Goal: Communication & Community: Answer question/provide support

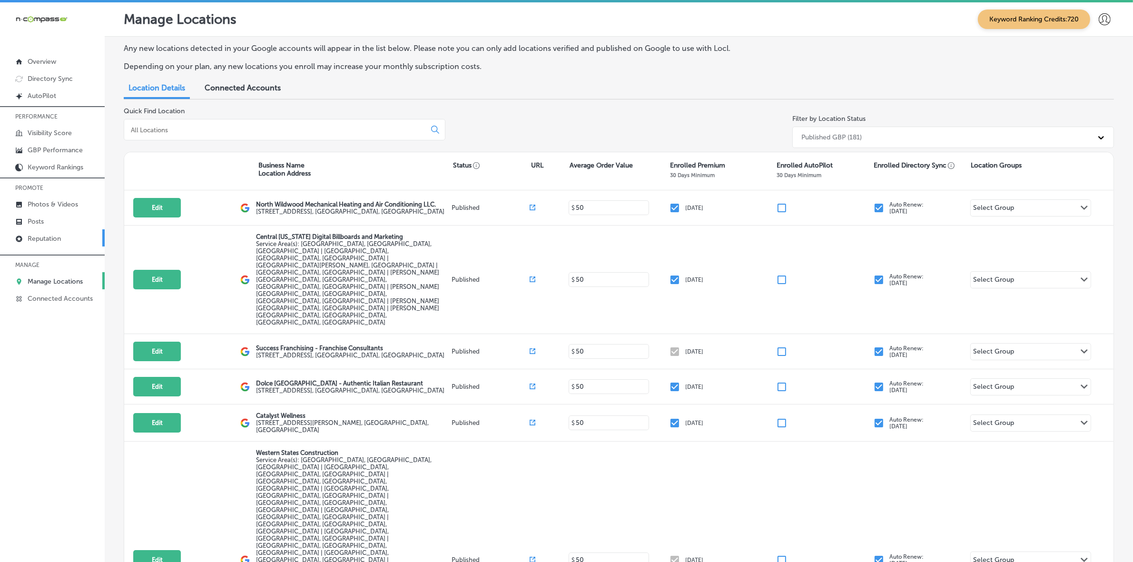
click at [72, 246] on link "Reputation" at bounding box center [52, 237] width 105 height 17
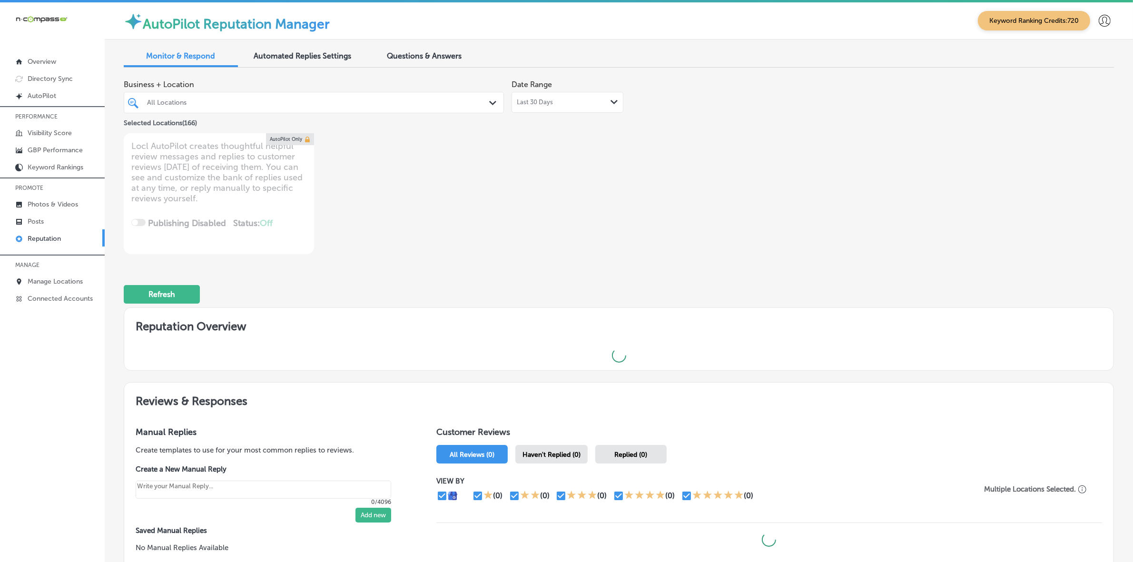
type textarea "x"
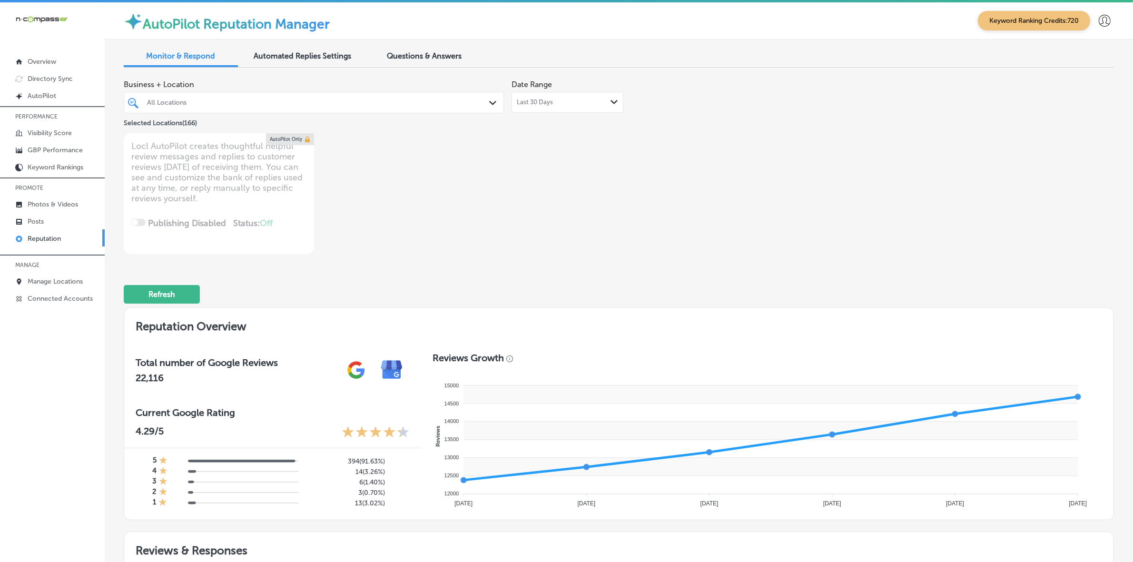
click at [457, 53] on span "Questions & Answers" at bounding box center [424, 55] width 75 height 9
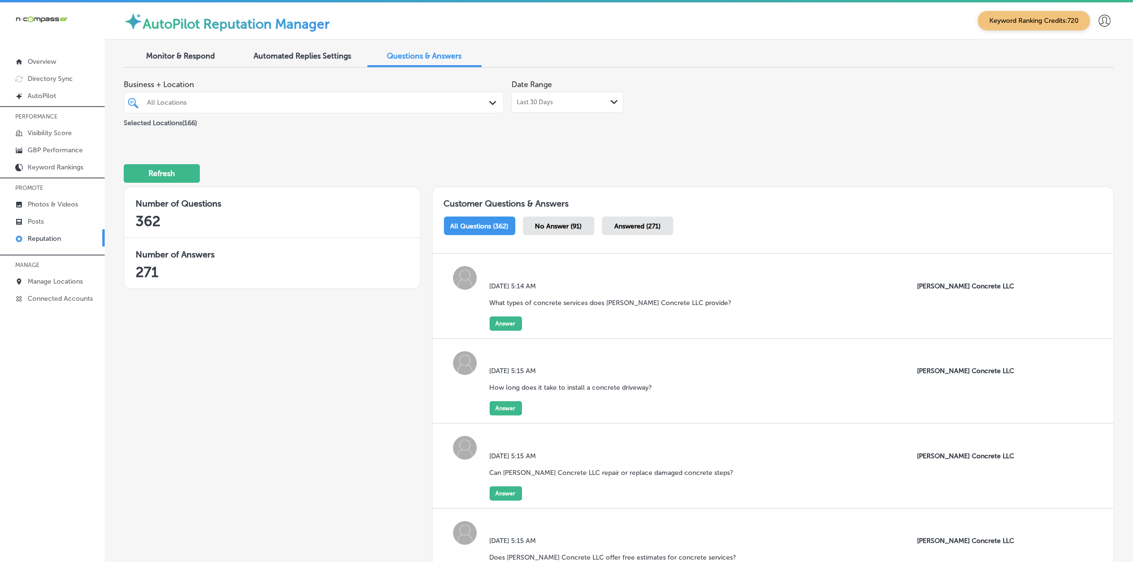
click at [565, 99] on div "Last 30 Days Path Created with Sketch." at bounding box center [567, 102] width 101 height 8
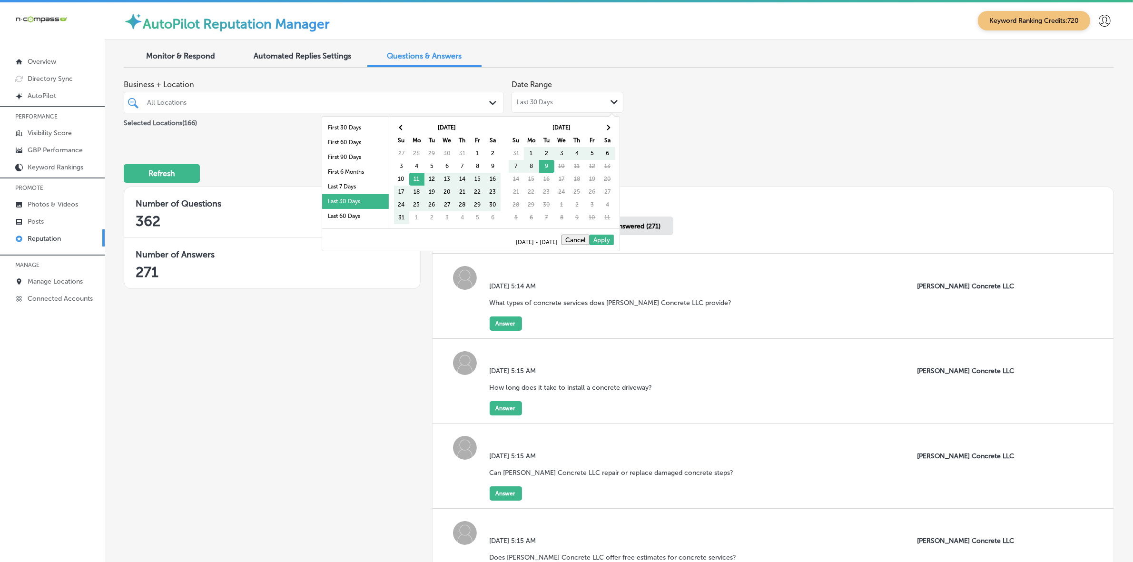
click at [435, 101] on div "All Locations" at bounding box center [318, 102] width 343 height 8
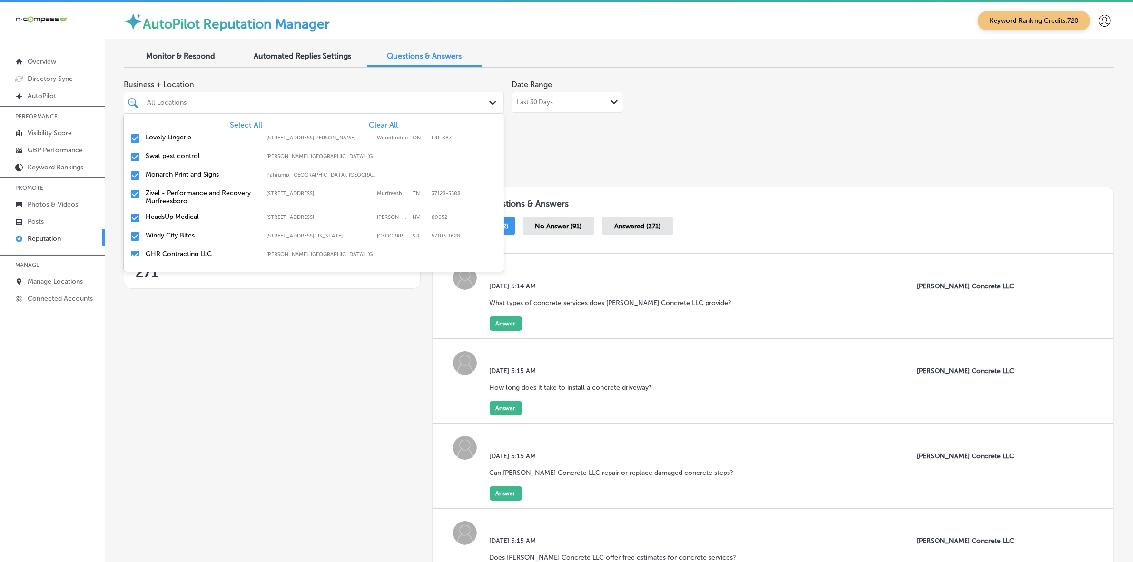
click at [372, 124] on span "Clear All" at bounding box center [383, 124] width 29 height 9
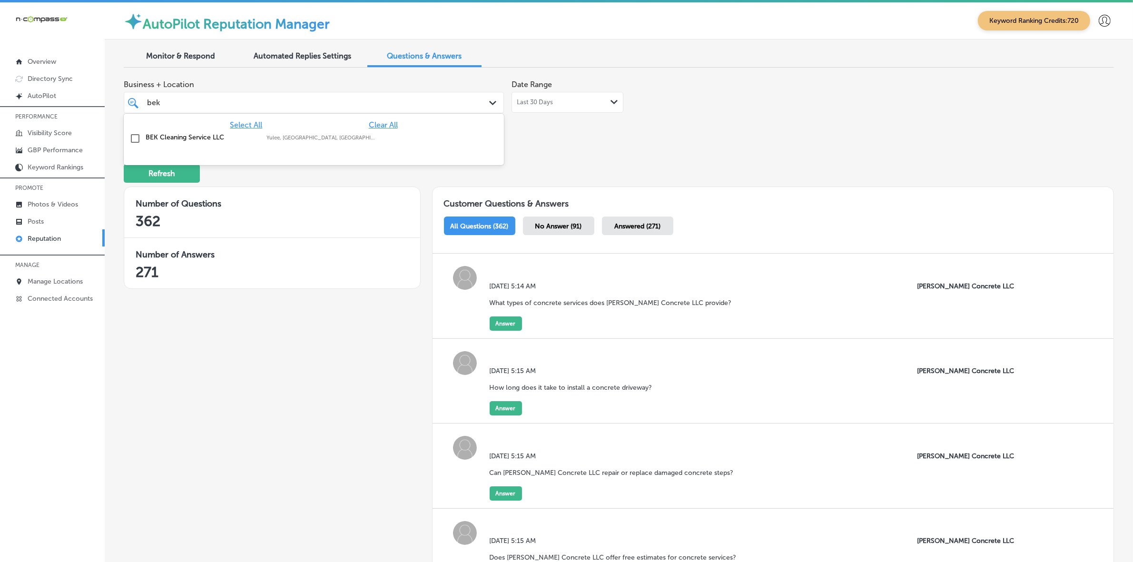
click at [386, 139] on div "BEK Cleaning Service LLC [GEOGRAPHIC_DATA], [GEOGRAPHIC_DATA], [GEOGRAPHIC_DATA…" at bounding box center [285, 137] width 278 height 8
type input "bek"
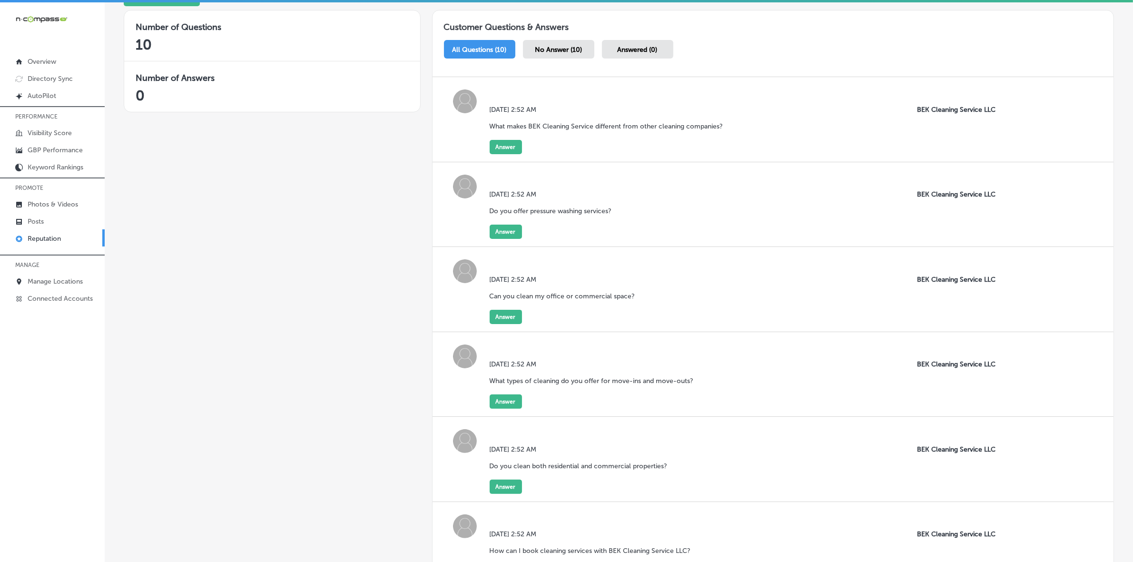
scroll to position [104, 0]
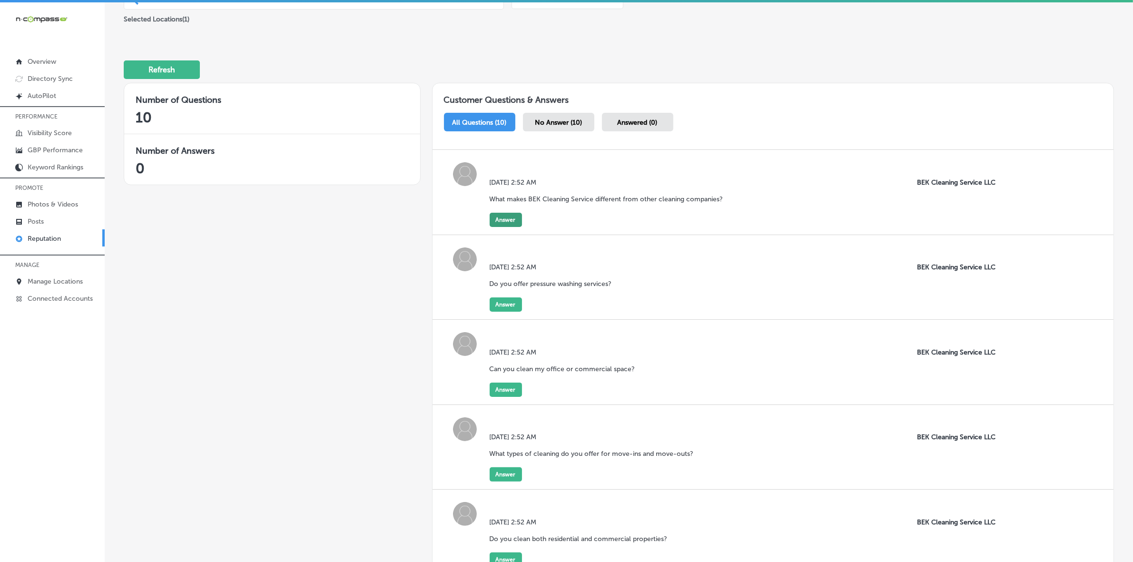
click at [514, 222] on button "Answer" at bounding box center [505, 220] width 32 height 14
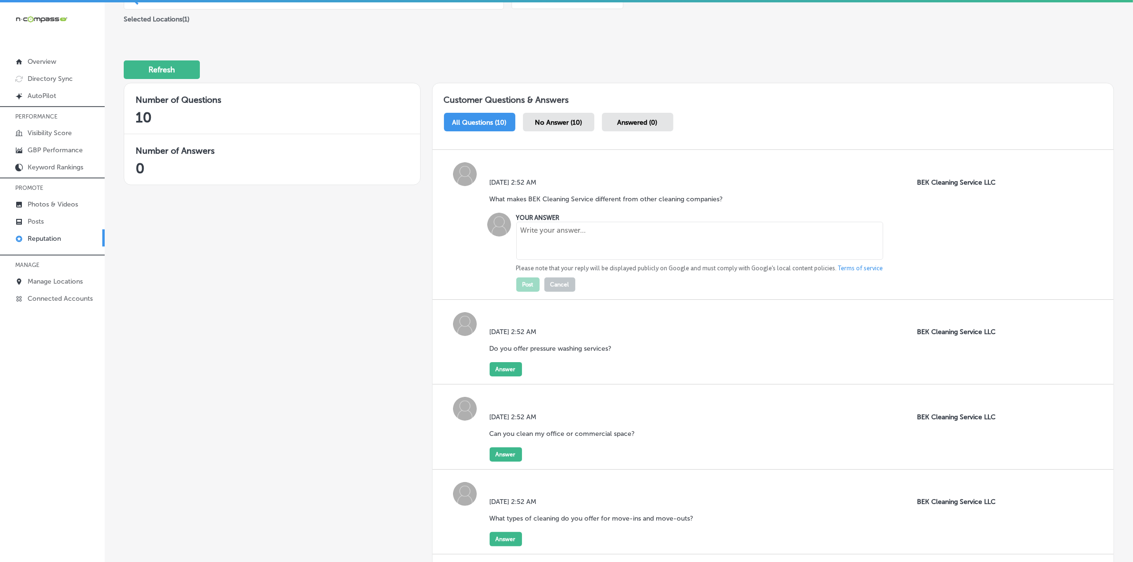
click at [563, 236] on textarea at bounding box center [699, 241] width 367 height 38
paste textarea "At BEK Cleaning Service LLC, we prioritize attention to detail, reliable servic…"
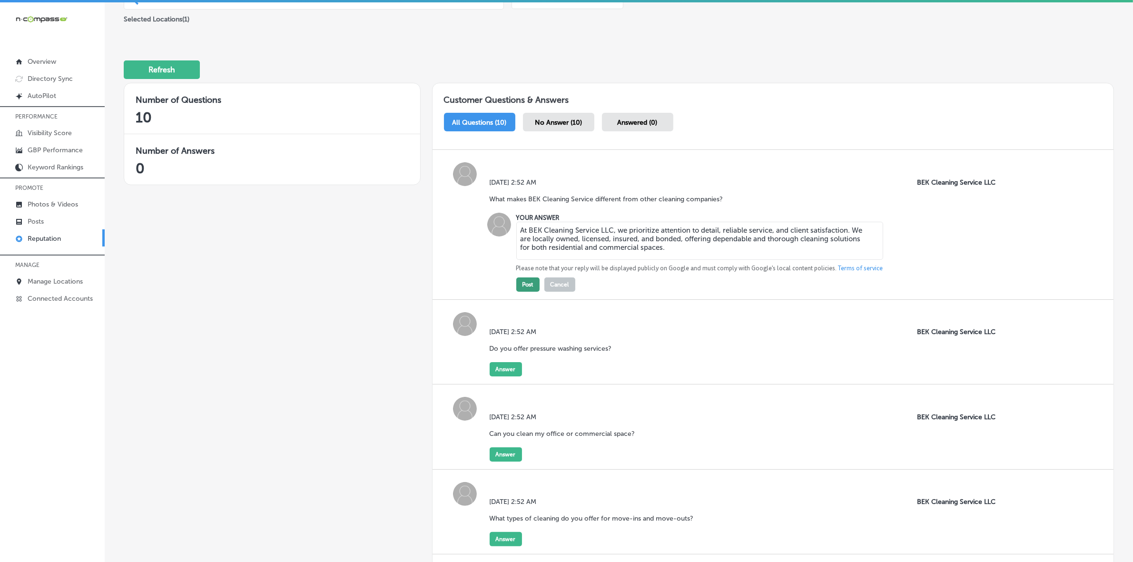
type textarea "At BEK Cleaning Service LLC, we prioritize attention to detail, reliable servic…"
click at [530, 283] on button "Post" at bounding box center [527, 284] width 23 height 14
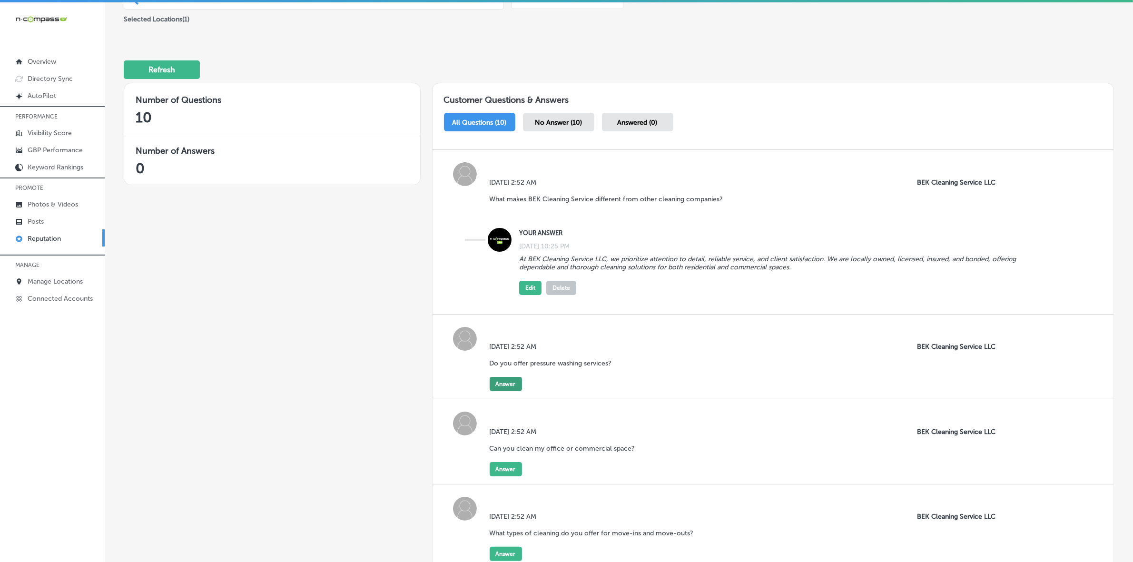
click at [495, 383] on button "Answer" at bounding box center [505, 384] width 32 height 14
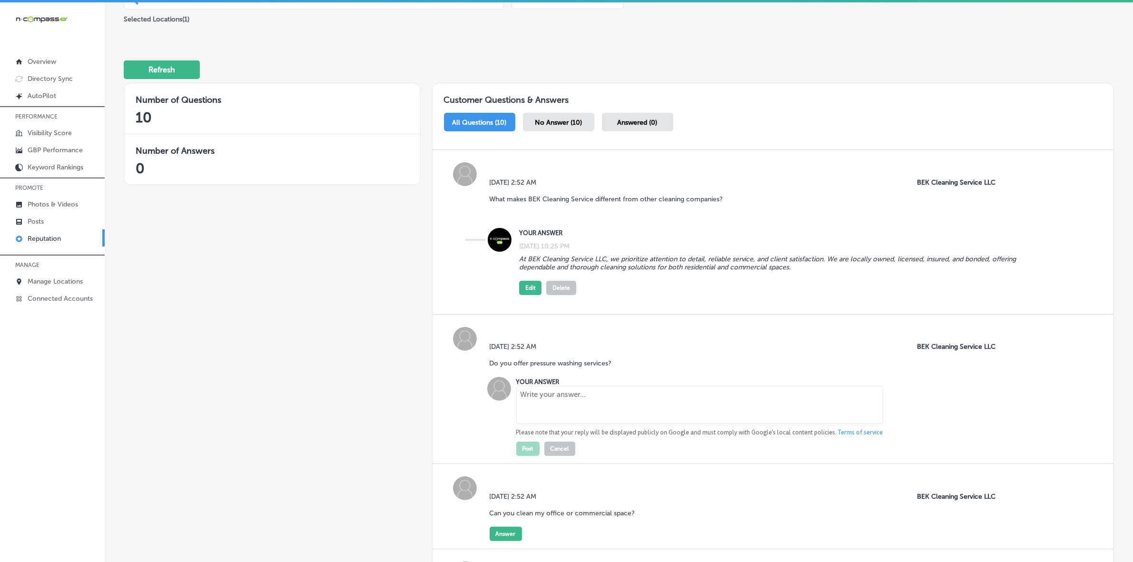
click at [562, 395] on textarea at bounding box center [699, 405] width 367 height 38
paste textarea "Yes, we offer a full range of exterior cleaning services, including pressure wa…"
type textarea "Yes, we offer a full range of exterior cleaning services, including pressure wa…"
click at [522, 455] on button "Post" at bounding box center [527, 448] width 23 height 14
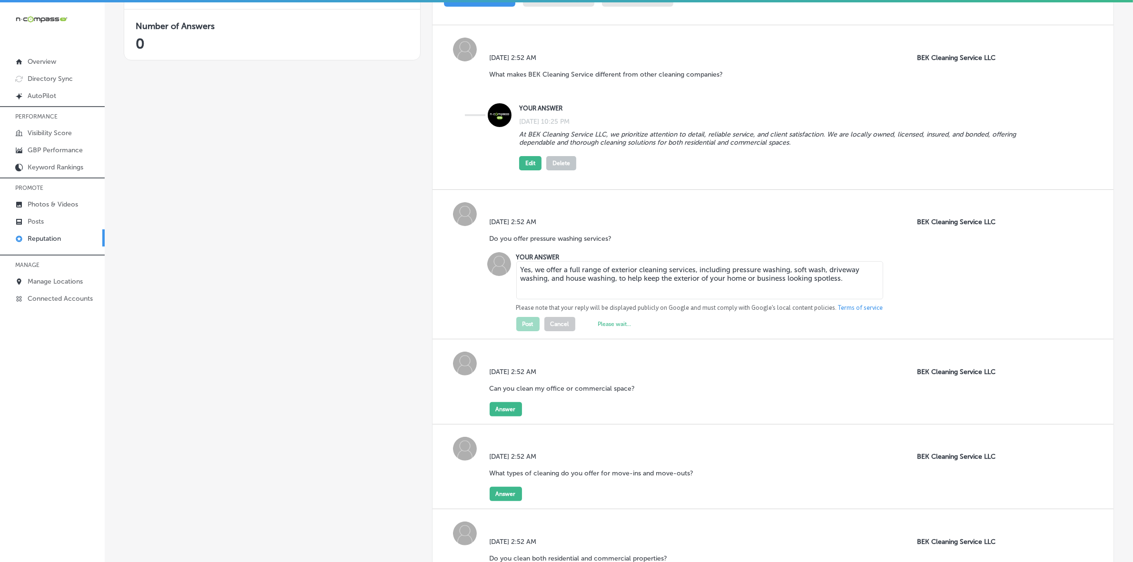
scroll to position [282, 0]
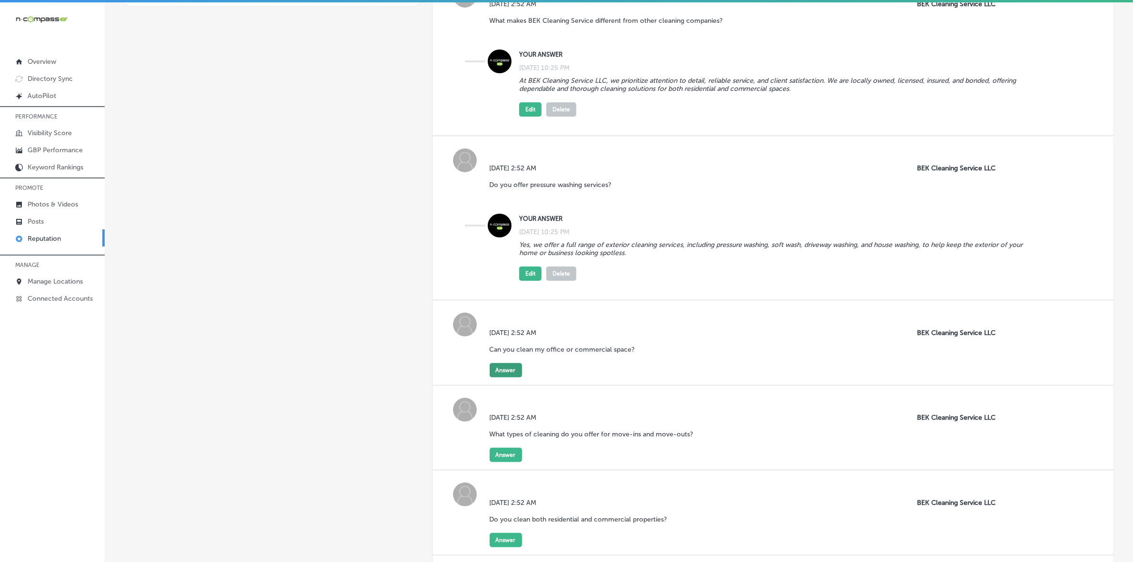
click at [510, 373] on button "Answer" at bounding box center [505, 370] width 32 height 14
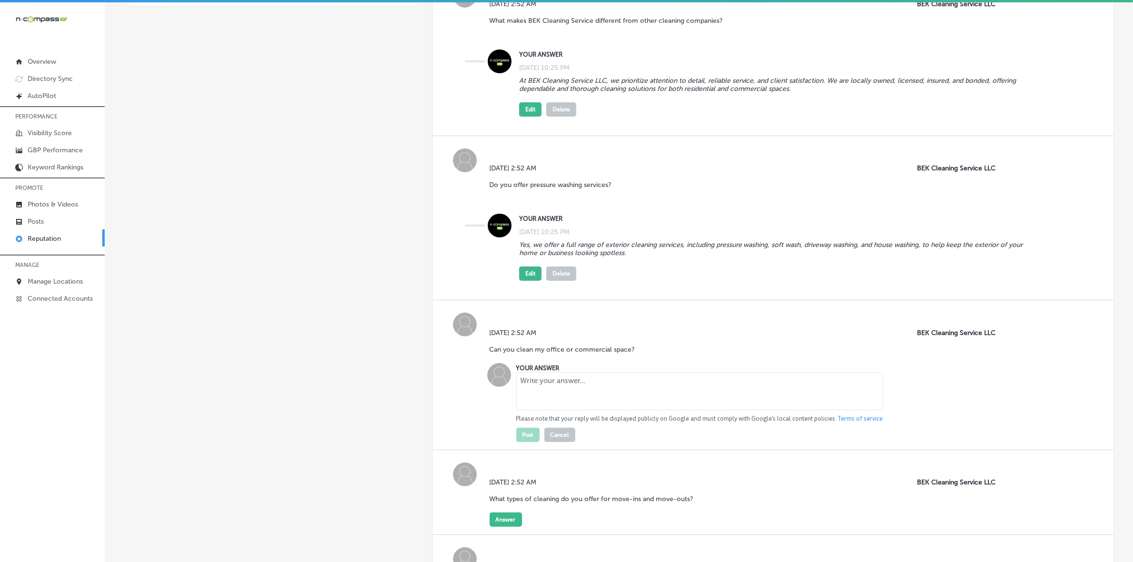
click at [569, 400] on textarea at bounding box center [699, 391] width 367 height 38
paste textarea "Absolutely! BEK Cleaning Service LLC provides professional office cleaning and …"
type textarea "Absolutely! BEK Cleaning Service LLC provides professional office cleaning and …"
click at [526, 438] on button "Post" at bounding box center [527, 435] width 23 height 14
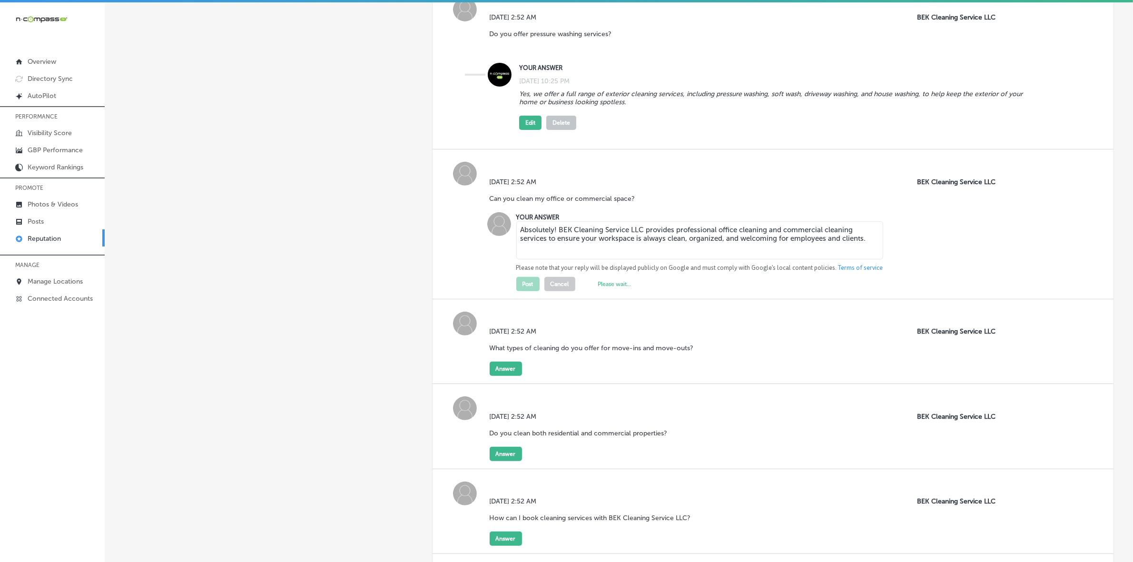
scroll to position [460, 0]
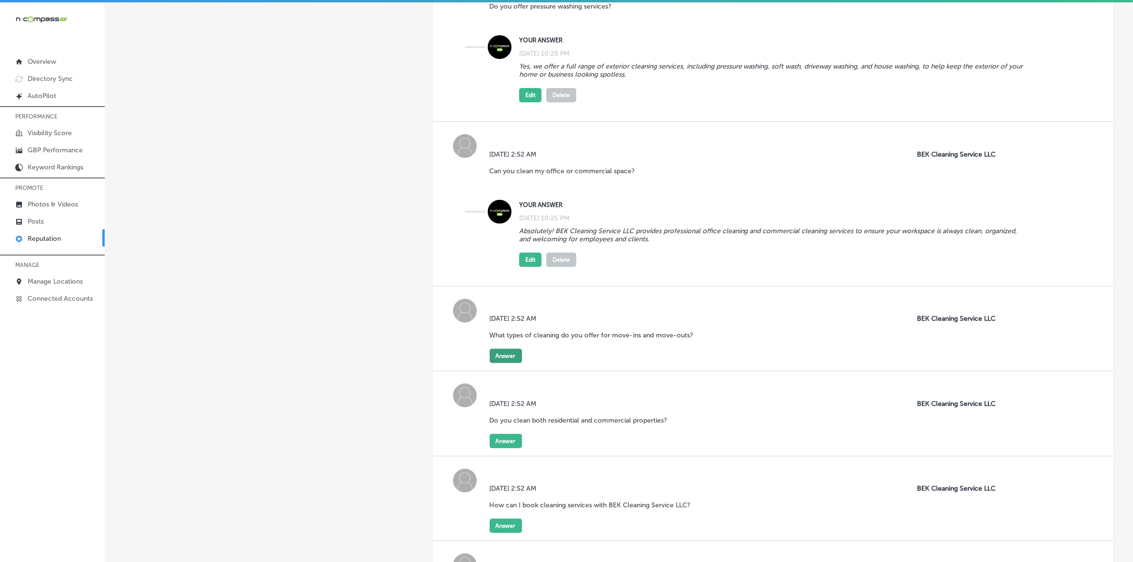
click at [508, 360] on button "Answer" at bounding box center [505, 356] width 32 height 14
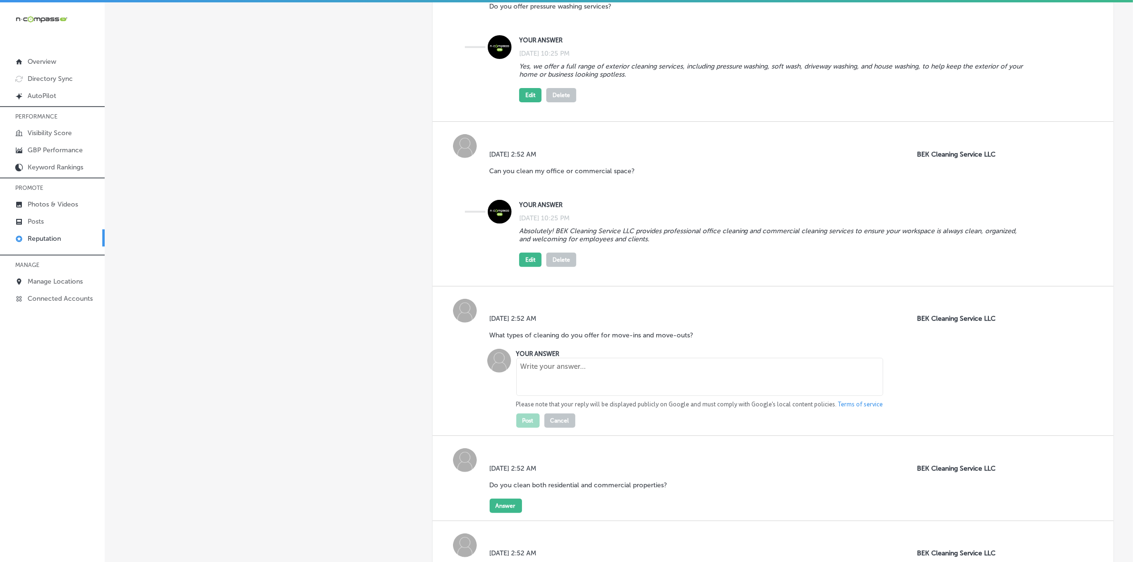
click at [582, 383] on textarea at bounding box center [699, 377] width 367 height 38
paste textarea "We offer specialized move-in and move-out cleaning services, ensuring your spac…"
type textarea "We offer specialized move-in and move-out cleaning services, ensuring your spac…"
click at [527, 422] on button "Post" at bounding box center [527, 420] width 23 height 14
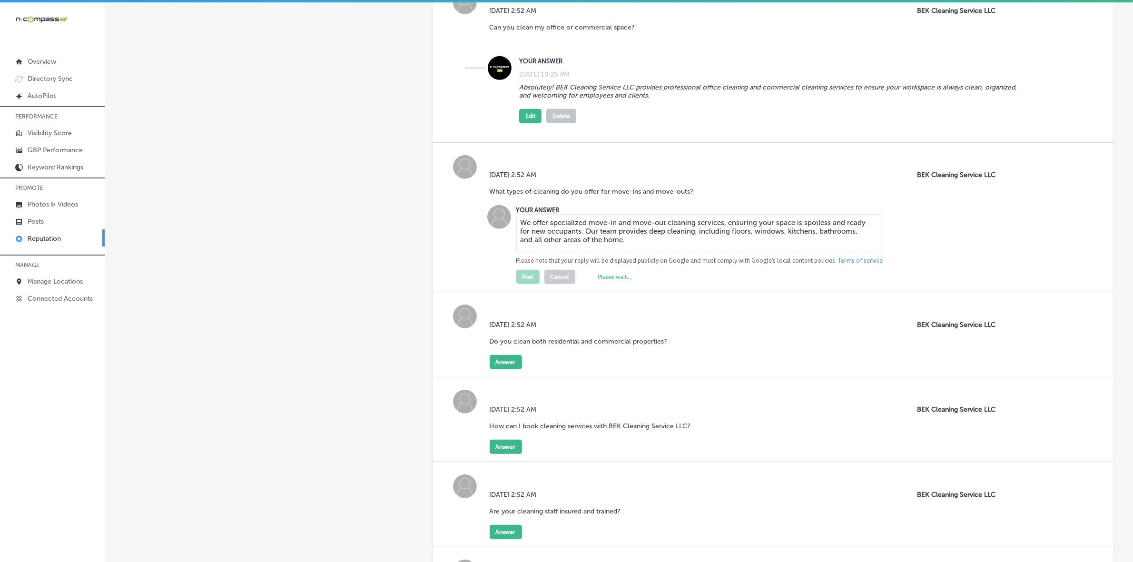
scroll to position [639, 0]
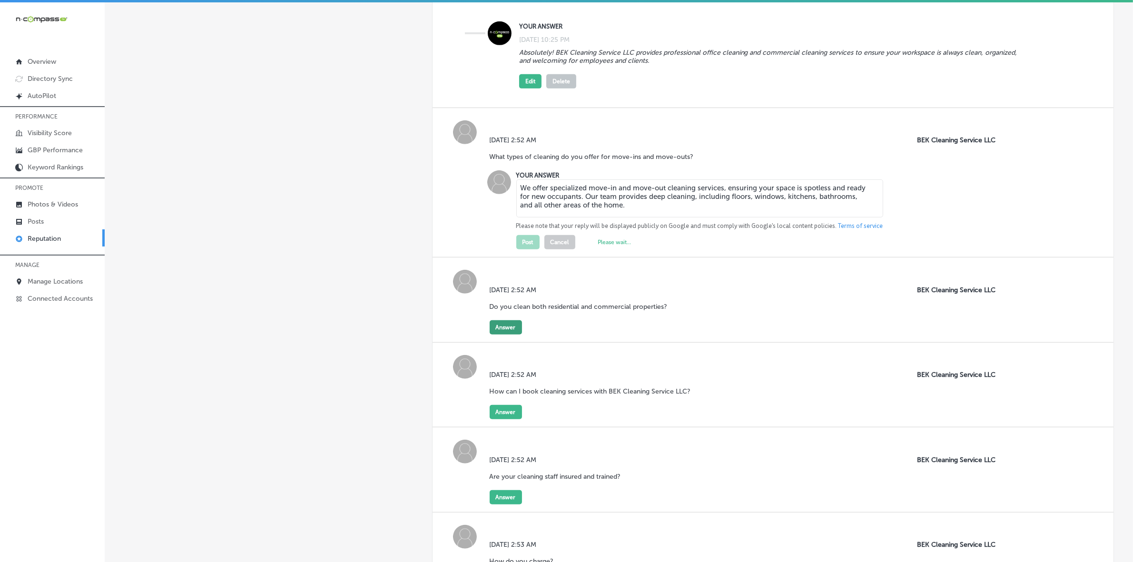
click at [512, 329] on button "Answer" at bounding box center [505, 327] width 32 height 14
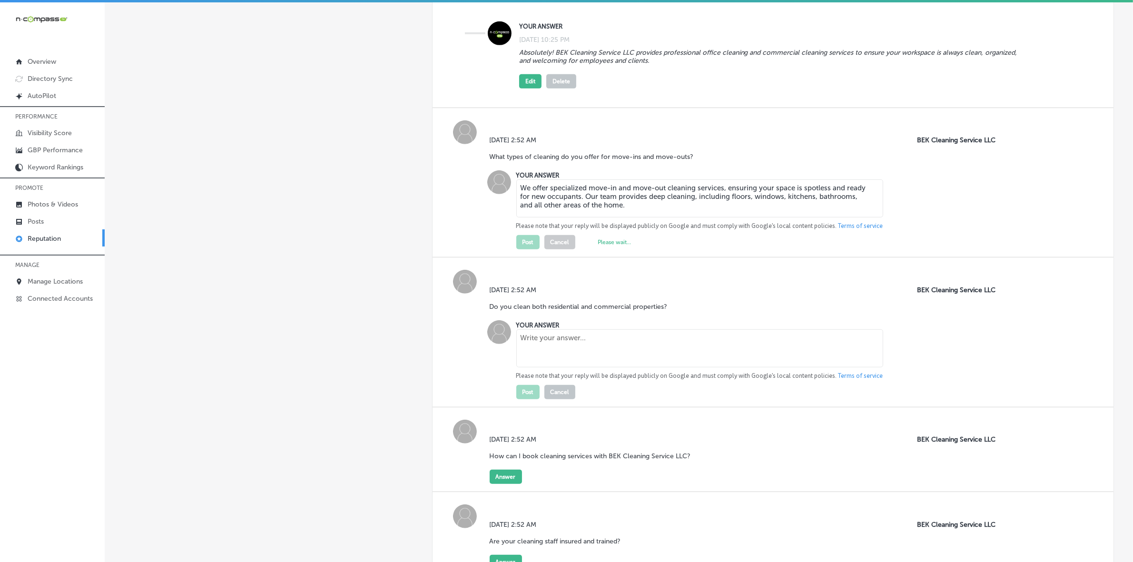
click at [590, 358] on textarea at bounding box center [699, 348] width 367 height 38
type textarea "Yes! We offer cleaning services for both residential properties, including hous…"
click at [522, 395] on button "Post" at bounding box center [527, 392] width 23 height 14
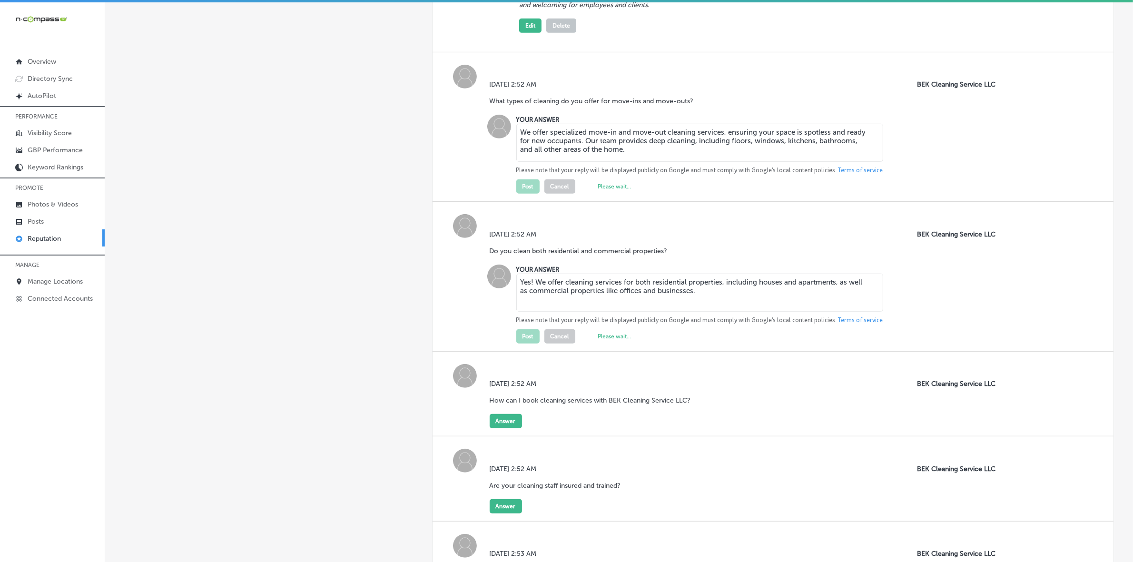
scroll to position [758, 0]
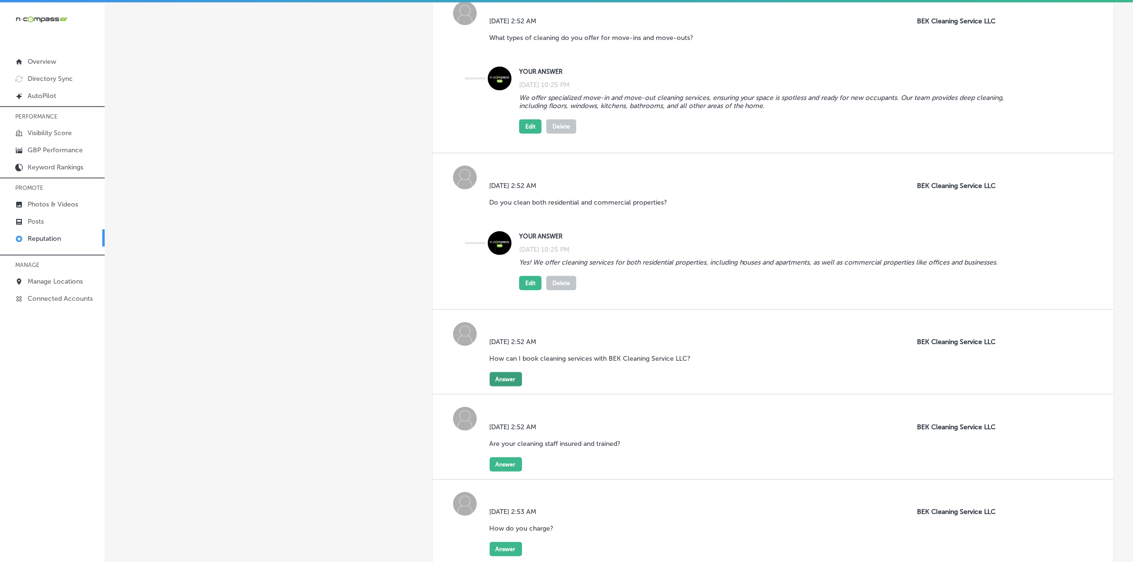
click at [502, 386] on button "Answer" at bounding box center [505, 379] width 32 height 14
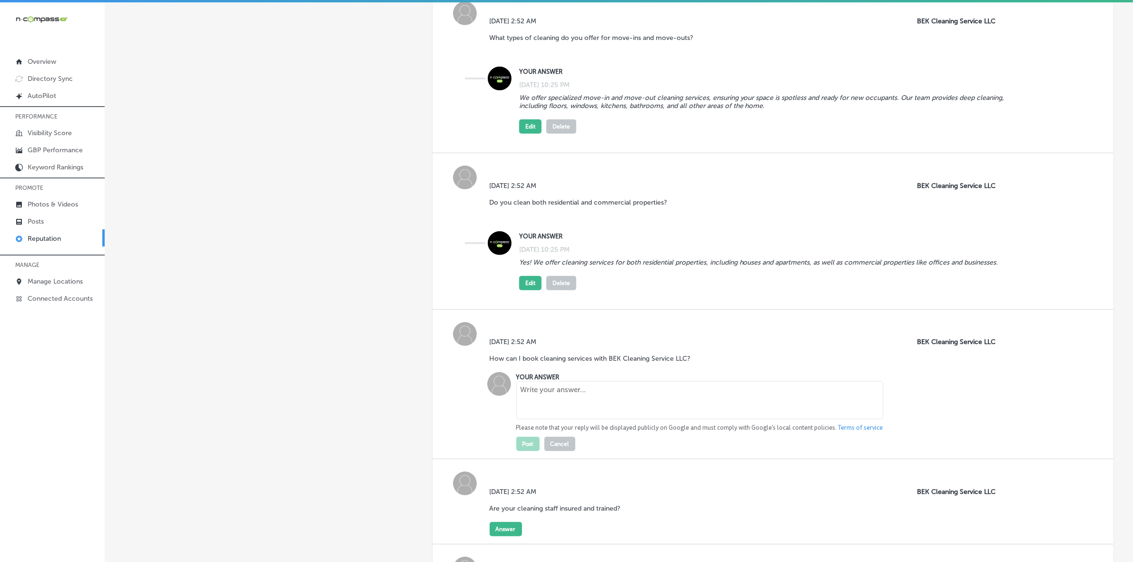
click at [587, 401] on textarea at bounding box center [699, 400] width 367 height 38
paste textarea "You can easily book our services by calling us or filling out our contact form.…"
type textarea "You can easily book our services by calling us or filling out our contact form.…"
click at [523, 449] on button "Post" at bounding box center [527, 444] width 23 height 14
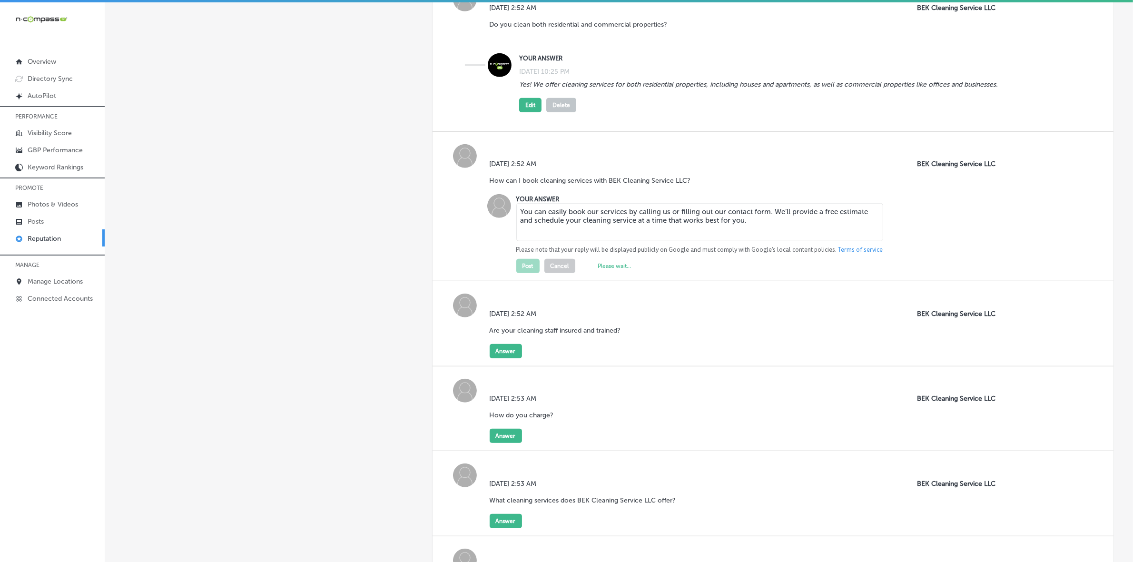
scroll to position [936, 0]
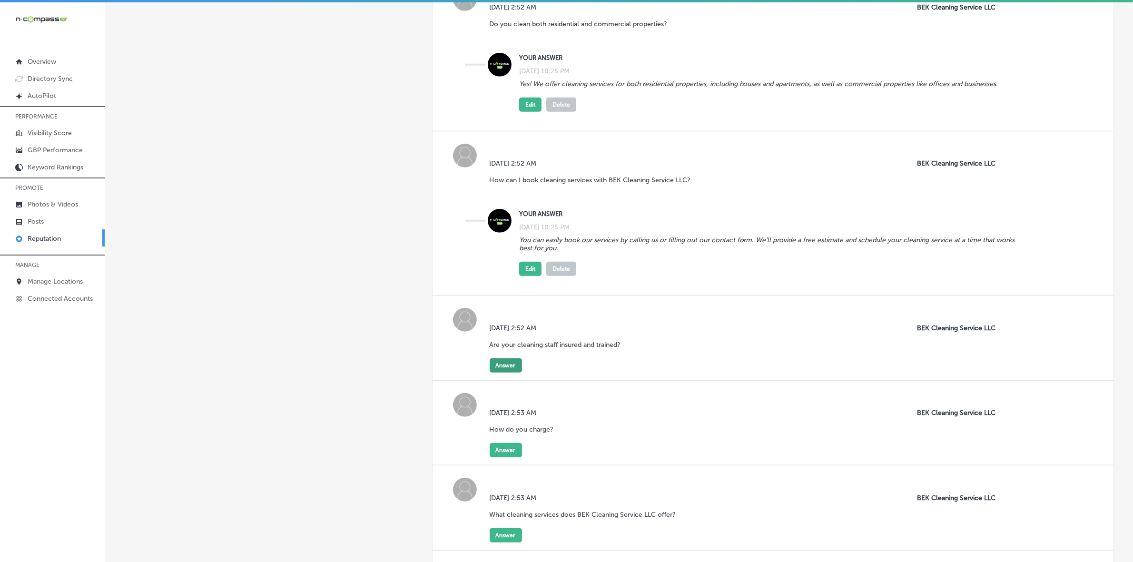
click at [508, 372] on button "Answer" at bounding box center [505, 365] width 32 height 14
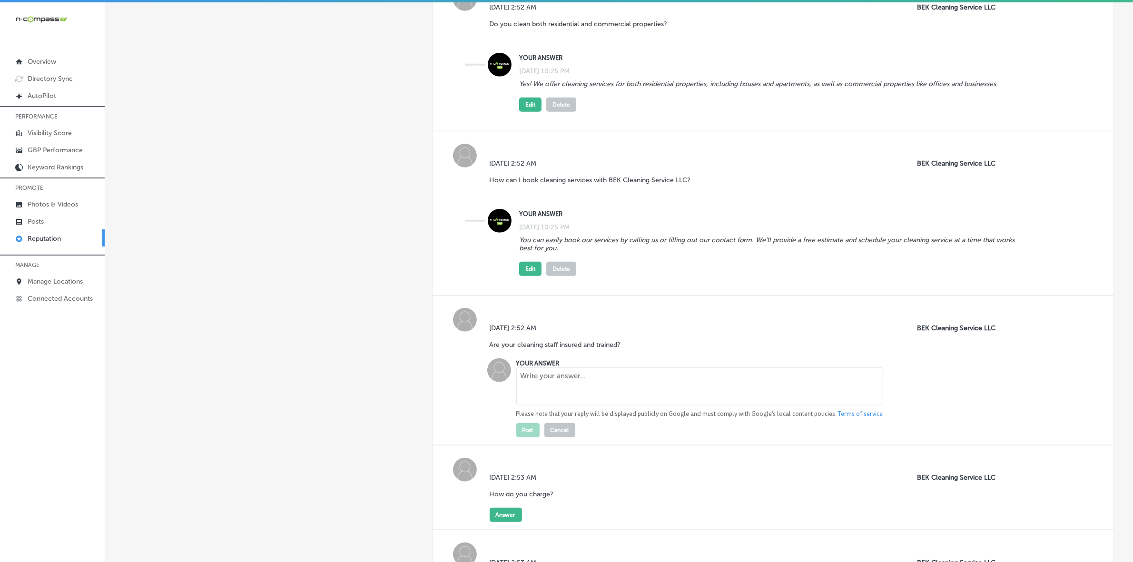
click at [579, 388] on textarea at bounding box center [699, 386] width 367 height 38
paste textarea "Yes, all our staff is fully insured, bonded, and trained to provide the highest…"
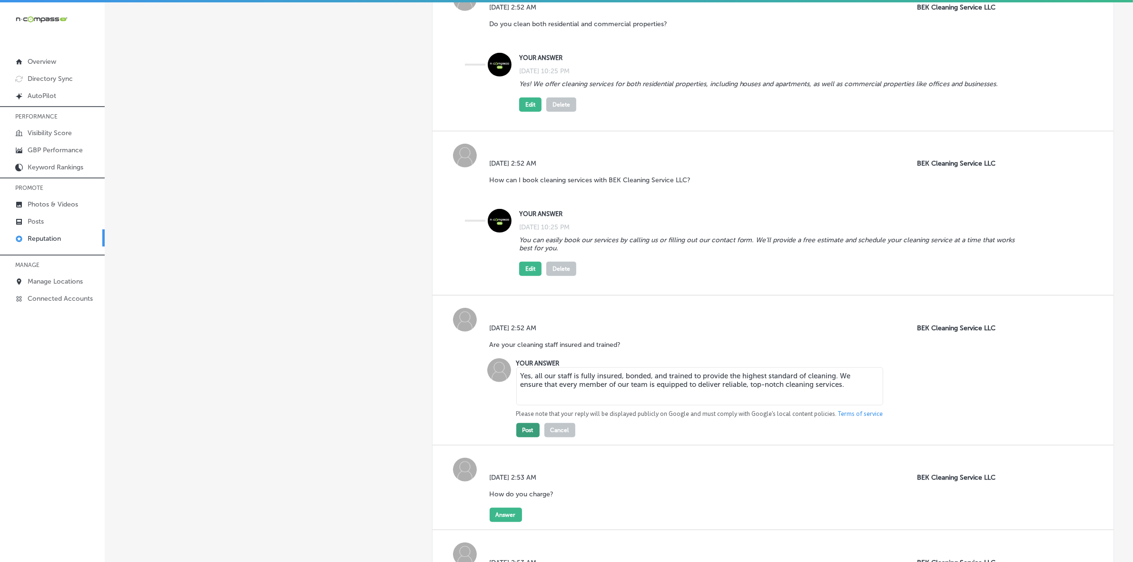
type textarea "Yes, all our staff is fully insured, bonded, and trained to provide the highest…"
click at [529, 434] on button "Post" at bounding box center [527, 430] width 23 height 14
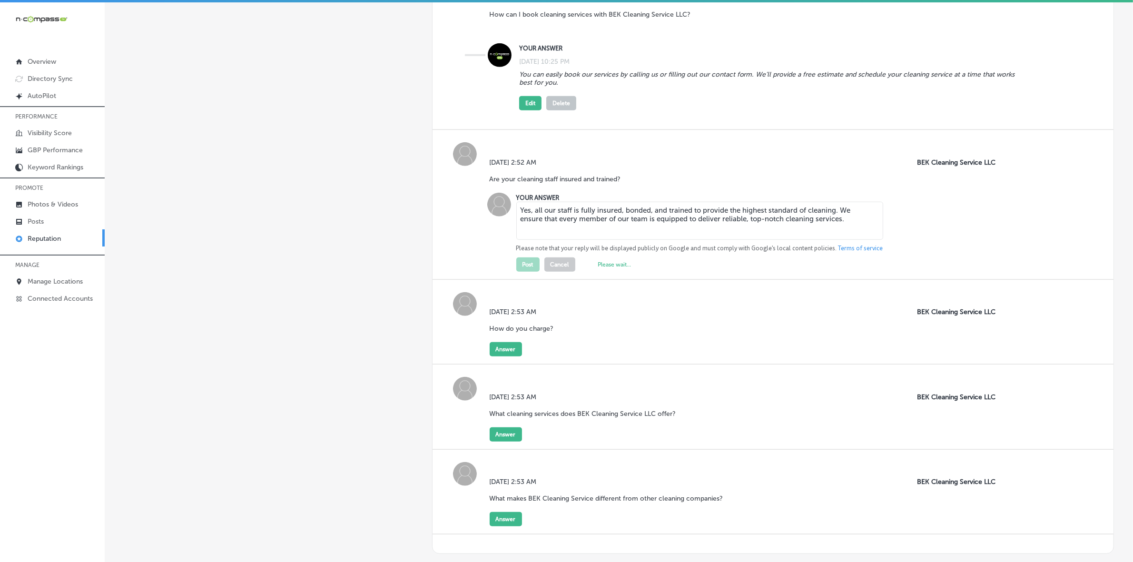
scroll to position [1174, 0]
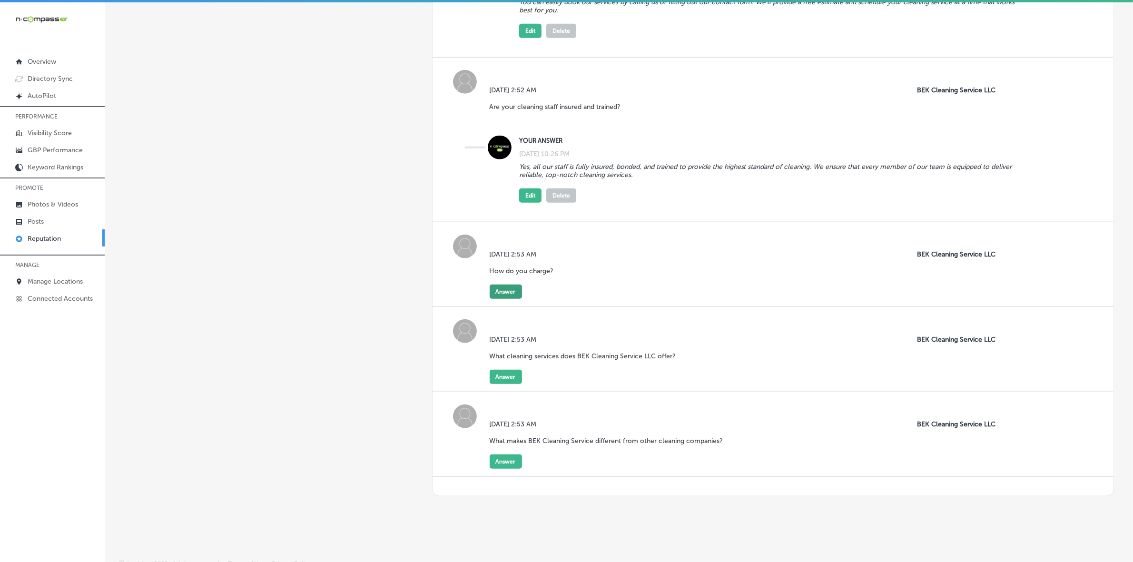
click at [508, 299] on button "Answer" at bounding box center [505, 291] width 32 height 14
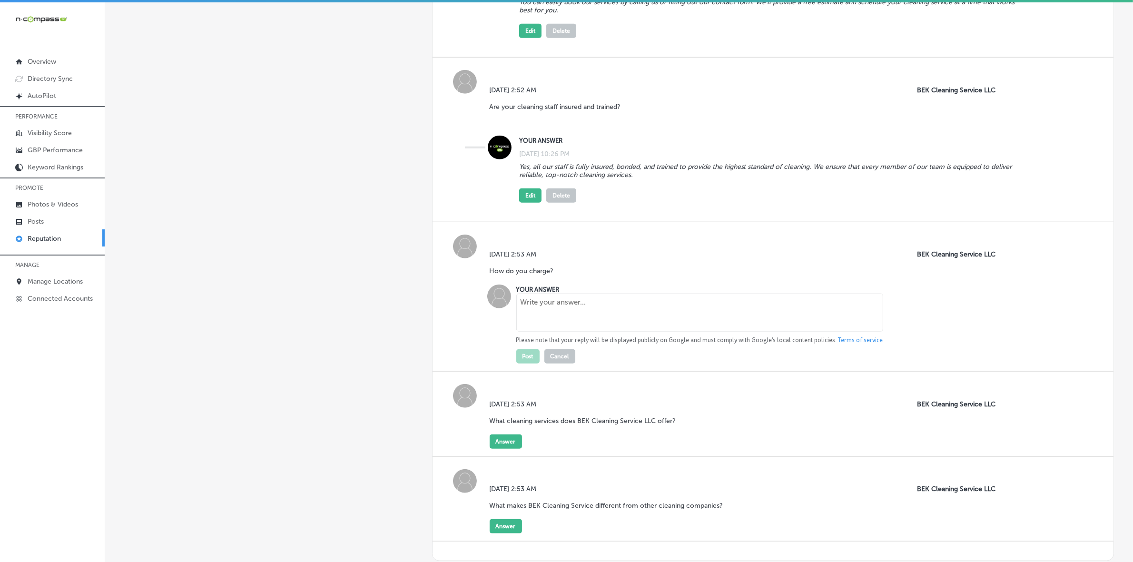
click at [570, 308] on textarea at bounding box center [699, 313] width 367 height 38
type textarea "We charge by square footage."
click at [519, 363] on button "Post" at bounding box center [527, 356] width 23 height 14
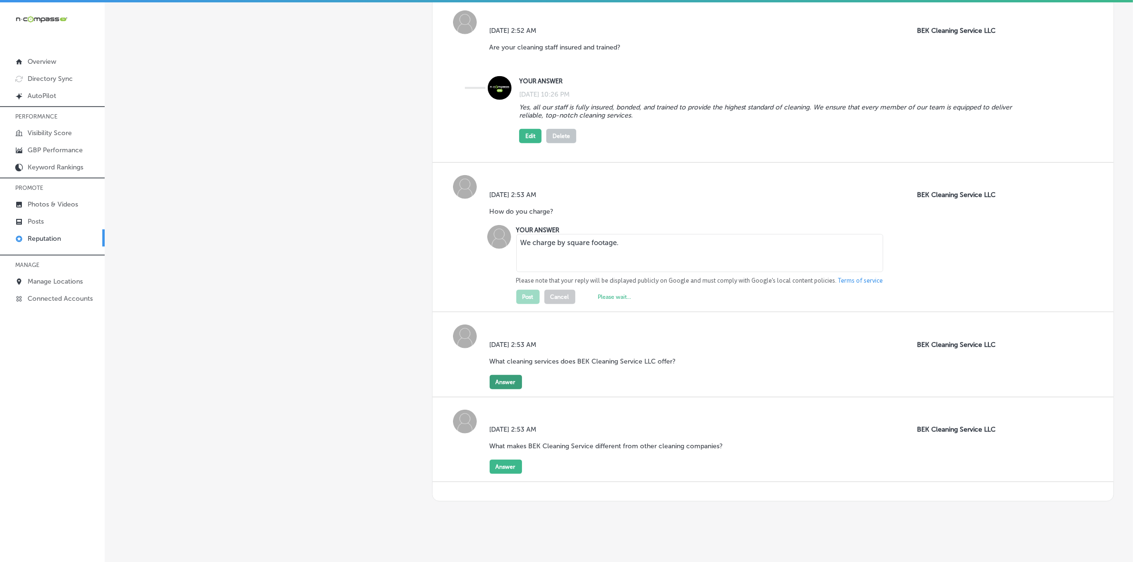
click at [503, 389] on button "Answer" at bounding box center [505, 382] width 32 height 14
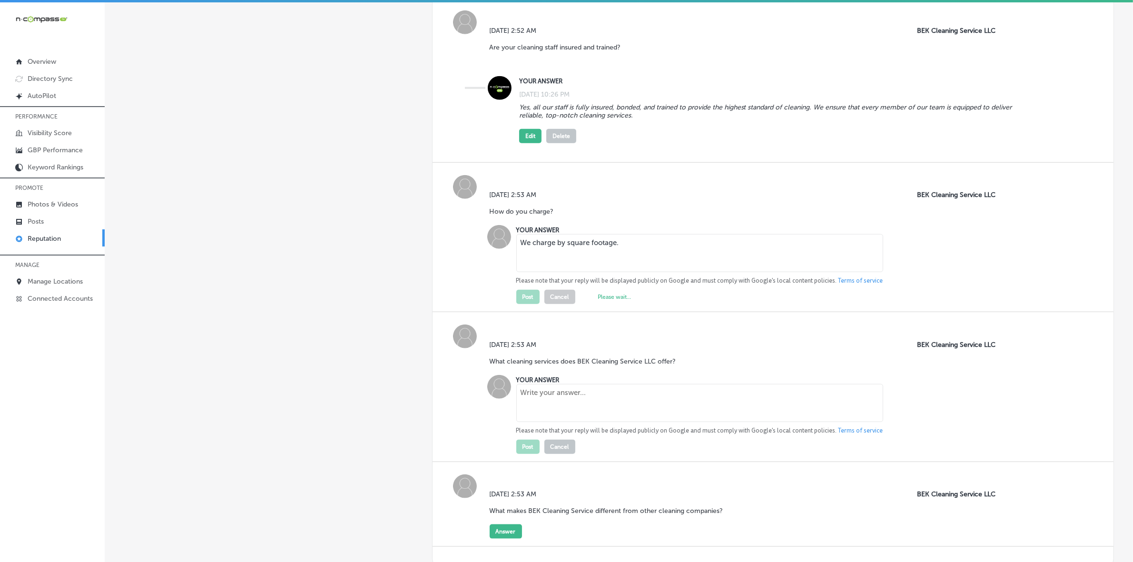
click at [584, 408] on textarea at bounding box center [699, 403] width 367 height 38
paste textarea "BEK Cleaning Service LLC offers a variety of residential and commercial cleanin…"
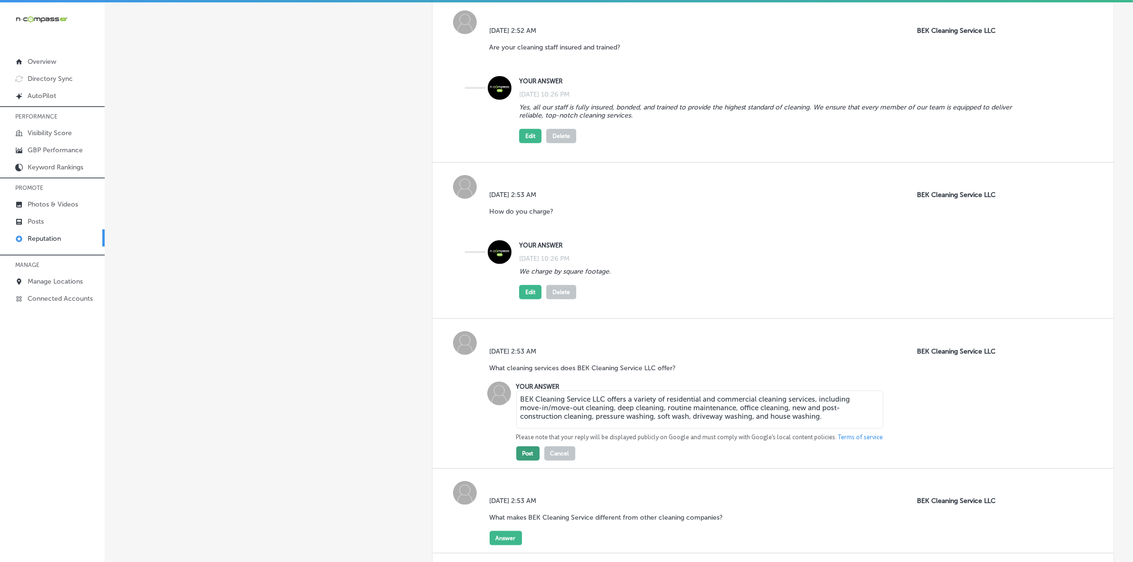
type textarea "BEK Cleaning Service LLC offers a variety of residential and commercial cleanin…"
click at [524, 460] on button "Post" at bounding box center [527, 453] width 23 height 14
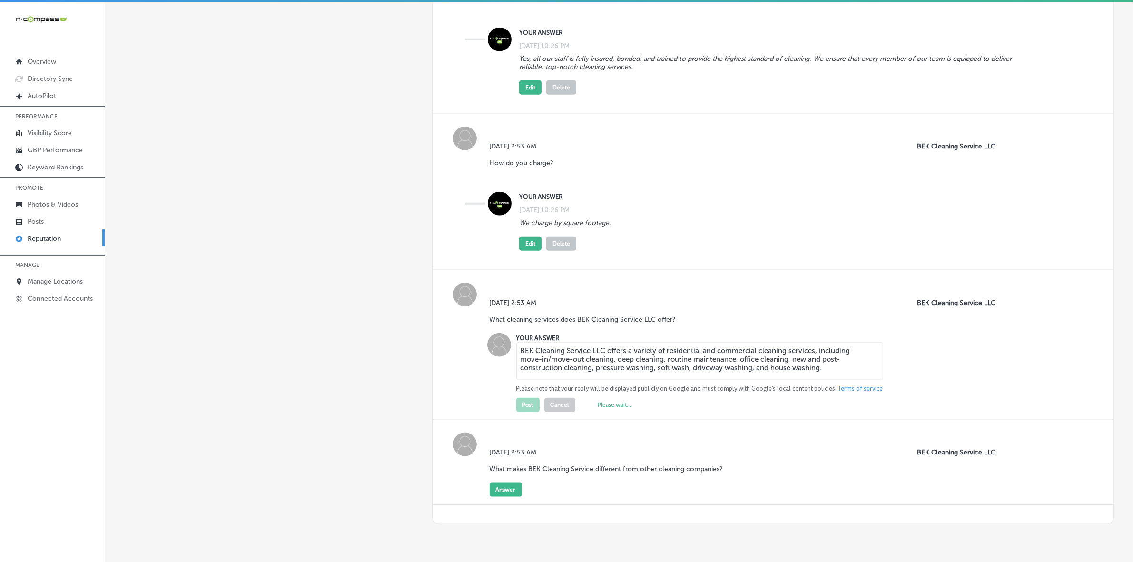
scroll to position [1331, 0]
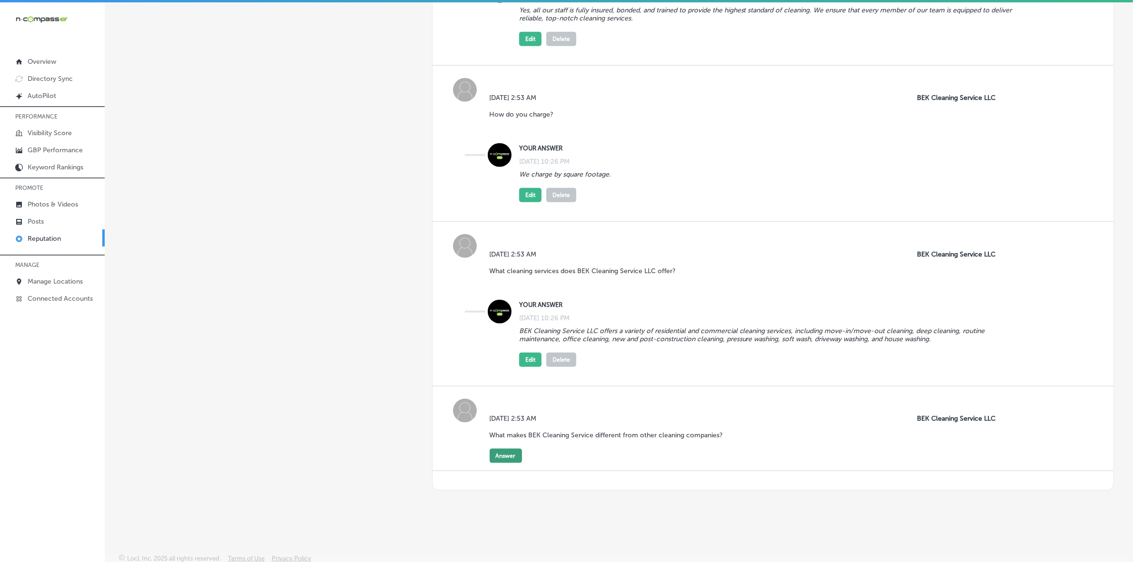
click at [501, 463] on button "Answer" at bounding box center [505, 456] width 32 height 14
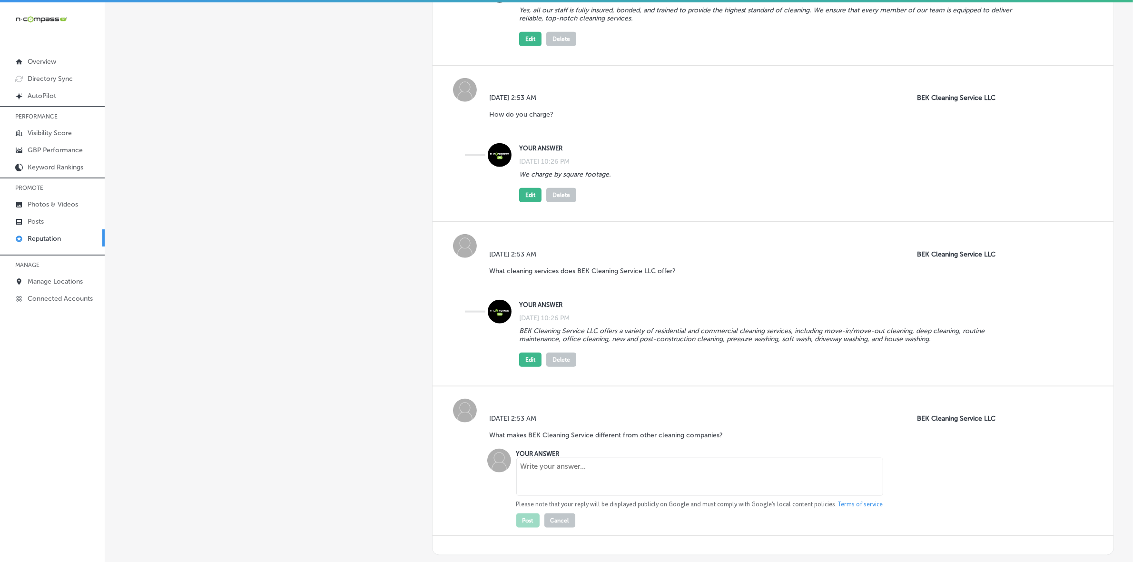
click at [587, 481] on textarea at bounding box center [699, 477] width 367 height 38
paste textarea "At BEK Cleaning Service LLC, we prioritize attention to detail, reliable servic…"
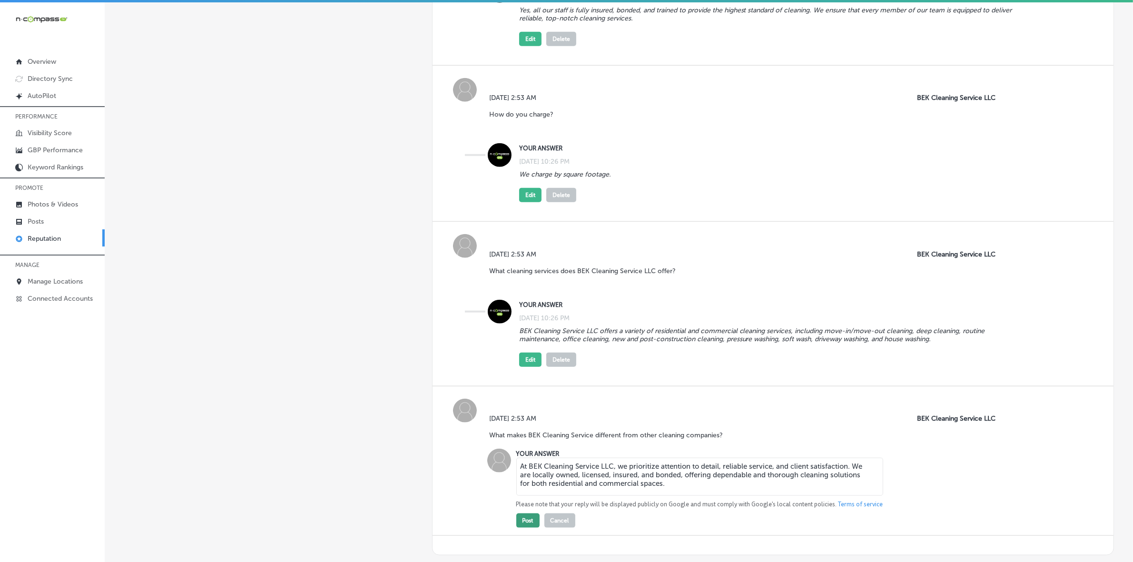
type textarea "At BEK Cleaning Service LLC, we prioritize attention to detail, reliable servic…"
click at [526, 528] on button "Post" at bounding box center [527, 520] width 23 height 14
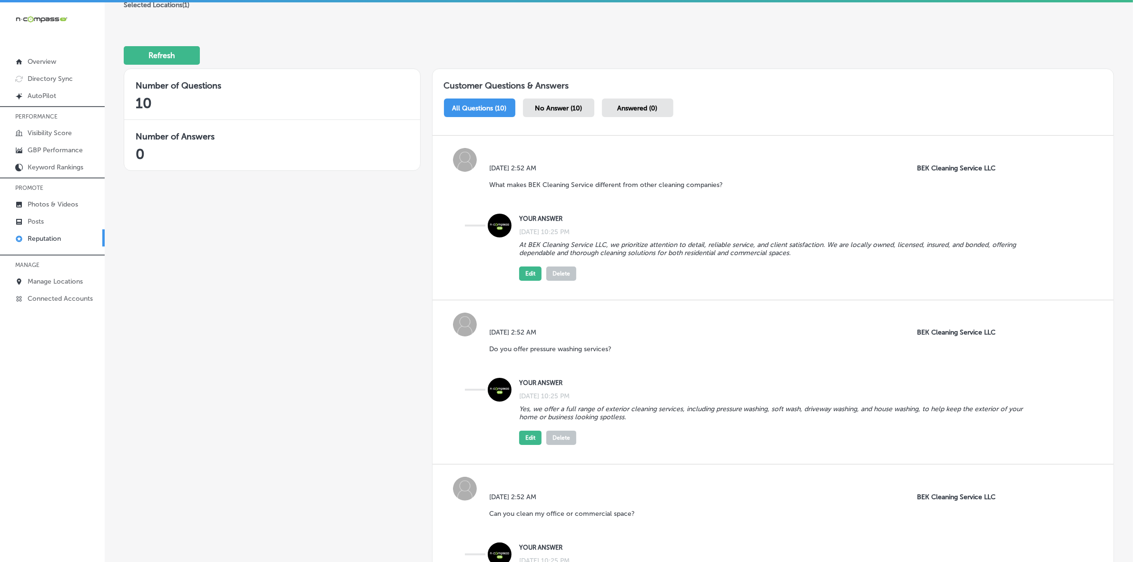
scroll to position [0, 0]
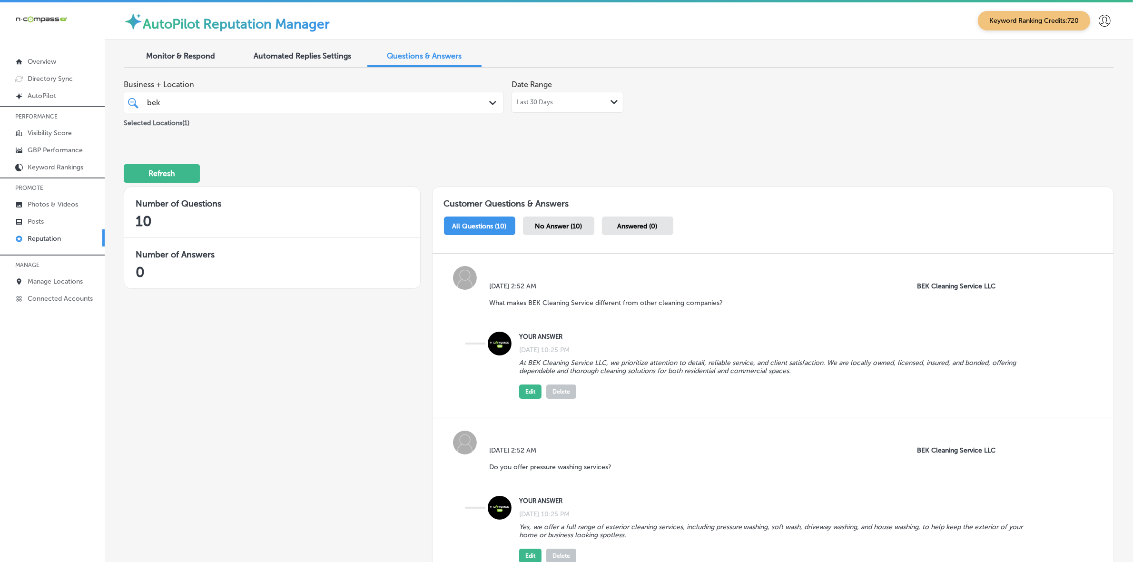
click at [254, 103] on div "[PERSON_NAME]" at bounding box center [297, 102] width 302 height 13
click at [392, 124] on span "Clear All" at bounding box center [383, 124] width 29 height 9
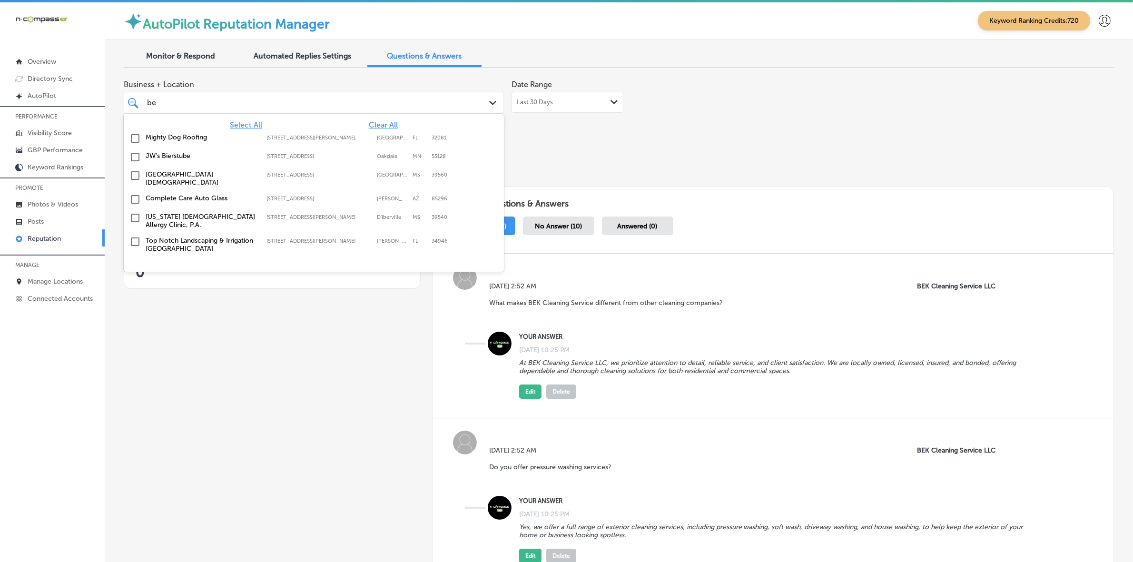
type input "b"
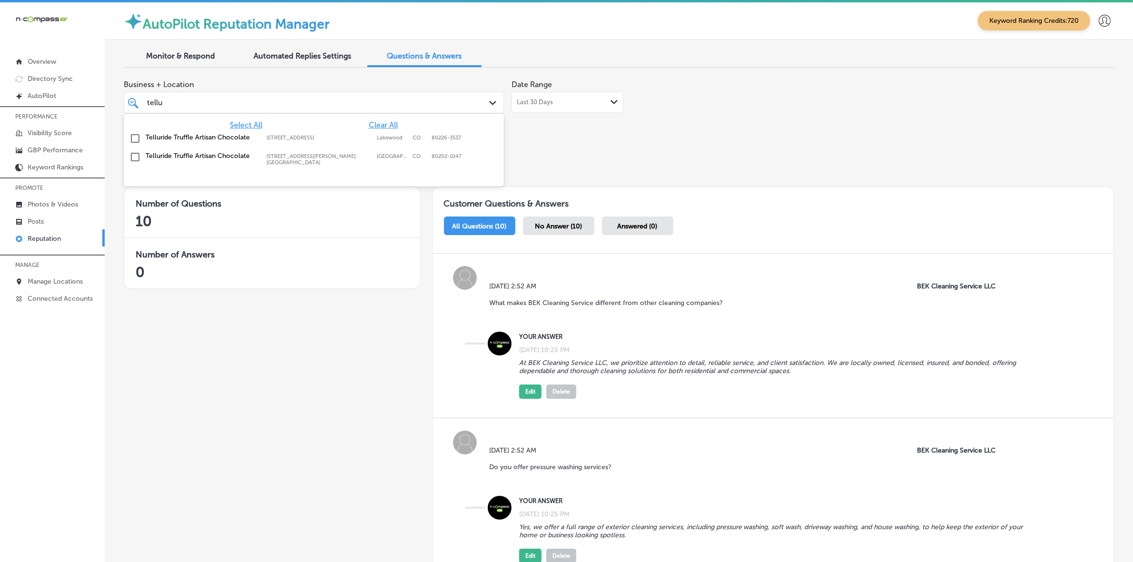
click at [301, 142] on div "Telluride Truffle Artisan Chocolate [STREET_ADDRESS] [STREET_ADDRESS]" at bounding box center [313, 138] width 372 height 15
type input "tellu"
click at [667, 161] on div "Refresh" at bounding box center [619, 169] width 990 height 49
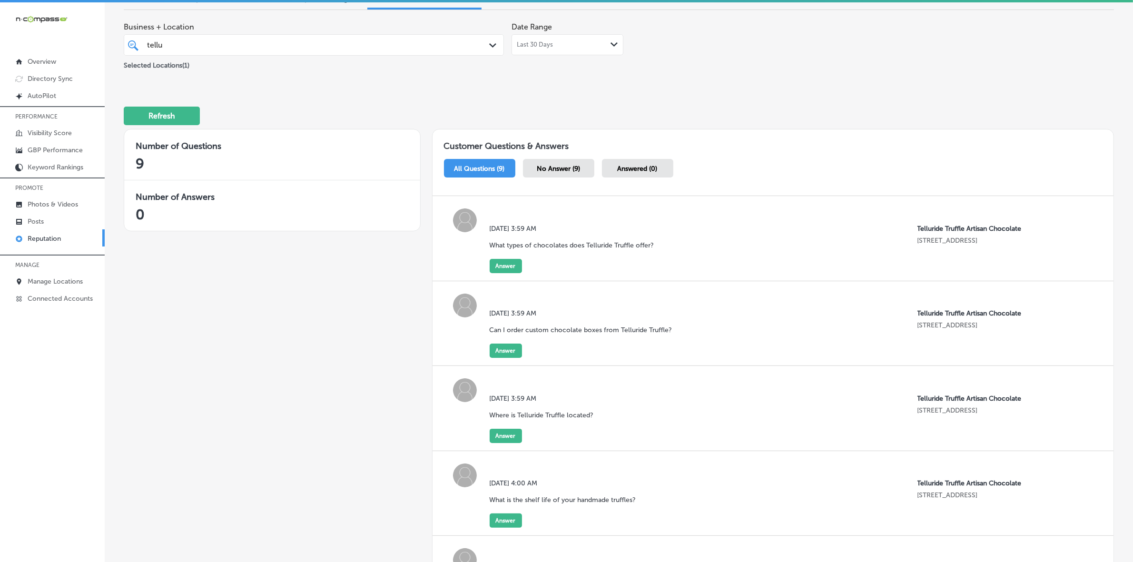
scroll to position [78, 0]
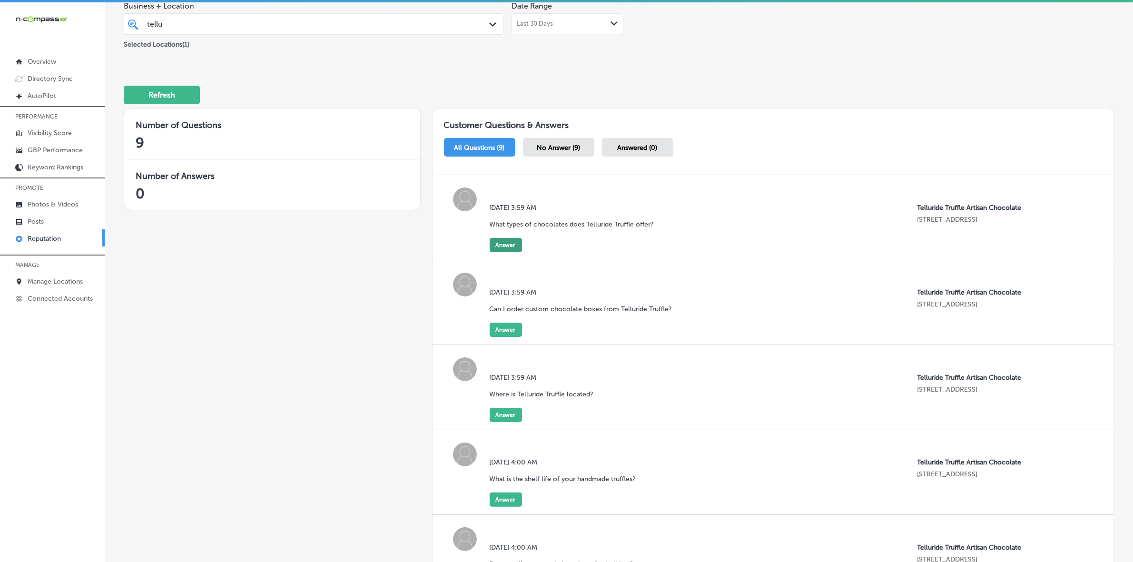
click at [515, 245] on button "Answer" at bounding box center [505, 245] width 32 height 14
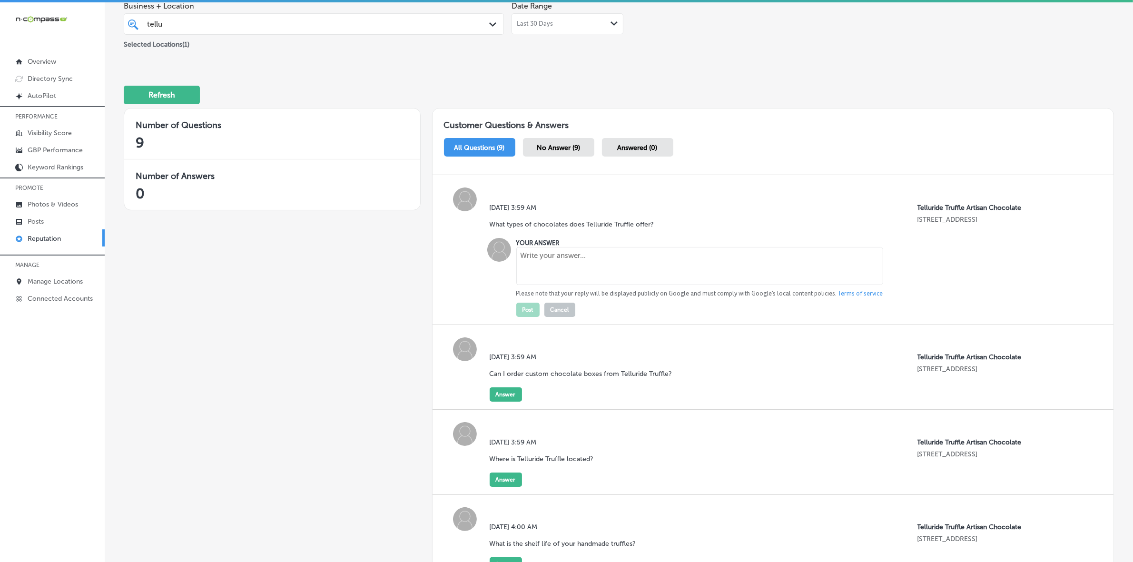
click at [592, 277] on textarea at bounding box center [699, 266] width 367 height 38
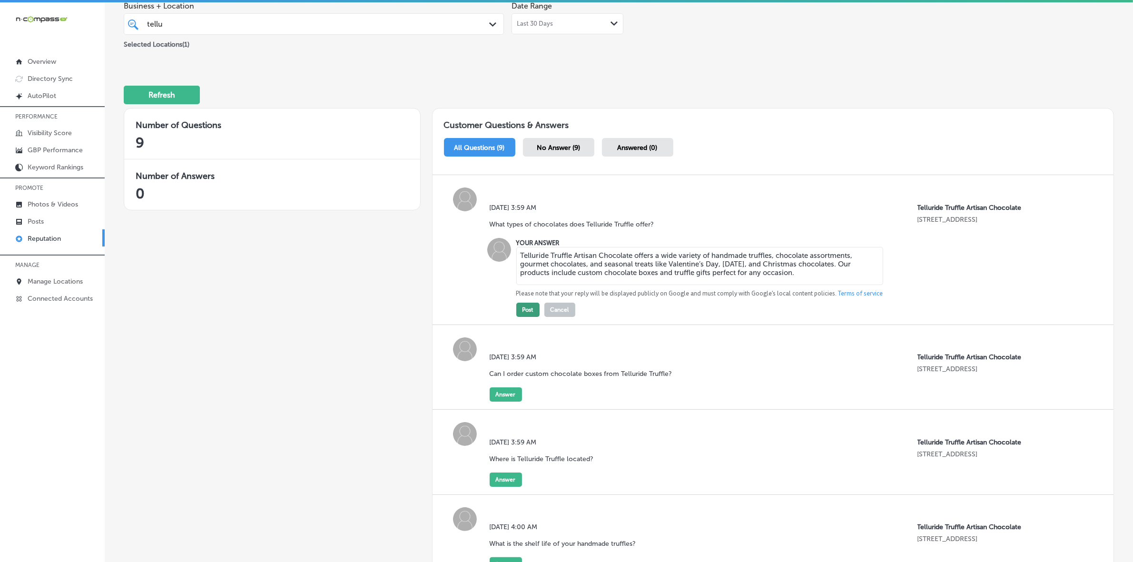
type textarea "Telluride Truffle Artisan Chocolate offers a wide variety of handmade truffles,…"
click at [526, 310] on button "Post" at bounding box center [527, 310] width 23 height 14
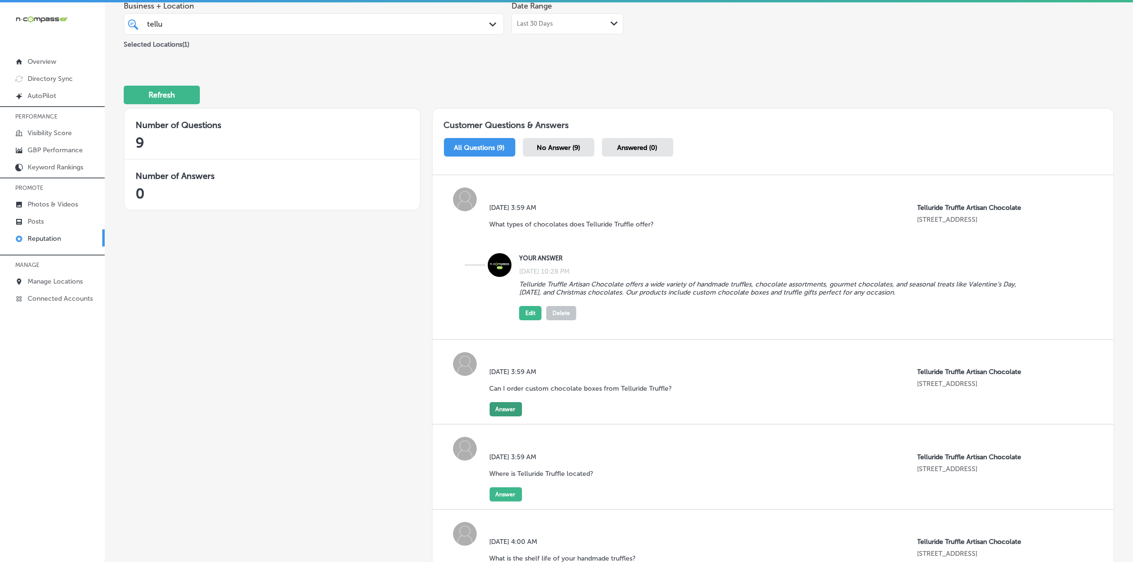
click at [505, 410] on button "Answer" at bounding box center [505, 409] width 32 height 14
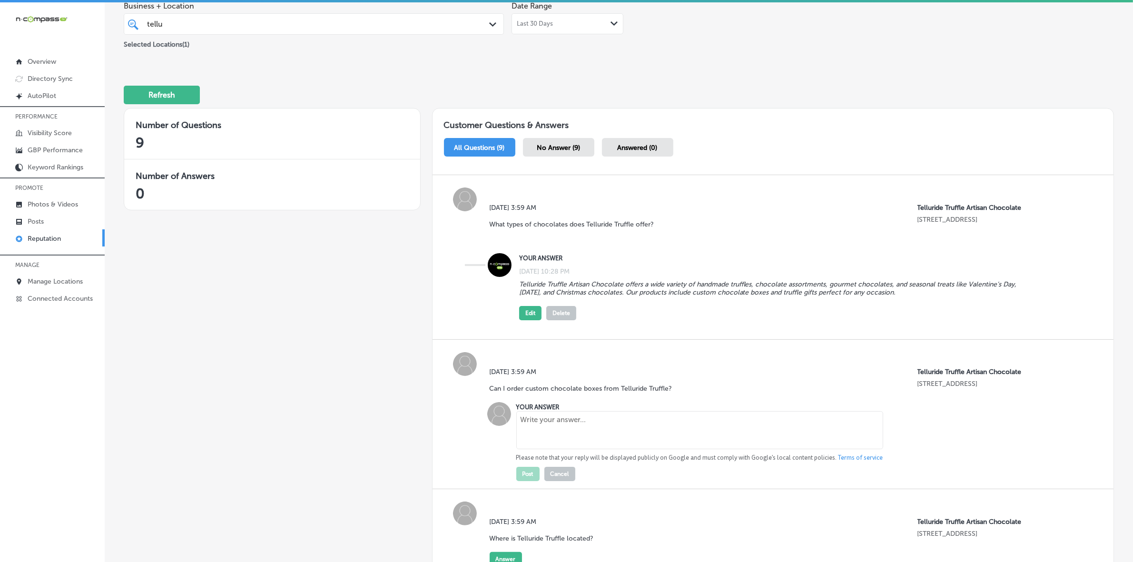
click at [525, 430] on textarea at bounding box center [699, 430] width 367 height 38
paste textarea "Yes! We specialize in custom chocolate boxes, allowing you to select your favor…"
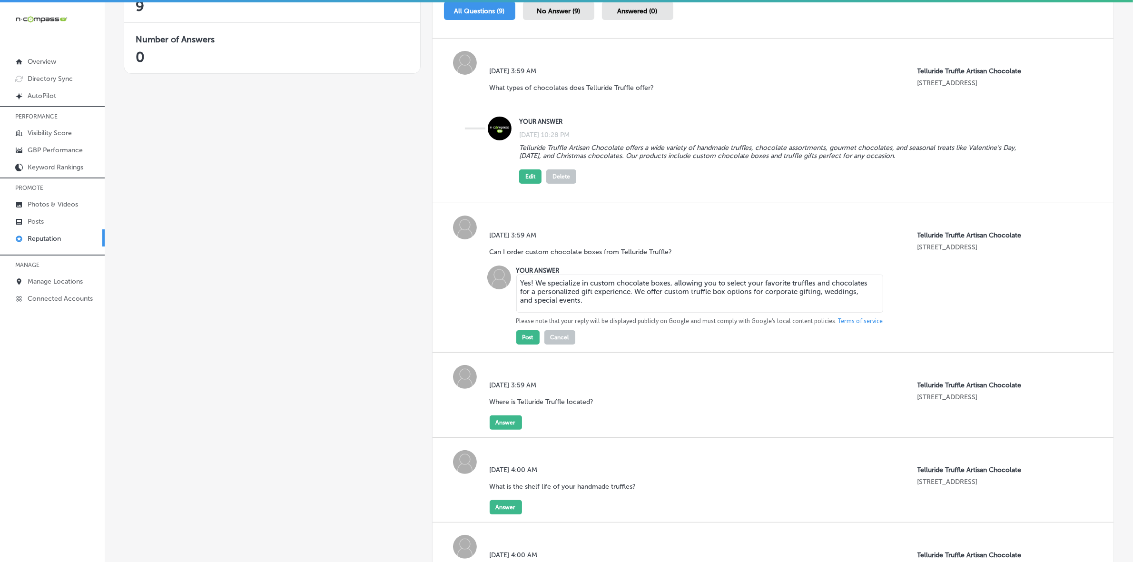
scroll to position [257, 0]
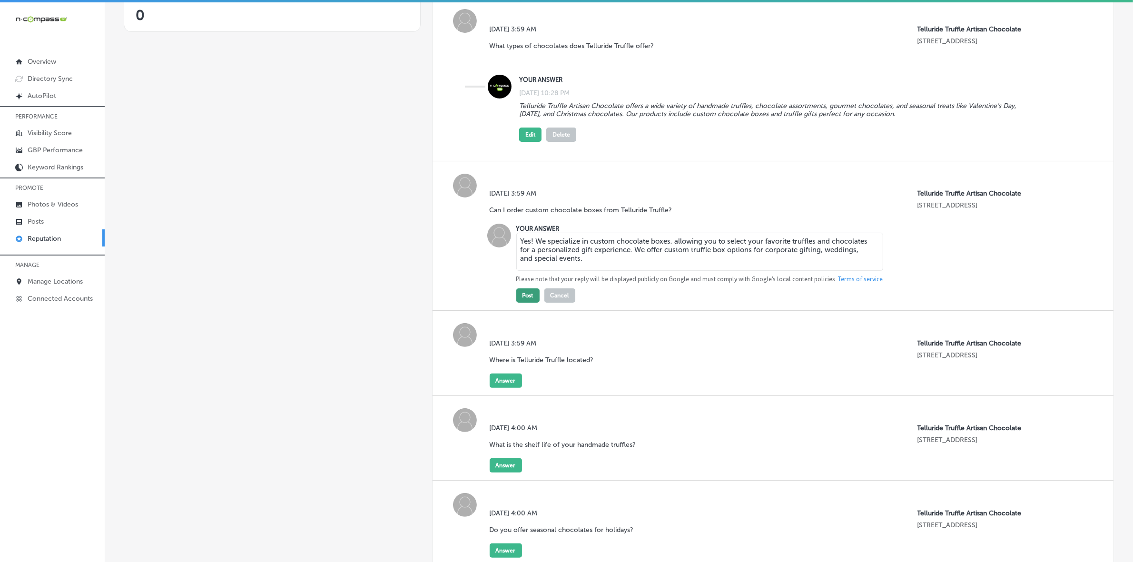
type textarea "Yes! We specialize in custom chocolate boxes, allowing you to select your favor…"
click at [523, 294] on button "Post" at bounding box center [527, 295] width 23 height 14
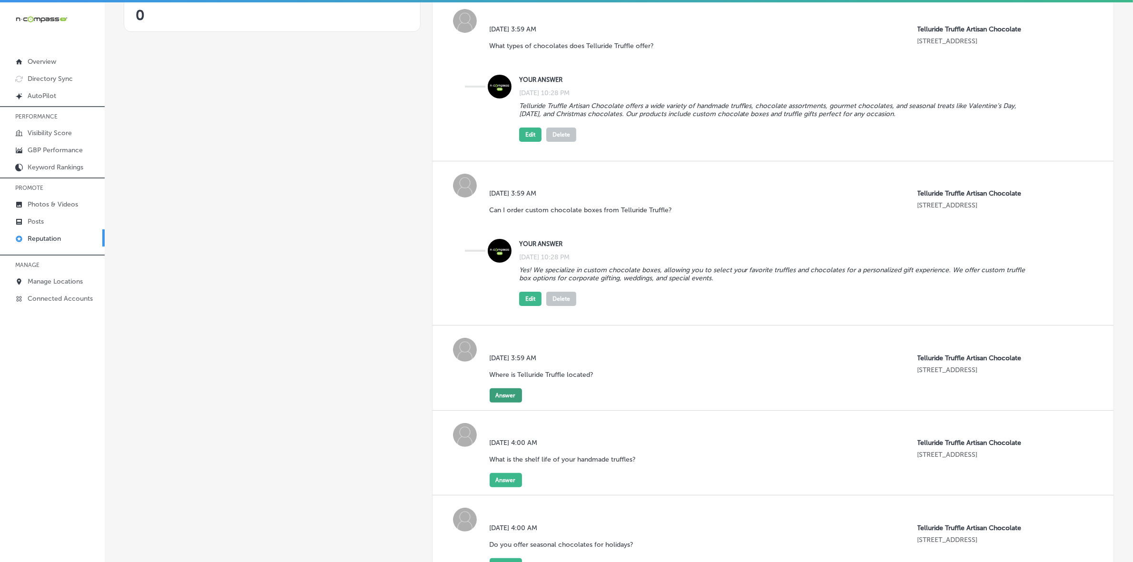
click at [502, 400] on button "Answer" at bounding box center [505, 395] width 32 height 14
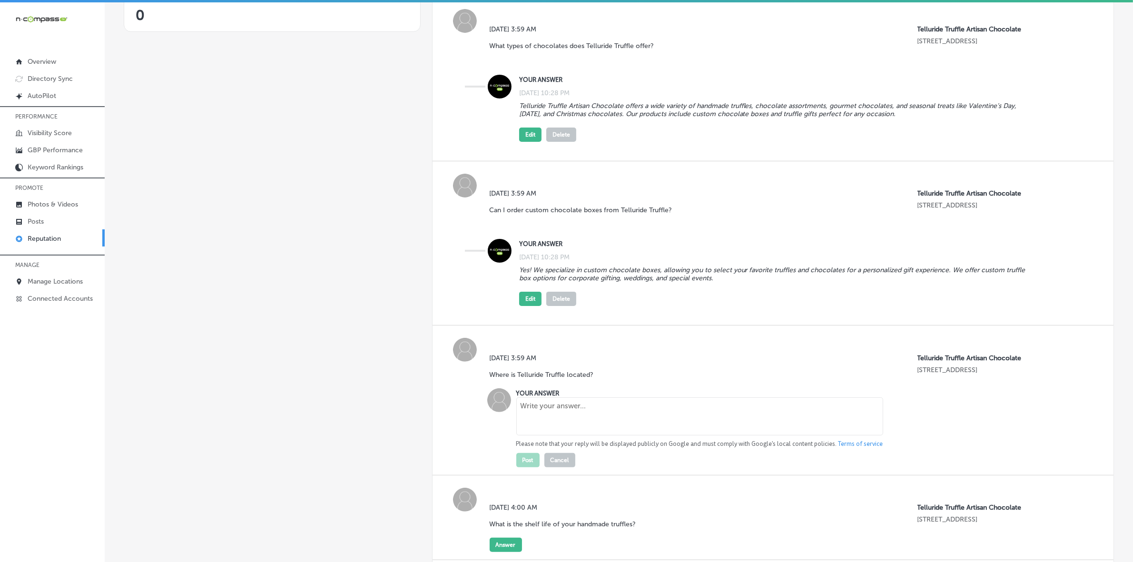
click at [572, 426] on textarea at bounding box center [699, 416] width 367 height 38
paste textarea "Telluride Truffle Artisan Chocolate is located in [GEOGRAPHIC_DATA], [GEOGRAPHI…"
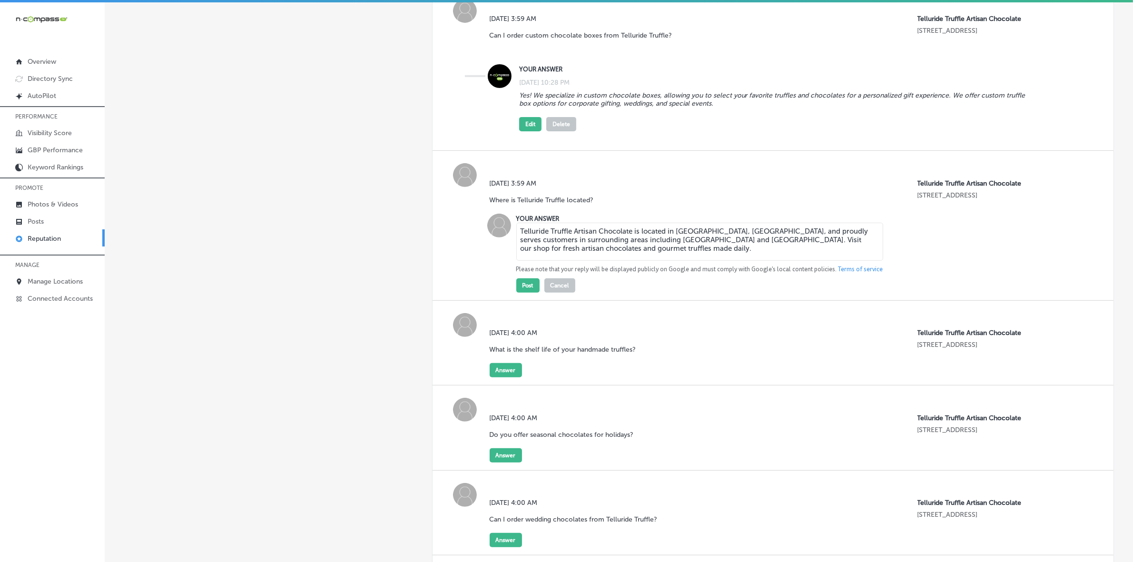
scroll to position [435, 0]
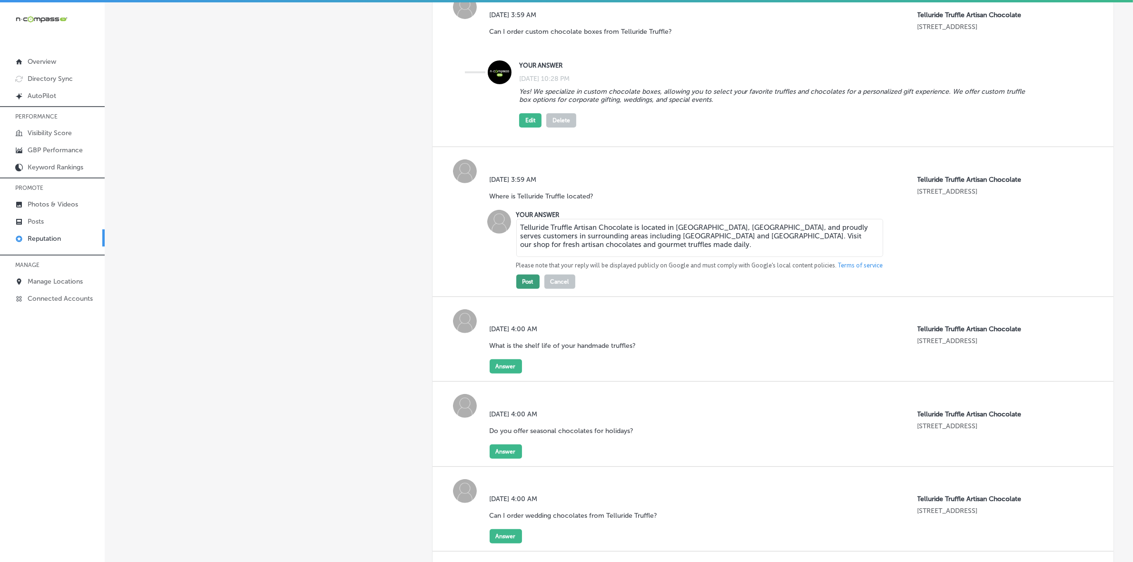
type textarea "Telluride Truffle Artisan Chocolate is located in [GEOGRAPHIC_DATA], [GEOGRAPHI…"
click at [529, 286] on button "Post" at bounding box center [527, 281] width 23 height 14
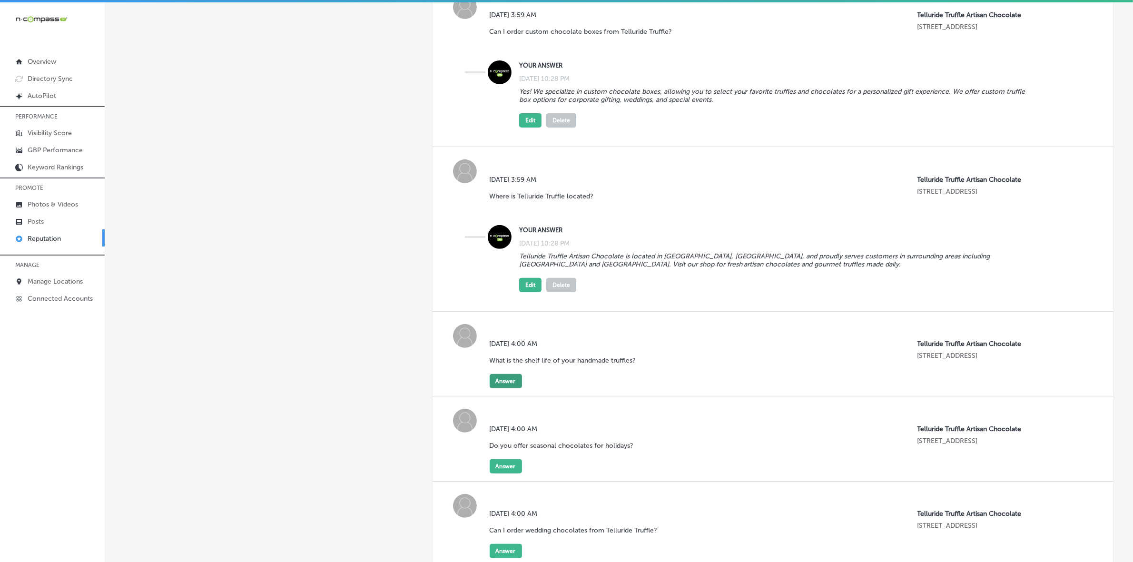
click at [517, 384] on button "Answer" at bounding box center [505, 381] width 32 height 14
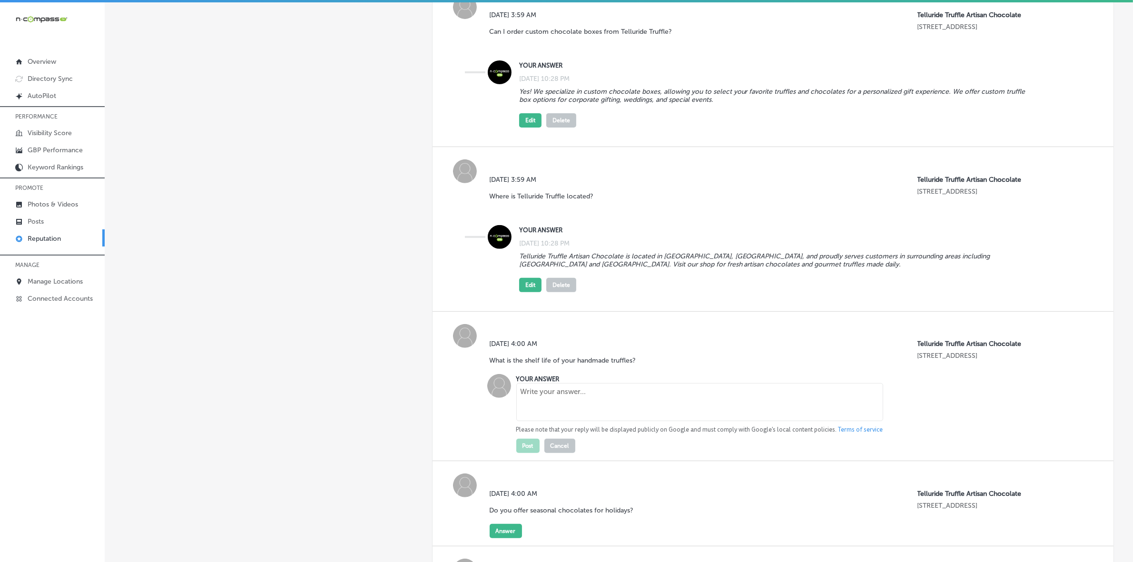
click at [555, 401] on textarea at bounding box center [699, 402] width 367 height 38
paste textarea "Our handmade truffles are made fresh with no preservatives, giving them a shelf…"
type textarea "Our handmade truffles are made fresh with no preservatives, giving them a shelf…"
click at [529, 450] on button "Post" at bounding box center [527, 446] width 23 height 14
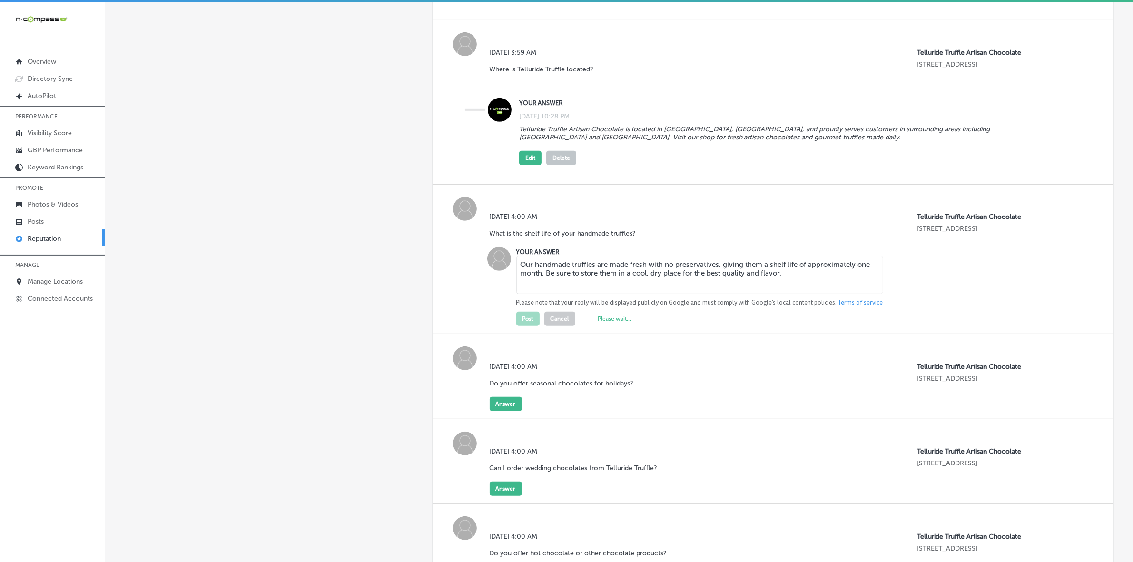
scroll to position [614, 0]
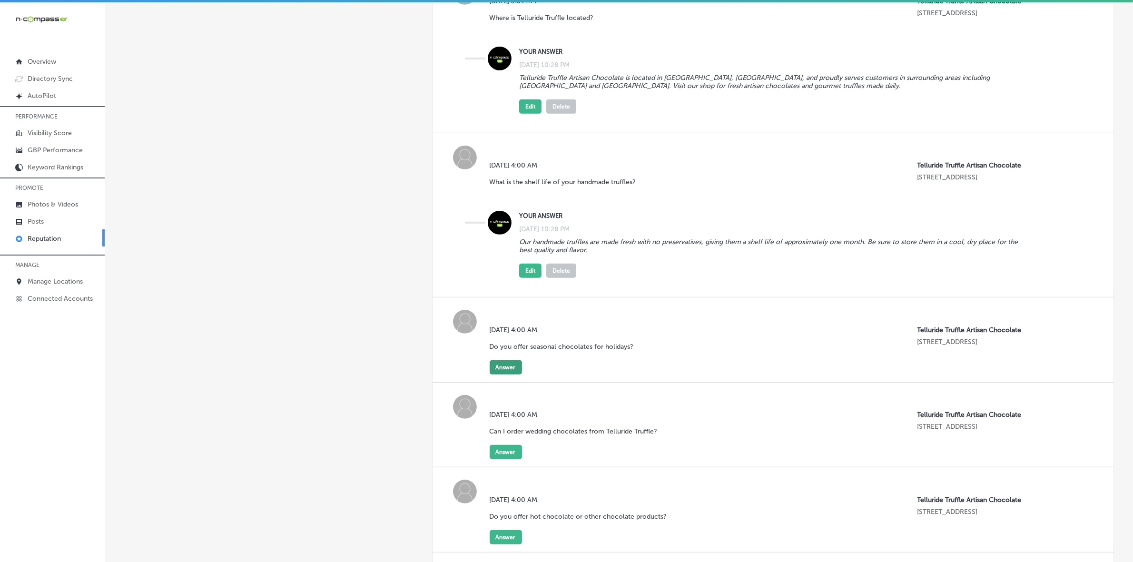
click at [499, 382] on div "[DATE] 4:00 AM Do you offer seasonal chocolates for holidays? Telluride Truffle…" at bounding box center [772, 339] width 681 height 85
click at [503, 374] on button "Answer" at bounding box center [505, 367] width 32 height 14
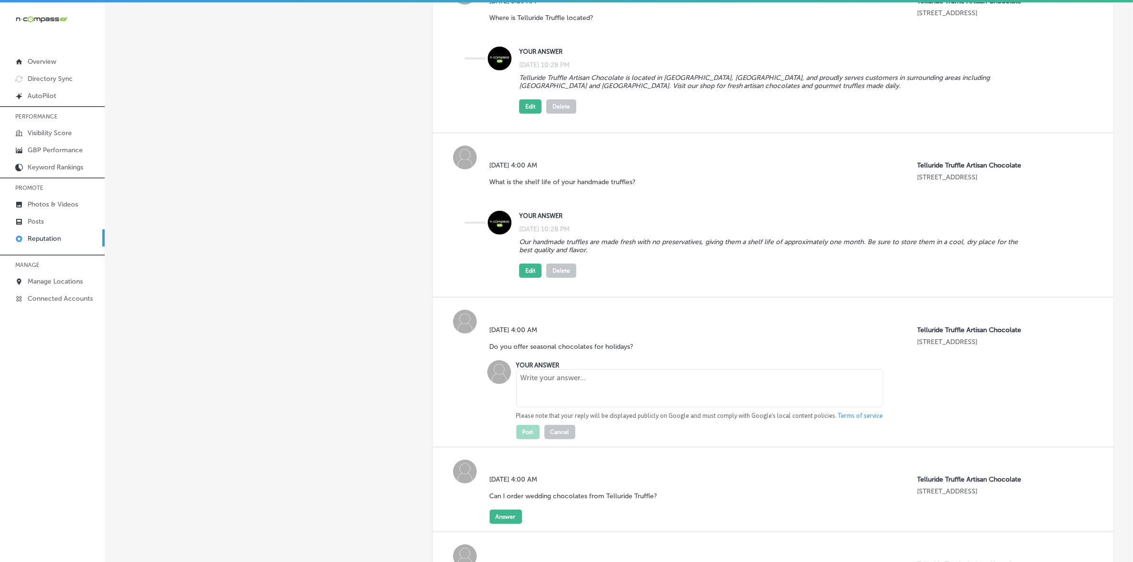
click at [561, 391] on textarea at bounding box center [699, 388] width 367 height 38
paste textarea "Yes, we offer a variety of seasonal chocolates, including Valentine’s Day truff…"
type textarea "Yes, we offer a variety of seasonal chocolates, including Valentine’s Day truff…"
click at [522, 438] on button "Post" at bounding box center [527, 432] width 23 height 14
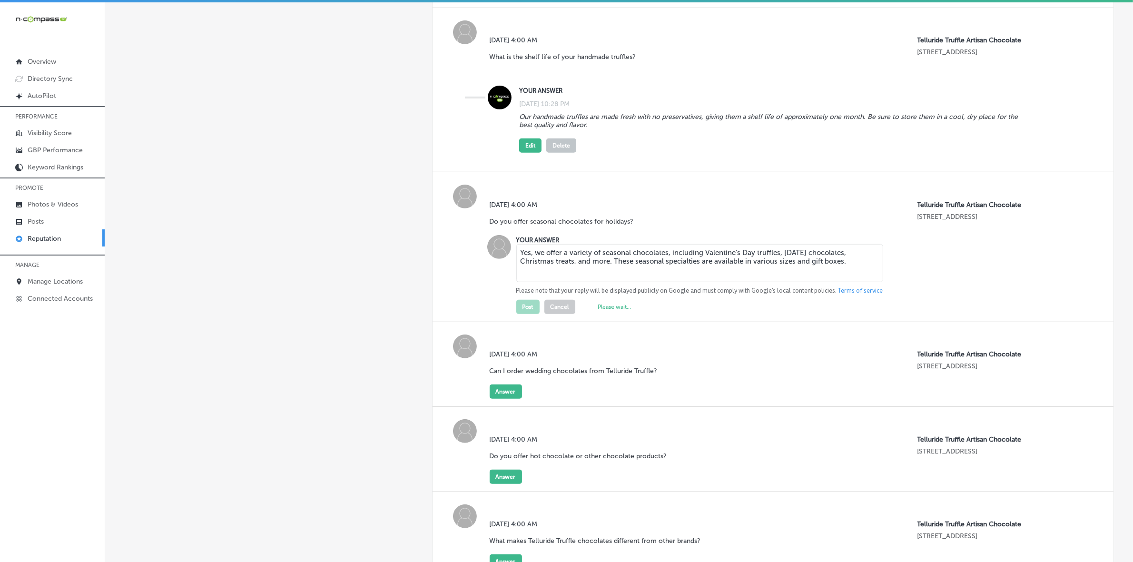
scroll to position [792, 0]
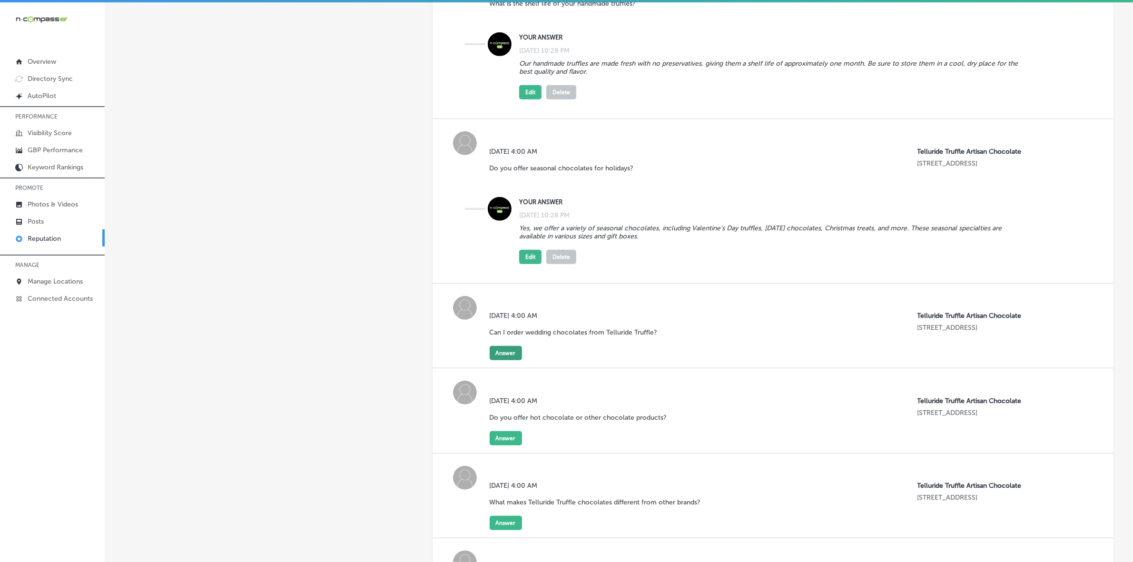
click at [508, 360] on button "Answer" at bounding box center [505, 353] width 32 height 14
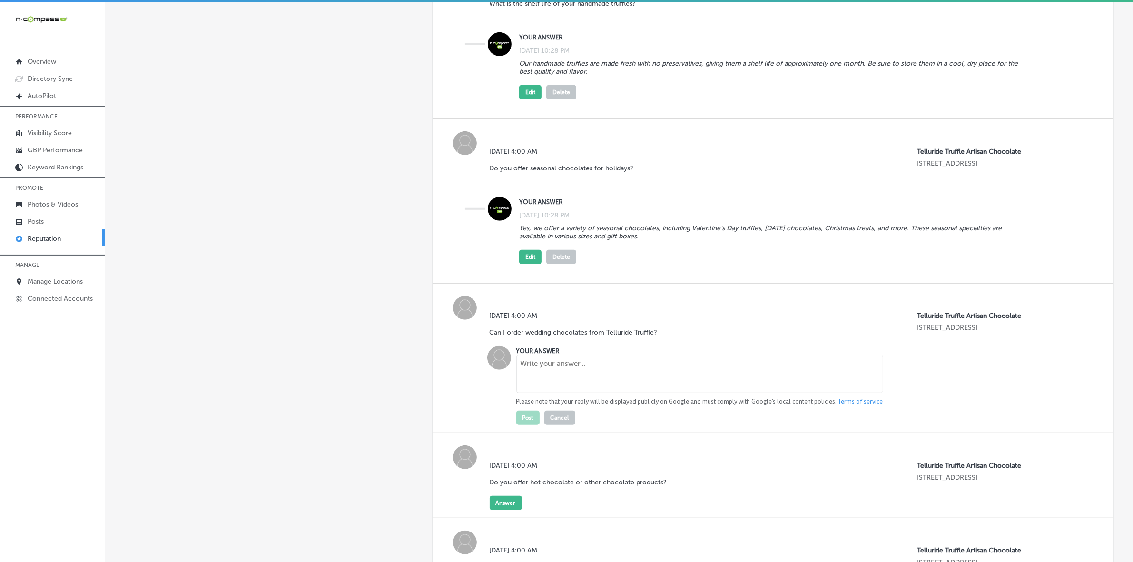
click at [550, 379] on textarea at bounding box center [699, 374] width 367 height 38
paste textarea "Absolutely! We offer wedding chocolates, including customized truffle boxes and…"
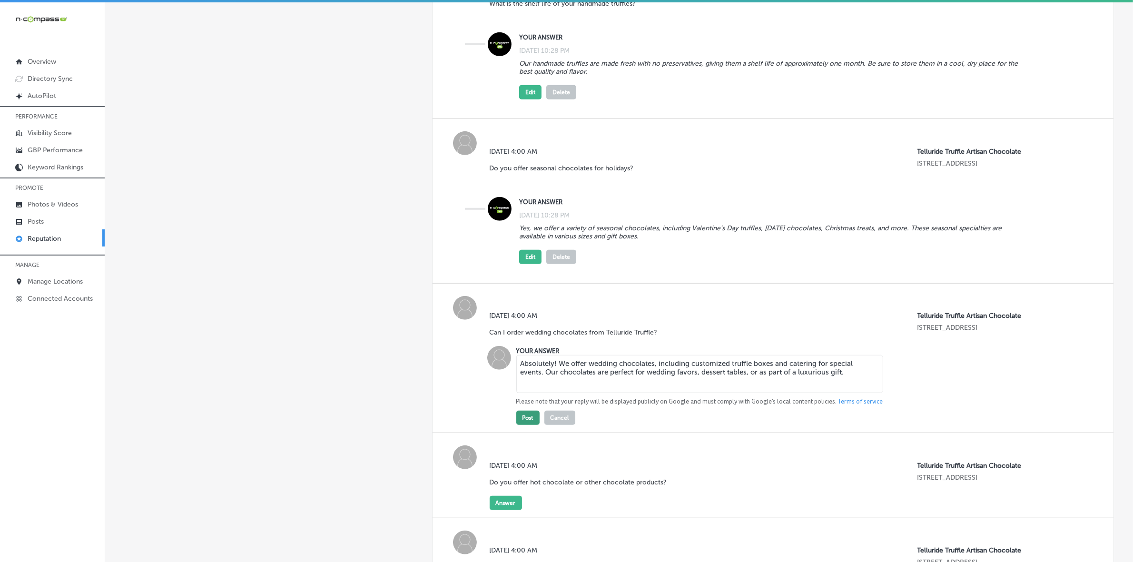
type textarea "Absolutely! We offer wedding chocolates, including customized truffle boxes and…"
click at [527, 421] on button "Post" at bounding box center [527, 418] width 23 height 14
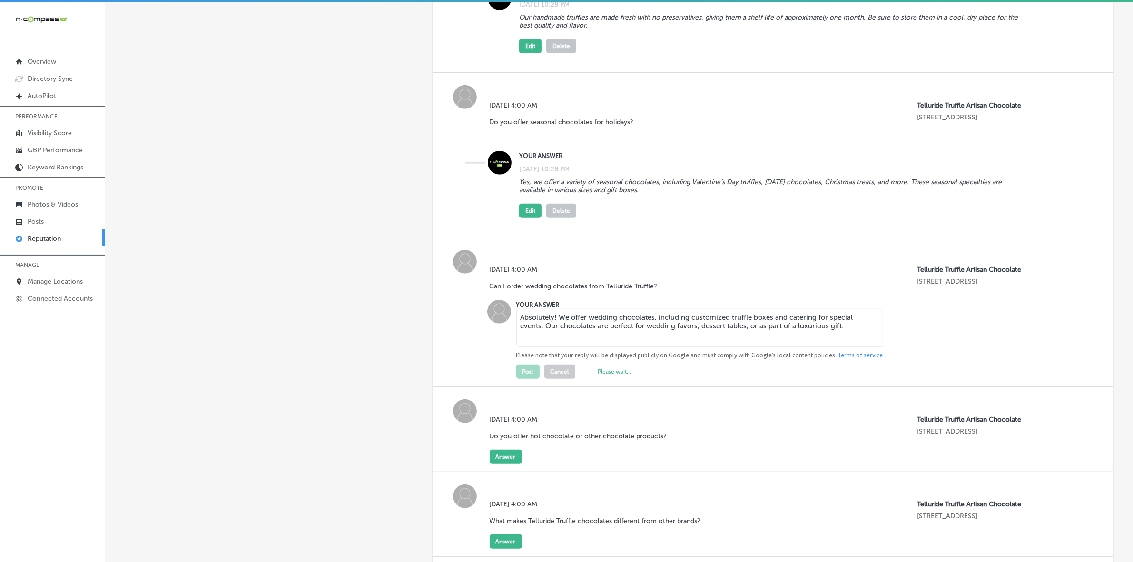
scroll to position [970, 0]
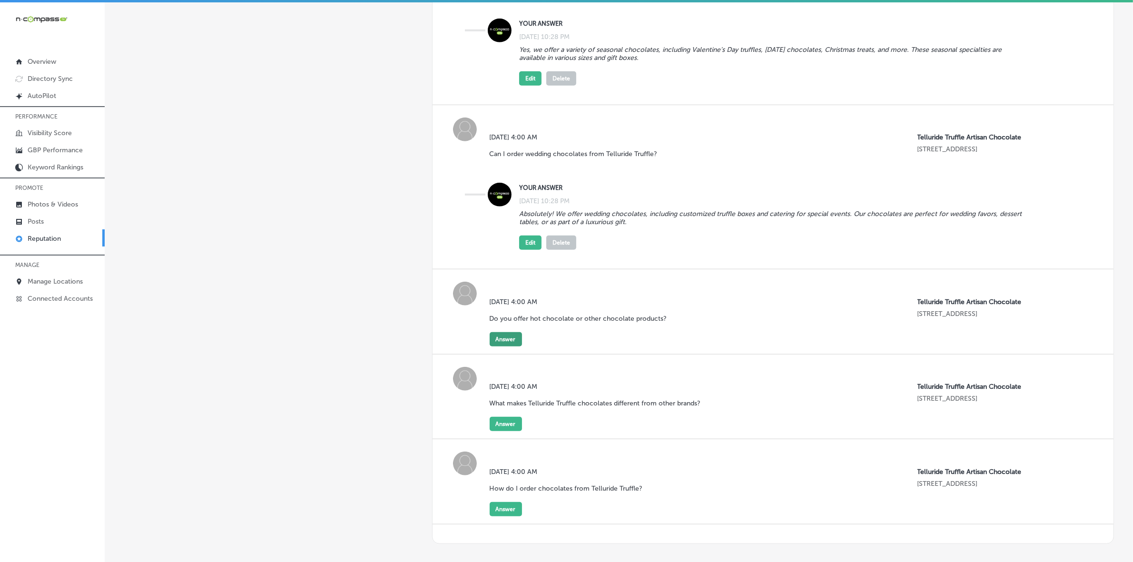
click at [503, 346] on button "Answer" at bounding box center [505, 339] width 32 height 14
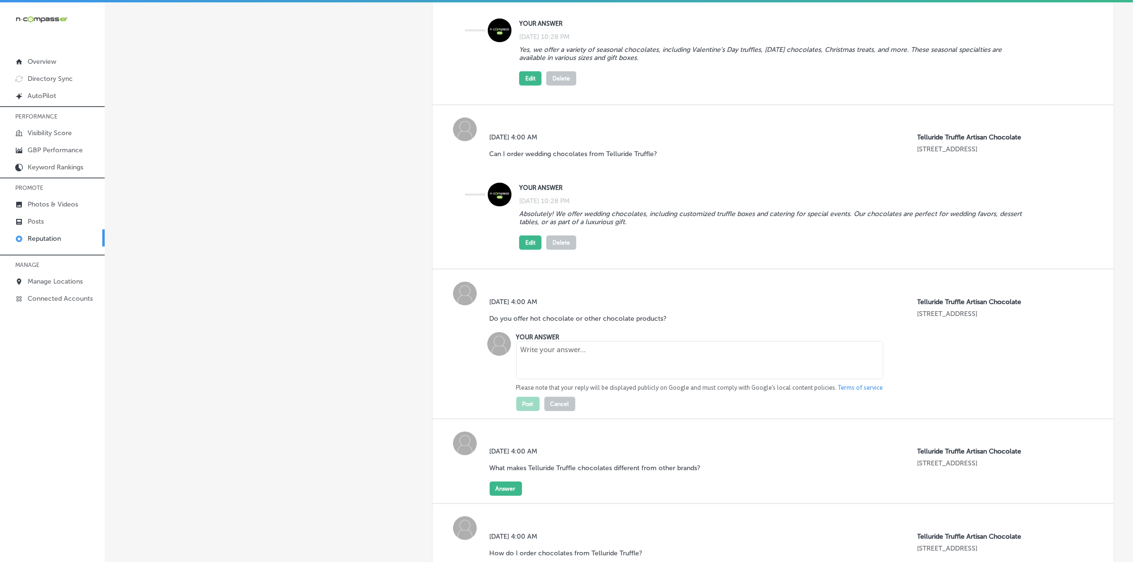
click at [577, 371] on textarea at bounding box center [699, 360] width 367 height 38
paste textarea "Yes! In addition to our artisan truffles, we offer rich, velvety hot chocolate,…"
type textarea "Yes! In addition to our artisan truffles, we offer rich, velvety hot chocolate,…"
click at [531, 411] on button "Post" at bounding box center [527, 404] width 23 height 14
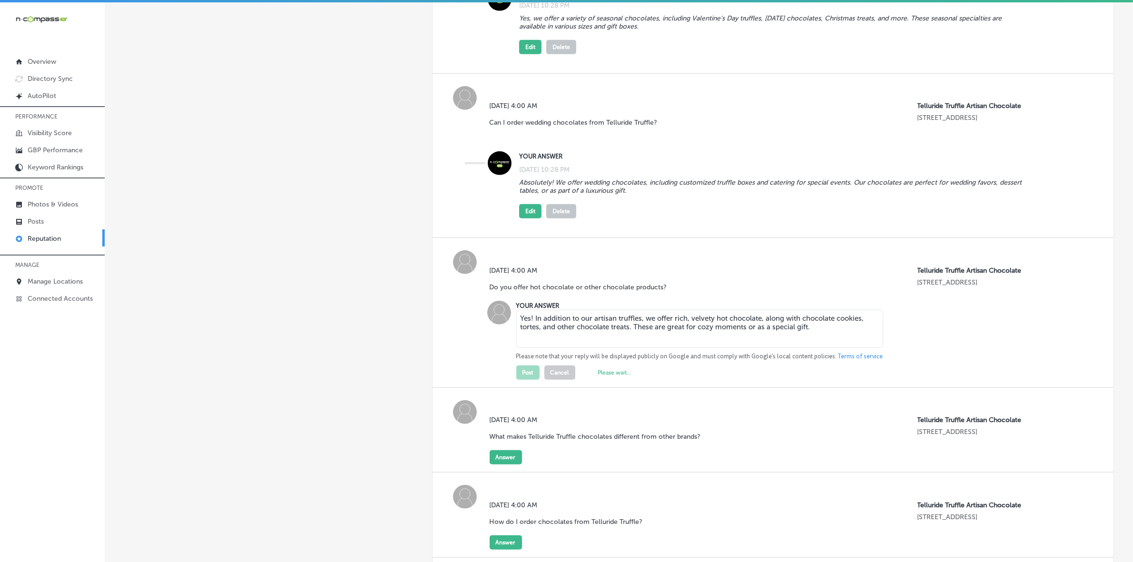
scroll to position [1089, 0]
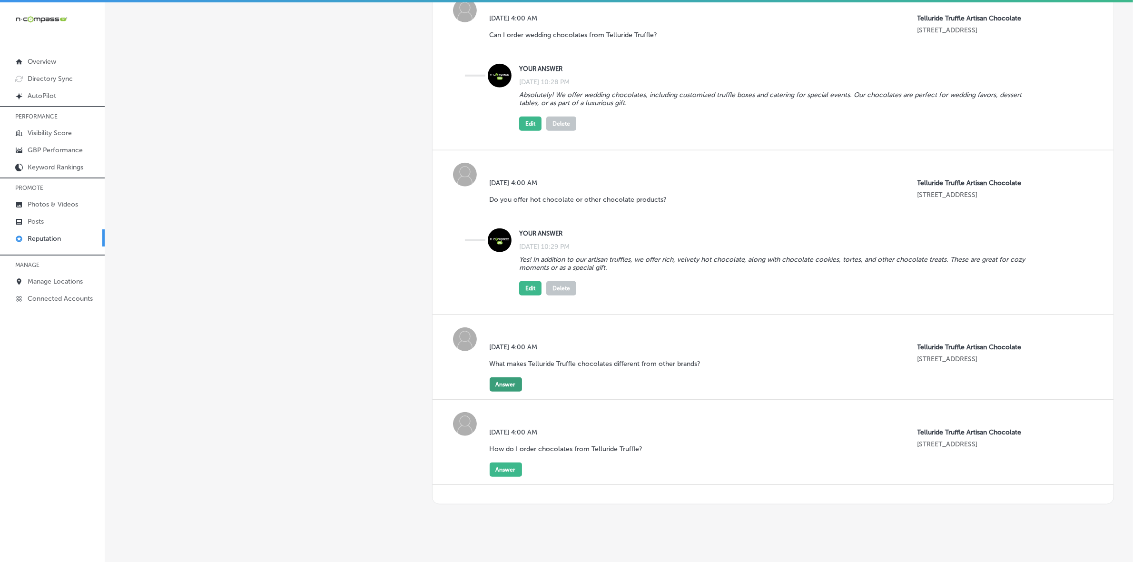
click at [512, 391] on button "Answer" at bounding box center [505, 384] width 32 height 14
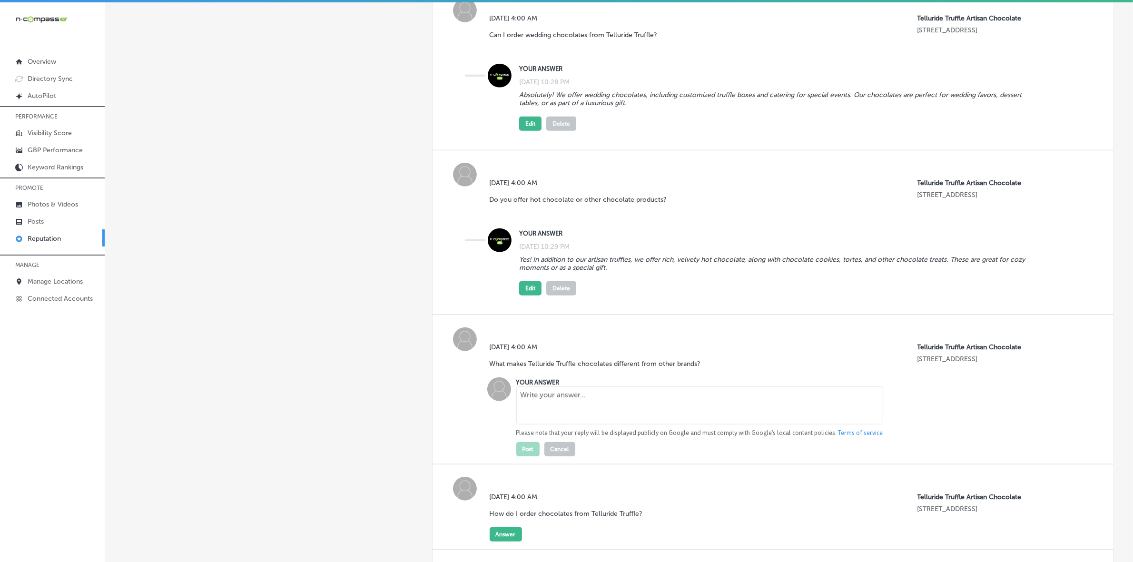
click at [564, 407] on textarea at bounding box center [699, 405] width 367 height 38
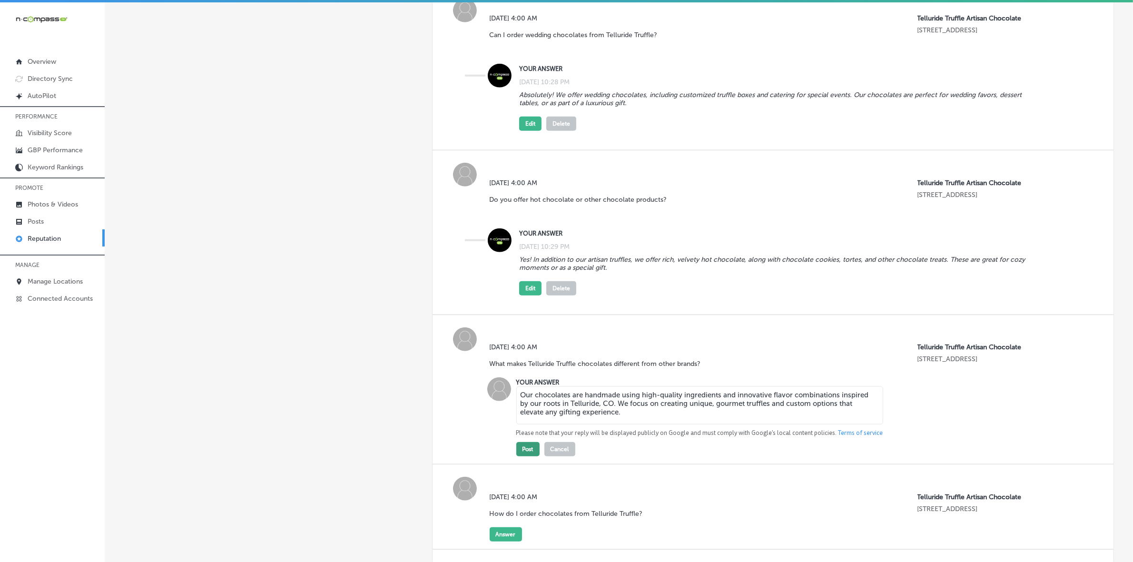
type textarea "Our chocolates are handmade using high-quality ingredients and innovative flavo…"
click at [529, 456] on button "Post" at bounding box center [527, 449] width 23 height 14
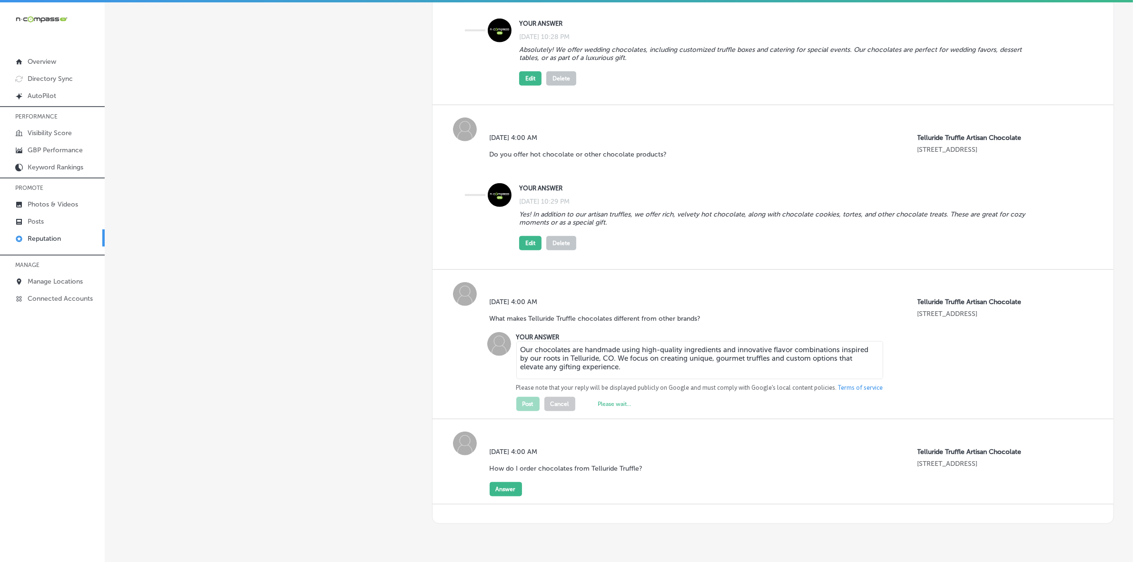
scroll to position [1181, 0]
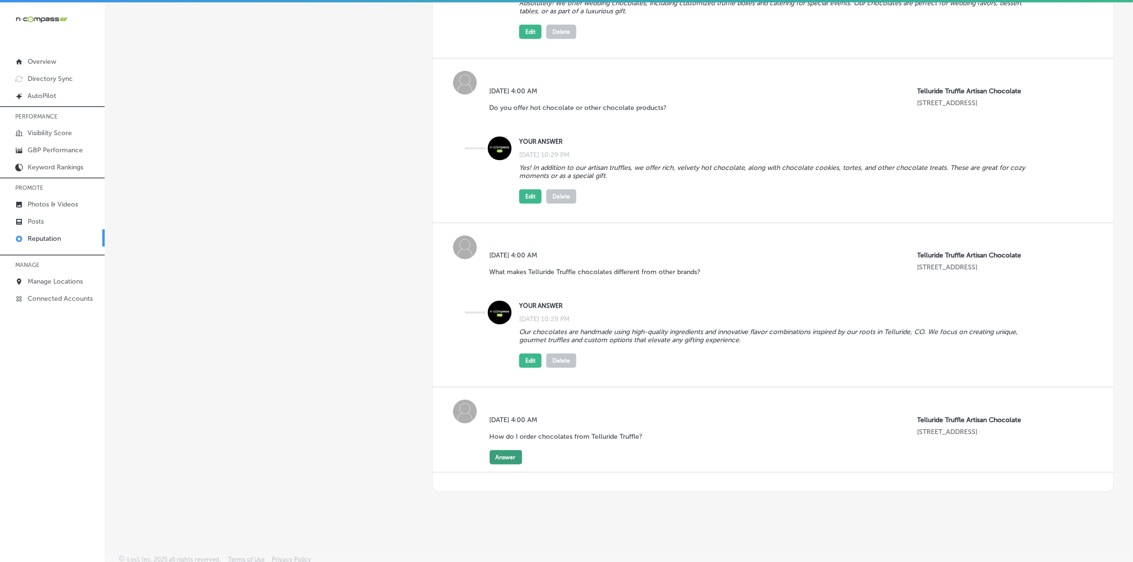
click at [502, 463] on button "Answer" at bounding box center [505, 457] width 32 height 14
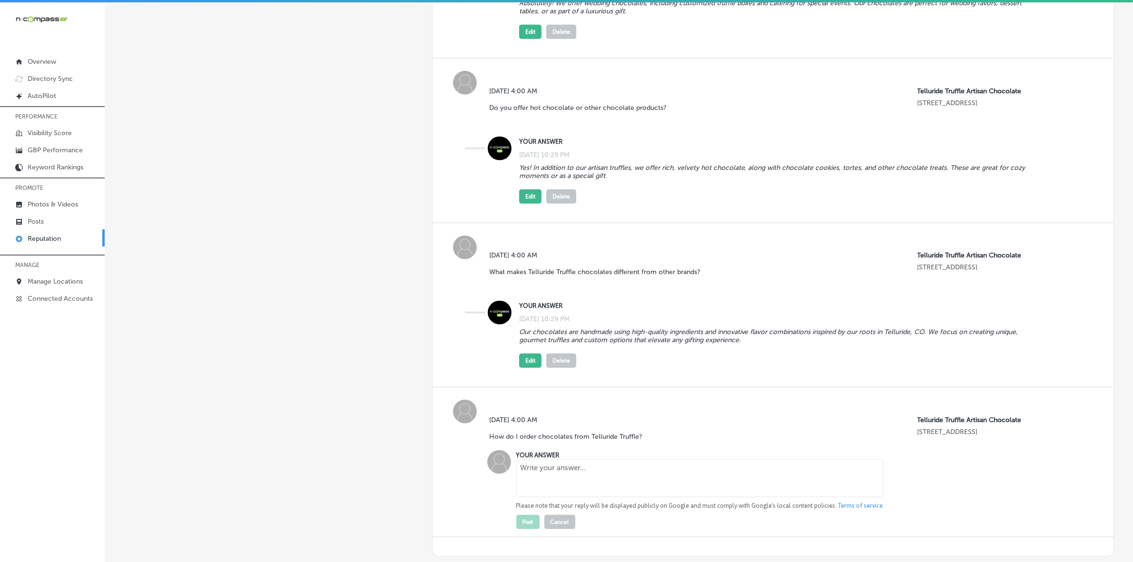
click at [533, 473] on textarea at bounding box center [699, 478] width 367 height 38
type textarea "You can visit our shop in [GEOGRAPHIC_DATA], [GEOGRAPHIC_DATA], or order online…"
click at [521, 529] on button "Post" at bounding box center [527, 522] width 23 height 14
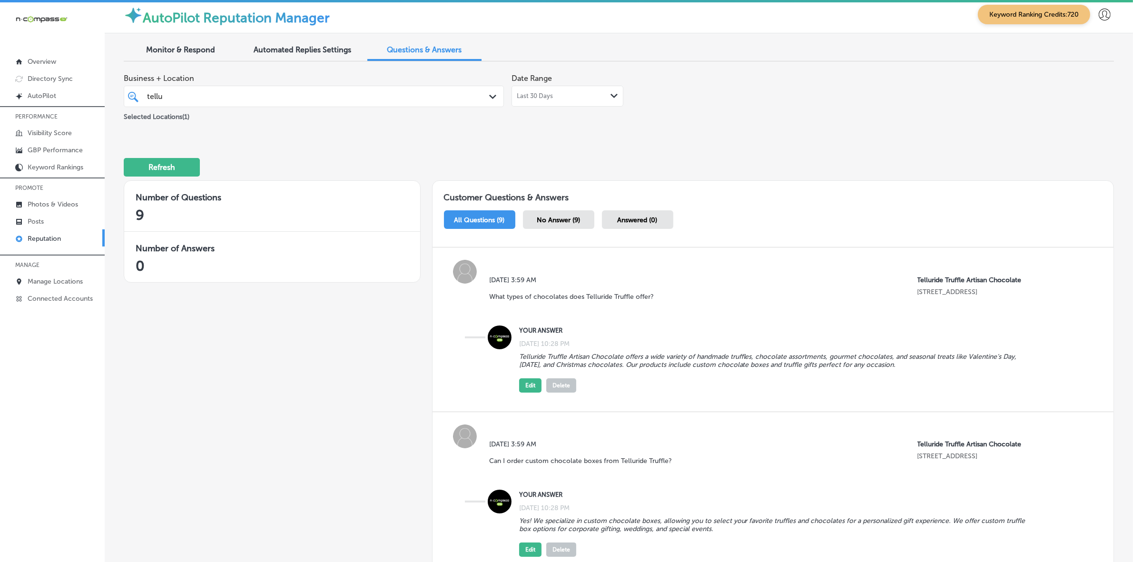
scroll to position [0, 0]
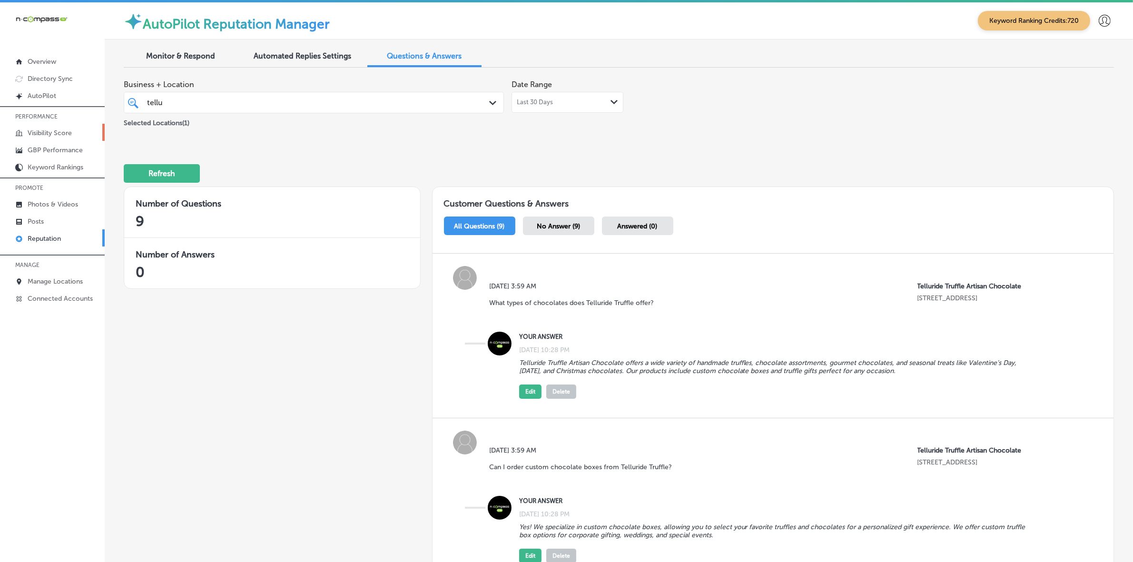
click at [51, 132] on p "Visibility Score" at bounding box center [50, 133] width 44 height 8
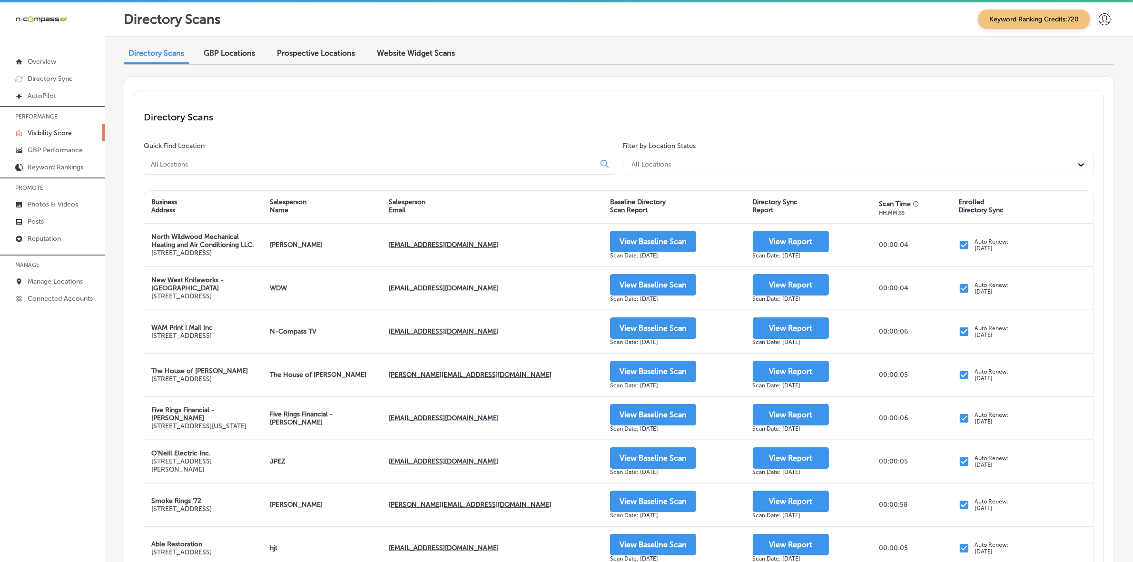
click at [190, 161] on input at bounding box center [371, 164] width 443 height 9
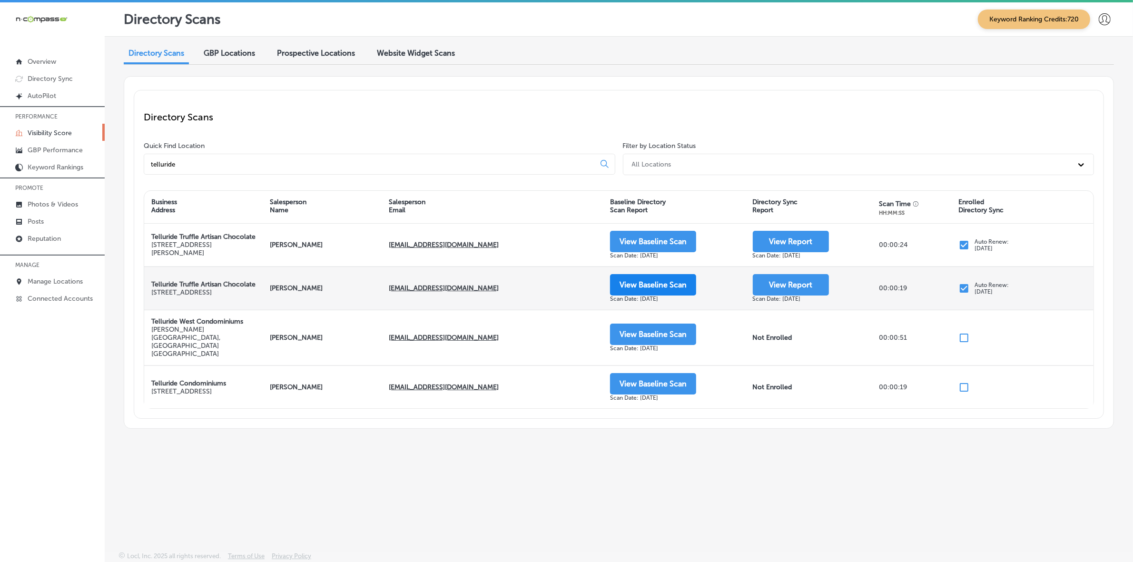
type input "telluride"
click at [646, 293] on button "View Baseline Scan" at bounding box center [653, 284] width 86 height 21
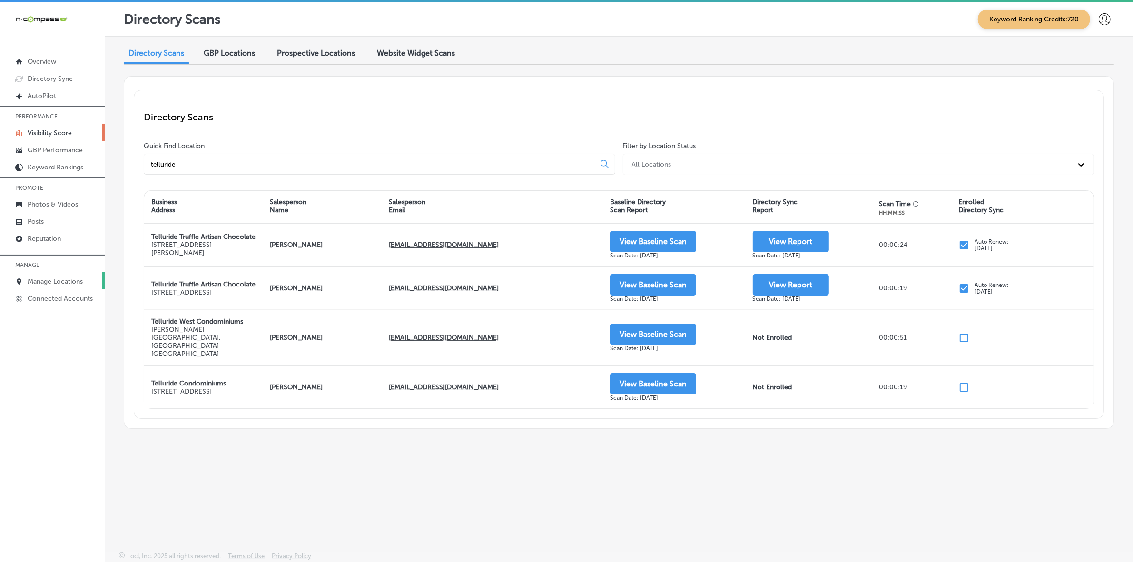
click at [64, 284] on p "Manage Locations" at bounding box center [55, 281] width 55 height 8
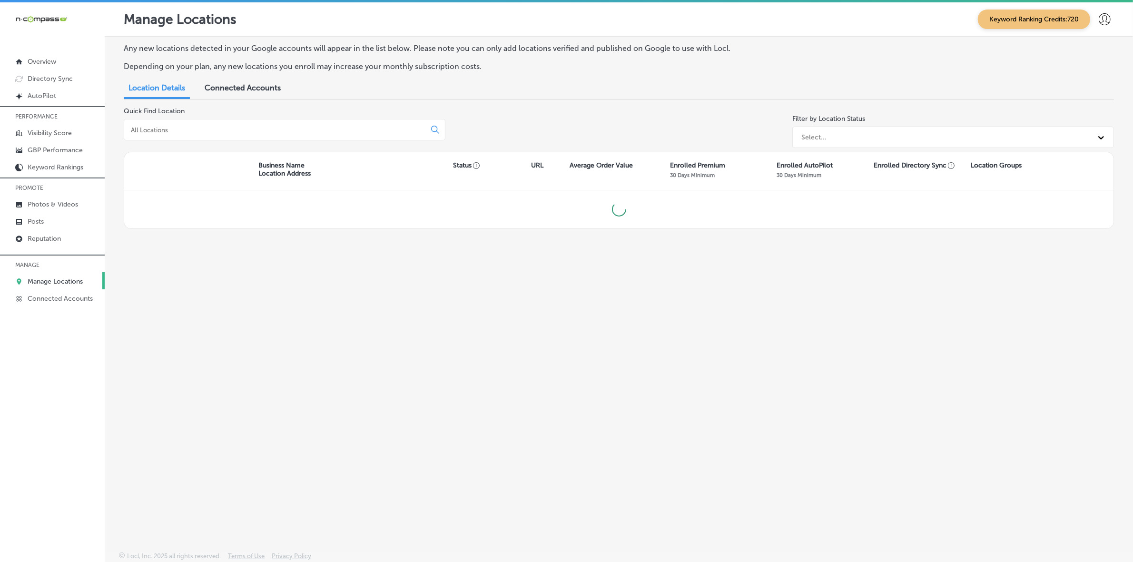
click at [213, 124] on div at bounding box center [285, 129] width 322 height 21
click at [214, 133] on input at bounding box center [277, 130] width 294 height 9
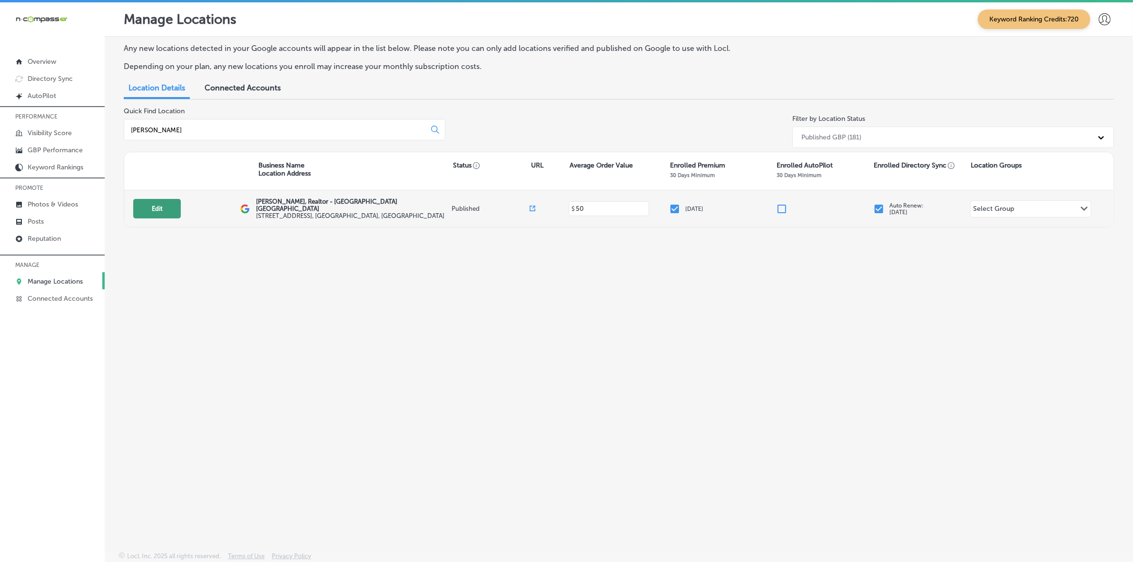
type input "[PERSON_NAME]"
click at [142, 205] on button "Edit" at bounding box center [157, 209] width 48 height 20
select select "US"
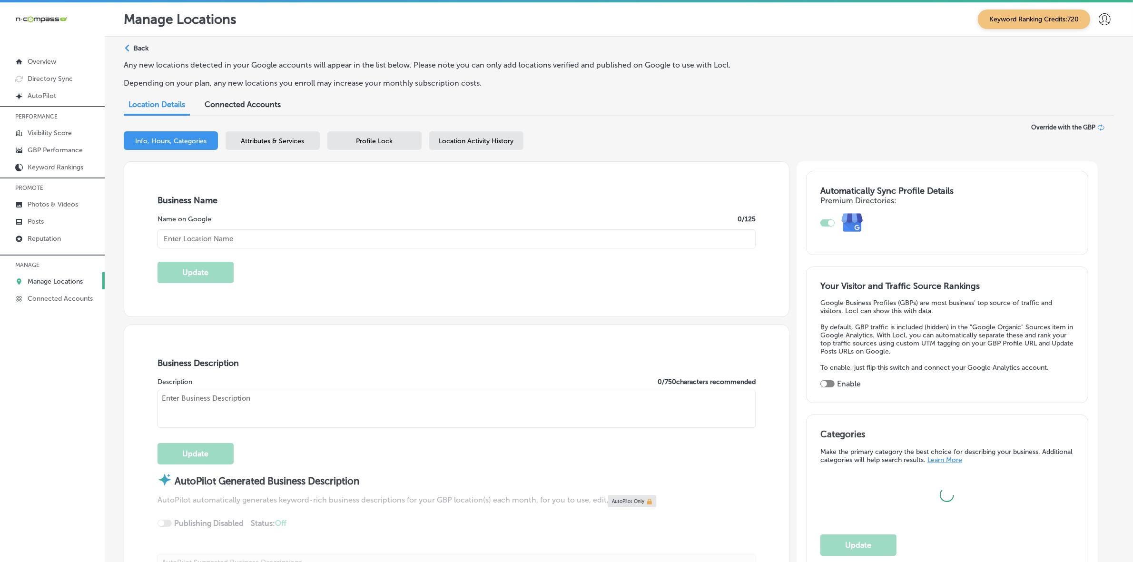
type input "[PERSON_NAME], Realtor - [GEOGRAPHIC_DATA] [GEOGRAPHIC_DATA]"
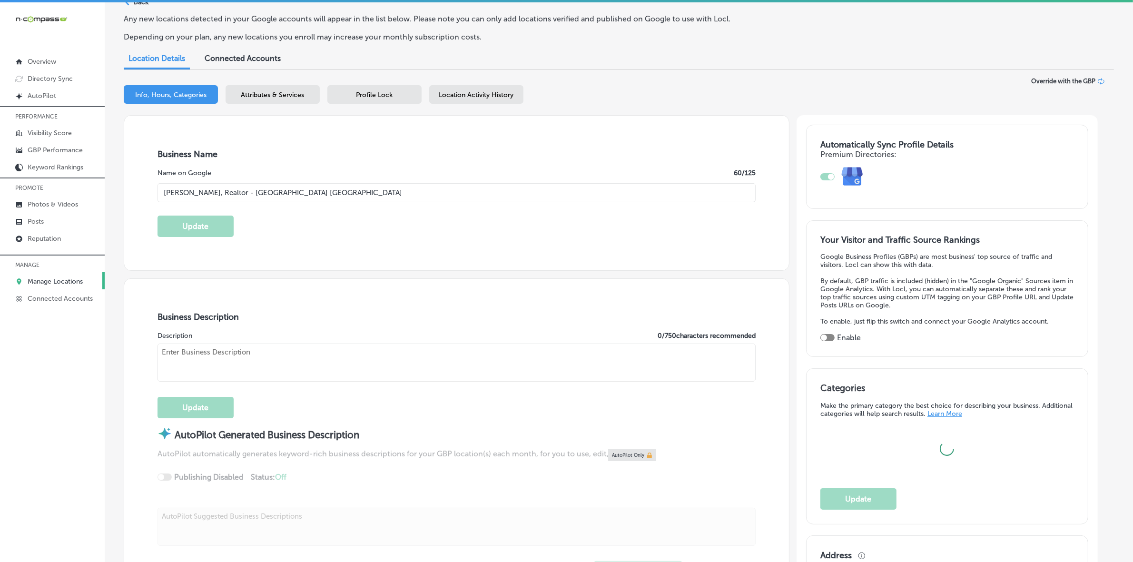
scroll to position [238, 0]
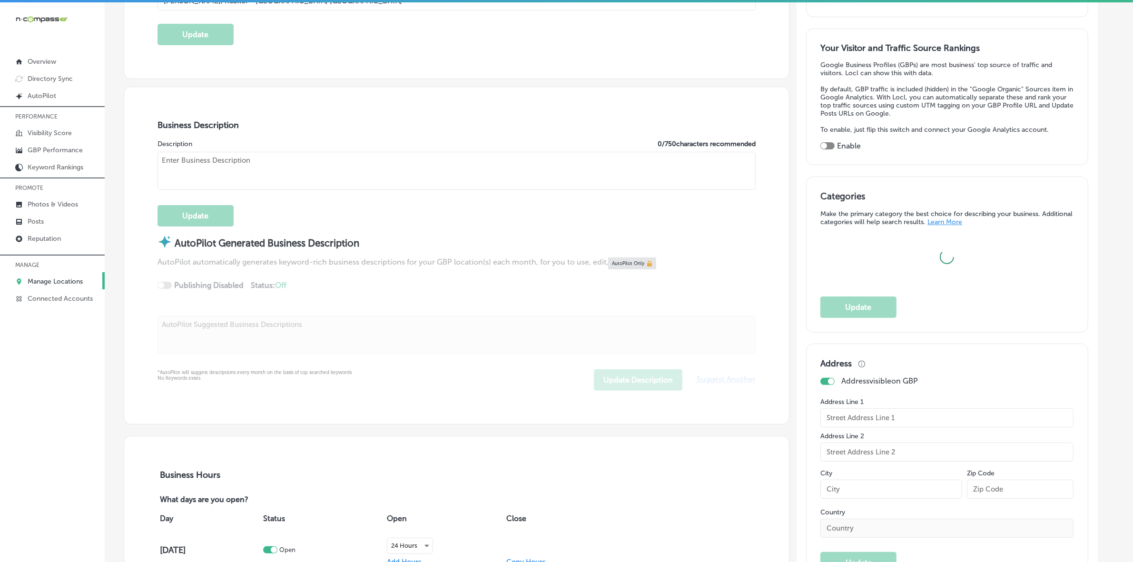
type input "[STREET_ADDRESS]"
type input "Indian Harbour Beac"
type input "32937"
type input "US"
type input "[URL][DOMAIN_NAME]"
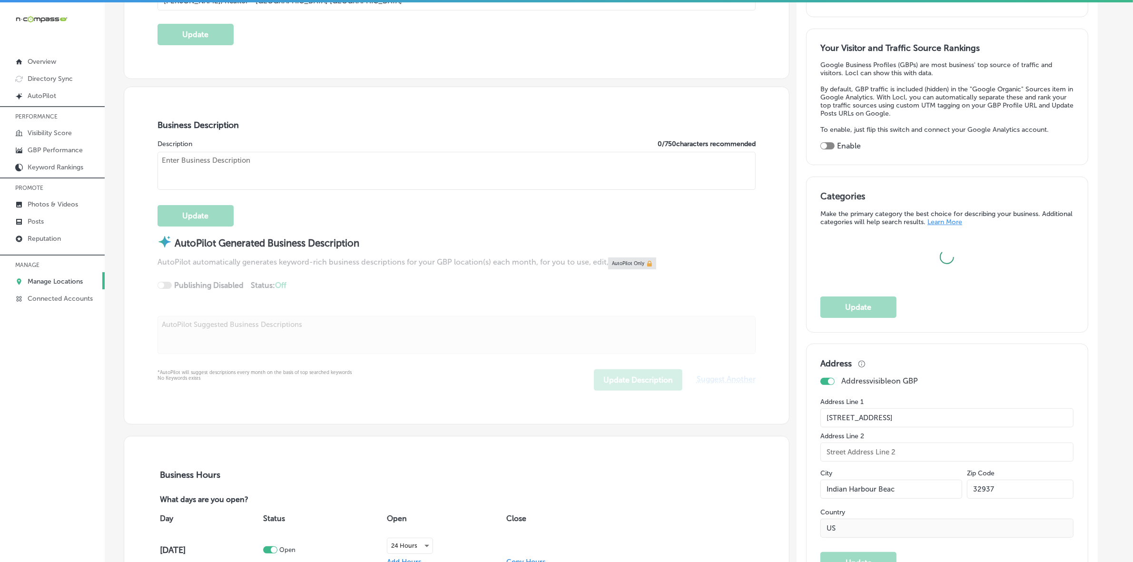
checkbox input "true"
type textarea "[PERSON_NAME] is about as close as you can get to a [GEOGRAPHIC_DATA] native. F…"
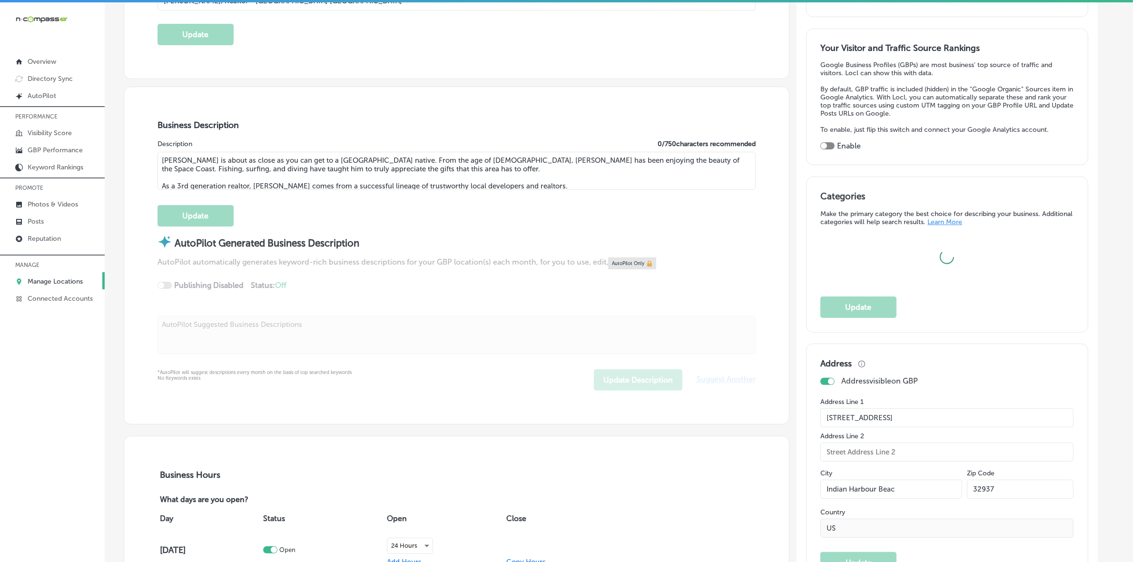
type input "[PHONE_NUMBER]"
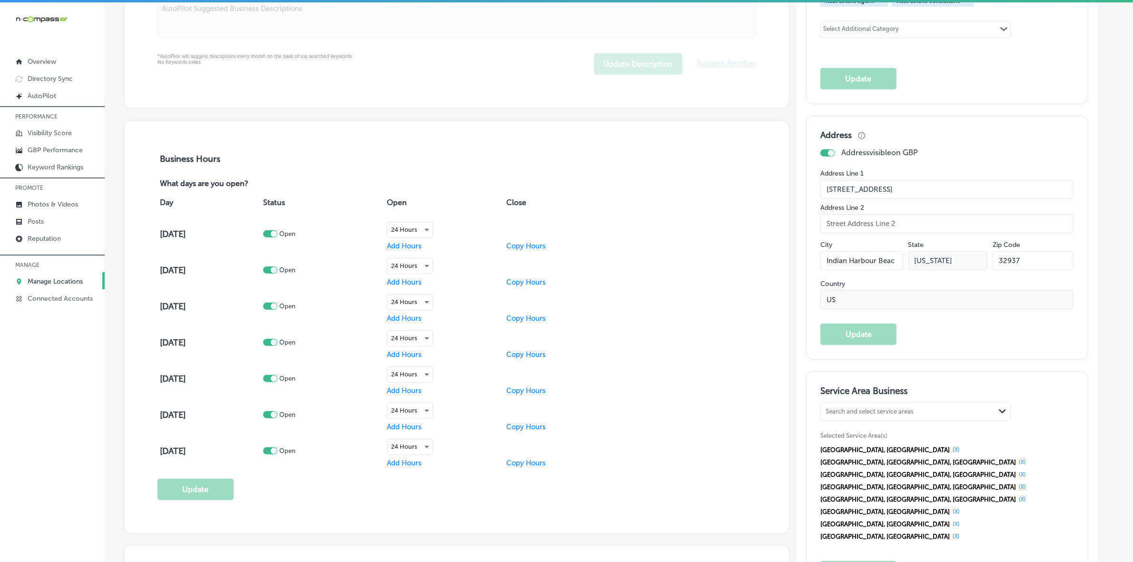
scroll to position [714, 0]
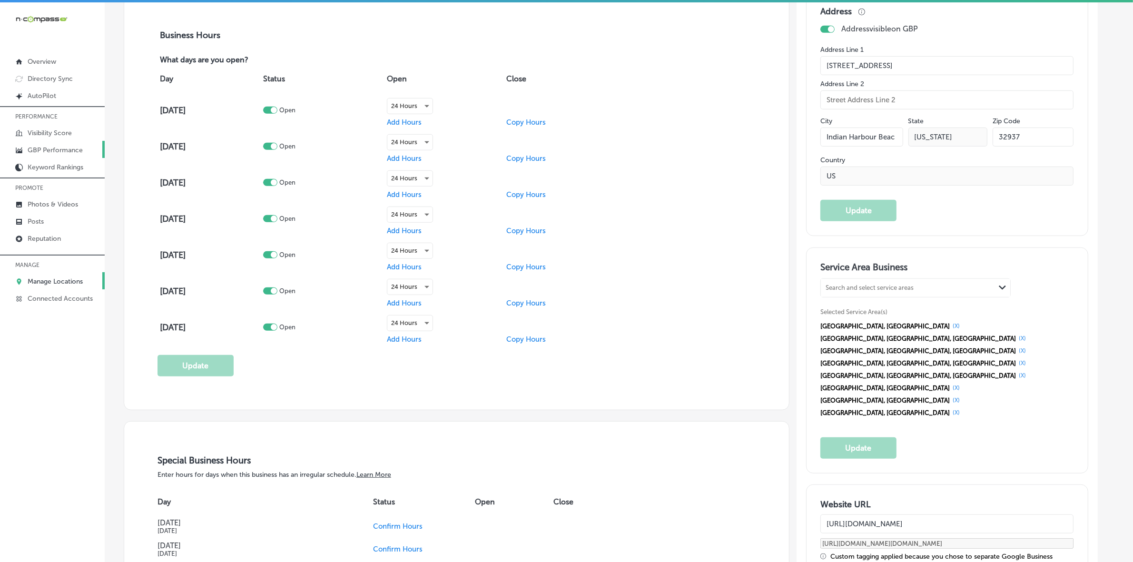
click at [55, 150] on p "GBP Performance" at bounding box center [55, 150] width 55 height 8
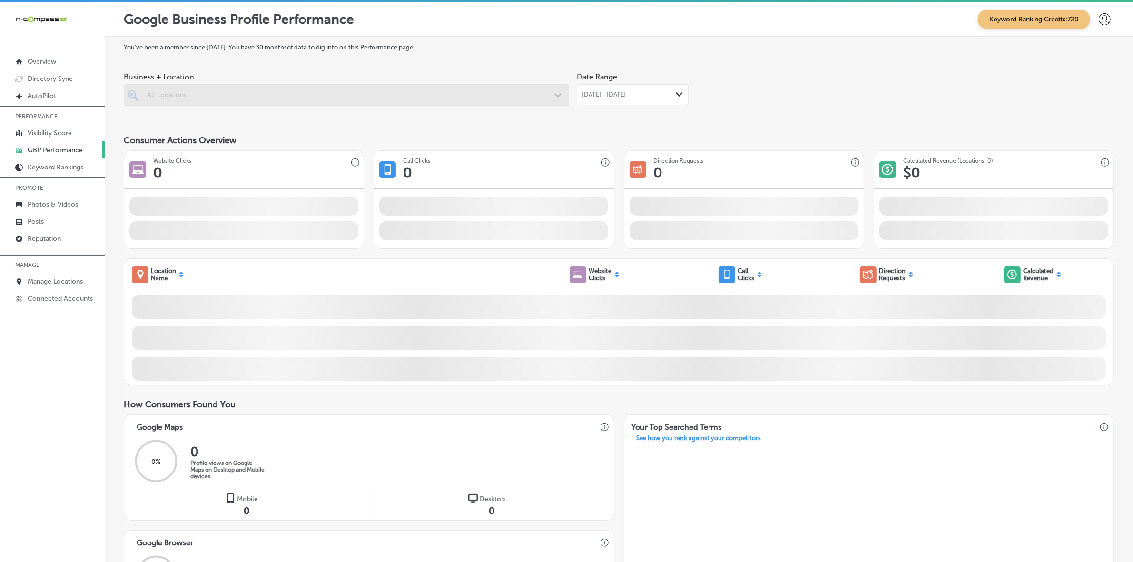
drag, startPoint x: 610, startPoint y: 97, endPoint x: 602, endPoint y: 104, distance: 10.8
click at [610, 97] on span "[DATE] - [DATE]" at bounding box center [604, 95] width 44 height 8
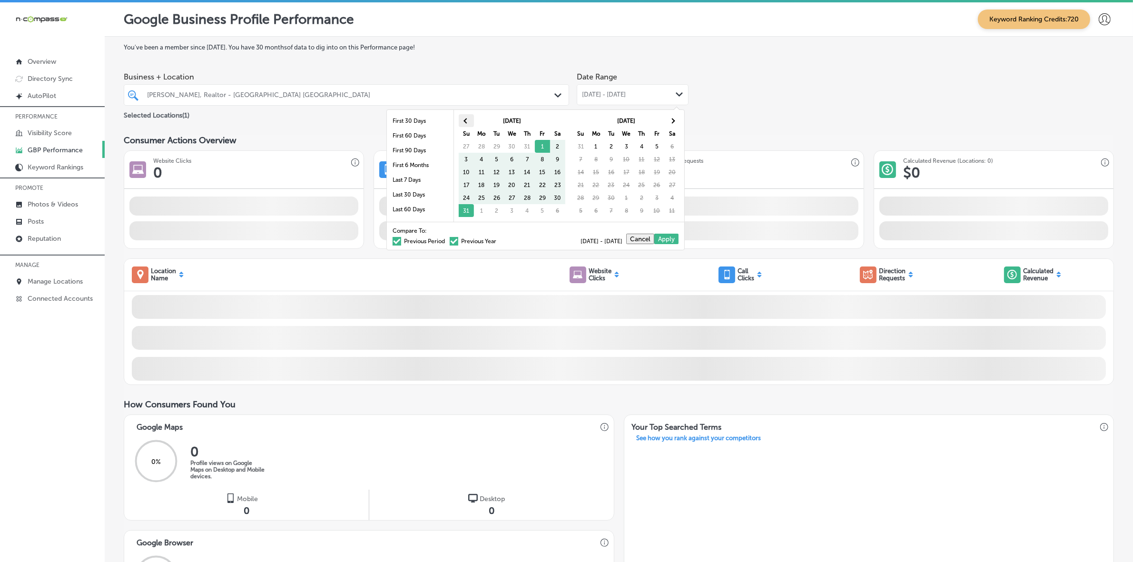
click at [467, 120] on span at bounding box center [465, 120] width 5 height 5
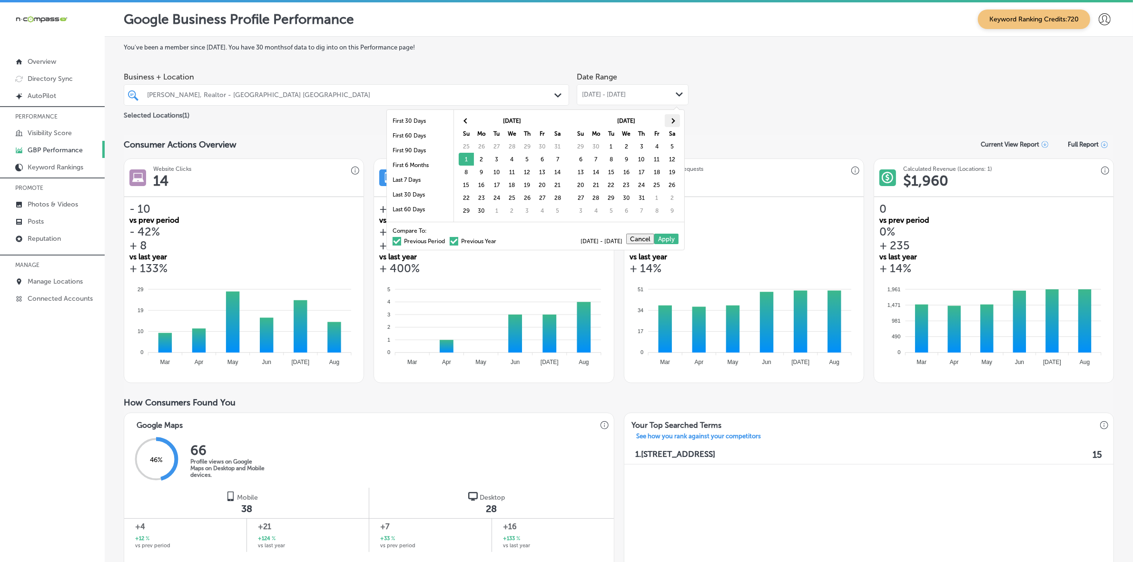
click at [674, 123] on th at bounding box center [672, 120] width 15 height 13
click at [463, 120] on span at bounding box center [465, 120] width 5 height 5
click at [464, 120] on span at bounding box center [465, 120] width 5 height 5
click at [462, 119] on th at bounding box center [466, 120] width 15 height 13
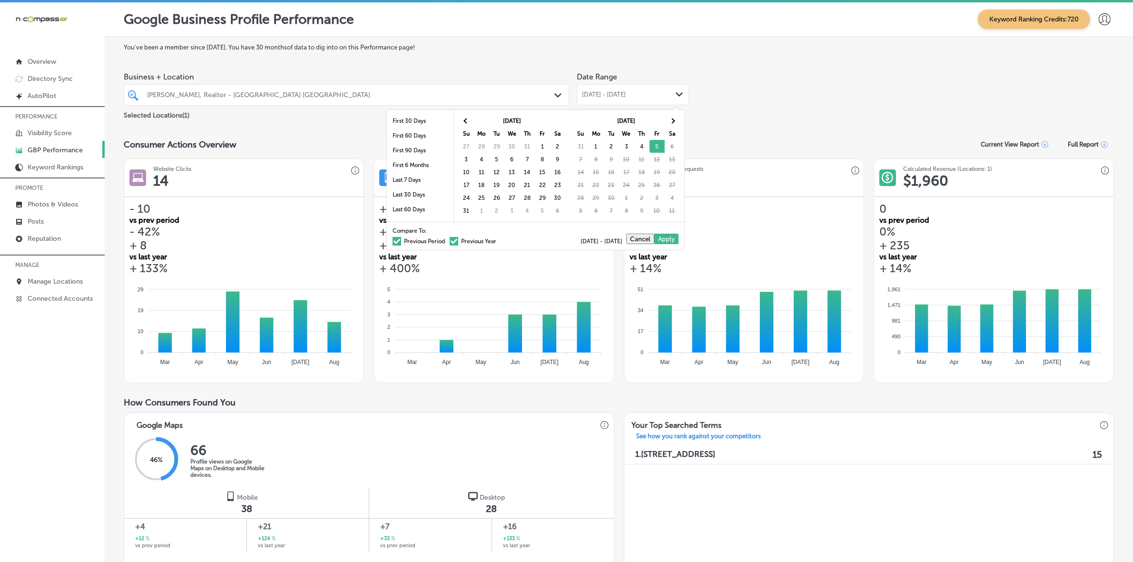
click at [462, 119] on th at bounding box center [466, 120] width 15 height 13
click at [673, 117] on th at bounding box center [672, 120] width 15 height 13
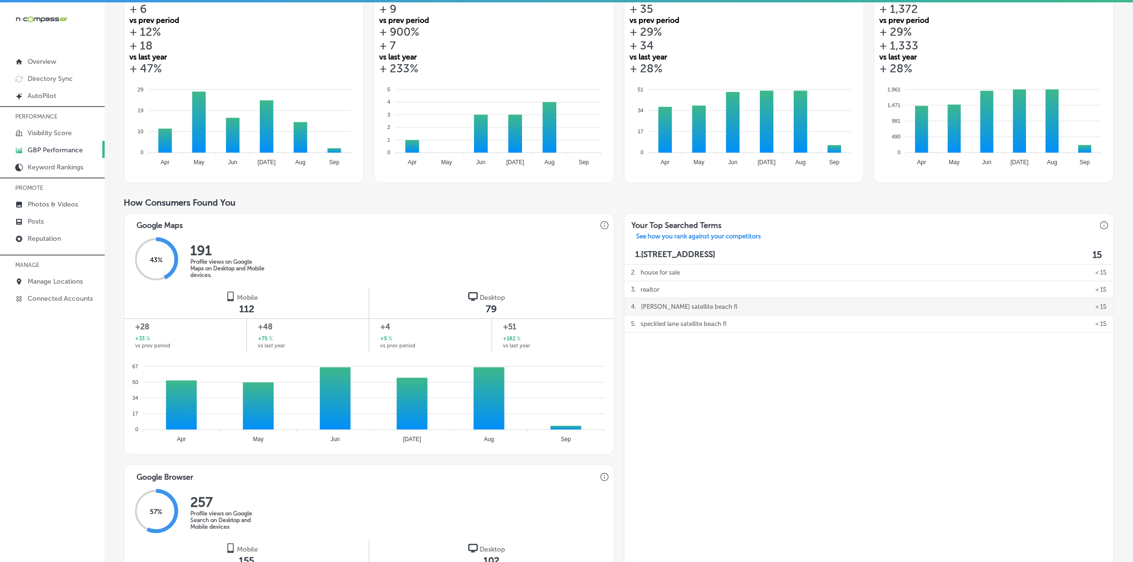
scroll to position [238, 0]
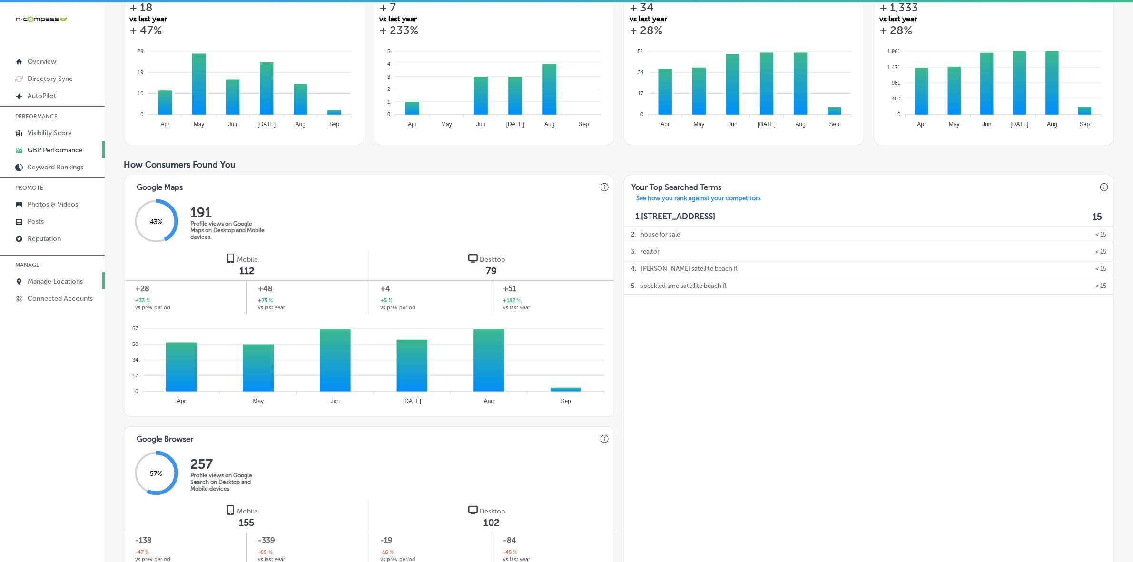
click at [47, 284] on p "Manage Locations" at bounding box center [55, 281] width 55 height 8
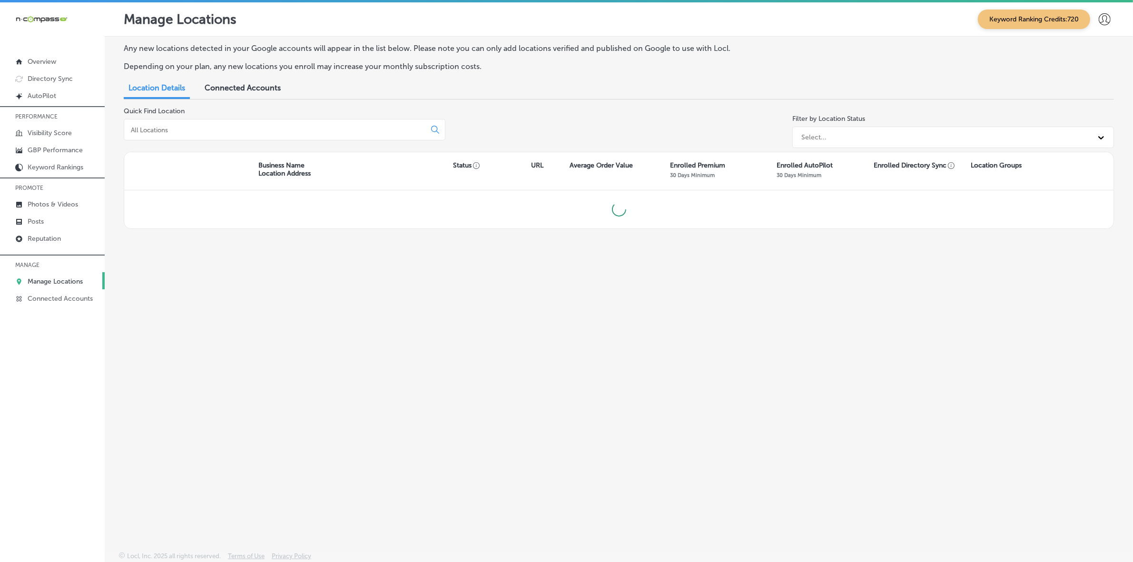
click at [212, 127] on input at bounding box center [277, 130] width 294 height 9
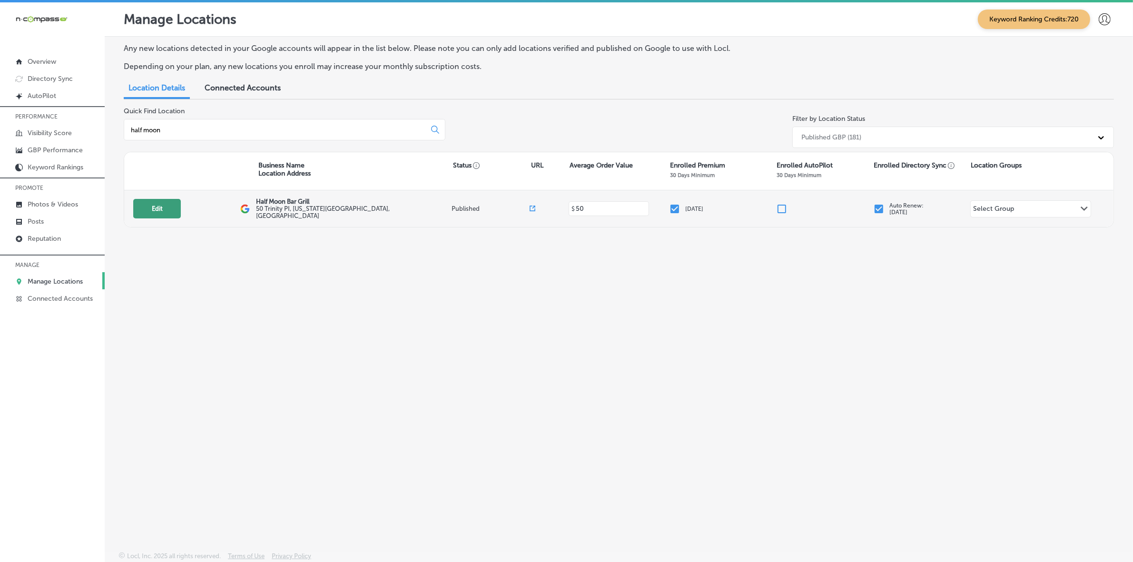
type input "half moon"
click at [162, 208] on button "Edit" at bounding box center [157, 209] width 48 height 20
select select "US"
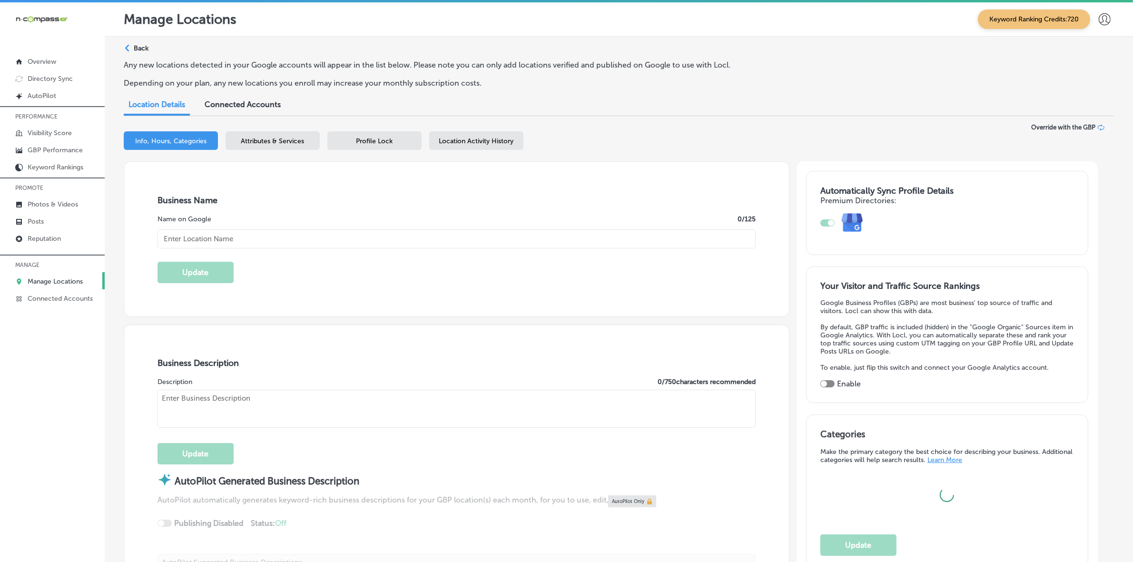
checkbox input "true"
type textarea "Experience the heart of [US_STATE] in every bite at [GEOGRAPHIC_DATA]! Located …"
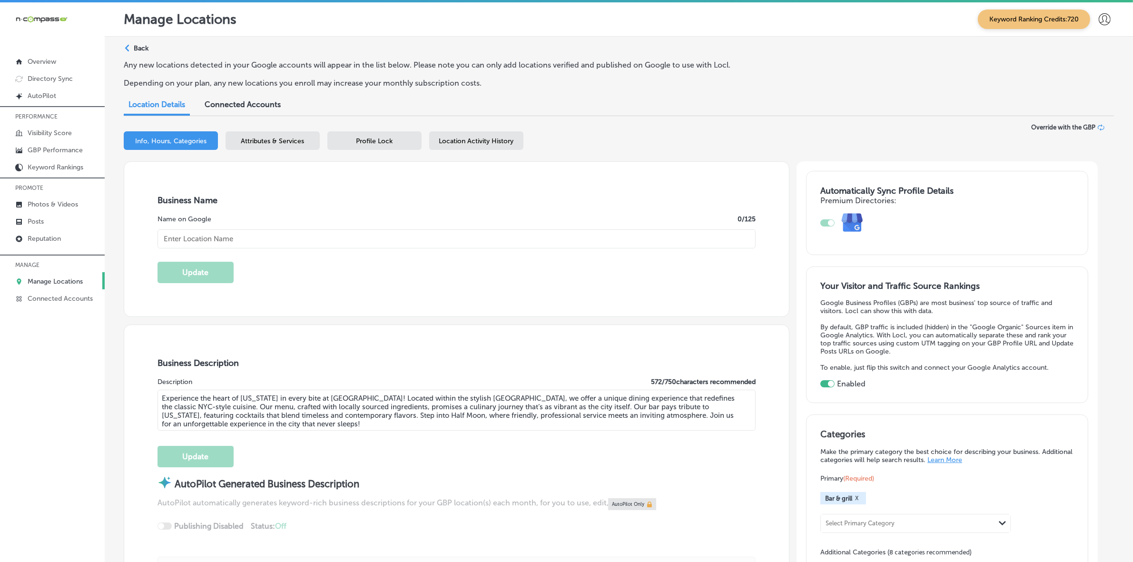
type input "50 Trinity PI"
type input "[US_STATE]"
type input "10006"
type input "US"
type input "[URL][DOMAIN_NAME]"
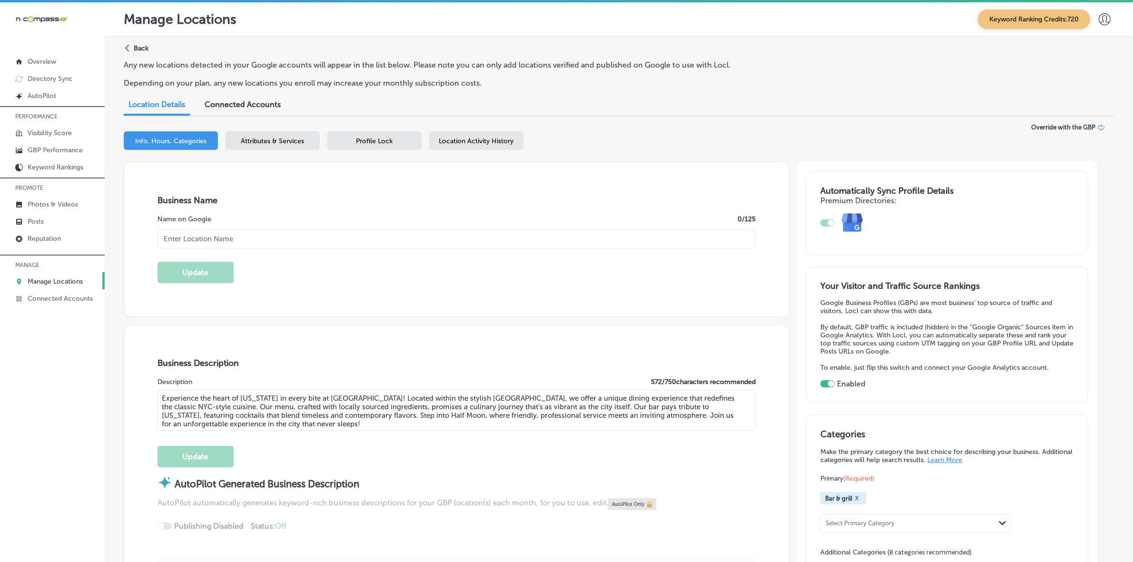
type input "Half Moon Bar Grill"
type input "[PHONE_NUMBER]"
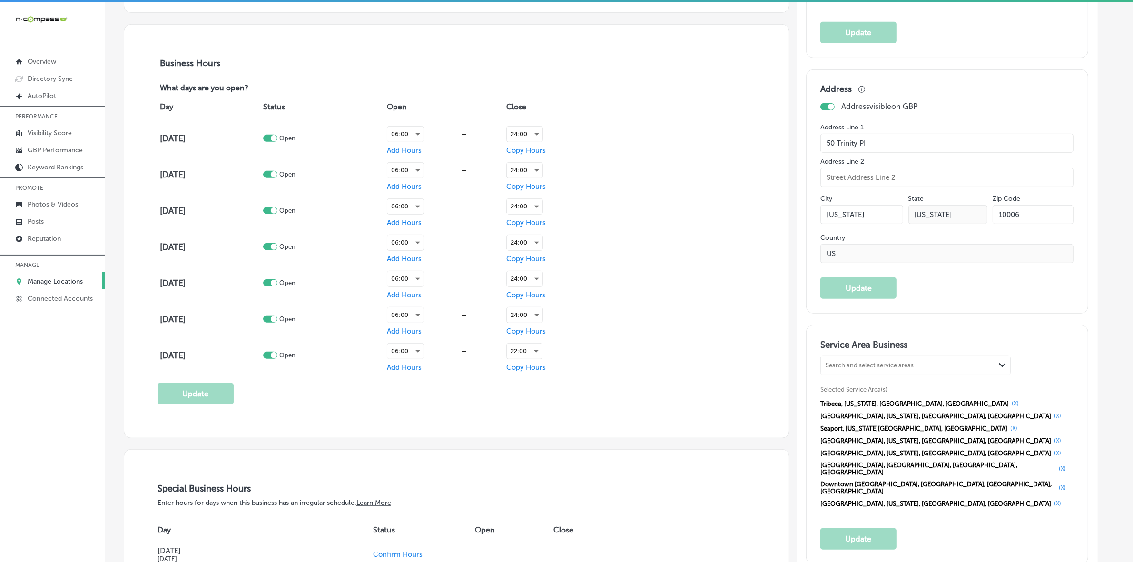
scroll to position [654, 0]
click at [55, 156] on link "GBP Performance" at bounding box center [52, 149] width 105 height 17
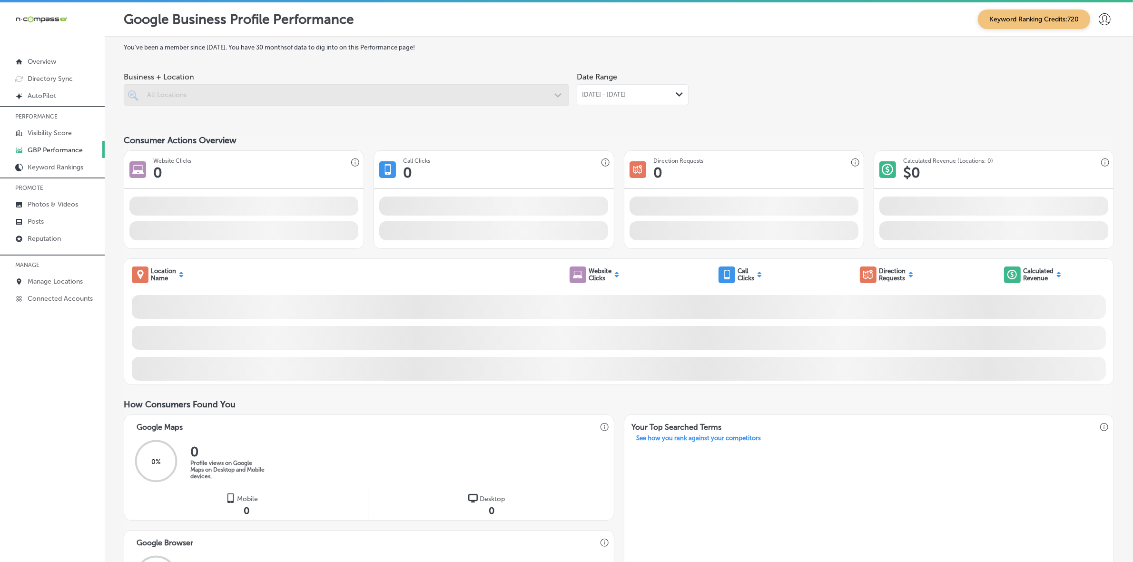
click at [617, 98] on span "[DATE] - [DATE]" at bounding box center [604, 95] width 44 height 8
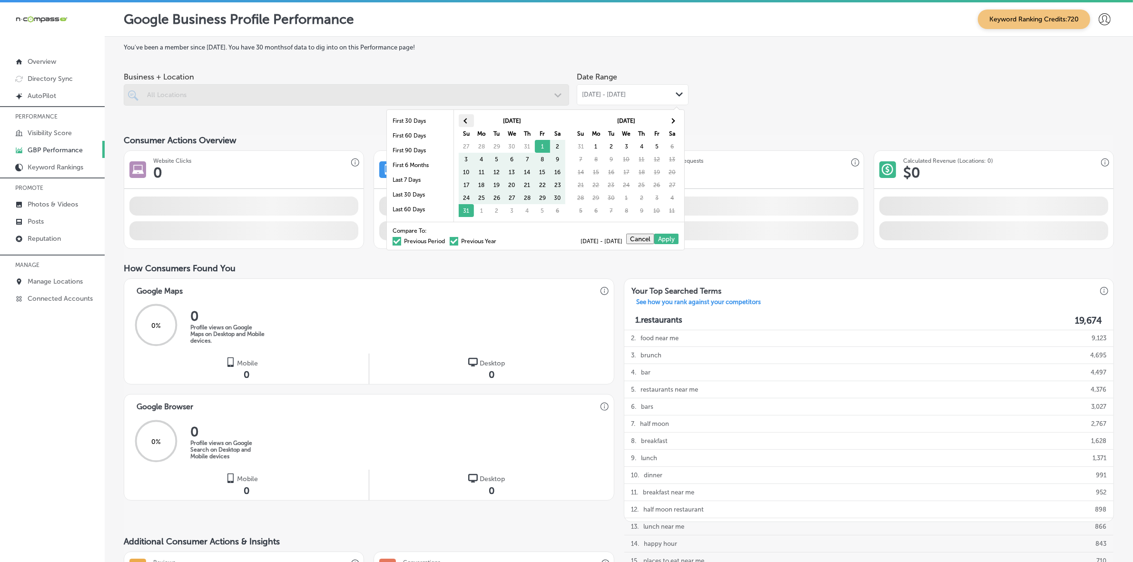
click at [463, 122] on th at bounding box center [466, 120] width 15 height 13
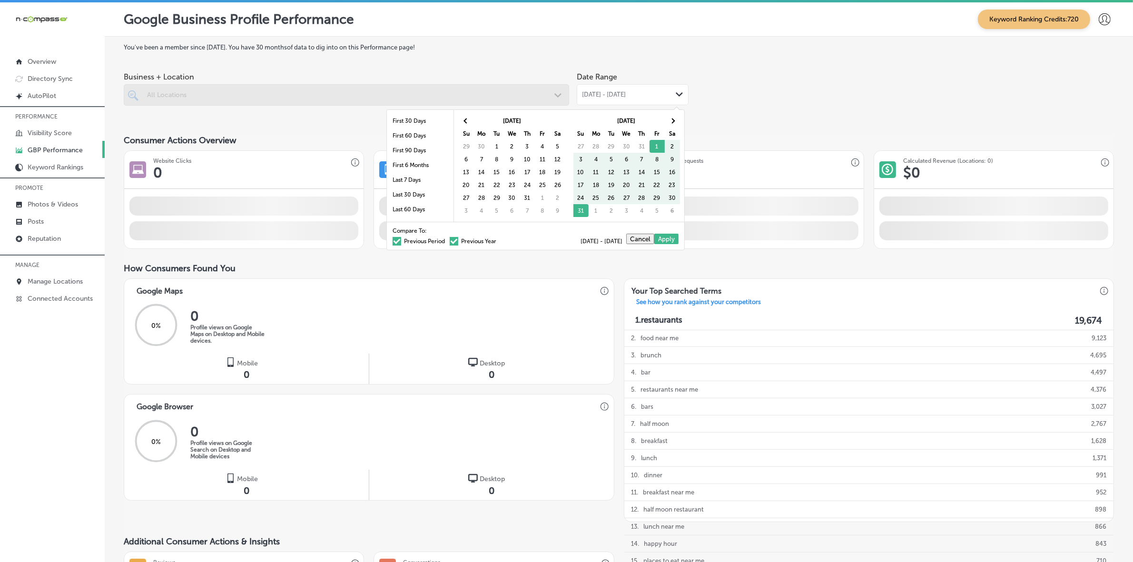
click at [463, 122] on th at bounding box center [466, 120] width 15 height 13
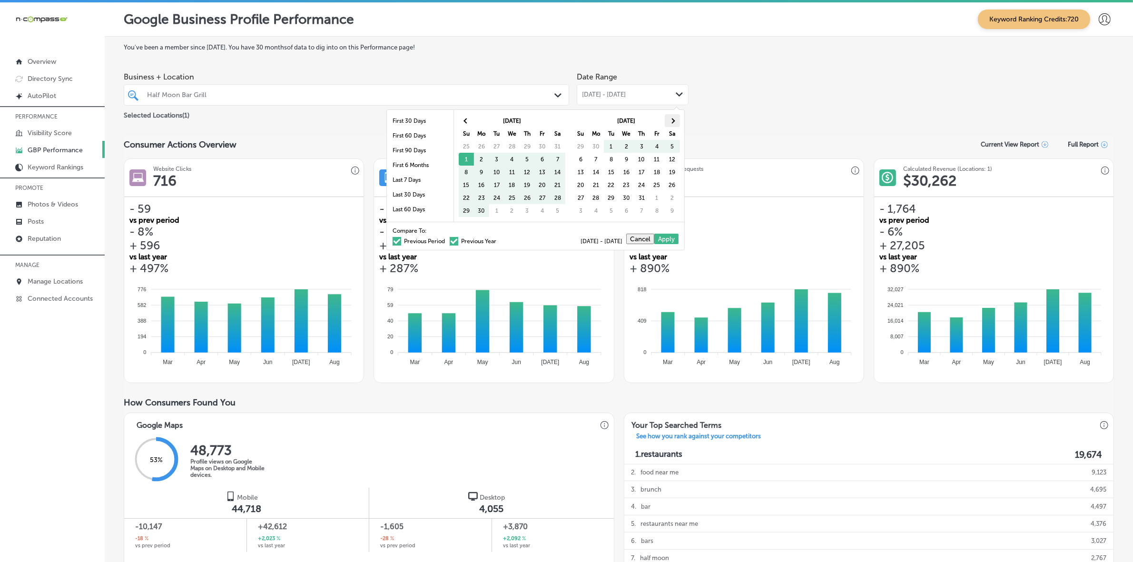
click at [675, 125] on th at bounding box center [672, 120] width 15 height 13
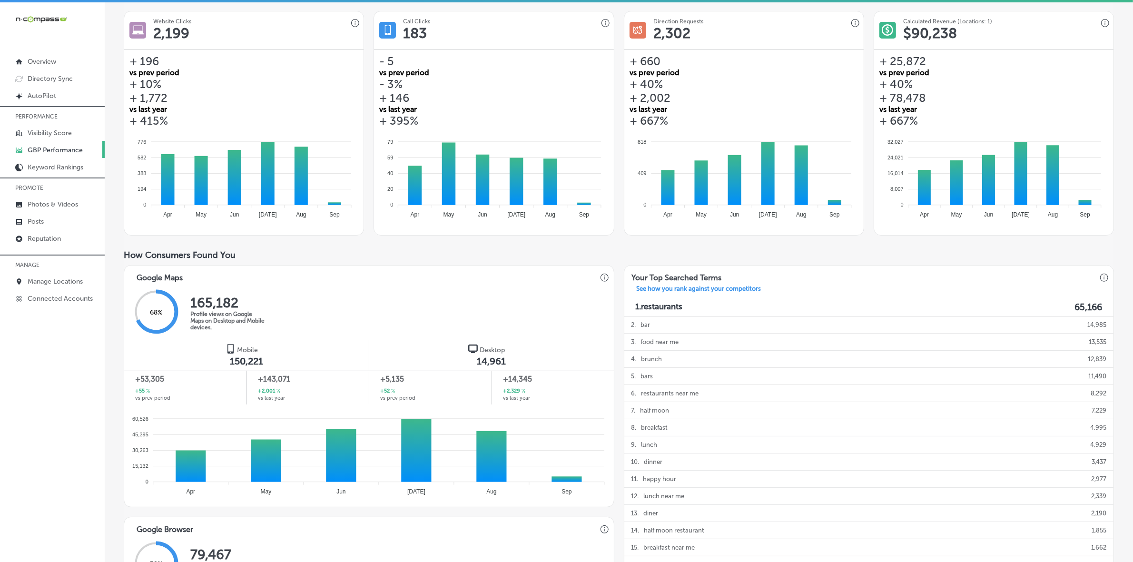
scroll to position [178, 0]
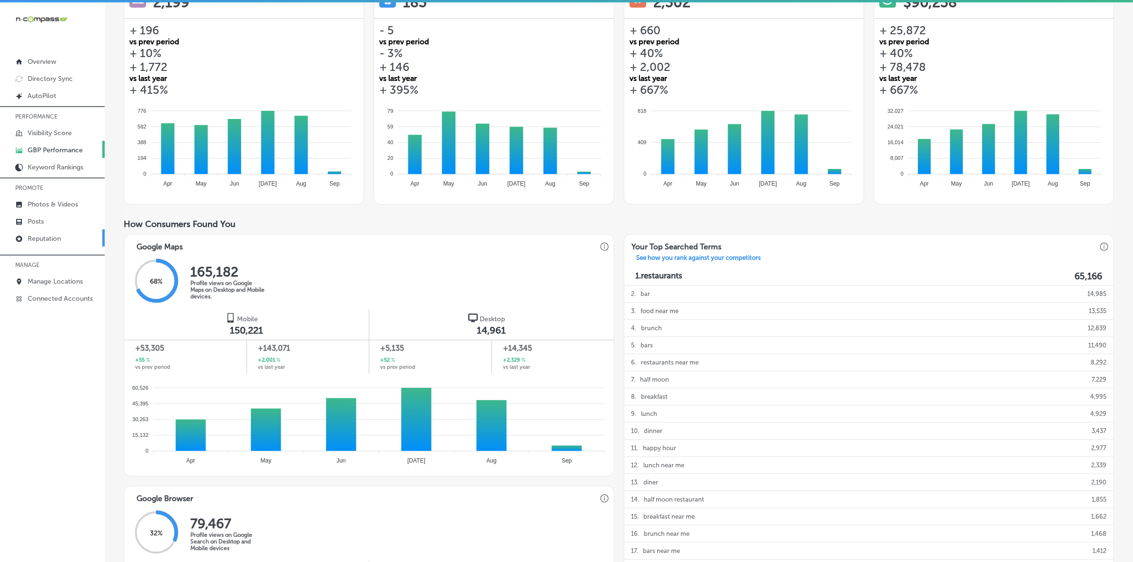
click at [70, 234] on link "Reputation" at bounding box center [52, 237] width 105 height 17
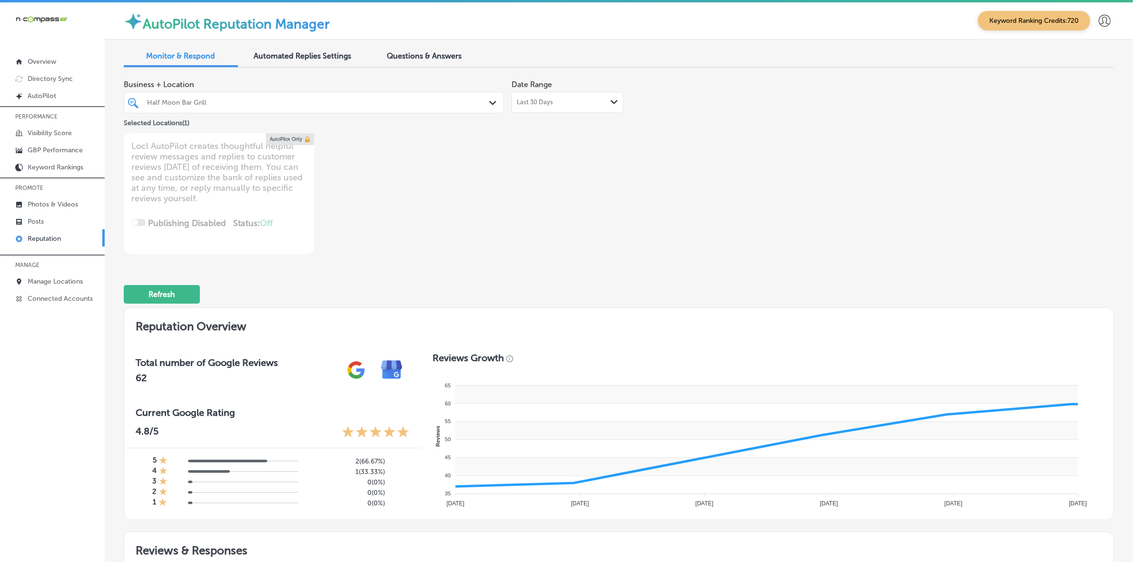
click at [467, 106] on div "Half Moon Bar Grill" at bounding box center [318, 102] width 343 height 8
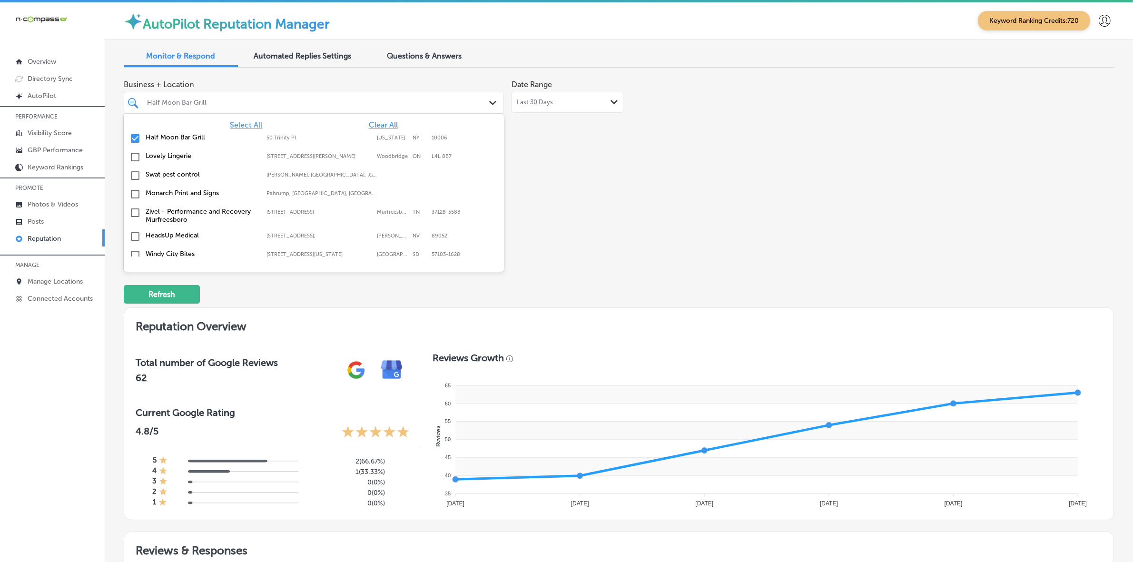
click at [379, 119] on div "Select All Clear All Half Moon Bar Grill [STREET_ADDRESS][US_STATE] [STREET_ADD…" at bounding box center [314, 185] width 380 height 143
click at [379, 123] on span "Clear All" at bounding box center [383, 124] width 29 height 9
click at [241, 124] on span "Select All" at bounding box center [246, 124] width 32 height 9
click at [754, 209] on div "Business + Location [STREET_ADDRESS][PERSON_NAME]. 167 results available. Use U…" at bounding box center [619, 164] width 990 height 179
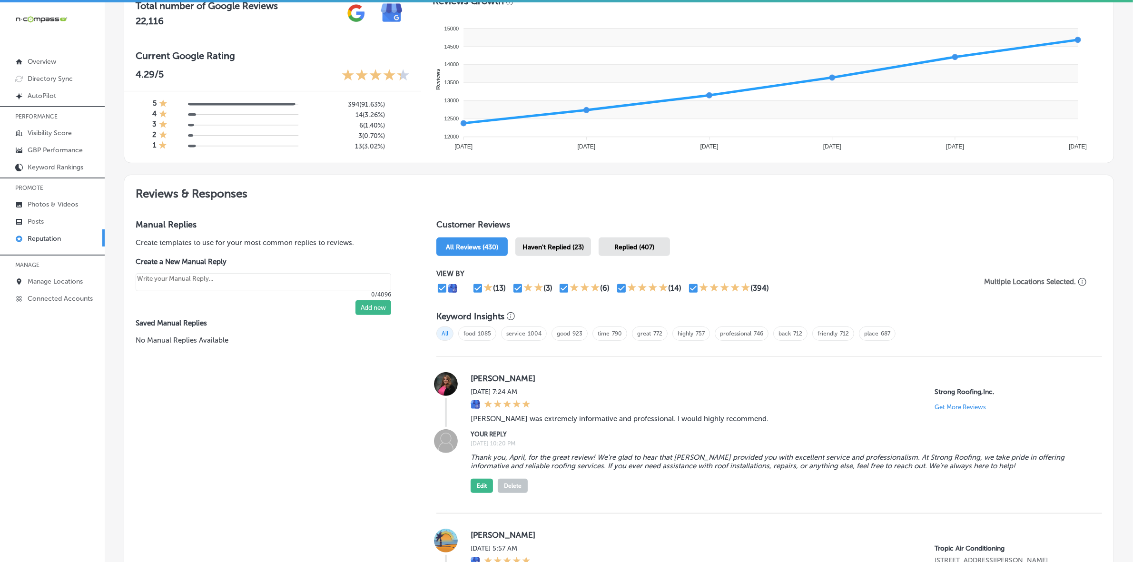
scroll to position [119, 0]
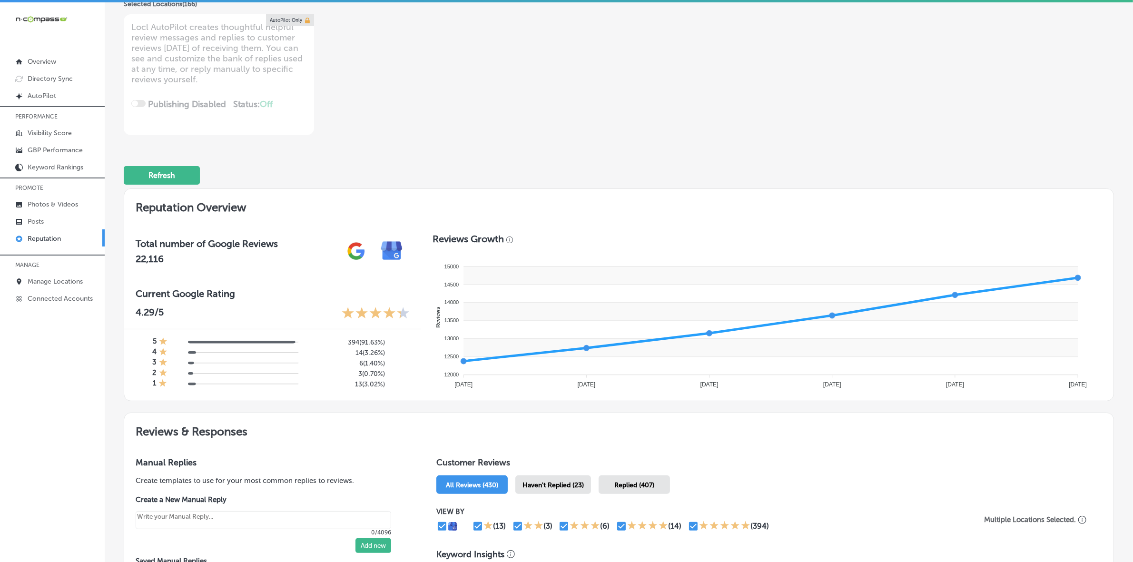
click at [539, 491] on div "Haven't Replied (23)" at bounding box center [553, 484] width 76 height 19
type textarea "x"
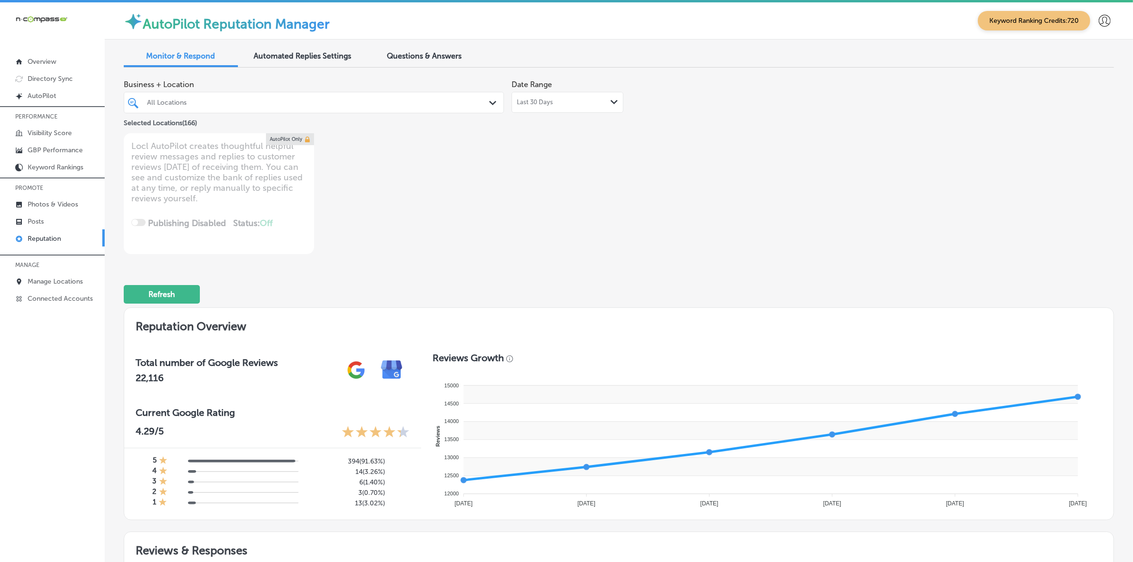
click at [284, 101] on div "All Locations" at bounding box center [318, 102] width 343 height 8
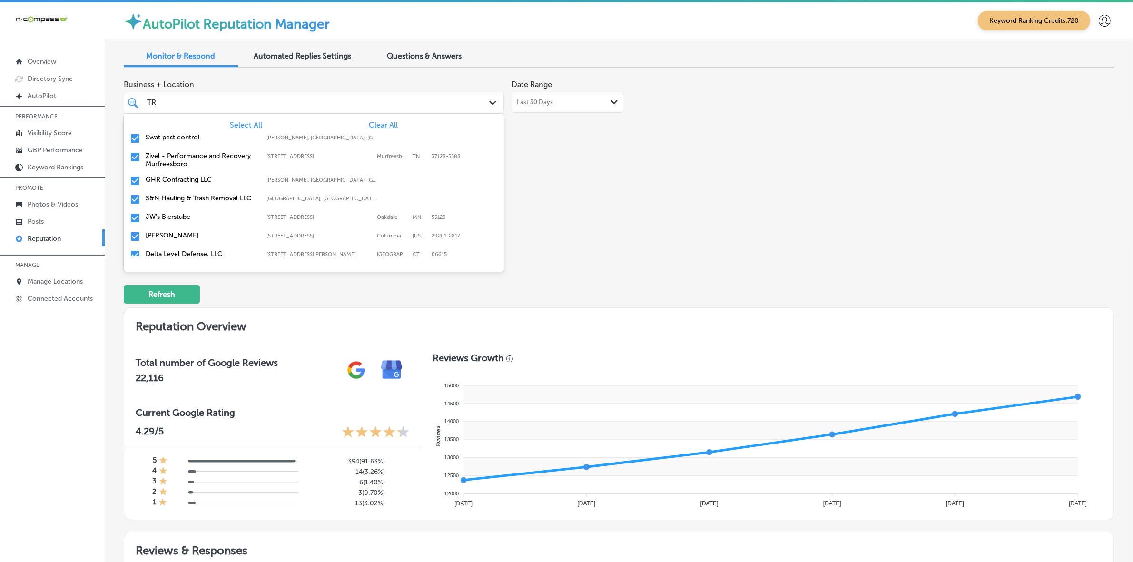
type input "TRO"
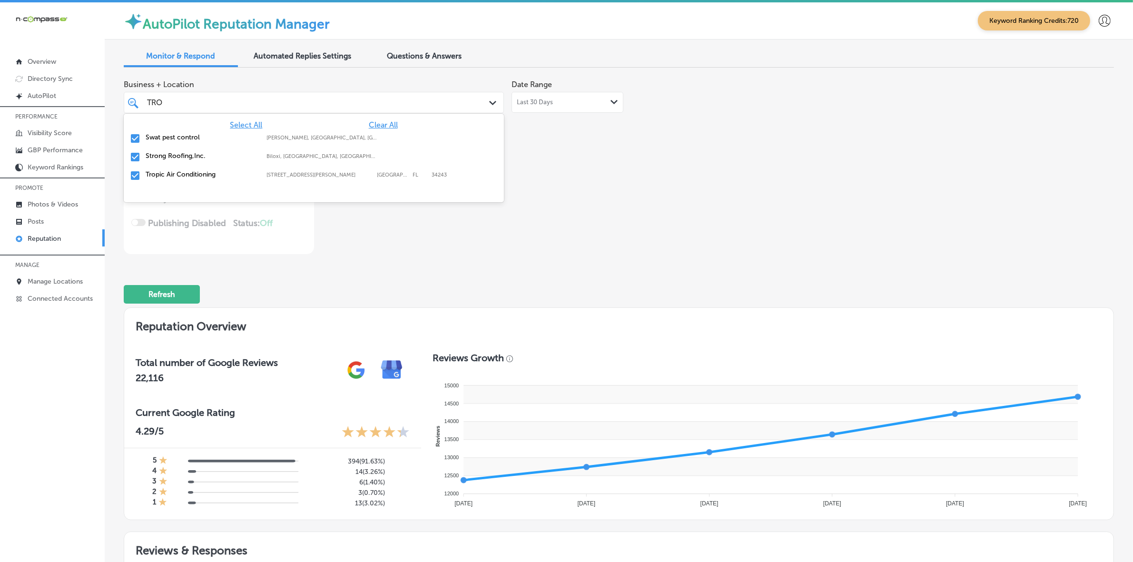
click at [235, 170] on label "Tropic Air Conditioning" at bounding box center [201, 174] width 111 height 8
click at [234, 156] on label "Strong Roofing,Inc." at bounding box center [201, 156] width 111 height 8
click at [237, 141] on label "Swat pest control" at bounding box center [201, 137] width 111 height 8
type textarea "x"
type input "TRO"
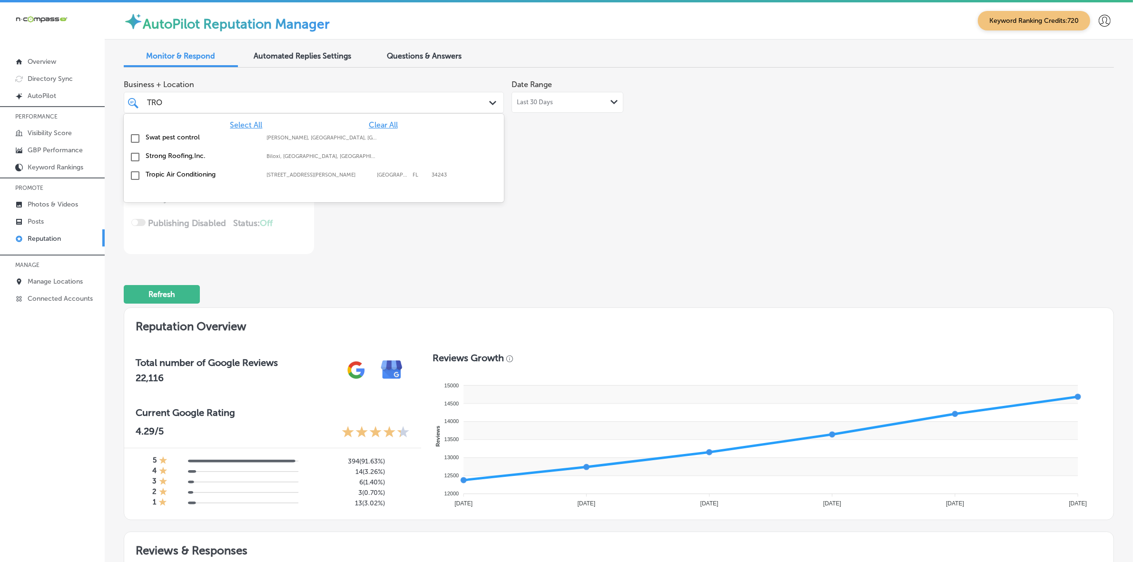
click at [527, 156] on div "Business + Location option focused, 165 of 167. 4 results available for search …" at bounding box center [421, 164] width 594 height 179
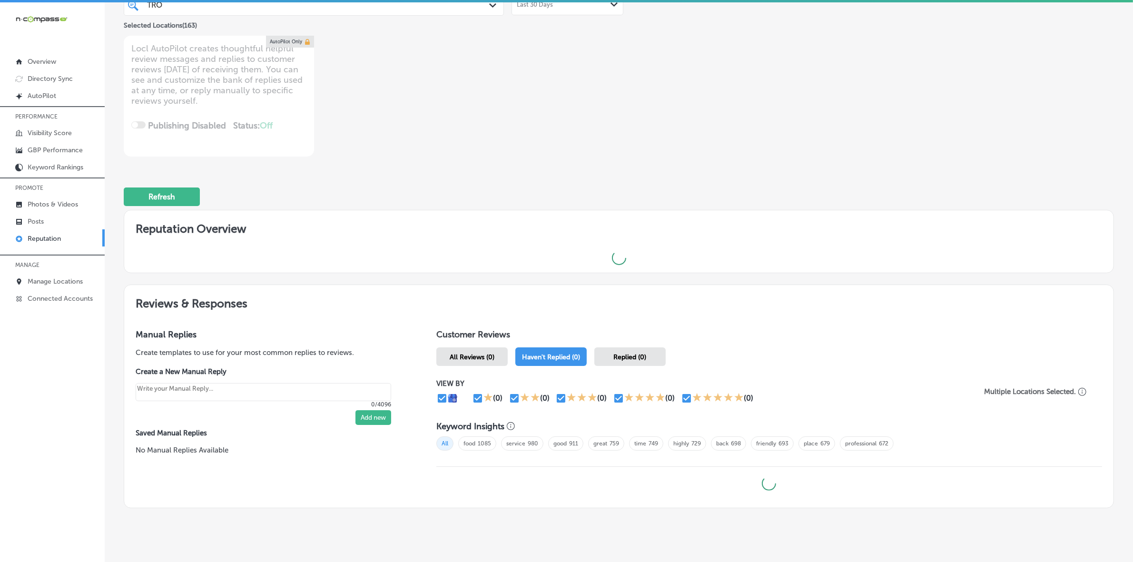
scroll to position [120, 0]
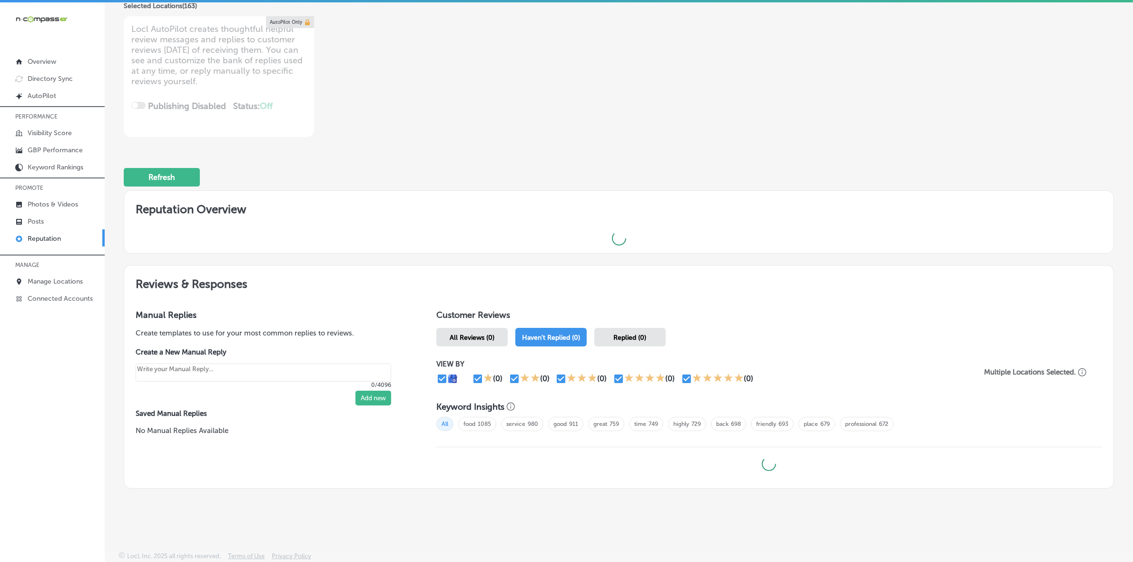
type textarea "x"
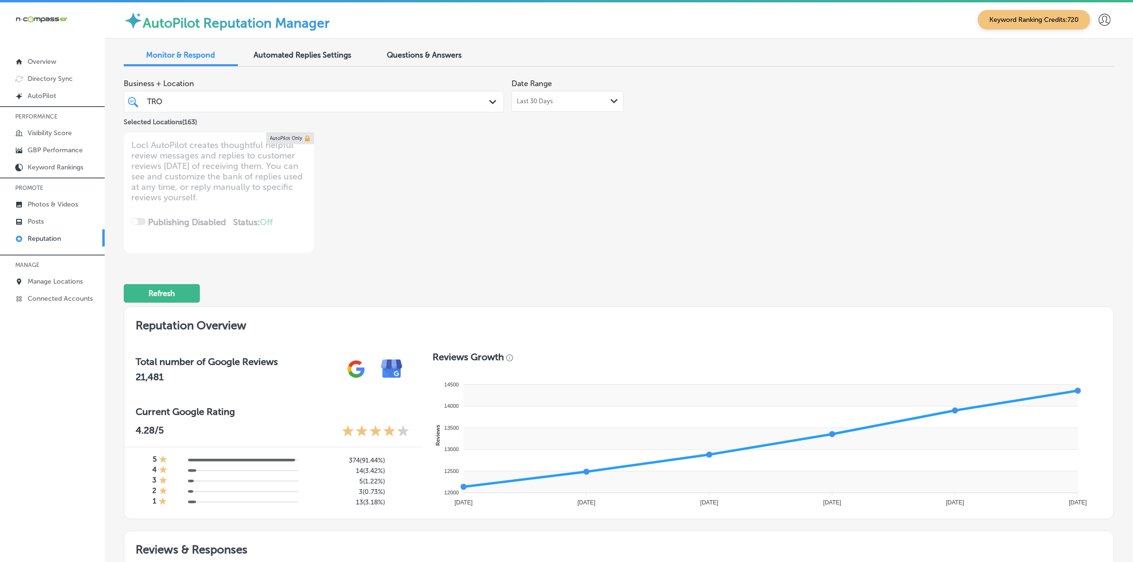
scroll to position [0, 0]
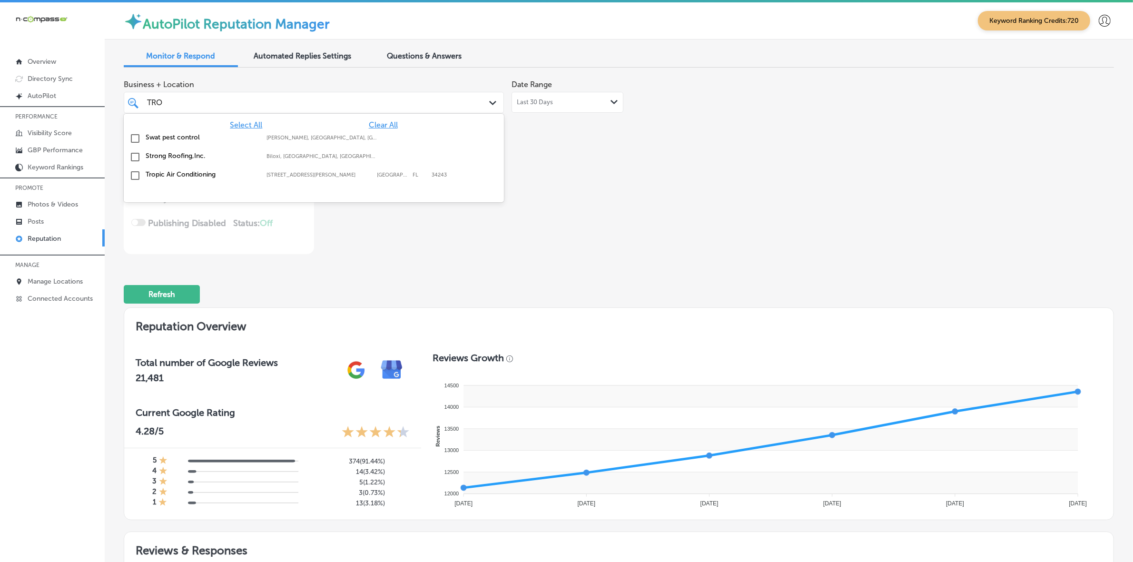
click at [290, 101] on div "TRO TRO" at bounding box center [297, 102] width 302 height 13
type input "T"
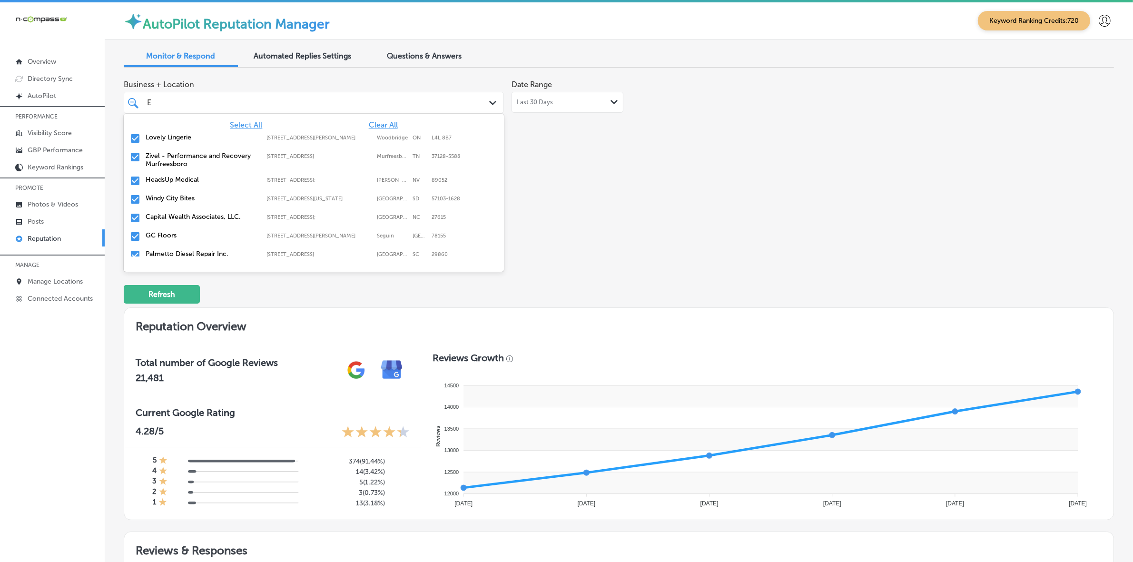
type input "EU"
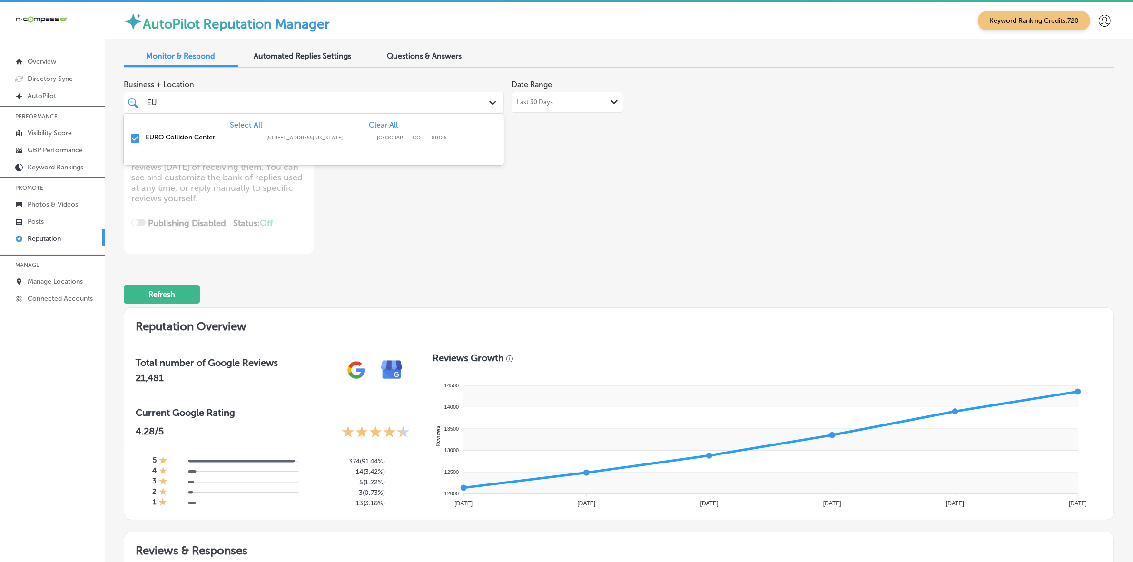
click at [263, 137] on div "[GEOGRAPHIC_DATA] [STREET_ADDRESS][GEOGRAPHIC_DATA][US_STATE][STREET_ADDRESS][U…" at bounding box center [285, 137] width 278 height 8
type textarea "x"
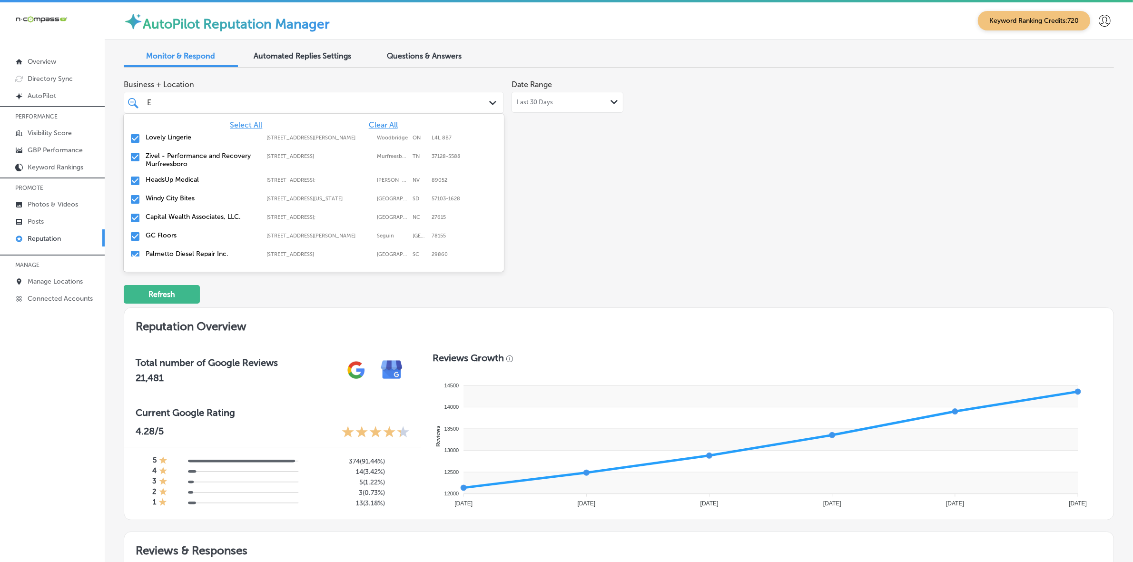
type input "EL"
click at [194, 152] on label "Zivel - Performance and Recovery Murfreesboro" at bounding box center [201, 160] width 111 height 16
click at [194, 177] on label "El Mescal Family Mexican Restaurant Bar" at bounding box center [201, 178] width 111 height 16
click at [196, 191] on label "Zivel - [GEOGRAPHIC_DATA]" at bounding box center [201, 193] width 111 height 8
click at [196, 191] on label "El Mescal Family Mexican Restaurant & Bar - Fruita" at bounding box center [201, 197] width 111 height 16
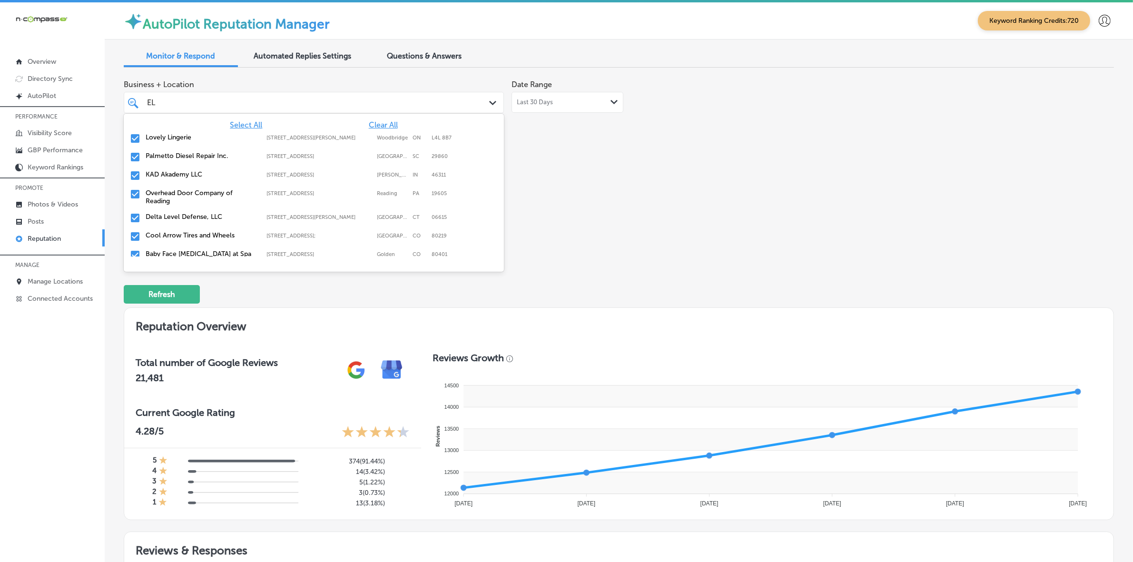
click at [196, 191] on label "Overhead Door Company of Reading" at bounding box center [201, 197] width 111 height 16
click at [196, 191] on label "Delta Level Defense, LLC" at bounding box center [201, 193] width 111 height 8
click at [196, 191] on label "Cool Arrow Tires and Wheels" at bounding box center [201, 193] width 111 height 8
type textarea "x"
type input "E"
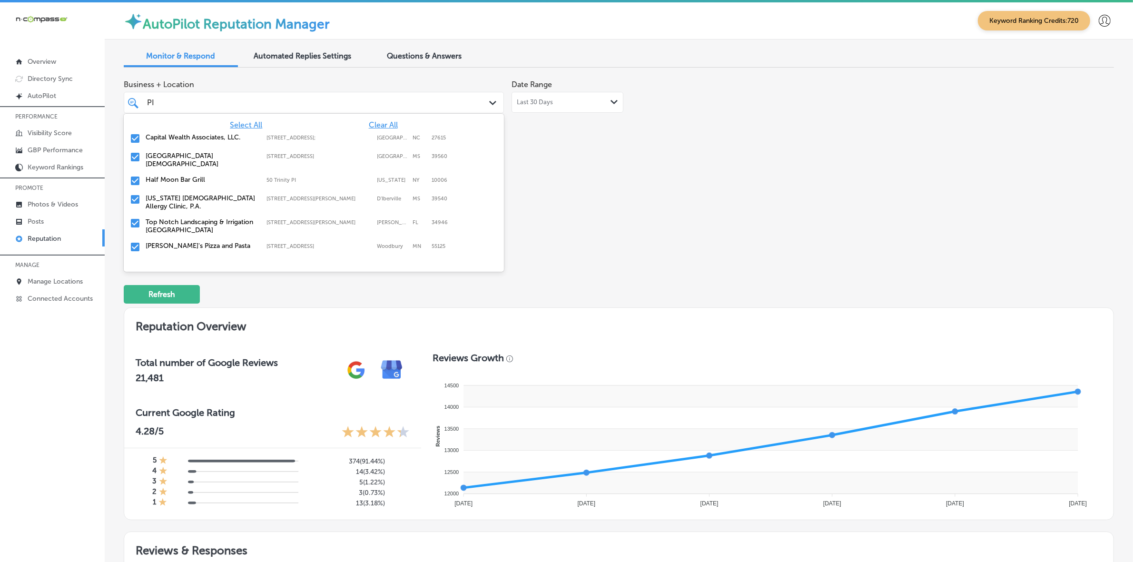
type input "PIZ"
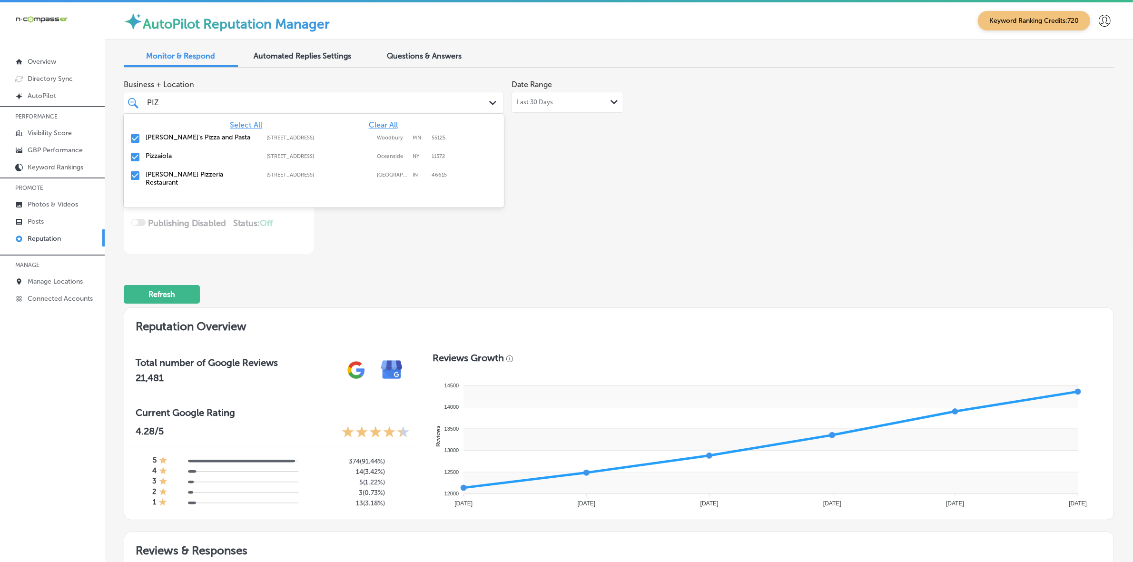
click at [194, 158] on label "Pizzaiola" at bounding box center [201, 156] width 111 height 8
click at [194, 158] on label "[PERSON_NAME] Pizzeria Restaurant" at bounding box center [201, 160] width 111 height 16
type textarea "x"
type input "PIZ"
click at [577, 203] on div "Business + Location option [STREET_ADDRESS]. option [STREET_ADDRESS]. 4 results…" at bounding box center [421, 164] width 594 height 179
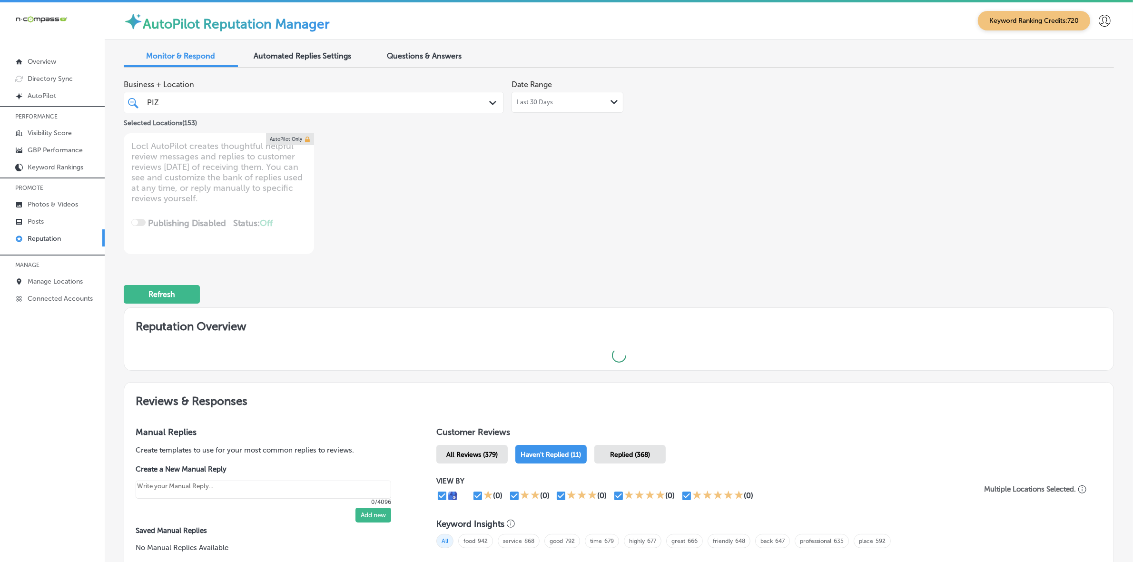
type textarea "x"
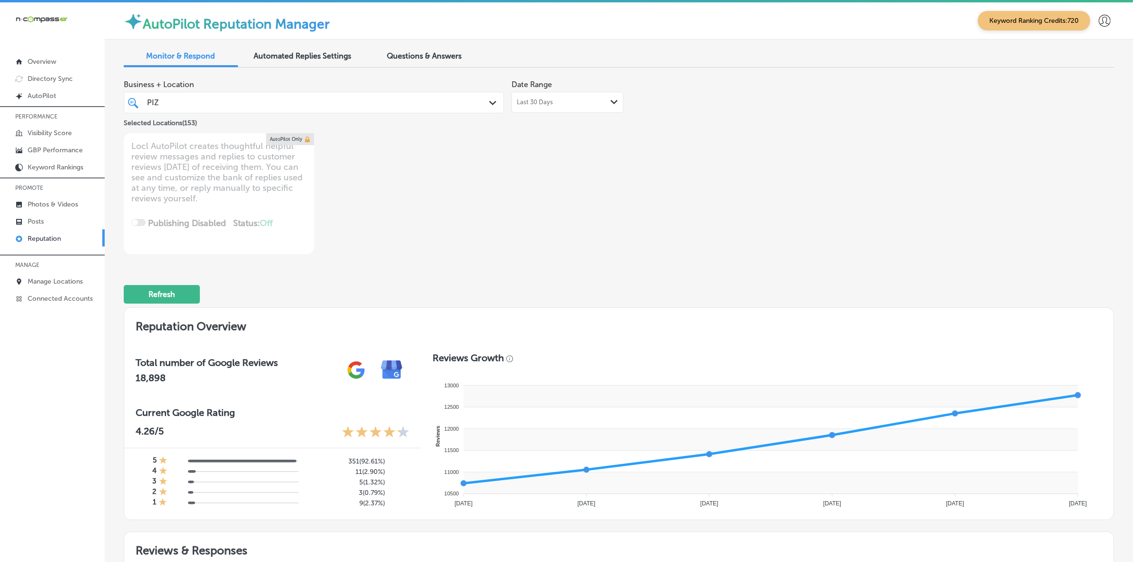
click at [343, 94] on div "PIZ PIZ Path Created with Sketch." at bounding box center [314, 102] width 380 height 21
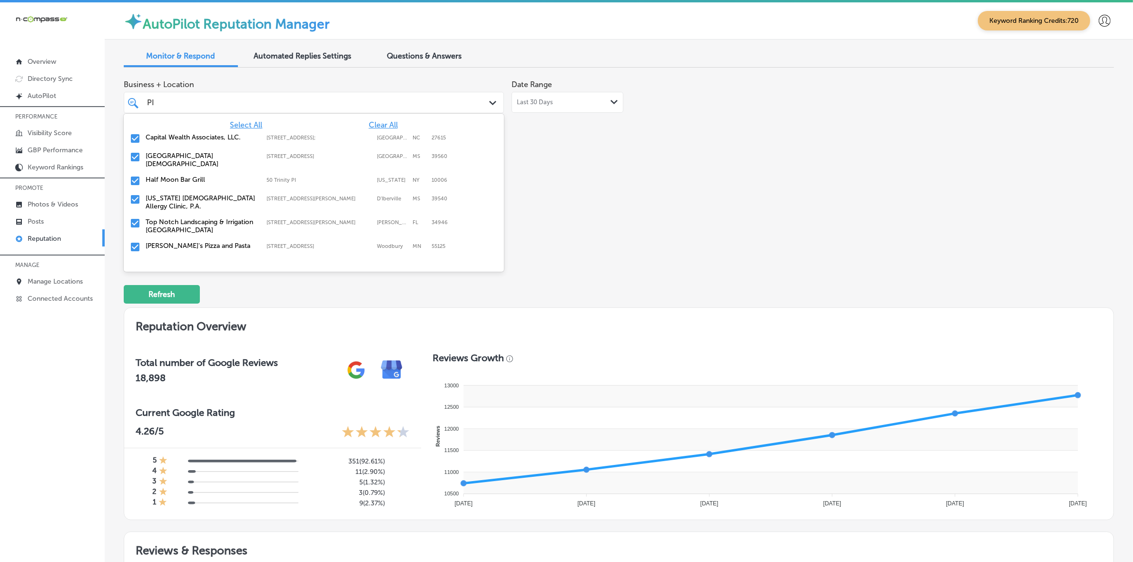
type input "P"
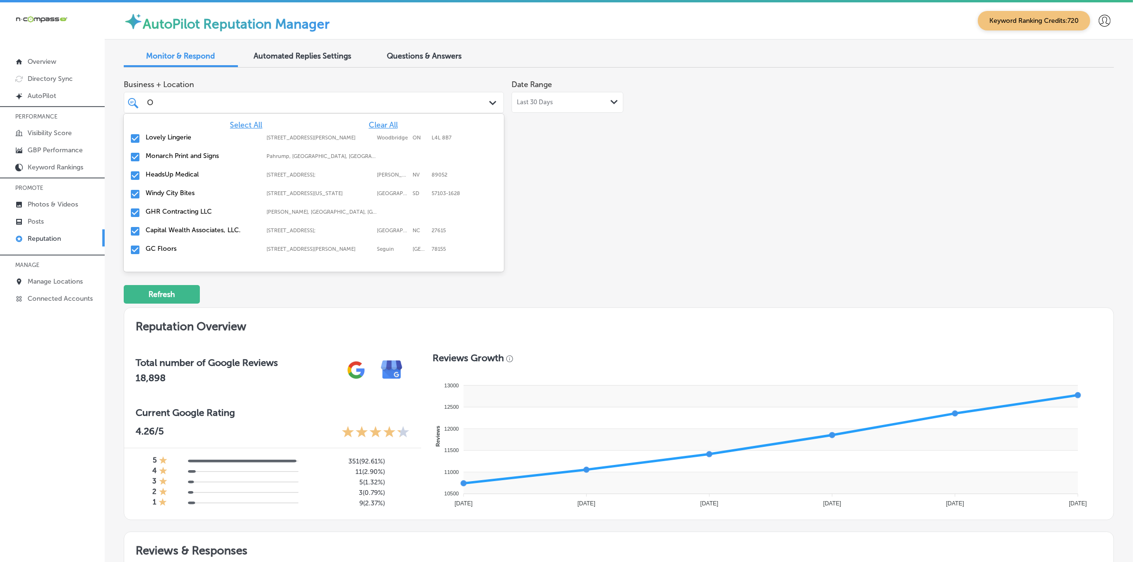
type input "OM"
click at [201, 170] on label "Omaha Junk Squad" at bounding box center [201, 174] width 111 height 8
click at [204, 171] on label "Digital Macomb Indoor Billboards" at bounding box center [201, 174] width 111 height 8
click at [204, 174] on label "Northstar Coastal Homes" at bounding box center [201, 174] width 111 height 8
click at [205, 197] on label "Christian Brothers Automotive Firestone Blvd" at bounding box center [201, 202] width 111 height 16
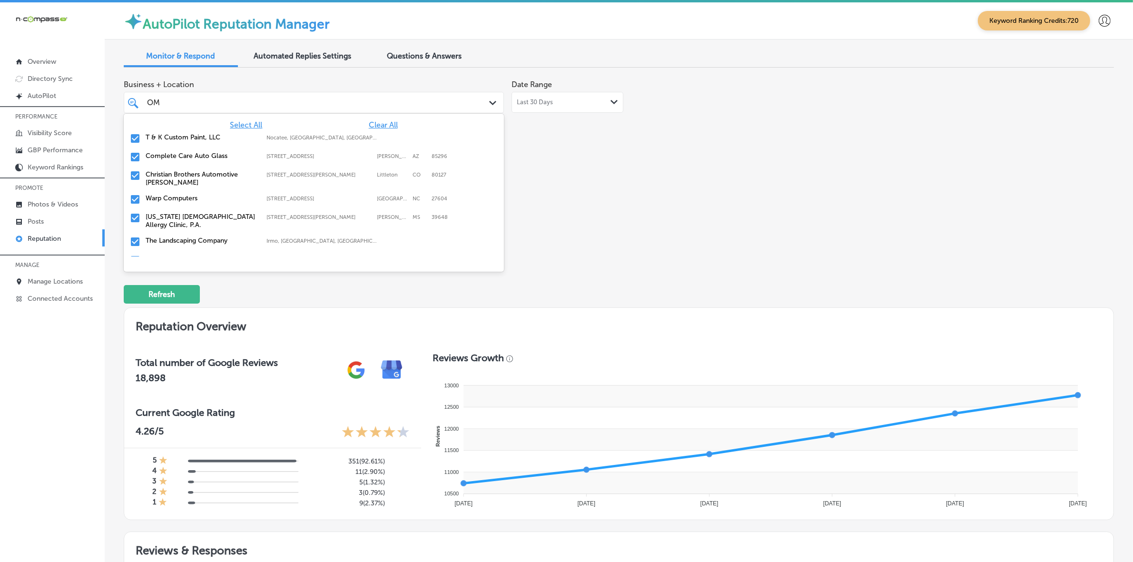
click at [205, 197] on label "Warp Computers" at bounding box center [201, 198] width 111 height 8
click at [183, 137] on label "T & K Custom Paint, LLC" at bounding box center [201, 137] width 111 height 8
type textarea "x"
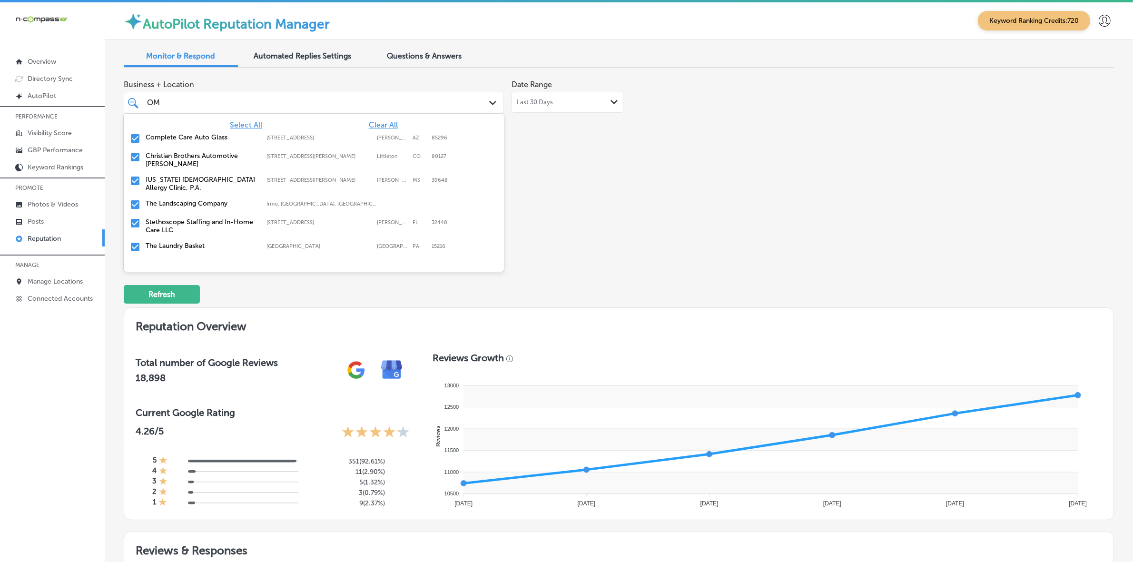
type input "O"
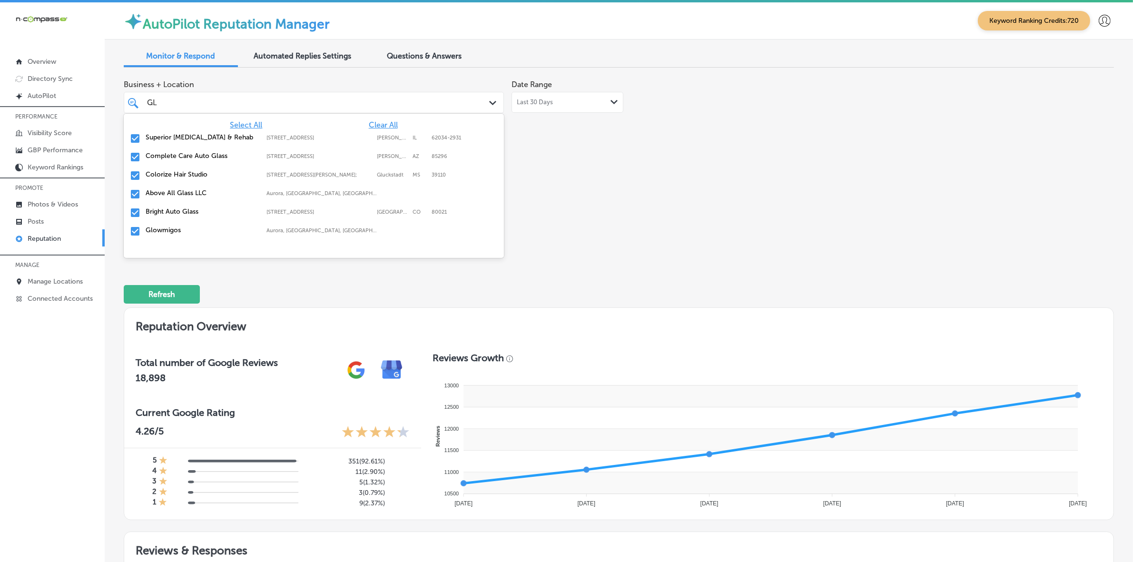
type input "GLA"
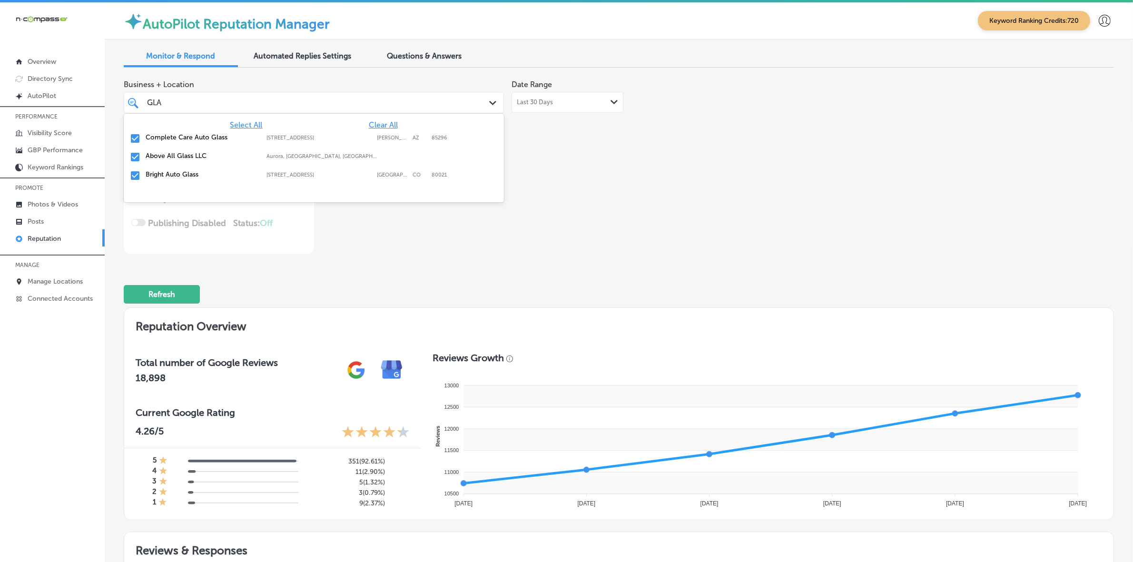
click at [204, 156] on label "Above All Glass LLC" at bounding box center [201, 156] width 111 height 8
click at [204, 156] on label "Bright Auto Glass" at bounding box center [201, 156] width 111 height 8
type textarea "x"
type input "GLA"
click at [629, 196] on div "Business + Location option [STREET_ADDRESS]. option [STREET_ADDRESS]. 4 results…" at bounding box center [421, 164] width 594 height 179
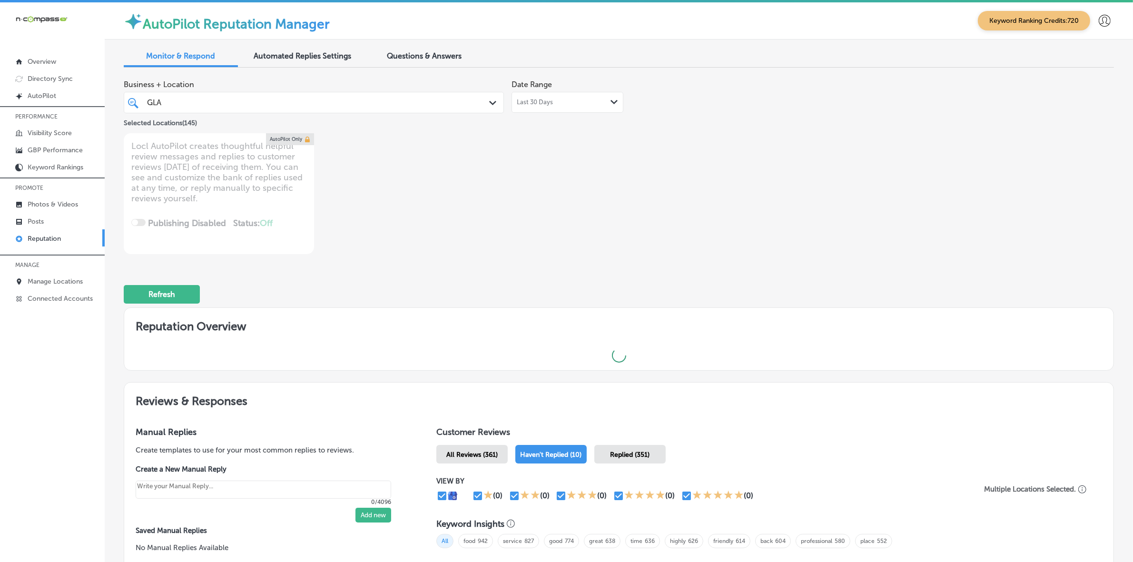
type textarea "x"
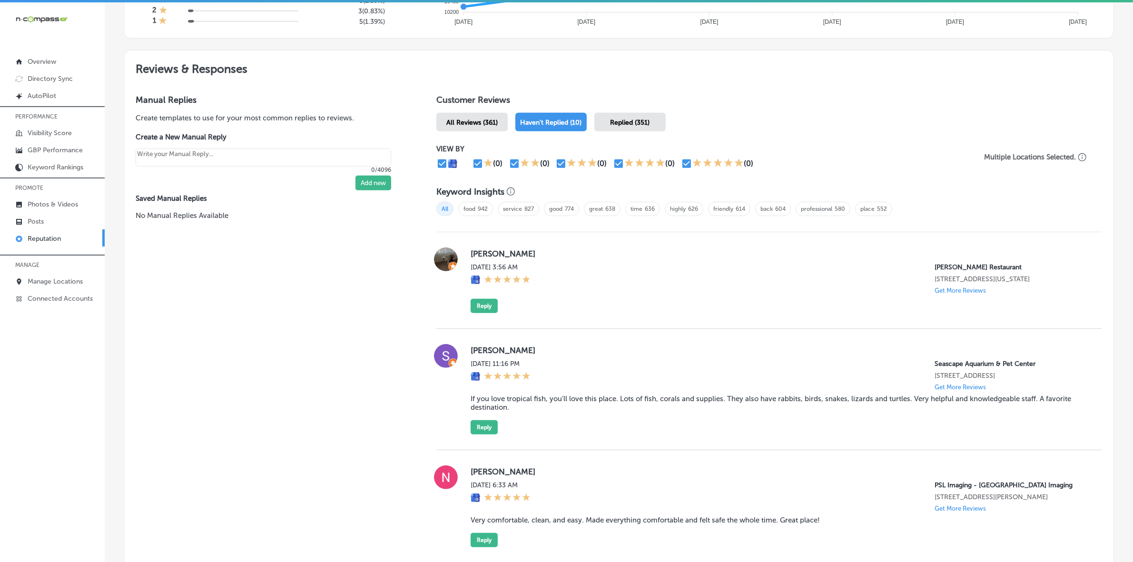
scroll to position [482, 0]
click at [478, 251] on label "[PERSON_NAME]" at bounding box center [778, 253] width 616 height 10
copy label "[PERSON_NAME]"
click at [471, 307] on button "Reply" at bounding box center [483, 305] width 27 height 14
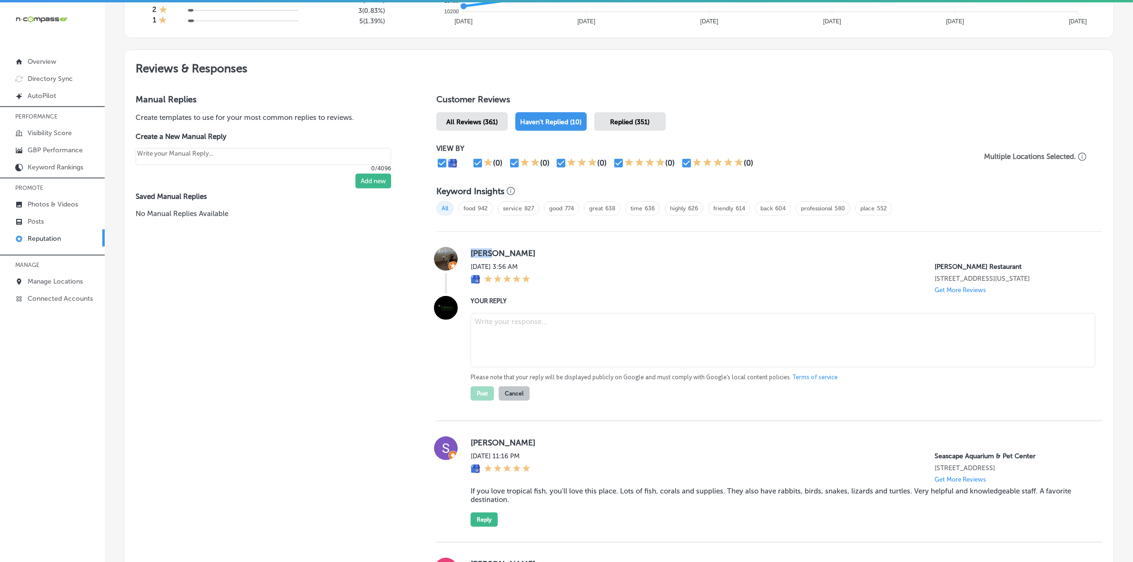
click at [512, 321] on textarea at bounding box center [782, 340] width 625 height 54
paste textarea "Thank you for the 5-star review, [PERSON_NAME]! We’re so glad you enjoyed your …"
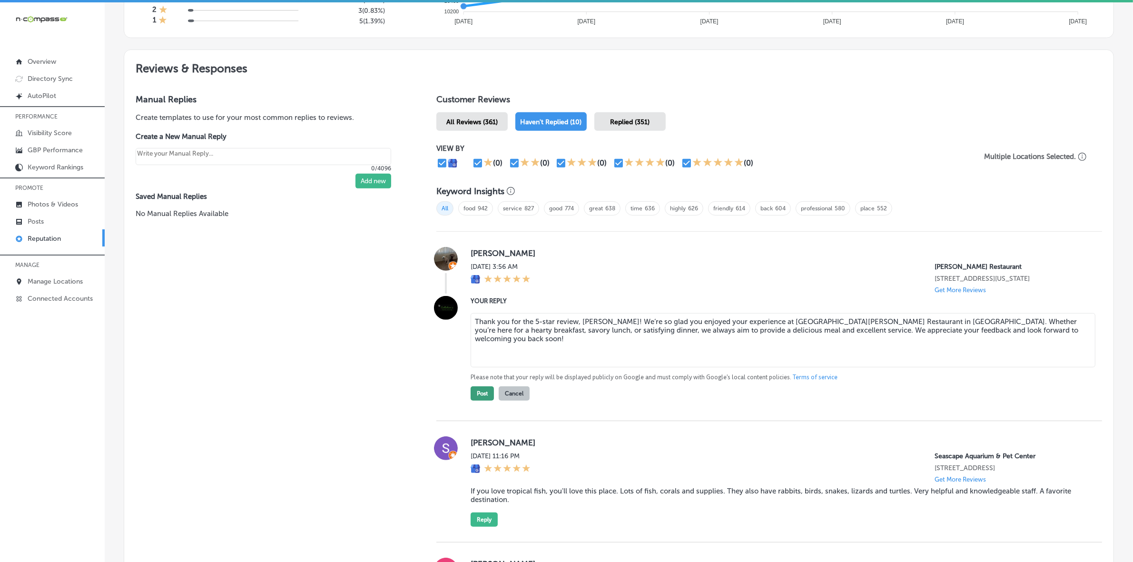
type textarea "Thank you for the 5-star review, [PERSON_NAME]! We’re so glad you enjoyed your …"
click at [481, 400] on button "Post" at bounding box center [481, 393] width 23 height 14
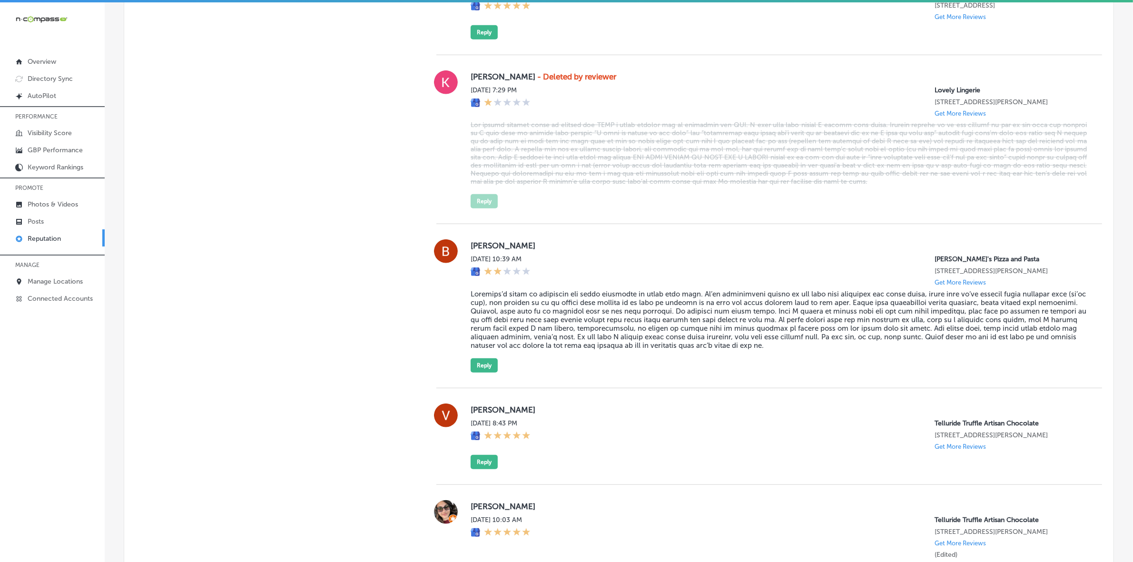
type textarea "x"
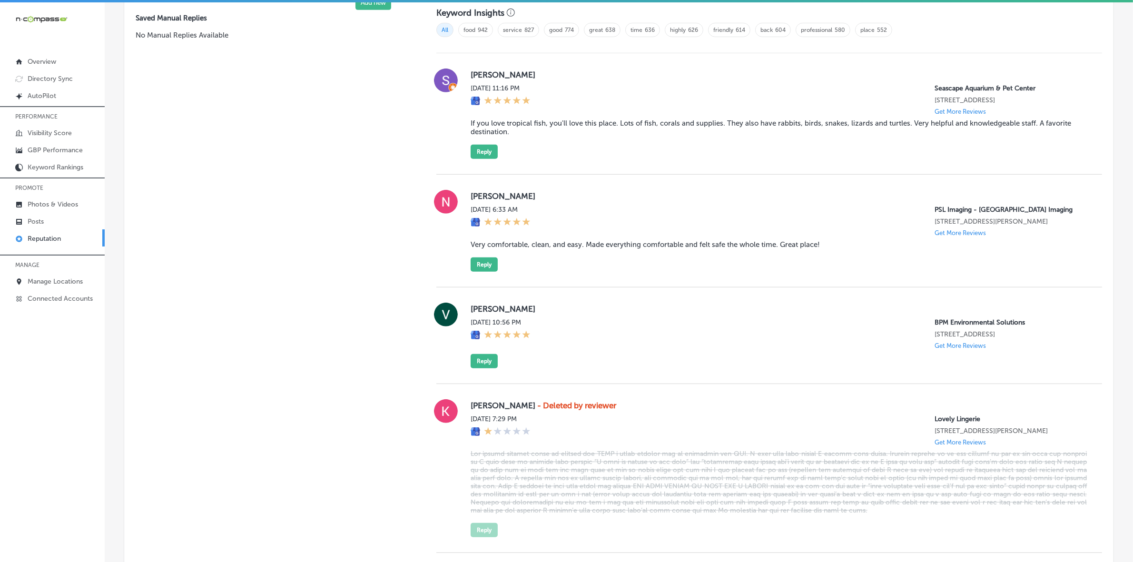
scroll to position [541, 0]
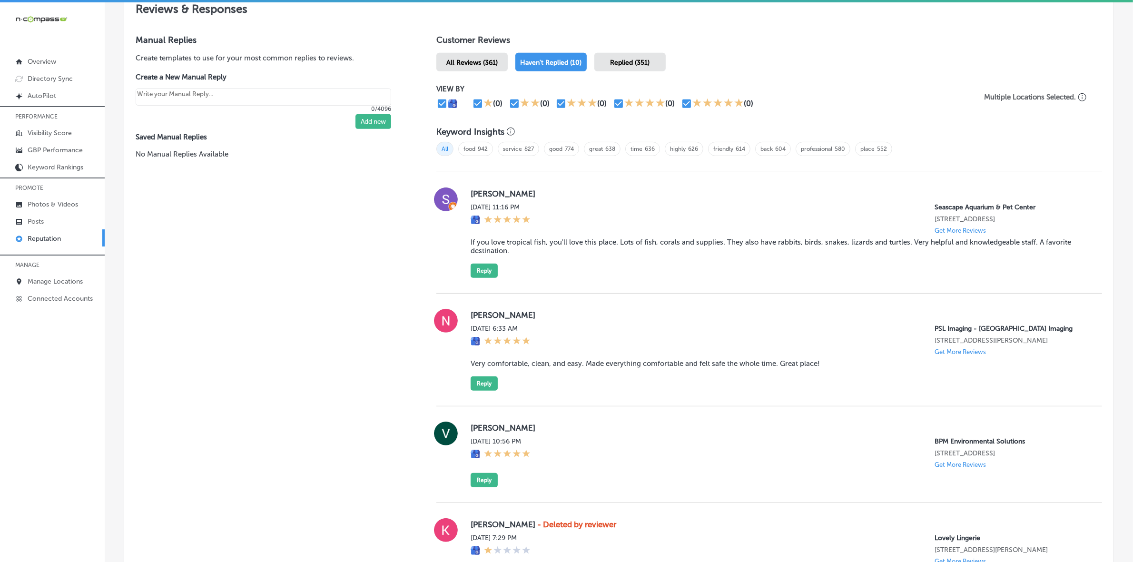
click at [476, 194] on label "[PERSON_NAME]" at bounding box center [778, 194] width 616 height 10
copy label "[PERSON_NAME]"
click at [493, 251] on blockquote "If you love tropical fish, you'll love this place. Lots of fish, corals and sup…" at bounding box center [778, 246] width 616 height 17
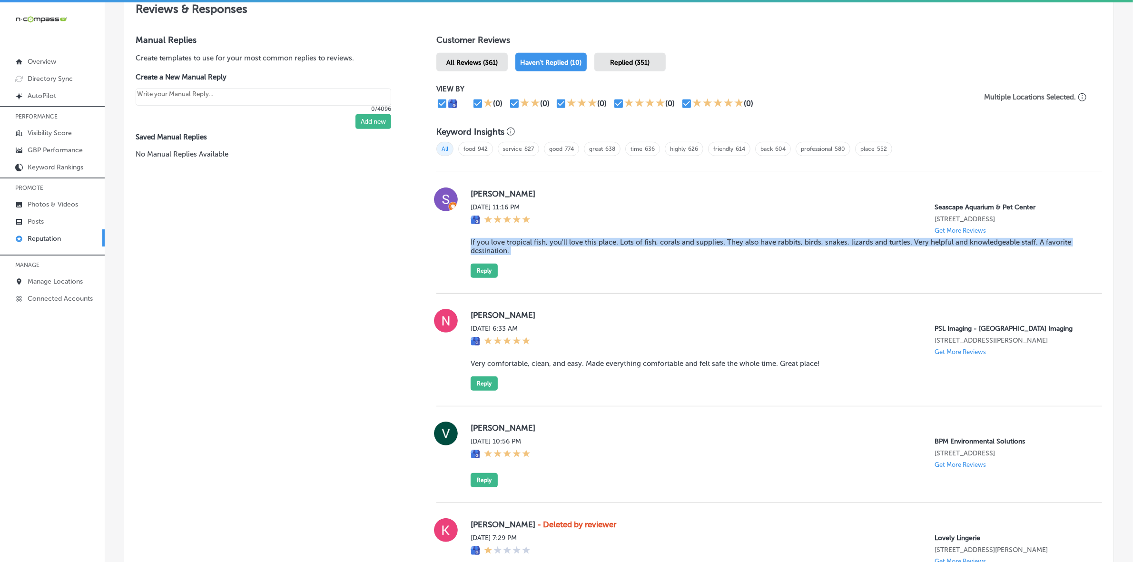
click at [493, 251] on blockquote "If you love tropical fish, you'll love this place. Lots of fish, corals and sup…" at bounding box center [778, 246] width 616 height 17
copy blockquote "If you love tropical fish, you'll love this place. Lots of fish, corals and sup…"
drag, startPoint x: 497, startPoint y: 271, endPoint x: 492, endPoint y: 272, distance: 4.8
click at [497, 271] on div "[PERSON_NAME][DATE] 11:16 PM [GEOGRAPHIC_DATA] [STREET_ADDRESS] Get More Review…" at bounding box center [778, 232] width 616 height 90
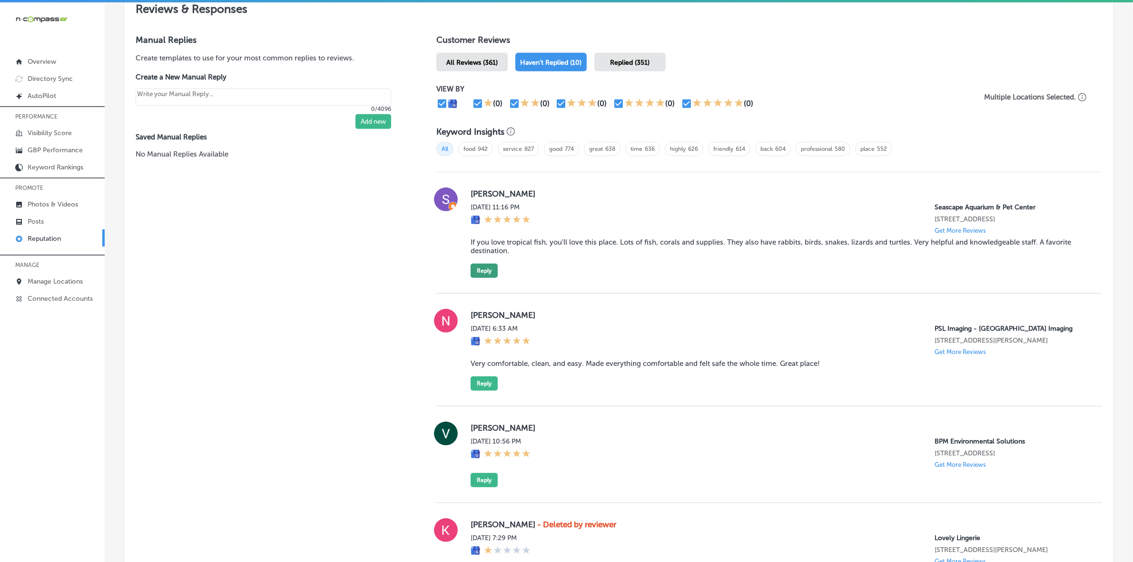
click at [491, 272] on button "Reply" at bounding box center [483, 271] width 27 height 14
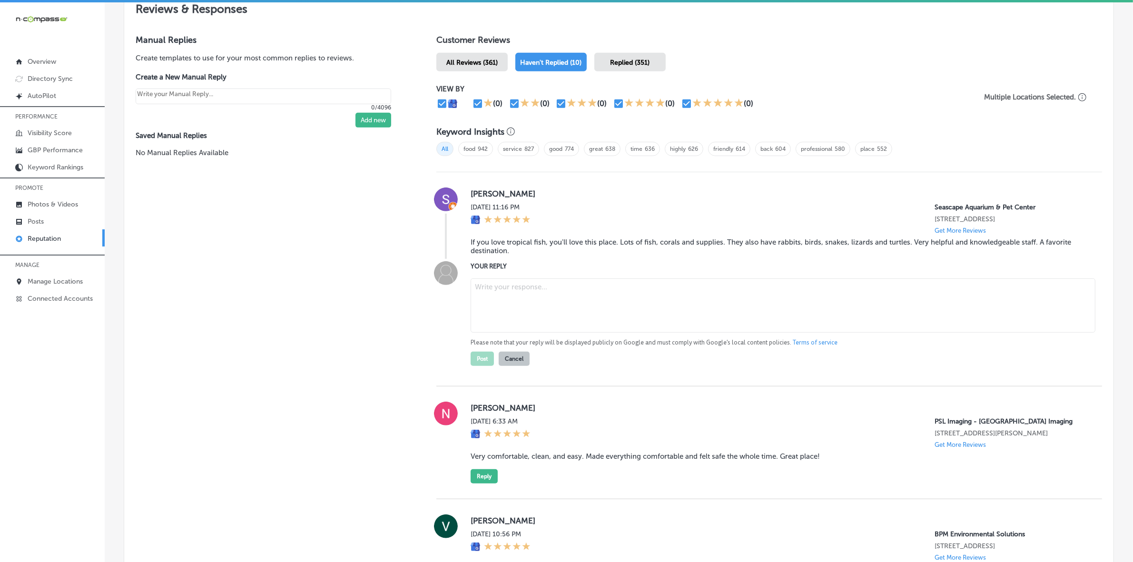
click at [552, 306] on textarea at bounding box center [782, 305] width 625 height 54
paste textarea "Thank you so much for the kind words, [PERSON_NAME]! We're so glad to hear you …"
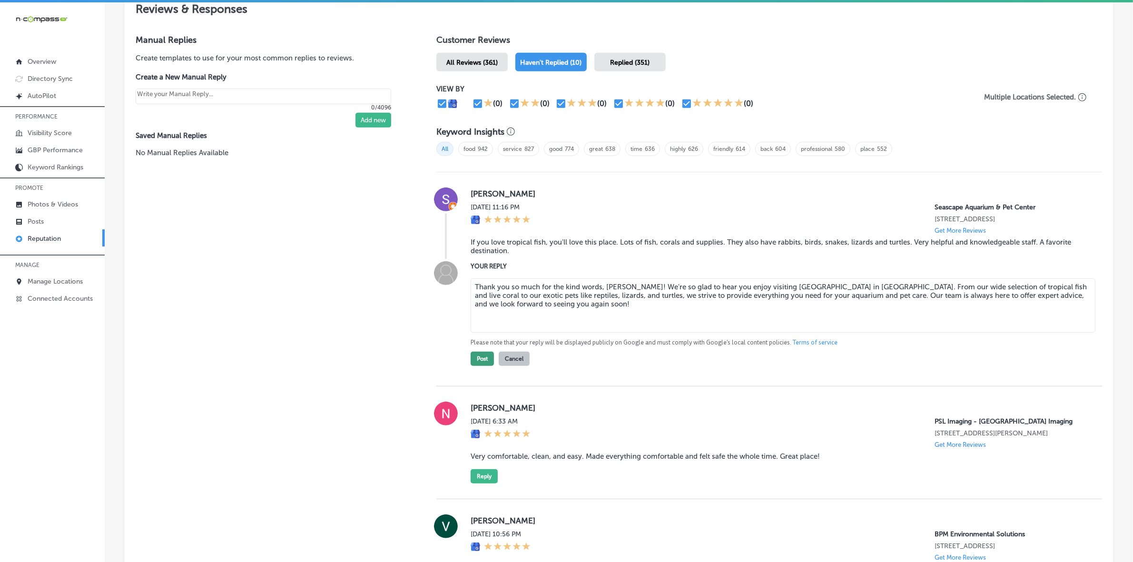
type textarea "Thank you so much for the kind words, [PERSON_NAME]! We're so glad to hear you …"
click at [480, 364] on button "Post" at bounding box center [481, 359] width 23 height 14
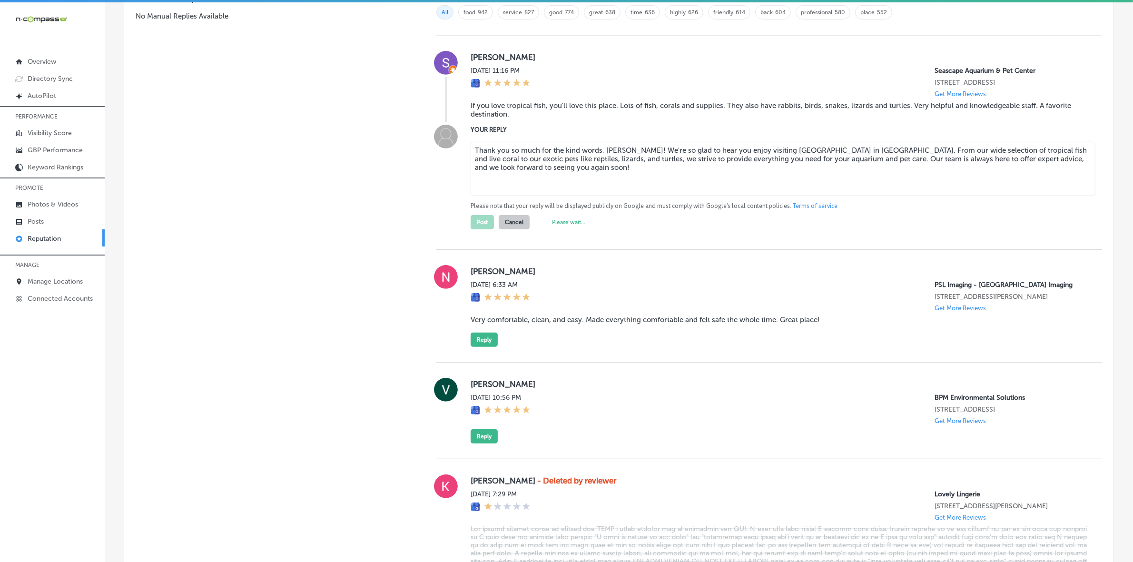
scroll to position [720, 0]
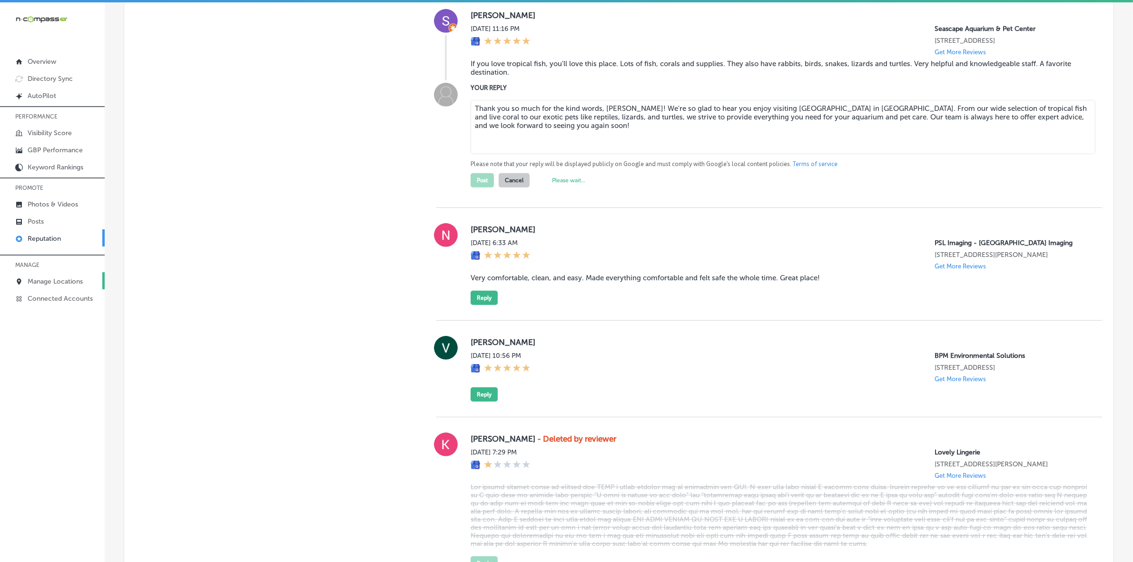
type textarea "x"
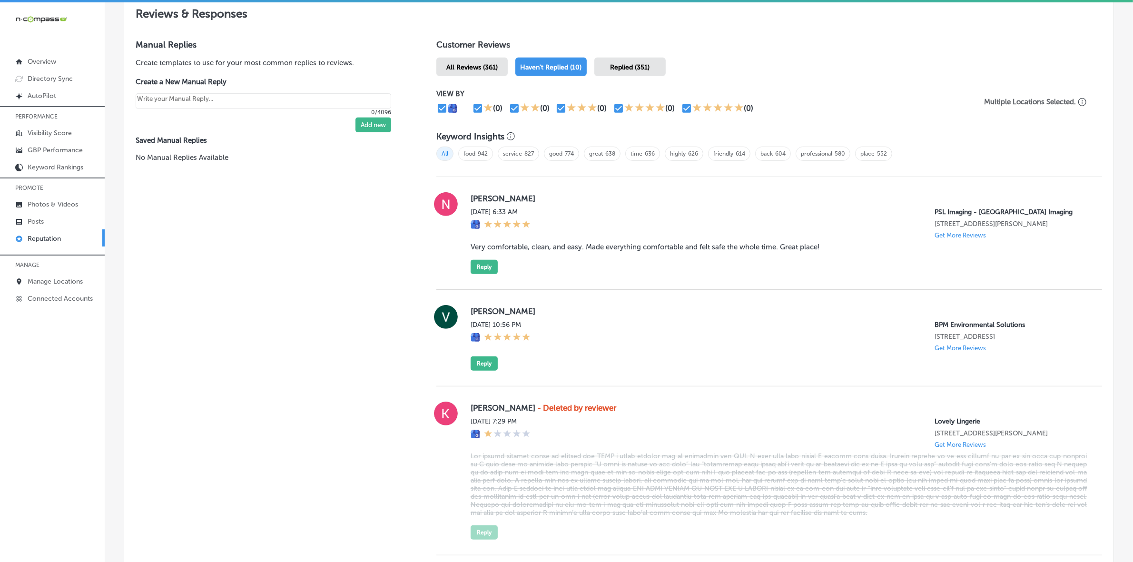
scroll to position [541, 0]
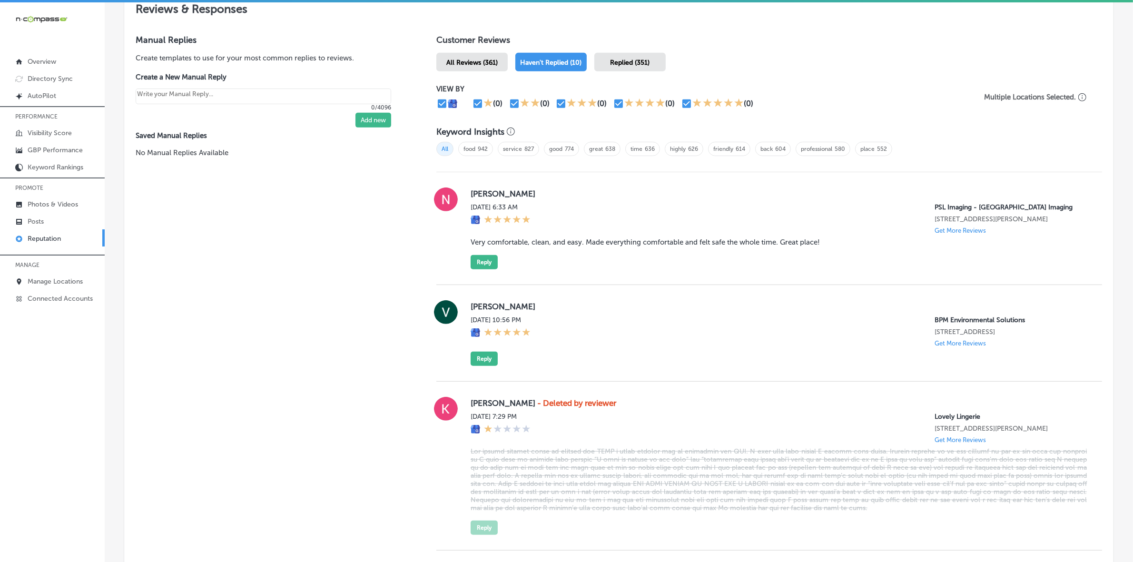
click at [470, 193] on label "[PERSON_NAME]" at bounding box center [778, 194] width 616 height 10
copy label "[PERSON_NAME]"
click at [531, 246] on blockquote "Very comfortable, clean, and easy. Made everything comfortable and felt safe th…" at bounding box center [778, 242] width 616 height 9
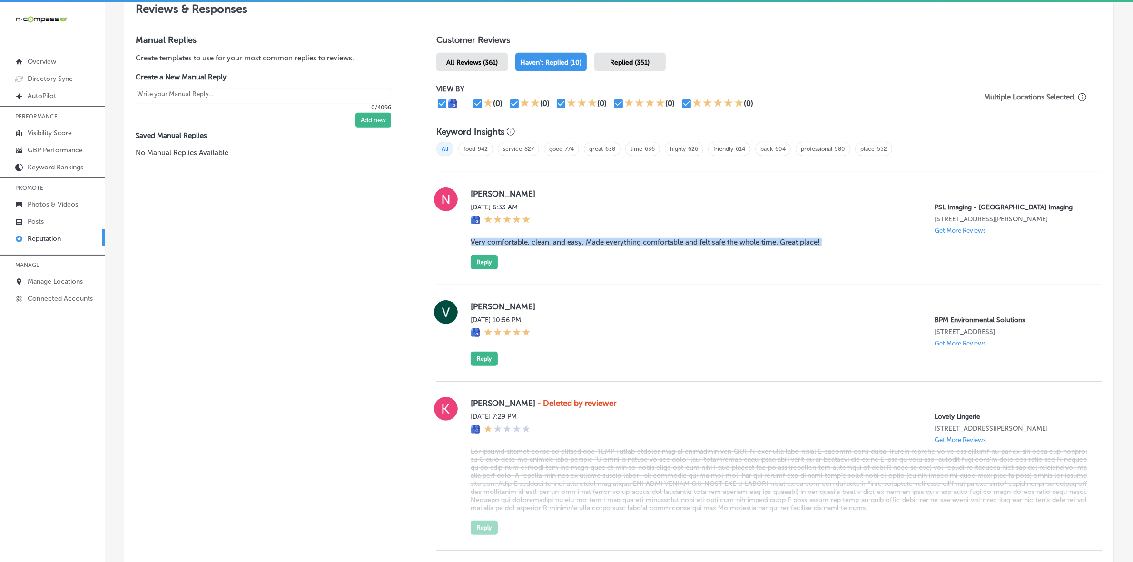
click at [531, 246] on blockquote "Very comfortable, clean, and easy. Made everything comfortable and felt safe th…" at bounding box center [778, 242] width 616 height 9
copy blockquote "Very comfortable, clean, and easy. Made everything comfortable and felt safe th…"
drag, startPoint x: 474, startPoint y: 281, endPoint x: 502, endPoint y: 281, distance: 27.6
click at [474, 281] on div "[PERSON_NAME] [DATE] 6:33 AM PSL Imaging - [GEOGRAPHIC_DATA] Imaging [STREET_AD…" at bounding box center [768, 228] width 665 height 113
click at [486, 269] on button "Reply" at bounding box center [483, 262] width 27 height 14
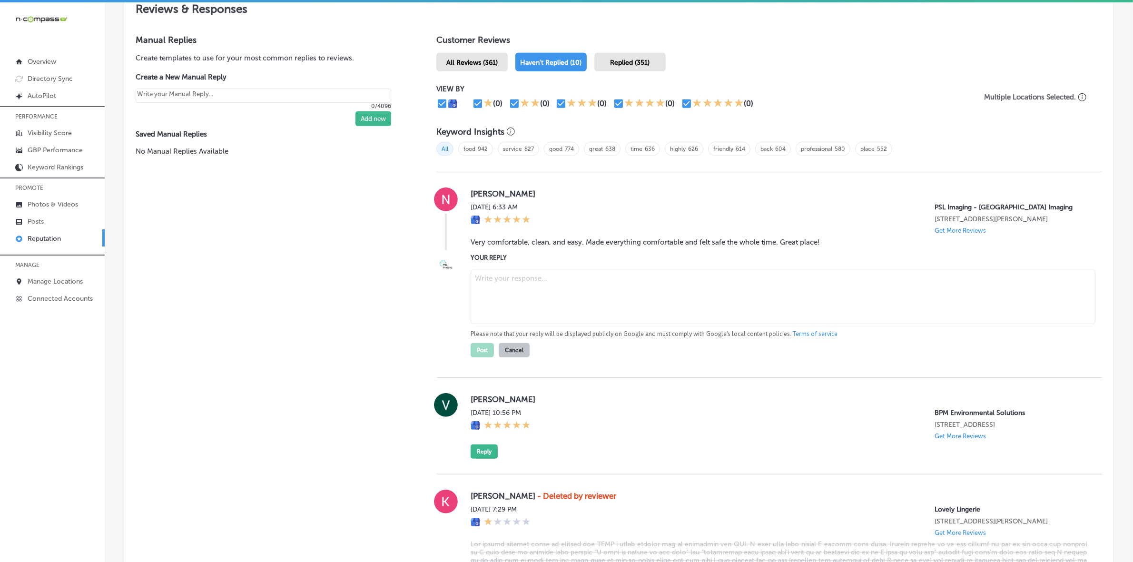
click at [585, 306] on textarea at bounding box center [782, 297] width 625 height 54
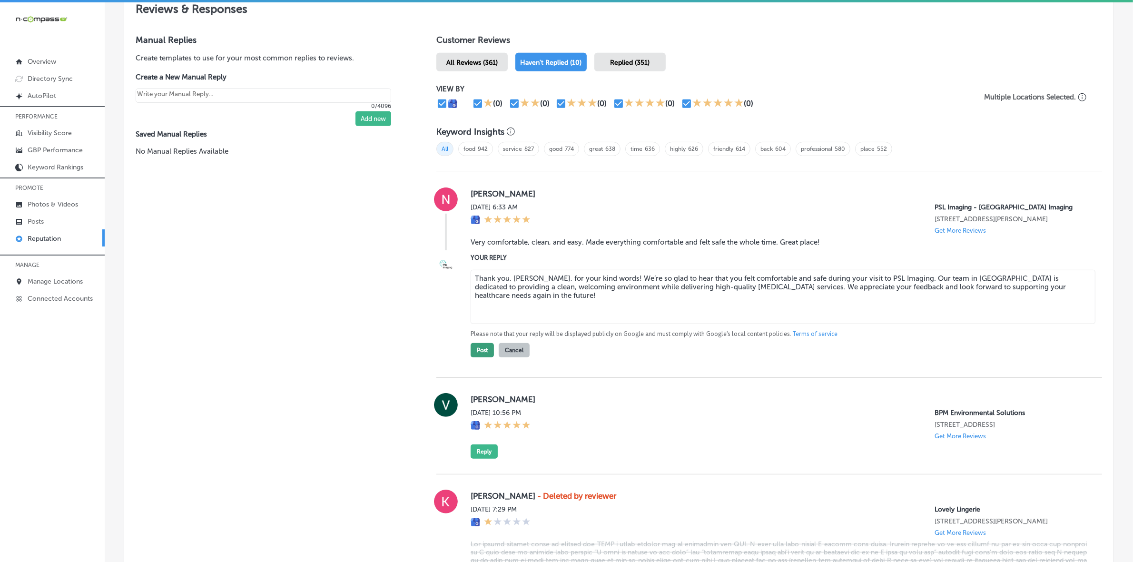
type textarea "Thank you, [PERSON_NAME], for your kind words! We’re so glad to hear that you f…"
click at [483, 357] on button "Post" at bounding box center [481, 350] width 23 height 14
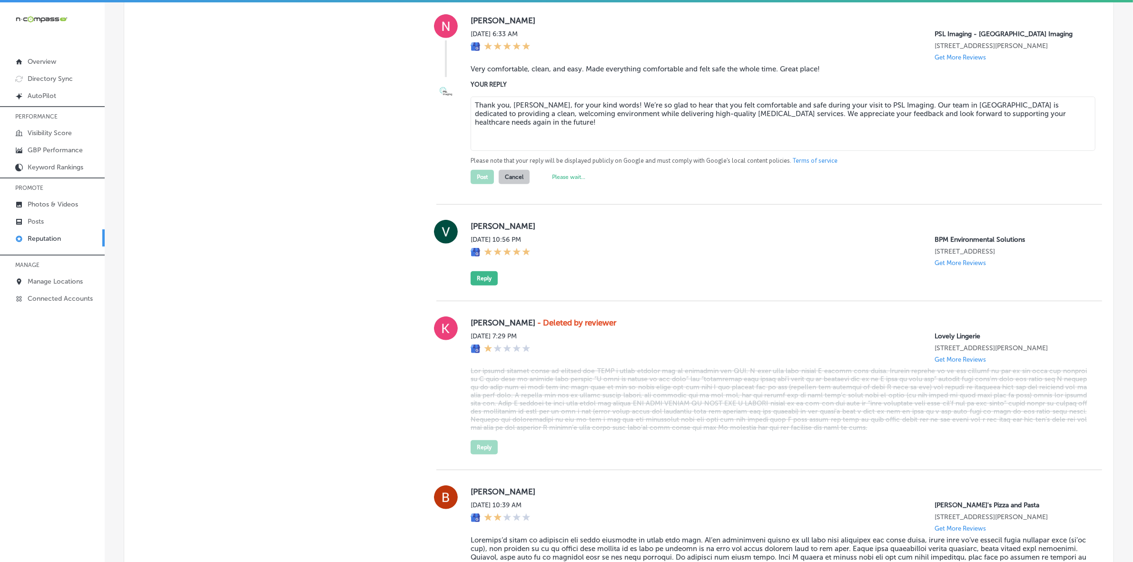
scroll to position [720, 0]
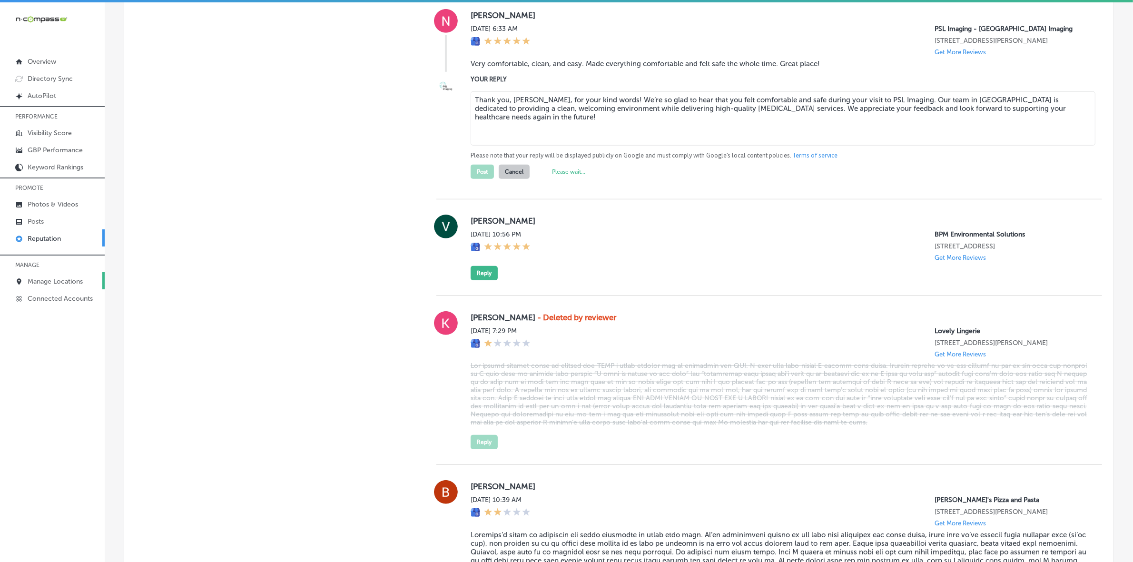
type textarea "x"
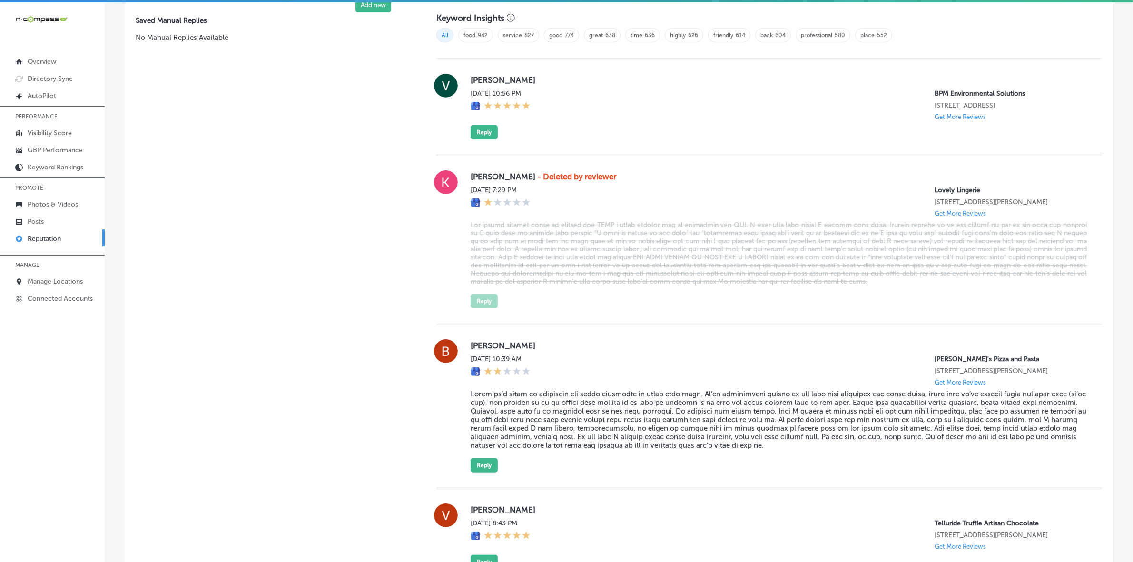
scroll to position [482, 0]
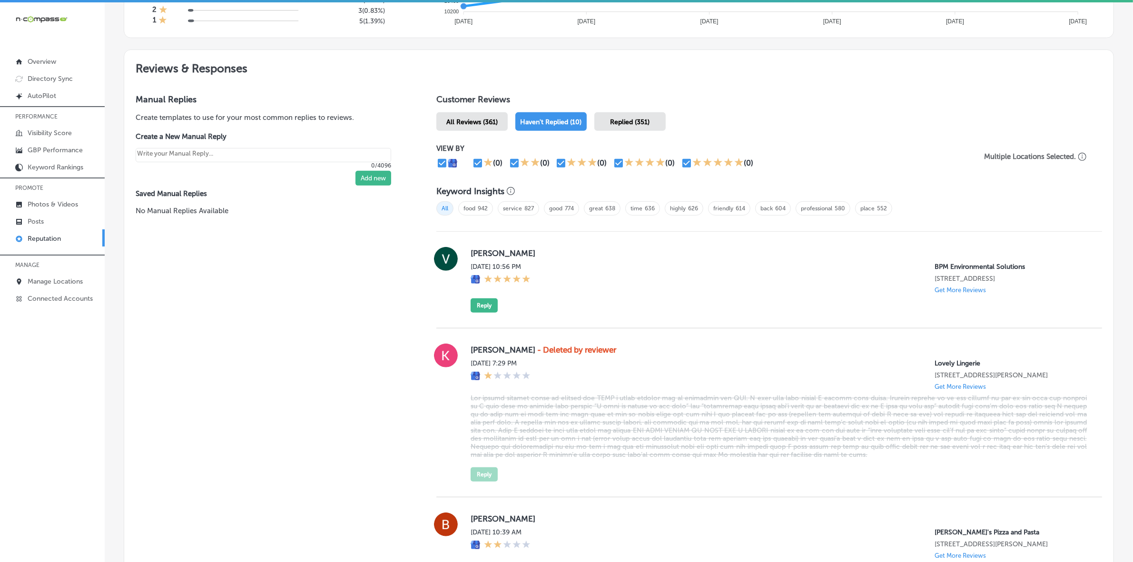
click at [479, 255] on label "[PERSON_NAME]" at bounding box center [778, 253] width 616 height 10
copy label "[PERSON_NAME]"
click at [466, 313] on div "[PERSON_NAME][DATE] 10:56 PM BPM Environmental Solutions [STREET_ADDRESS] Get M…" at bounding box center [768, 280] width 665 height 66
click at [486, 316] on div "[PERSON_NAME][DATE] 10:56 PM BPM Environmental Solutions [STREET_ADDRESS] Get M…" at bounding box center [768, 280] width 665 height 97
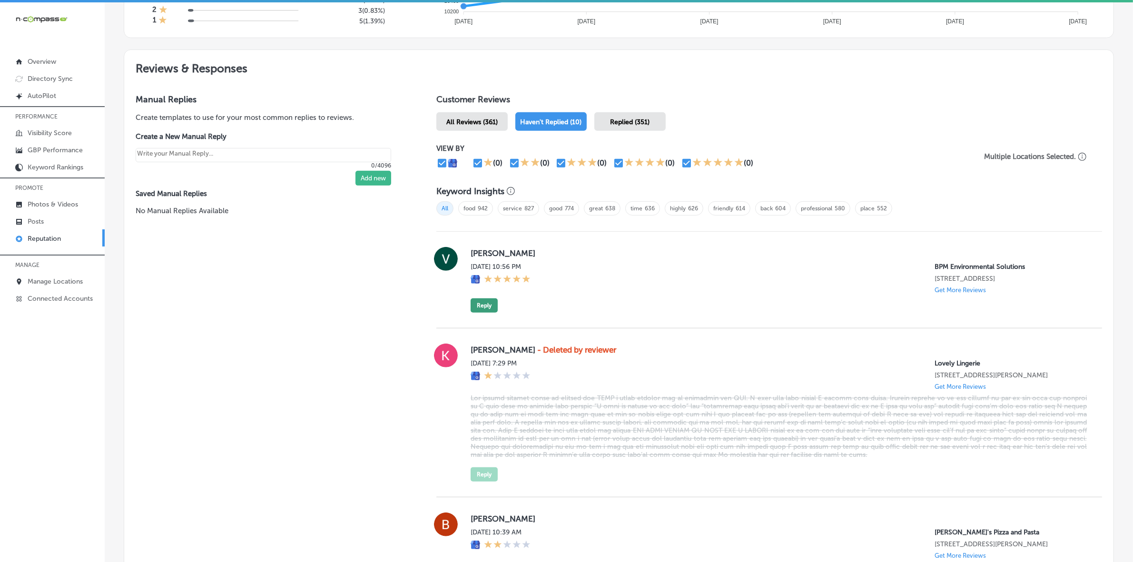
click at [485, 312] on button "Reply" at bounding box center [483, 305] width 27 height 14
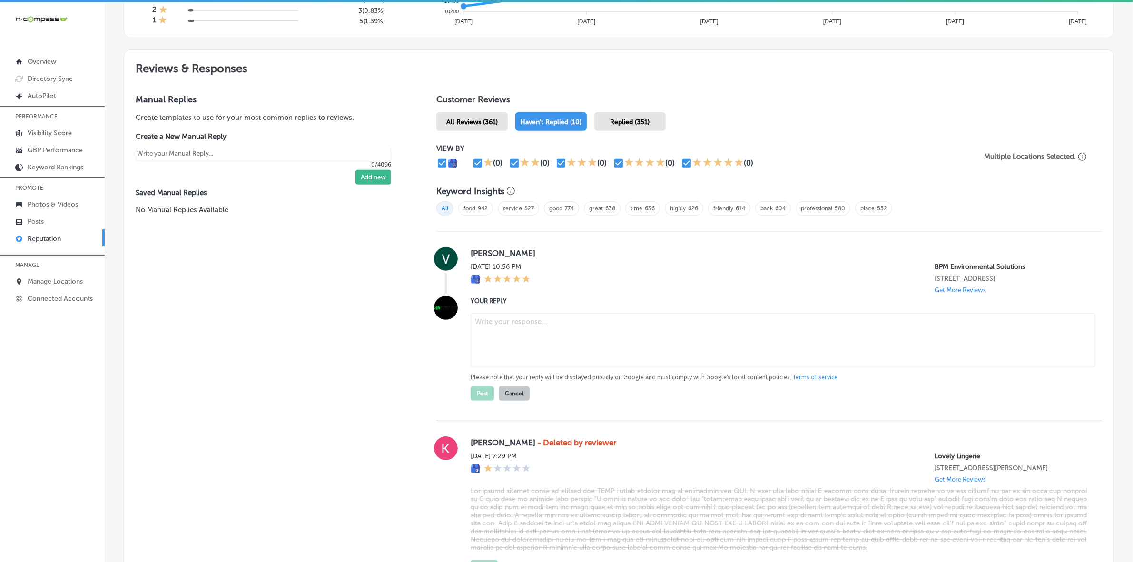
click at [553, 339] on textarea at bounding box center [782, 340] width 625 height 54
paste textarea "Thank you for the 5-star review, [PERSON_NAME]! We're thrilled to hear you’re h…"
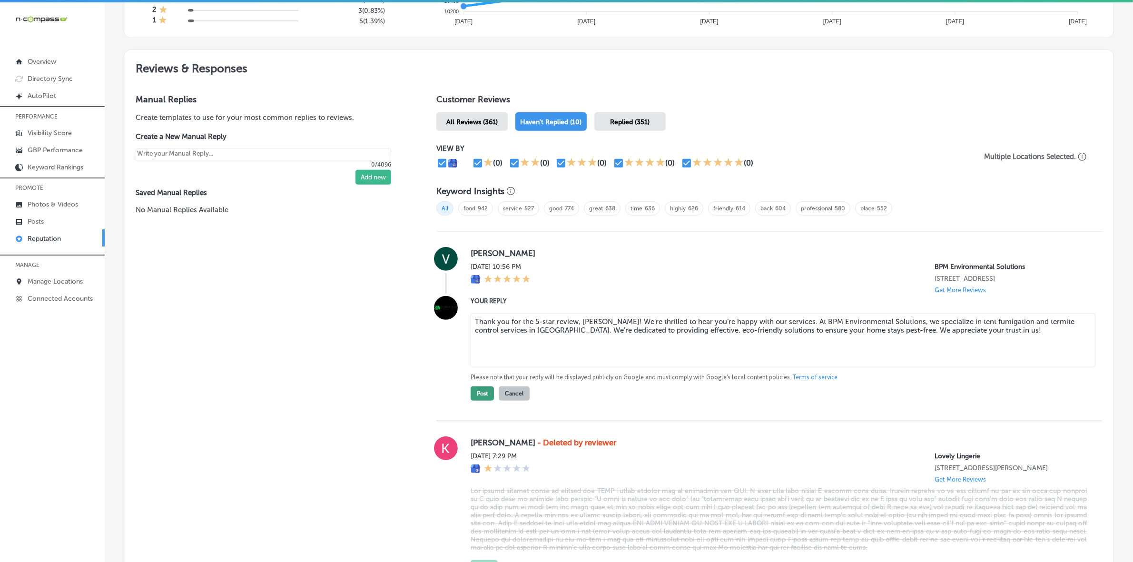
type textarea "Thank you for the 5-star review, [PERSON_NAME]! We're thrilled to hear you’re h…"
click at [479, 396] on button "Post" at bounding box center [481, 393] width 23 height 14
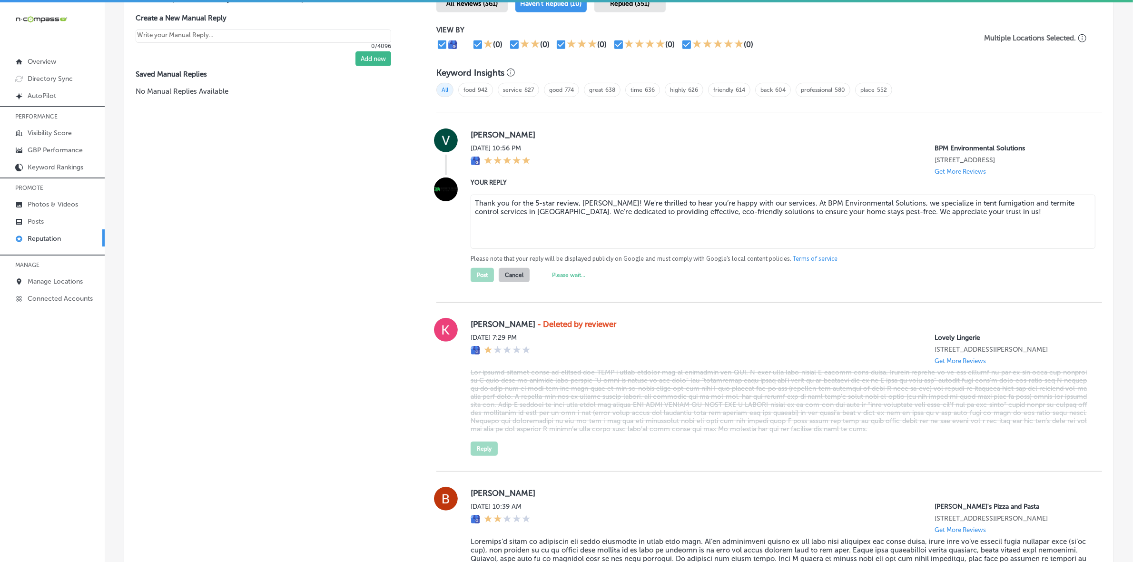
scroll to position [601, 0]
type textarea "x"
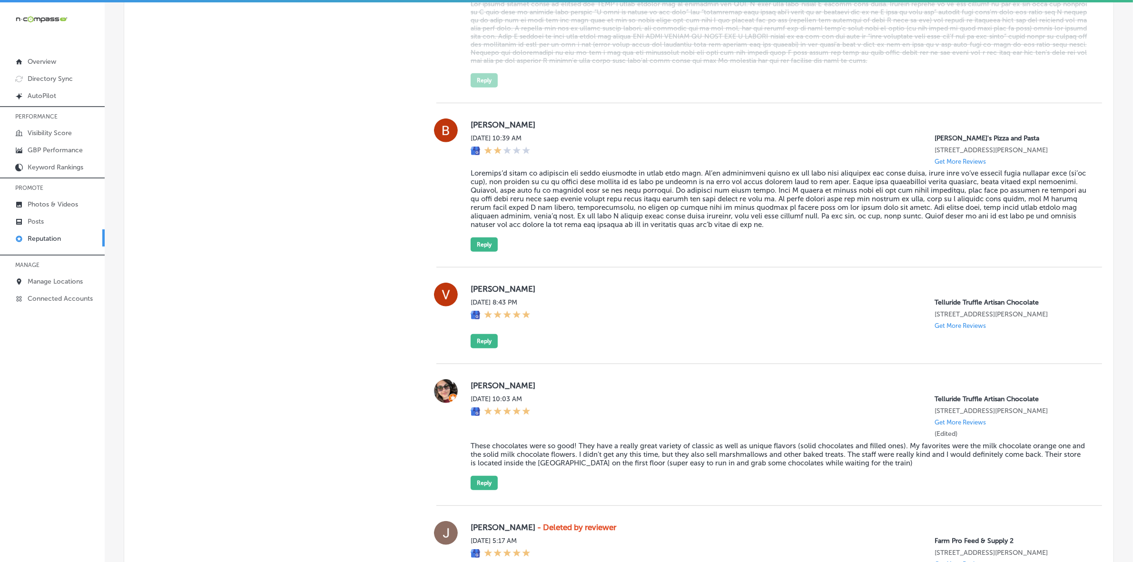
scroll to position [839, 0]
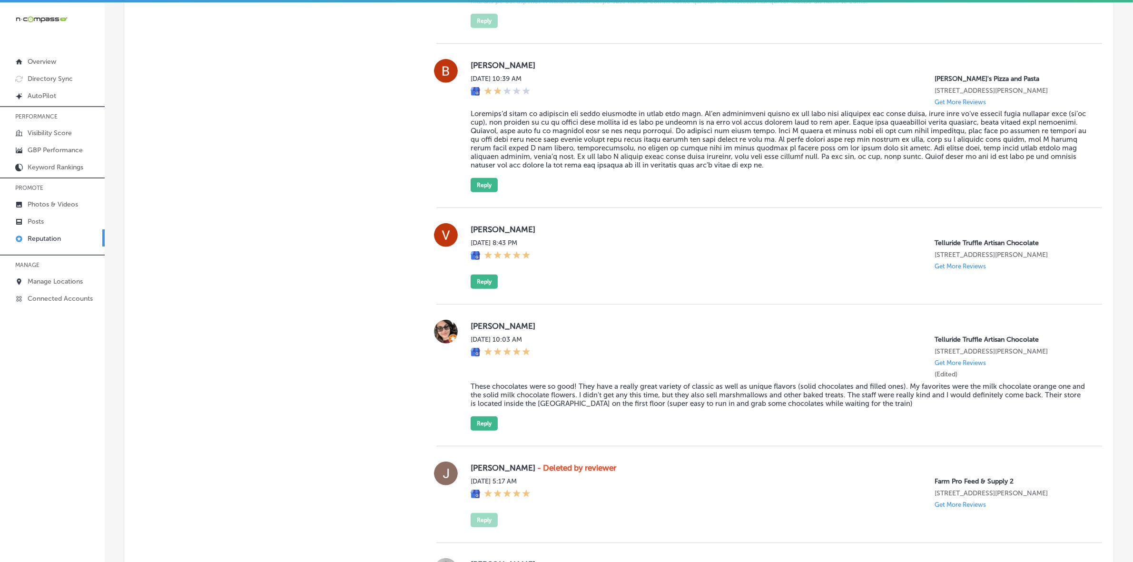
click at [476, 234] on label "[PERSON_NAME]" at bounding box center [778, 230] width 616 height 10
copy label "Veera"
click at [481, 289] on button "Reply" at bounding box center [483, 281] width 27 height 14
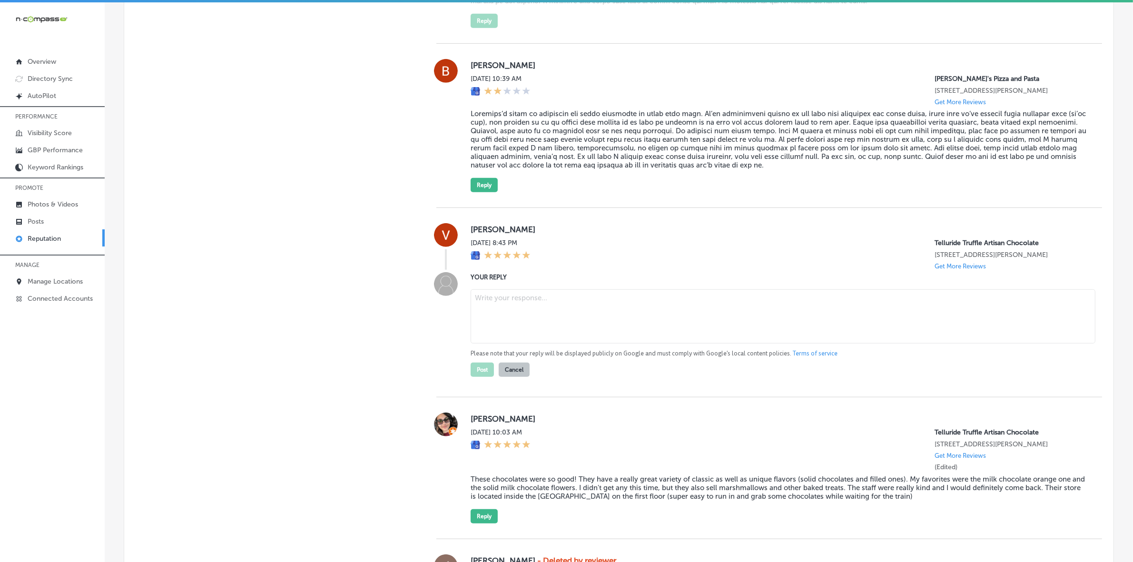
click at [514, 324] on textarea at bounding box center [782, 316] width 625 height 54
paste textarea "Thank you for the 5-star review, Veera! We're thrilled to hear you had a great …"
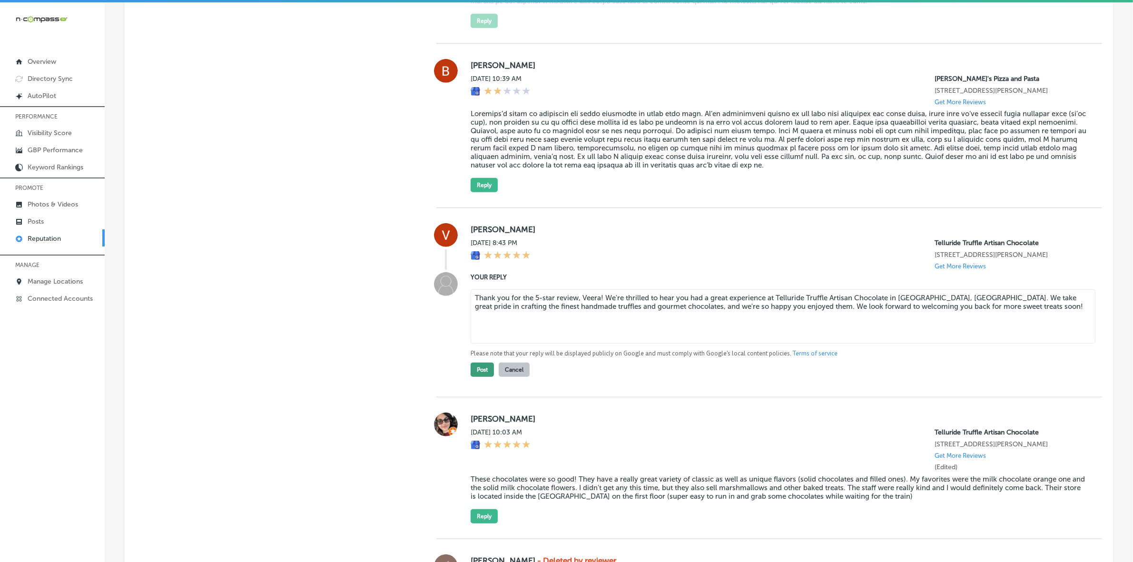
type textarea "Thank you for the 5-star review, Veera! We're thrilled to hear you had a great …"
click at [473, 377] on button "Post" at bounding box center [481, 369] width 23 height 14
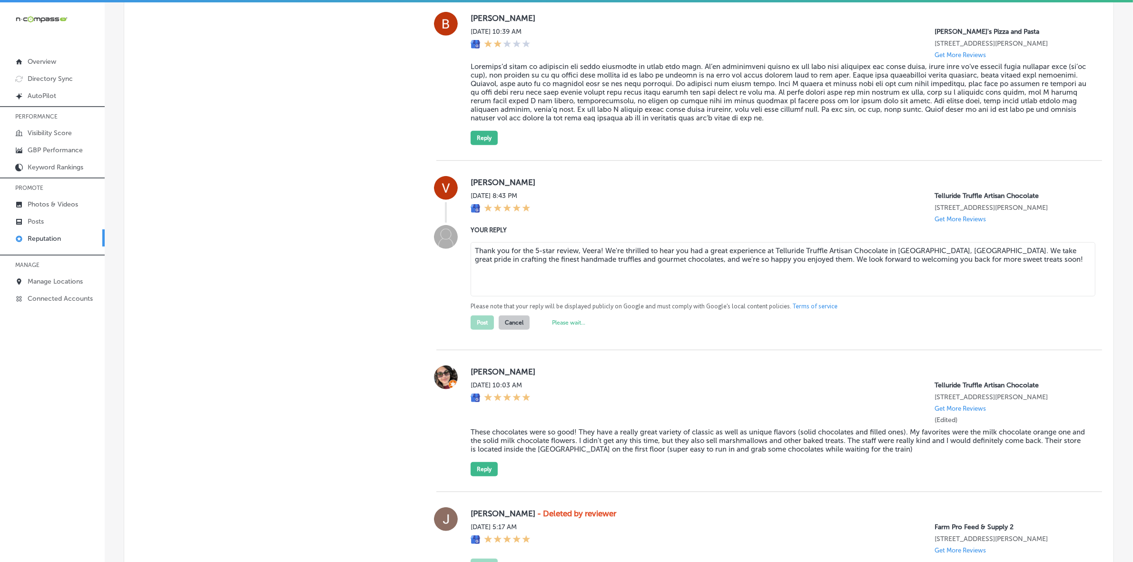
scroll to position [958, 0]
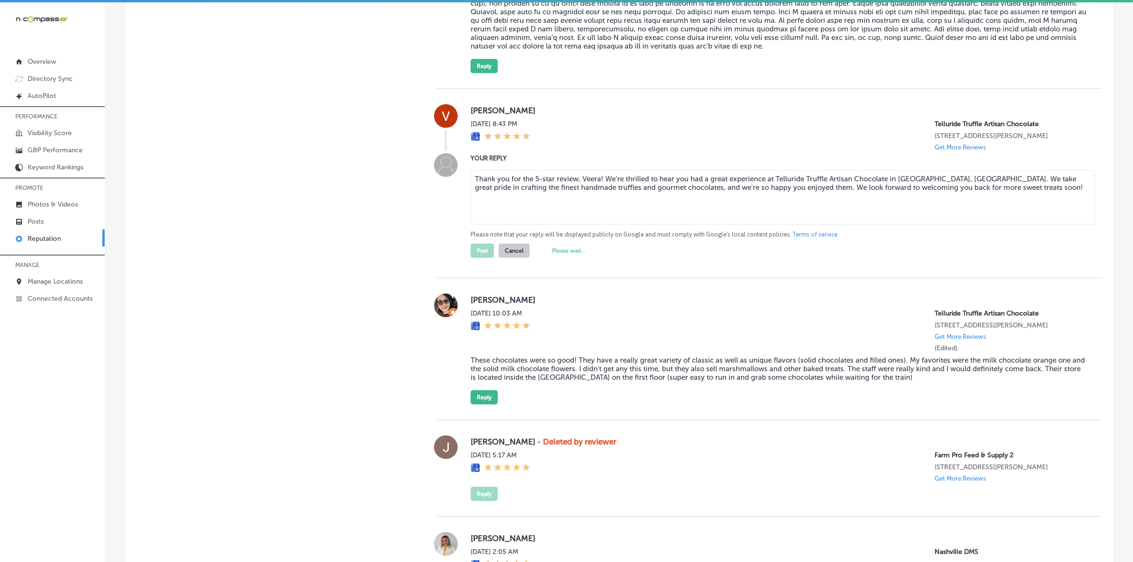
click at [475, 304] on label "[PERSON_NAME]" at bounding box center [778, 300] width 616 height 10
copy label "Layla"
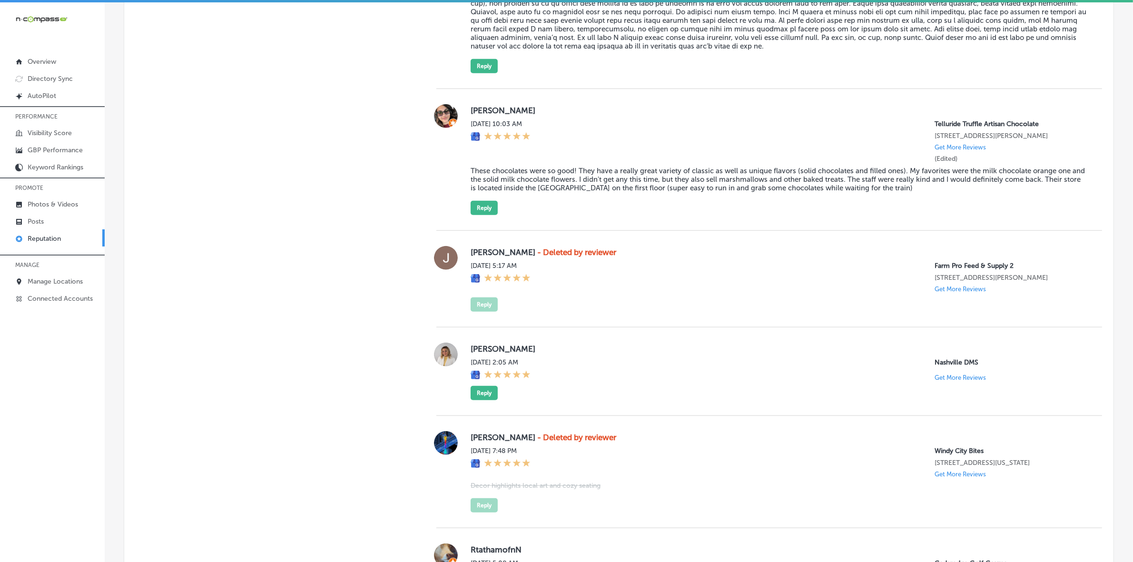
click at [515, 192] on blockquote "These chocolates were so good! They have a really great variety of classic as w…" at bounding box center [778, 179] width 616 height 26
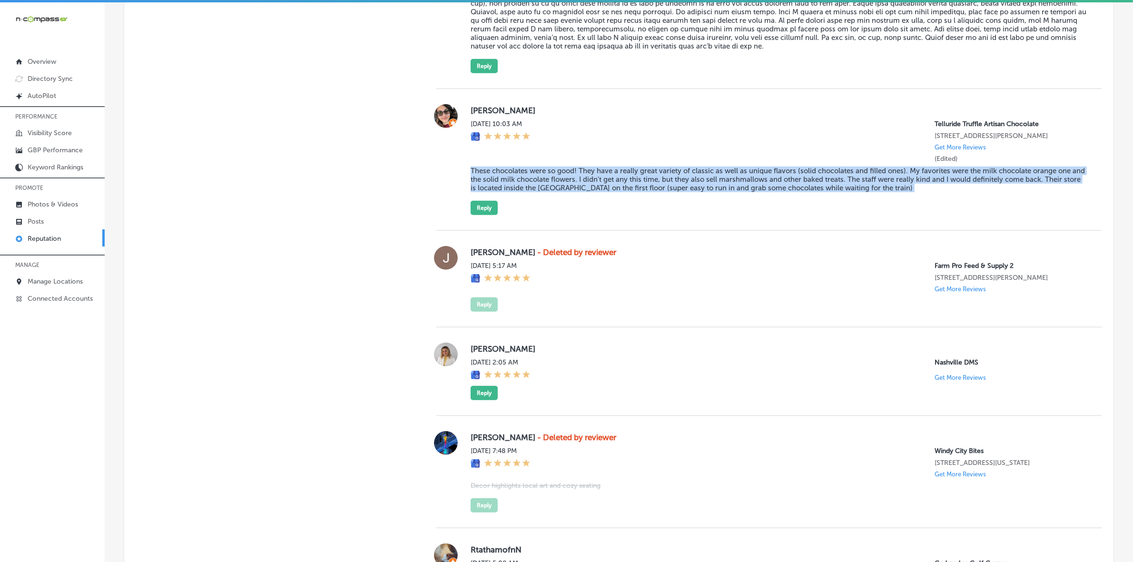
click at [515, 192] on blockquote "These chocolates were so good! They have a really great variety of classic as w…" at bounding box center [778, 179] width 616 height 26
copy blockquote "These chocolates were so good! They have a really great variety of classic as w…"
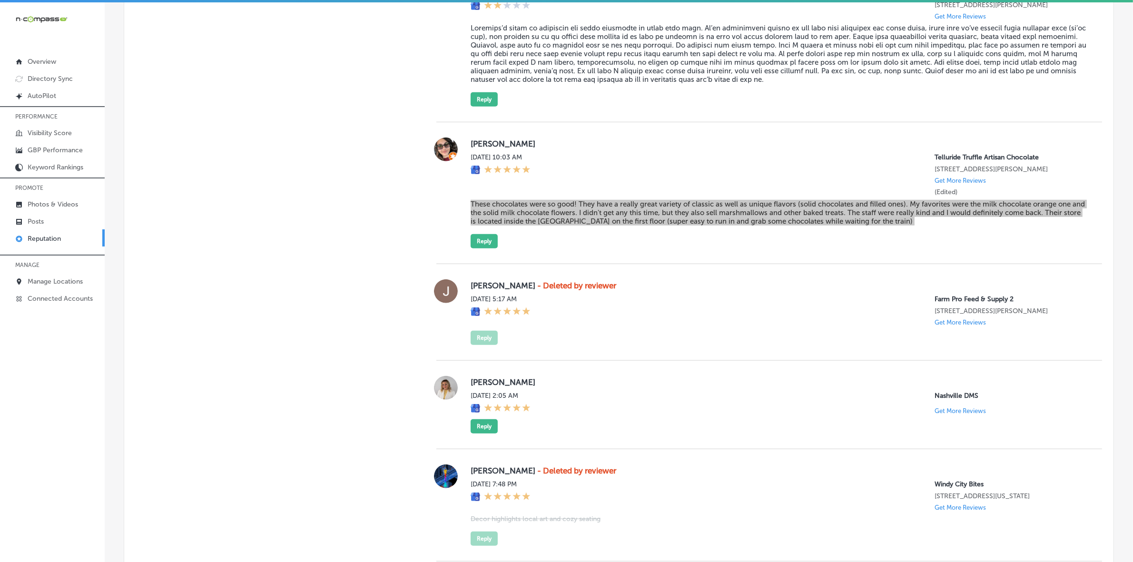
scroll to position [898, 0]
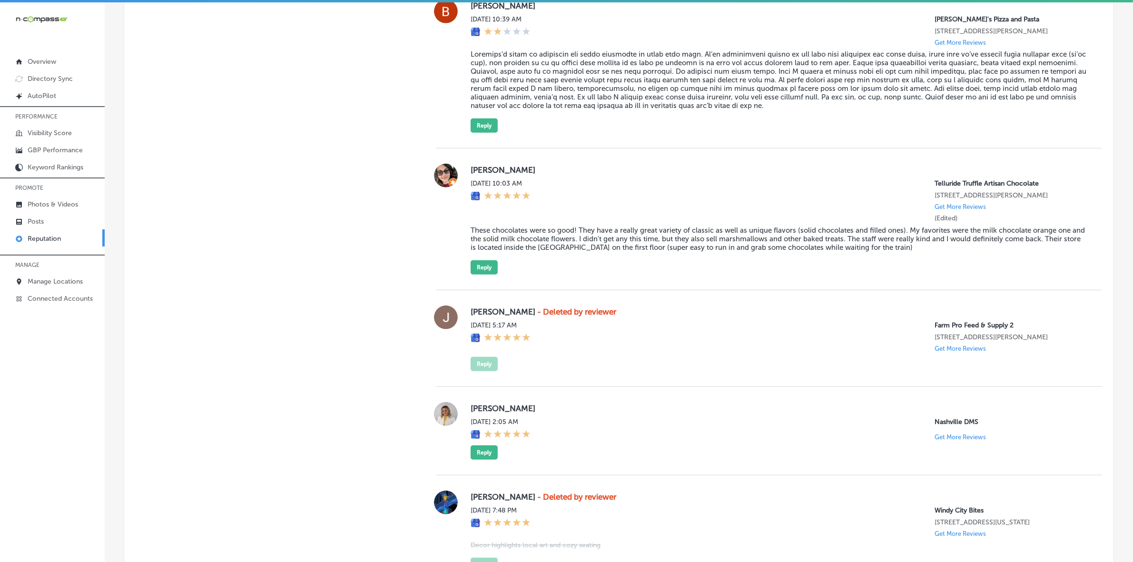
click at [443, 235] on div at bounding box center [445, 219] width 19 height 111
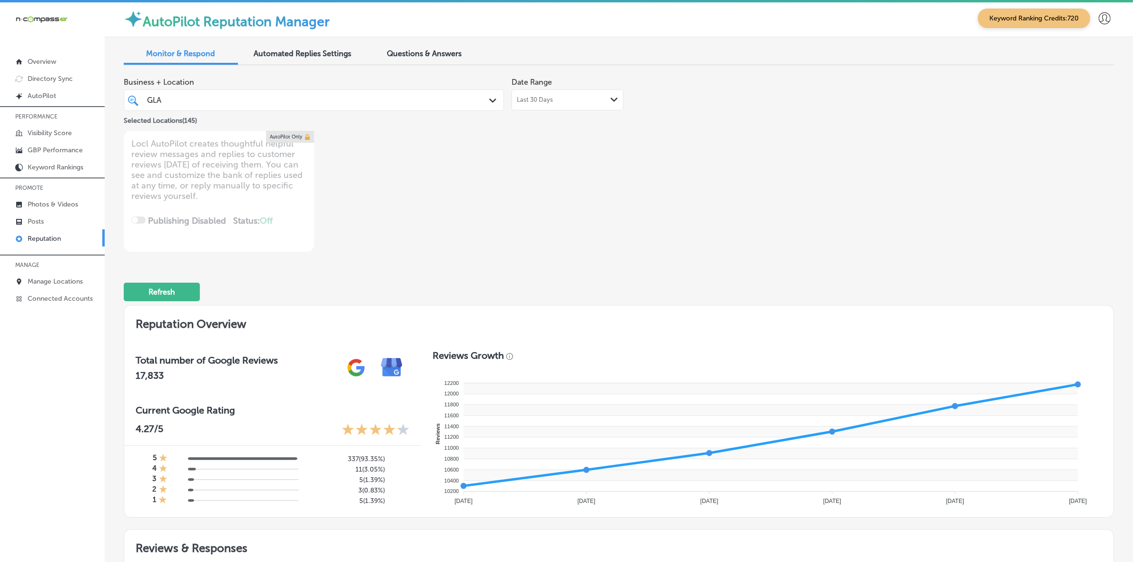
scroll to position [0, 0]
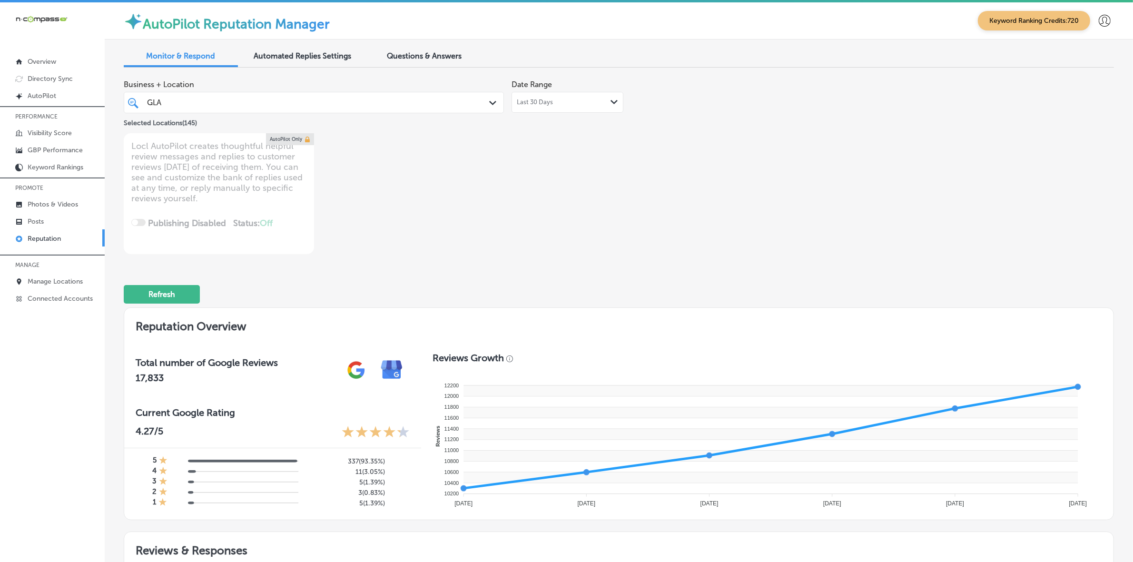
click at [329, 105] on div "GLA GLA" at bounding box center [297, 102] width 302 height 13
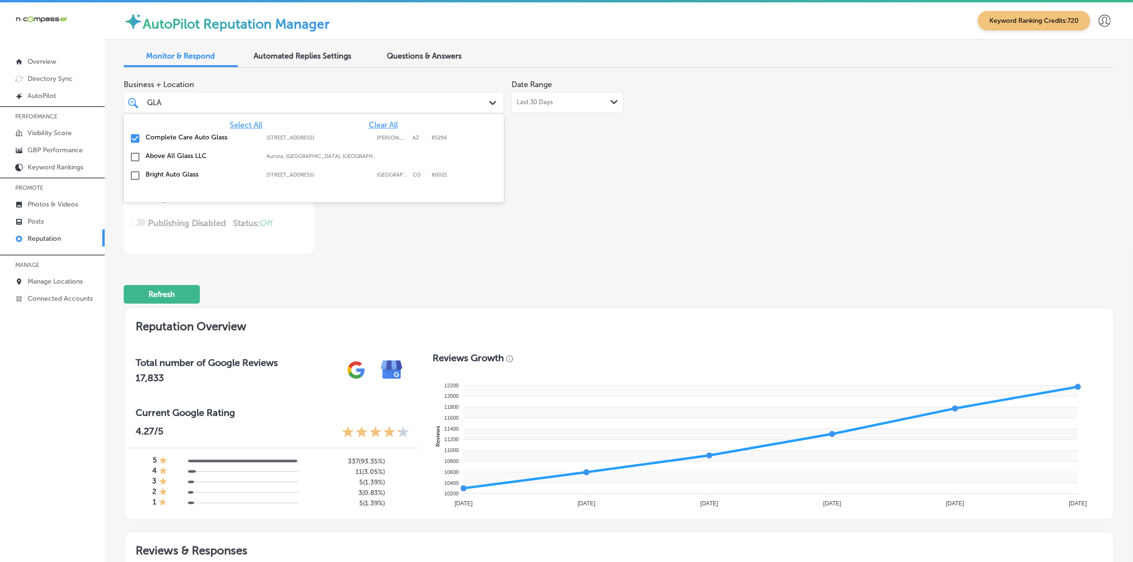
click at [386, 122] on span "Clear All" at bounding box center [383, 124] width 29 height 9
click at [602, 170] on div "Business + Location option [STREET_ADDRESS]. option [STREET_ADDRESS]. 4 results…" at bounding box center [421, 164] width 594 height 179
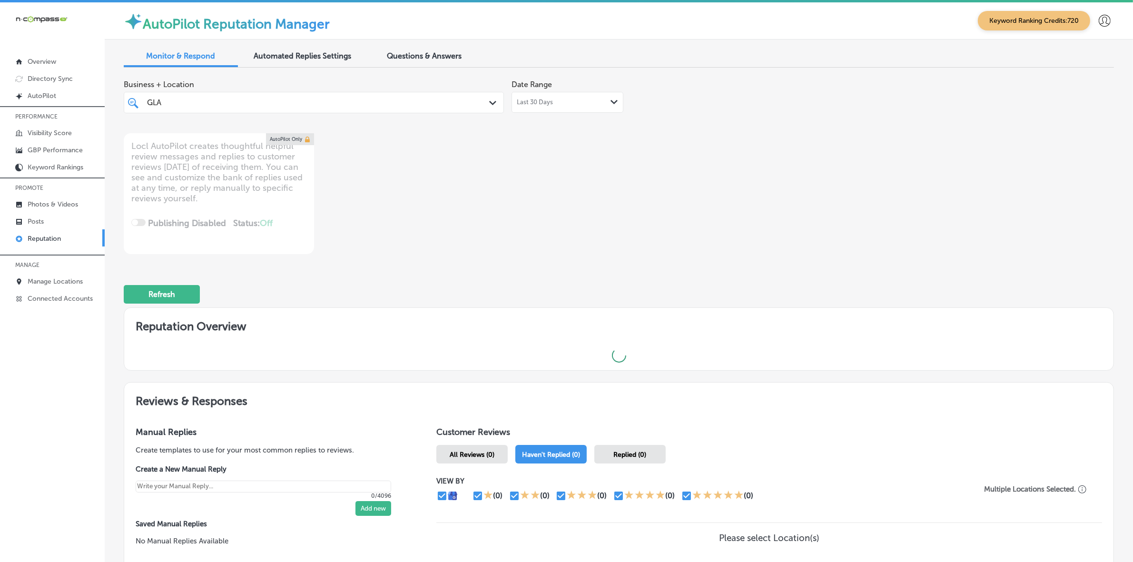
type textarea "x"
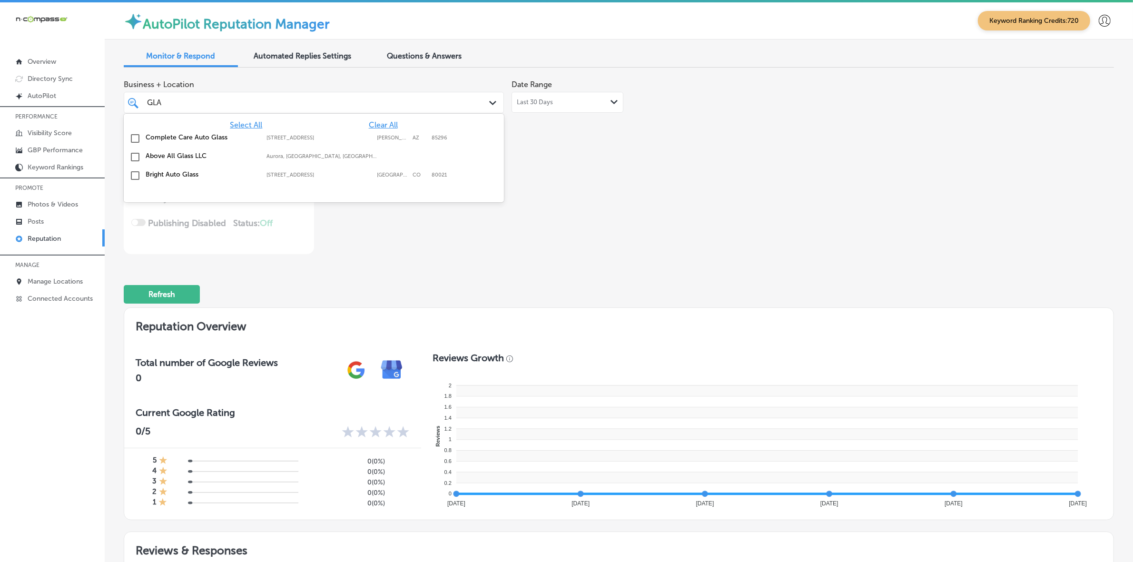
click at [364, 95] on div "GLA GLA" at bounding box center [313, 102] width 343 height 15
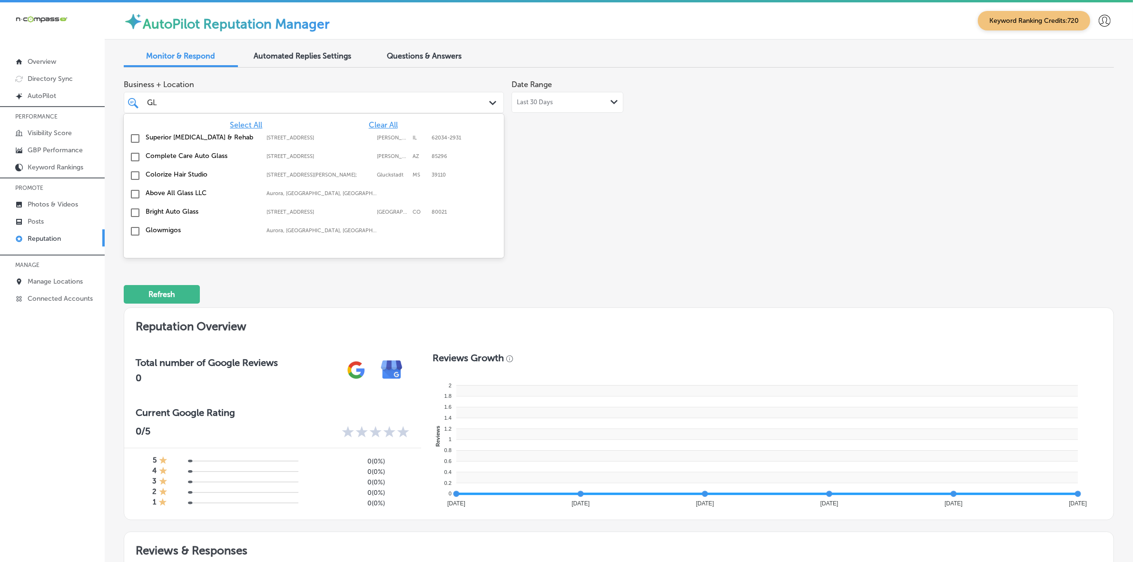
type input "G"
type input "tell"
click at [357, 132] on div "Telluride Truffle Artisan Chocolate [STREET_ADDRESS] [STREET_ADDRESS]" at bounding box center [313, 138] width 372 height 15
type textarea "x"
type input "tell"
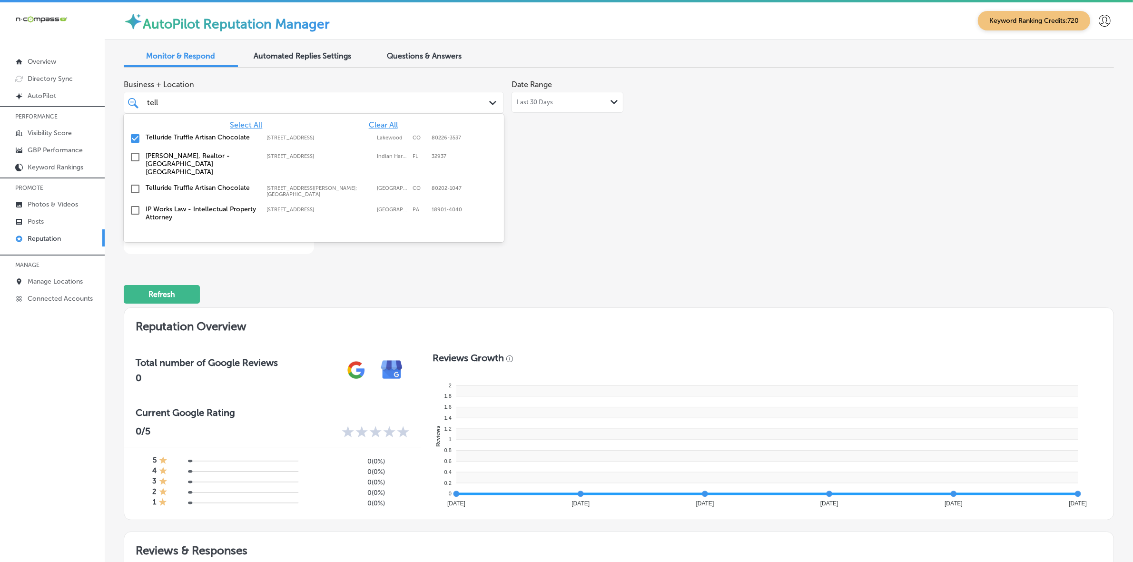
click at [671, 217] on div "Business + Location option [STREET_ADDRESS]. option [STREET_ADDRESS]. 5 results…" at bounding box center [421, 164] width 594 height 179
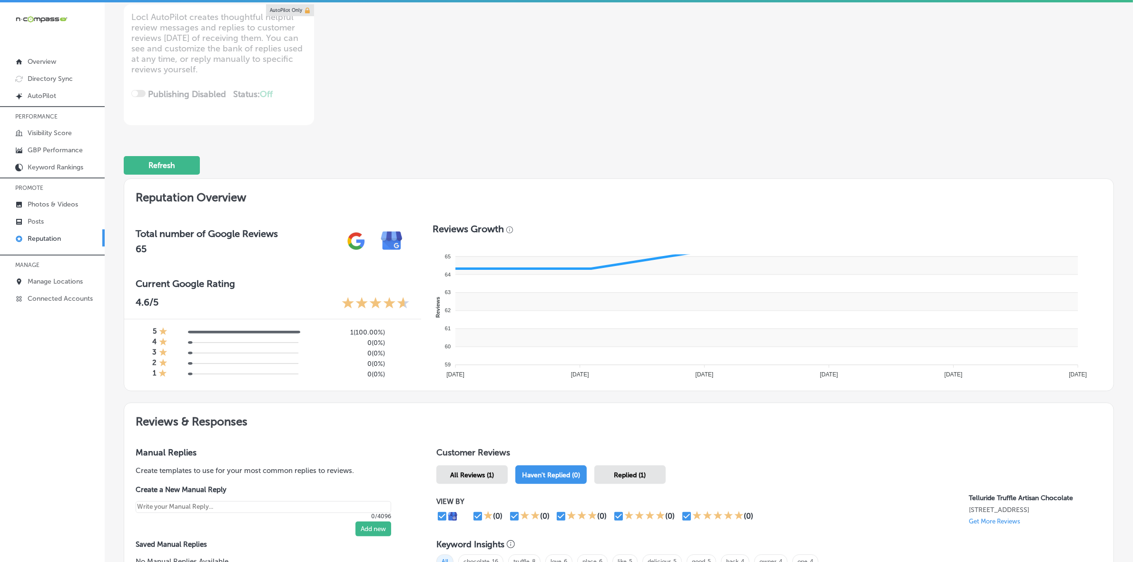
scroll to position [265, 0]
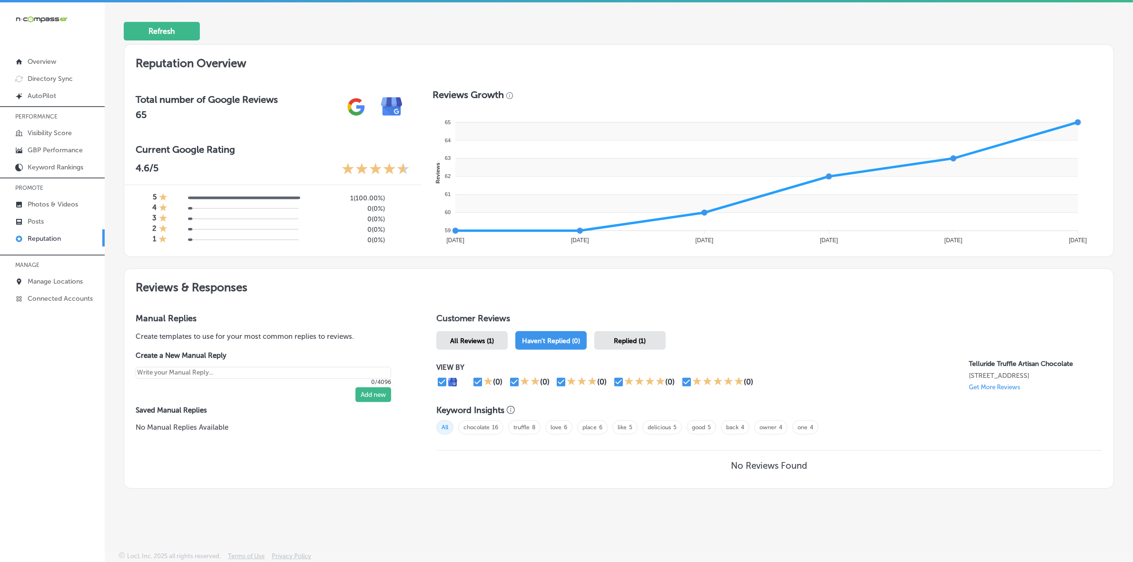
click at [477, 343] on span "All Reviews (1)" at bounding box center [472, 341] width 44 height 8
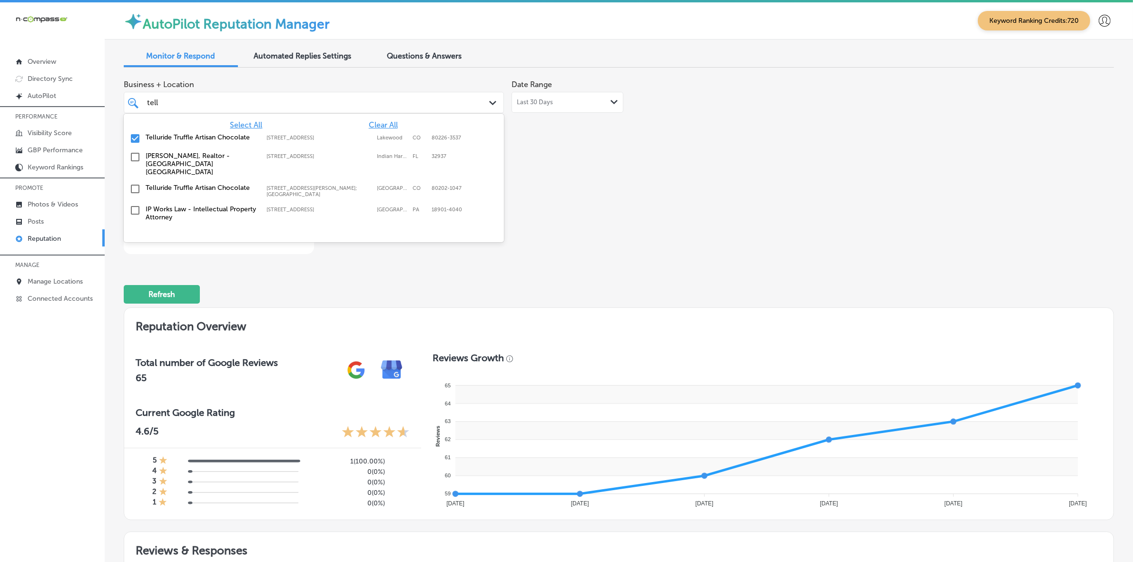
click at [398, 104] on div "tell tell" at bounding box center [297, 102] width 302 height 13
click at [134, 137] on input "checkbox" at bounding box center [134, 138] width 11 height 11
click at [137, 183] on input "checkbox" at bounding box center [134, 188] width 11 height 11
click at [595, 205] on div "Business + Location option [STREET_ADDRESS][PERSON_NAME]; [GEOGRAPHIC_DATA], se…" at bounding box center [421, 164] width 594 height 179
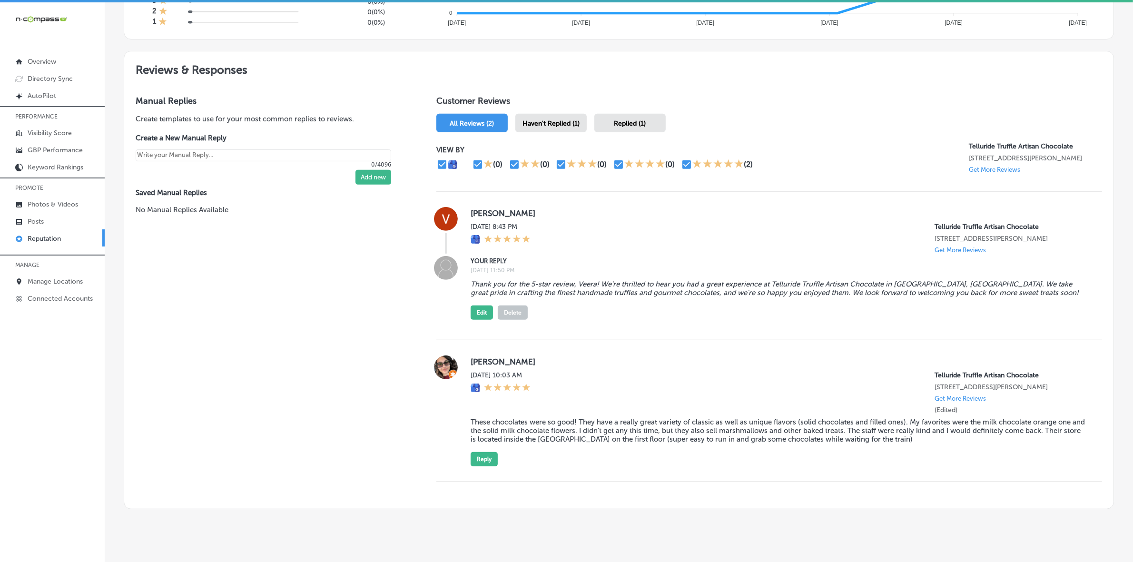
scroll to position [507, 0]
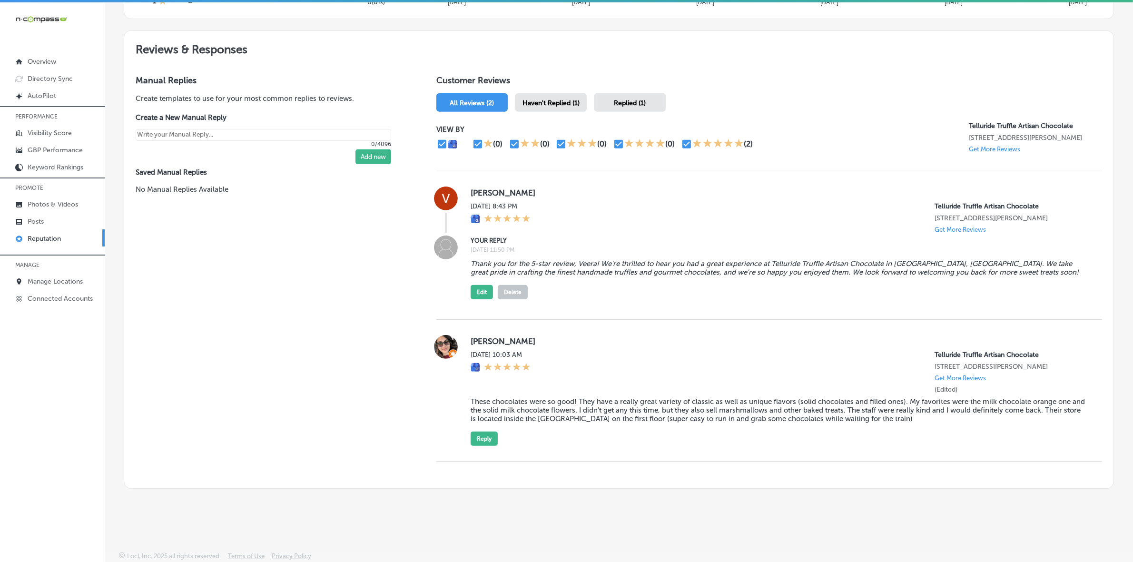
click at [508, 297] on button "Delete" at bounding box center [513, 292] width 30 height 14
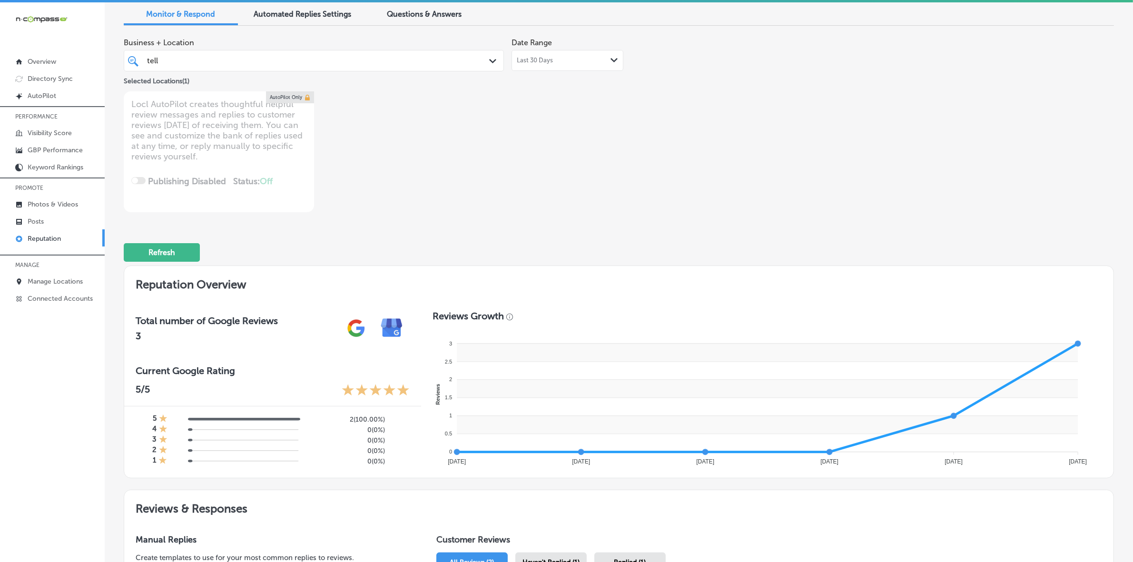
scroll to position [0, 0]
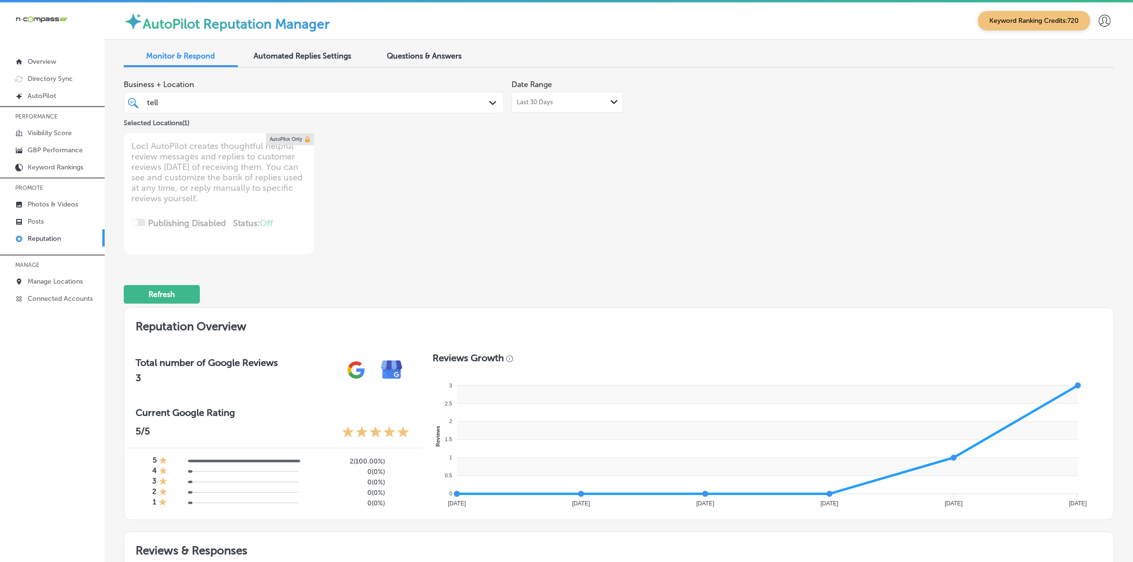
click at [389, 98] on div "tell tell" at bounding box center [297, 102] width 302 height 13
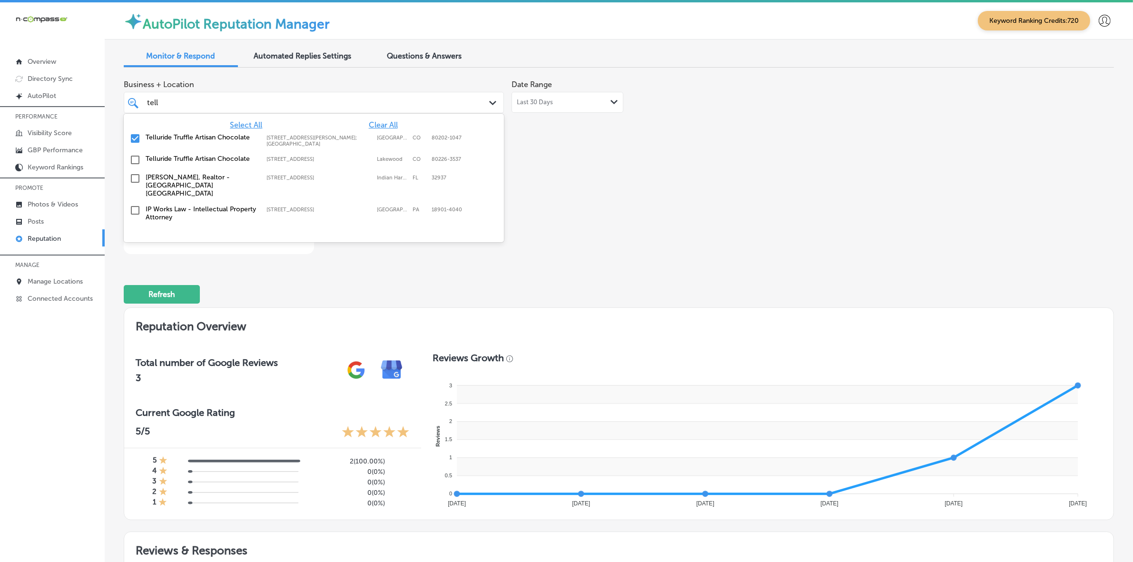
click at [383, 125] on span "Clear All" at bounding box center [383, 124] width 29 height 9
click at [241, 124] on span "Select All" at bounding box center [246, 124] width 32 height 9
click at [374, 119] on div "Select All Clear All Telluride Truffle Artisan Chocolate [STREET_ADDRESS]-3537 …" at bounding box center [314, 170] width 380 height 113
click at [383, 125] on span "Clear All" at bounding box center [383, 124] width 29 height 9
type textarea "x"
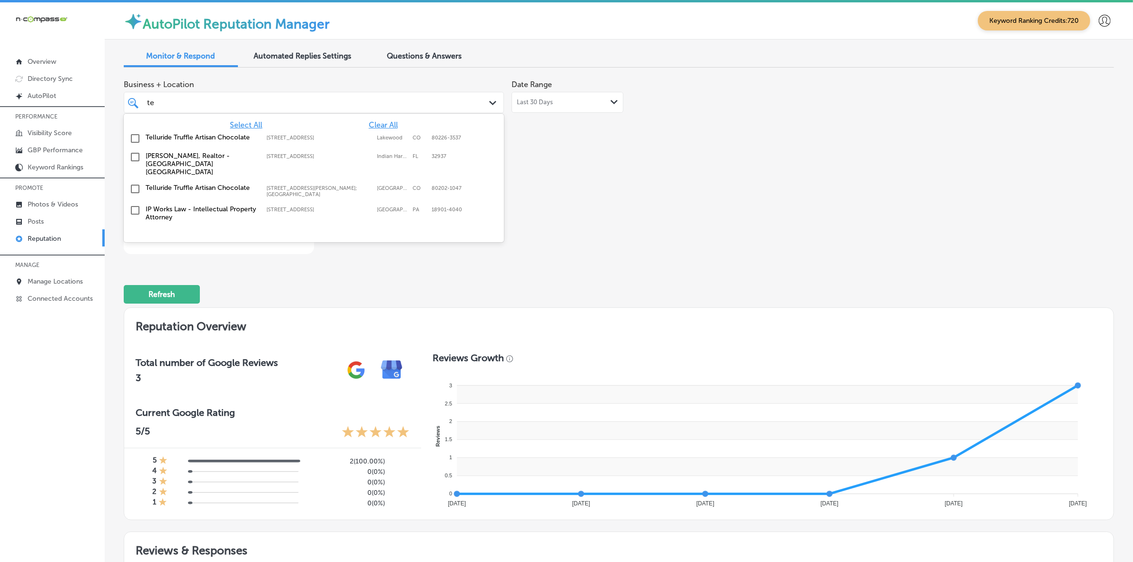
type input "t"
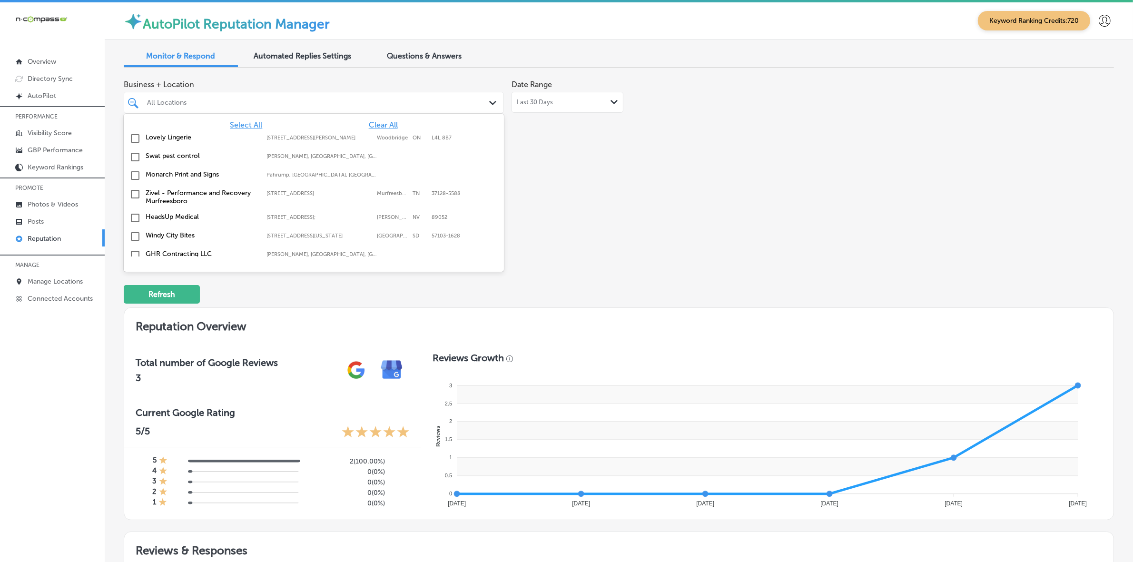
click at [244, 124] on span "Select All" at bounding box center [246, 124] width 32 height 9
type textarea "x"
click at [672, 191] on div "Business + Location option [STREET_ADDRESS][PERSON_NAME]; [GEOGRAPHIC_DATA], se…" at bounding box center [421, 164] width 594 height 179
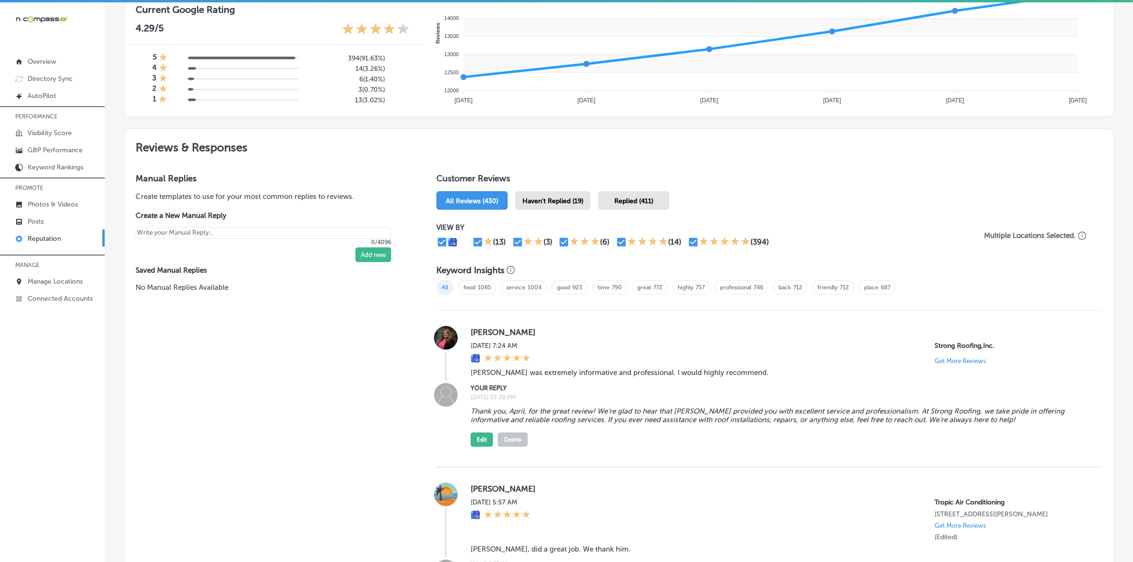
scroll to position [416, 0]
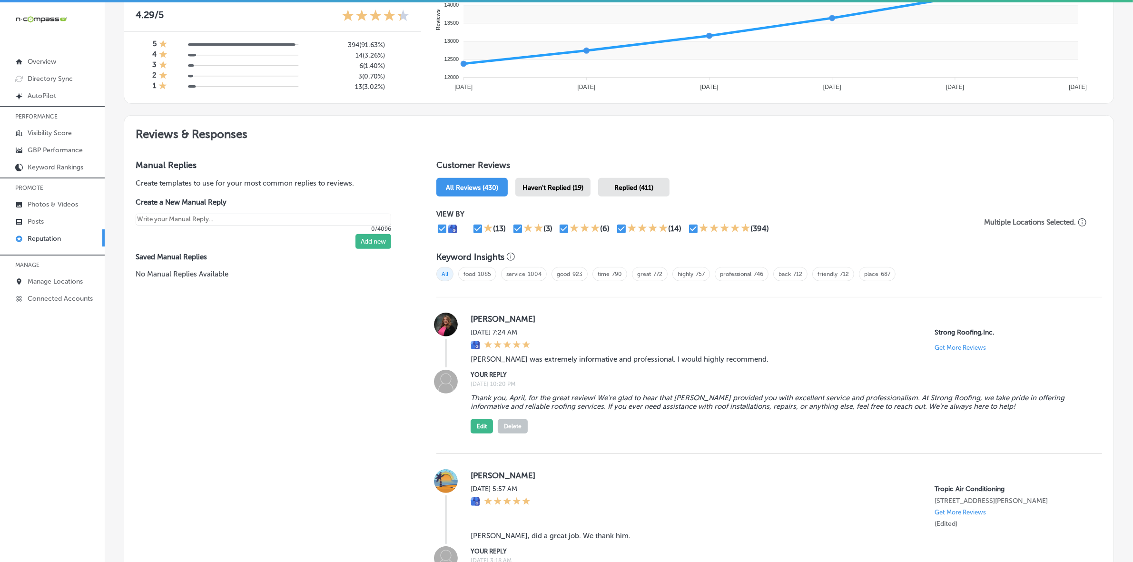
click at [541, 192] on span "Haven't Replied (19)" at bounding box center [552, 188] width 61 height 8
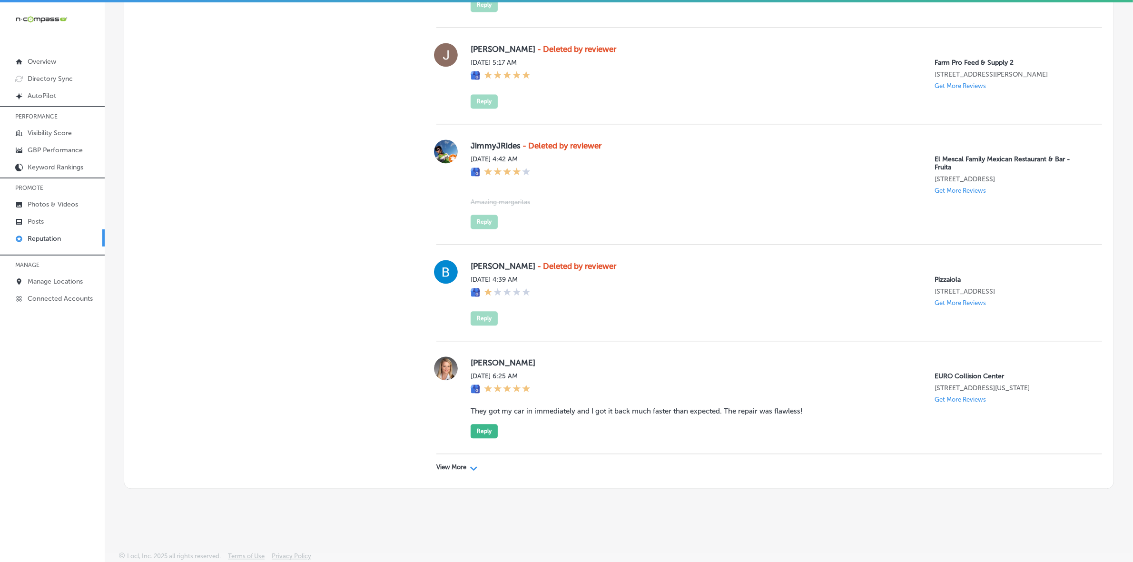
scroll to position [2662, 0]
click at [457, 467] on p "View More" at bounding box center [451, 467] width 30 height 8
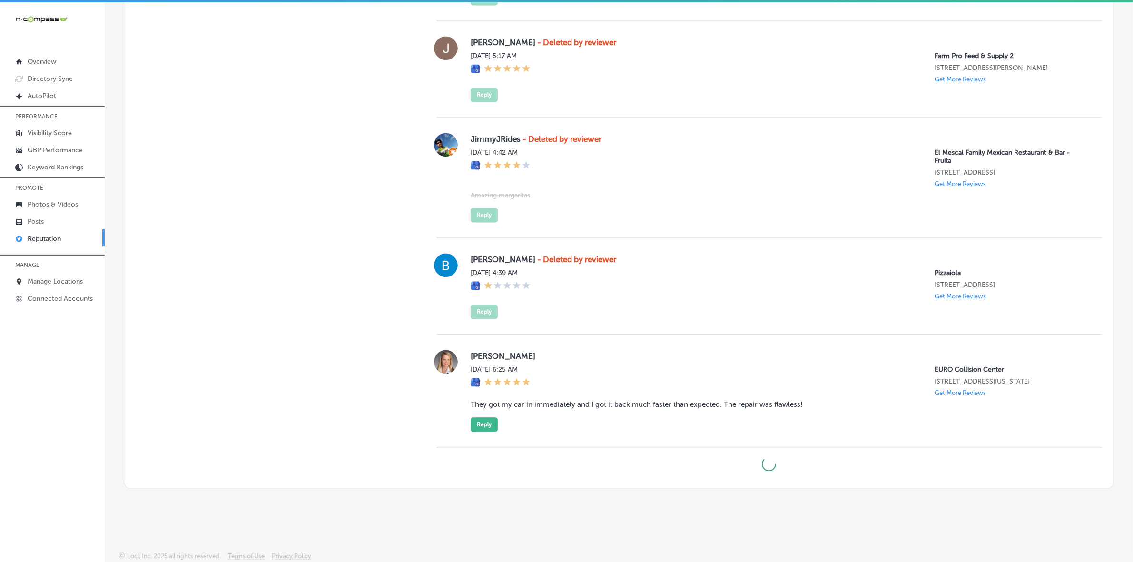
type textarea "x"
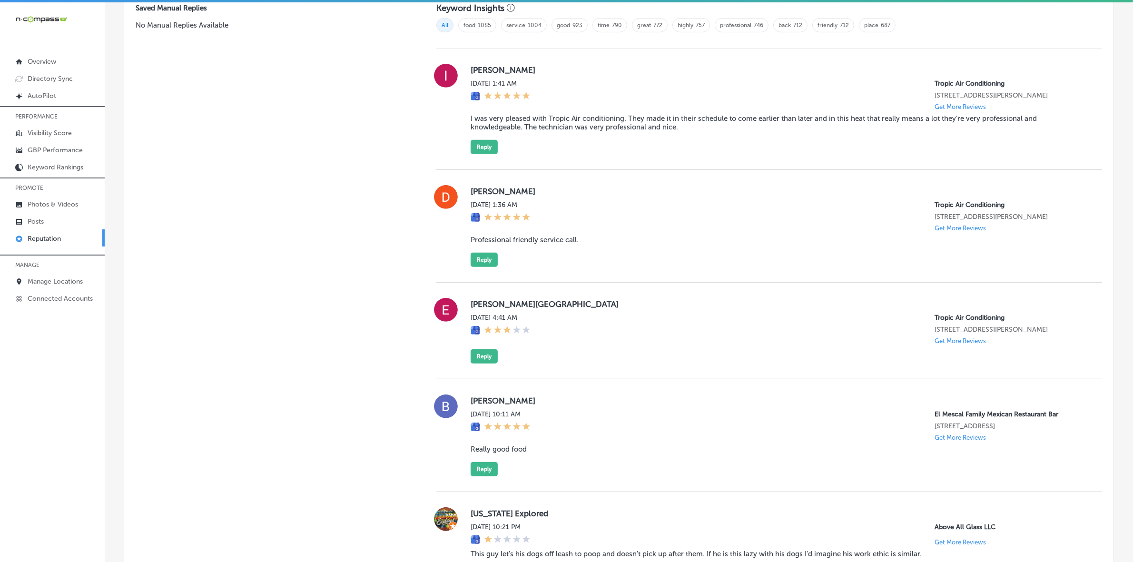
scroll to position [355, 0]
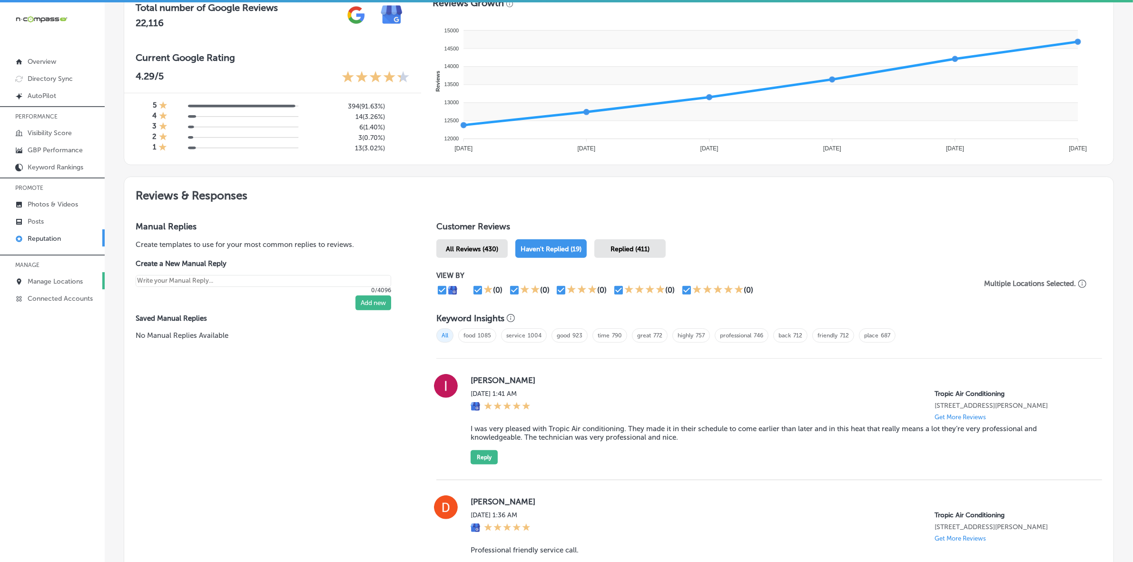
click at [56, 281] on p "Manage Locations" at bounding box center [55, 281] width 55 height 8
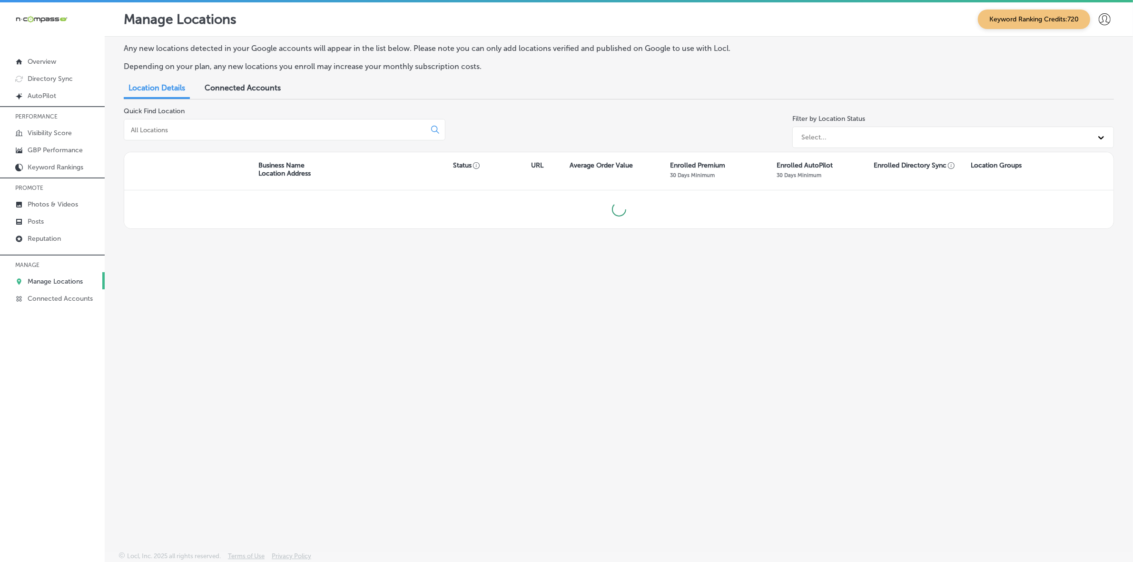
click at [230, 129] on input at bounding box center [277, 130] width 294 height 9
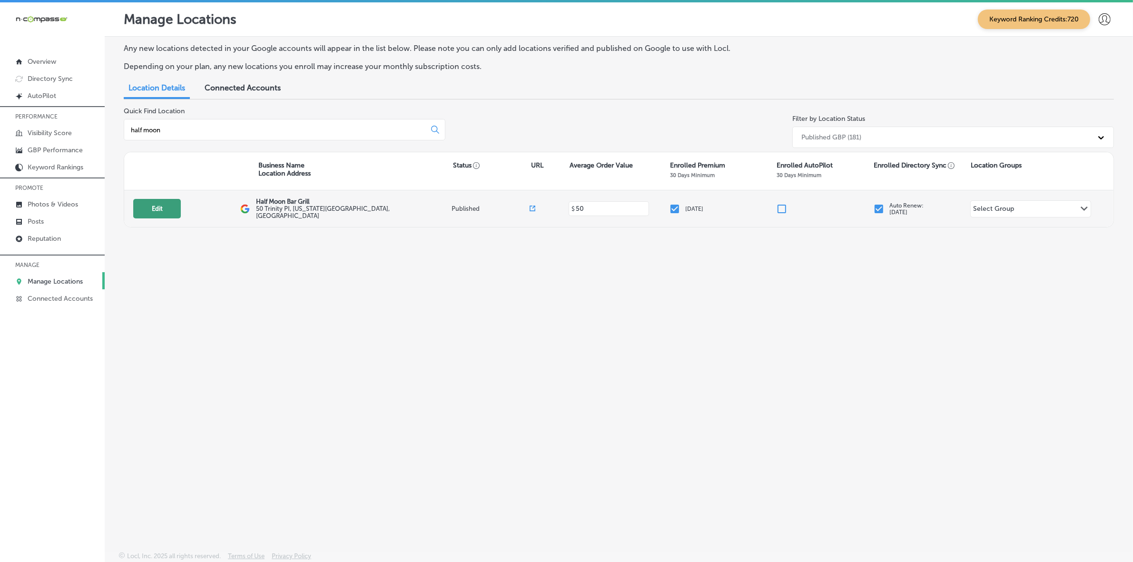
type input "half moon"
click at [157, 211] on button "Edit" at bounding box center [157, 209] width 48 height 20
select select "US"
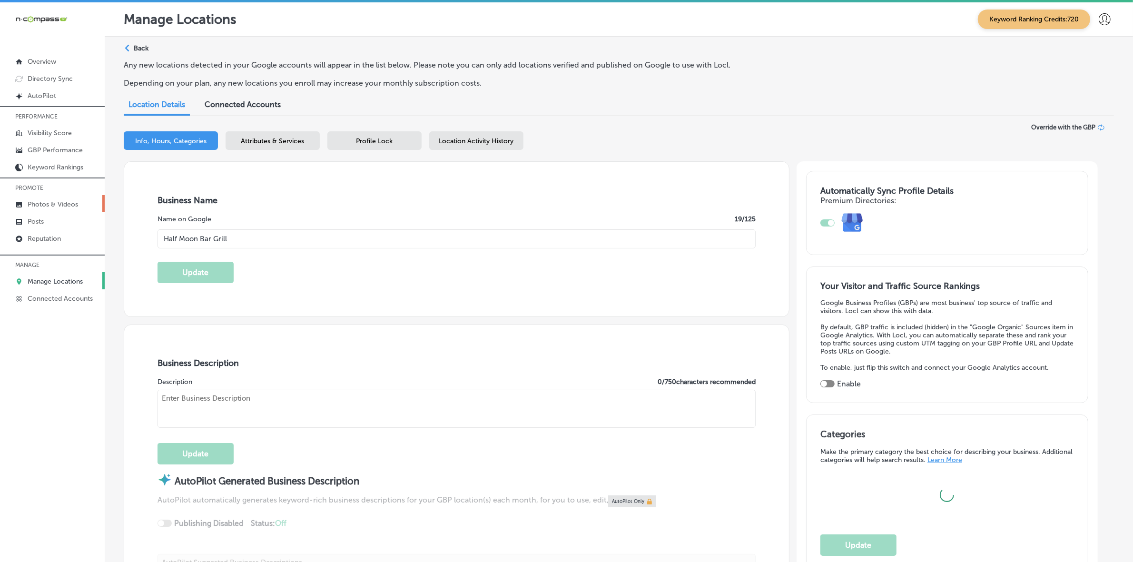
type input "Half Moon Bar Grill"
type input "50 Trinity PI"
type input "[US_STATE]"
type input "10006"
type input "US"
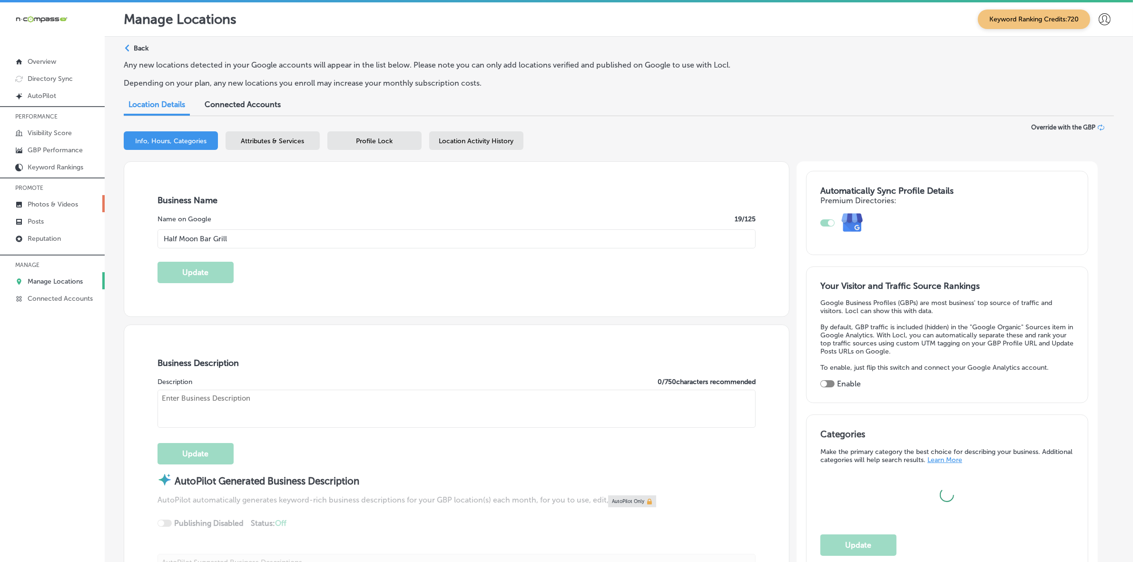
type input "[URL][DOMAIN_NAME]"
checkbox input "true"
type textarea "Experience the heart of [US_STATE] in every bite at [GEOGRAPHIC_DATA]! Located …"
type input "[PHONE_NUMBER]"
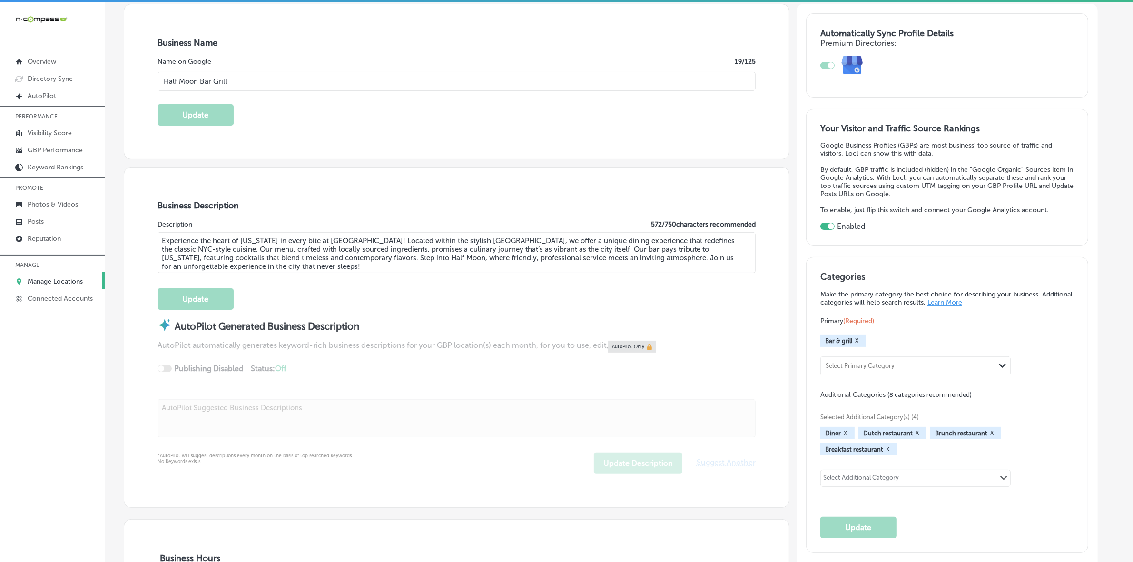
scroll to position [178, 0]
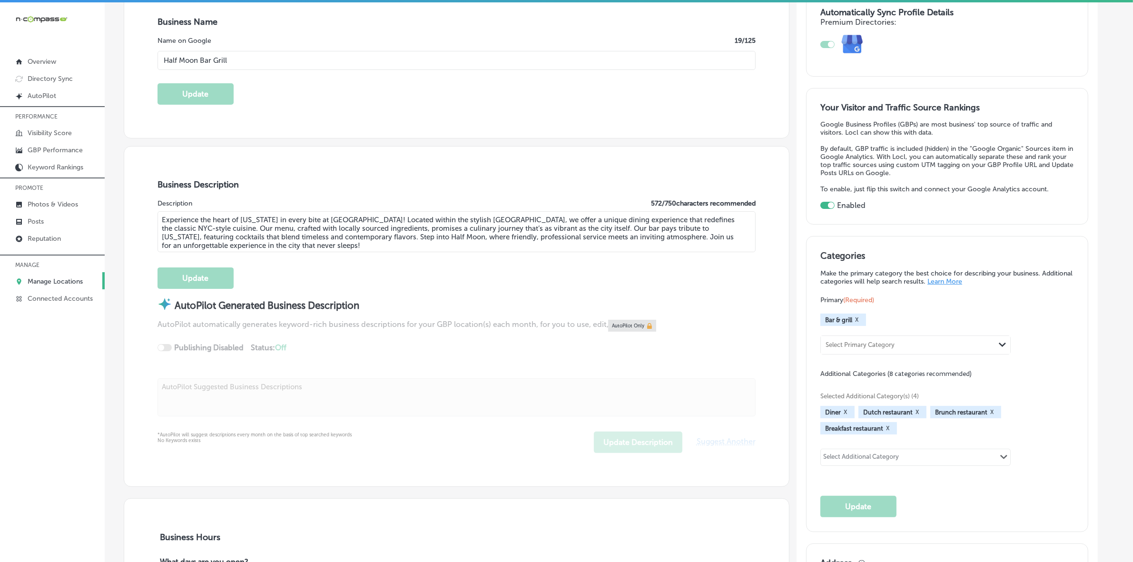
click at [245, 62] on input "Half Moon Bar Grill" at bounding box center [456, 60] width 598 height 19
type input "Half Moon"
click at [488, 96] on div "Business Name Name on Google 9 /125 Half Moon Update" at bounding box center [456, 60] width 665 height 155
click at [193, 94] on button "Update" at bounding box center [195, 93] width 76 height 21
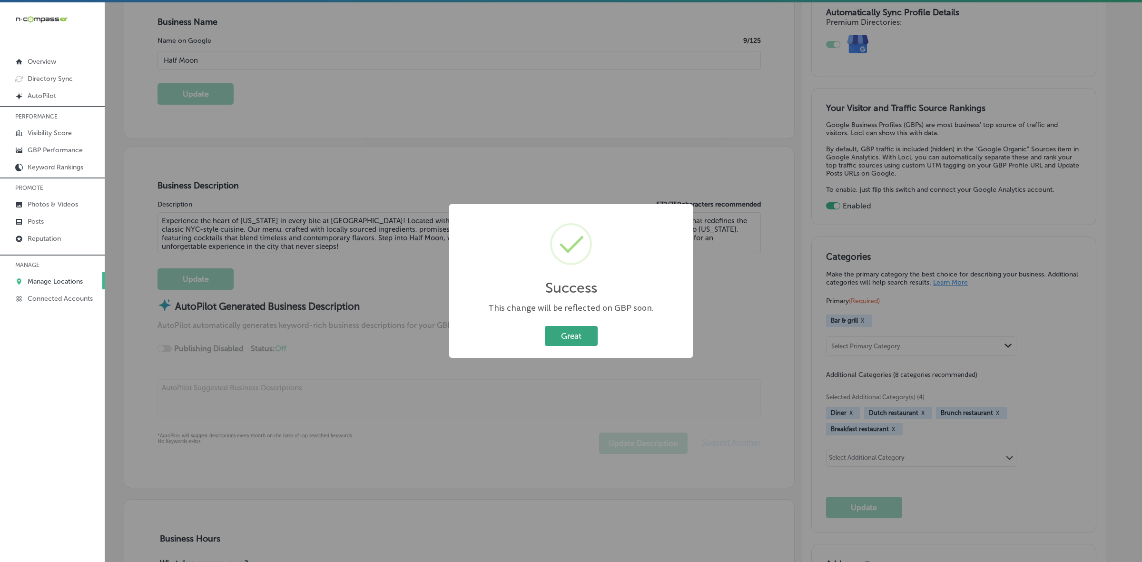
click at [583, 335] on button "Great" at bounding box center [571, 336] width 53 height 20
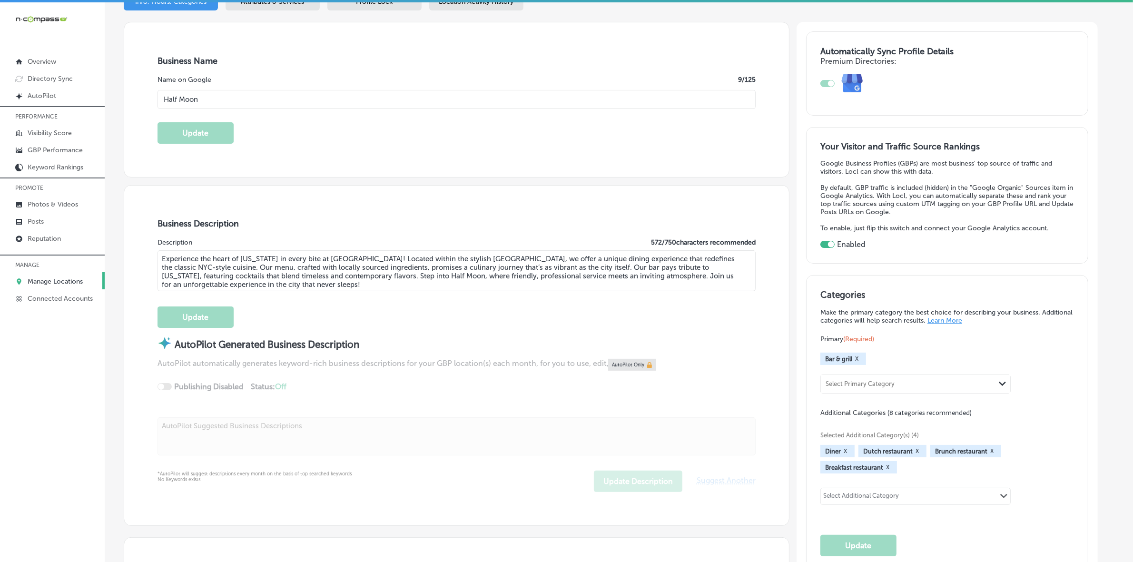
scroll to position [119, 0]
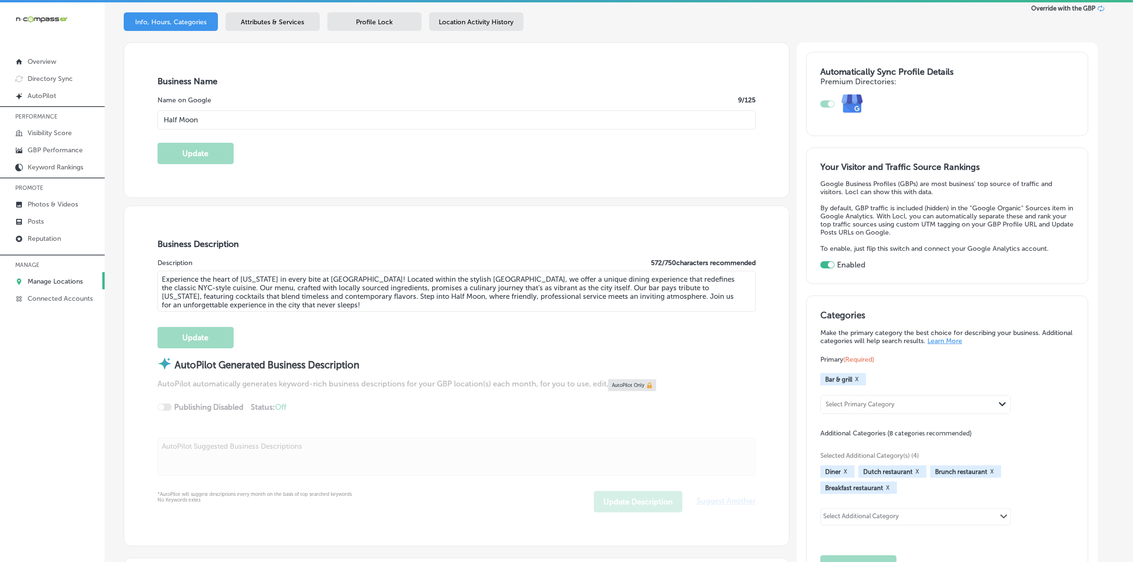
click at [48, 284] on p "Manage Locations" at bounding box center [55, 281] width 55 height 8
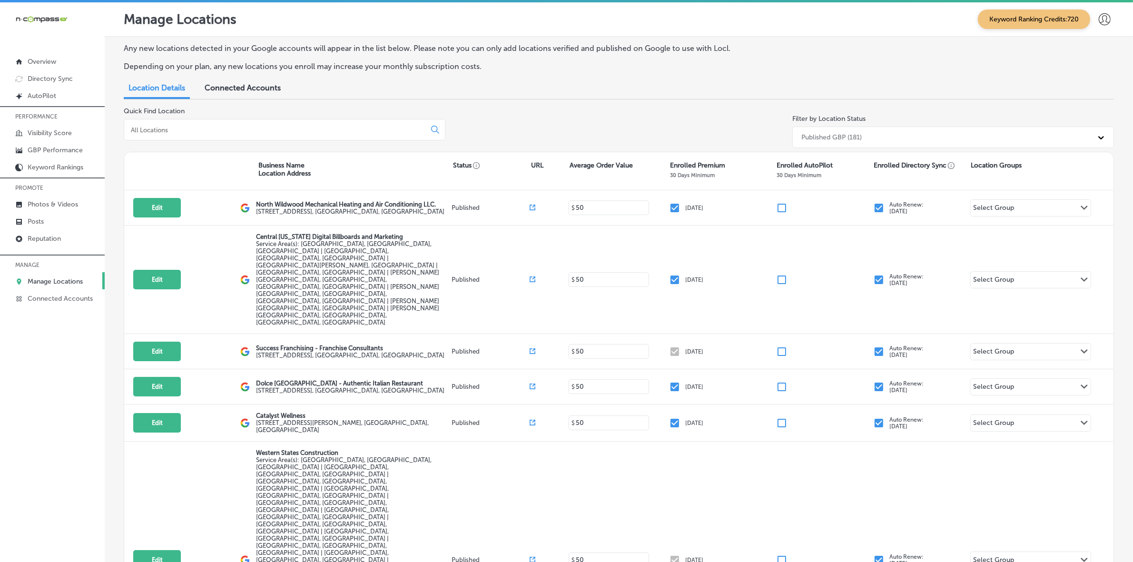
click at [209, 127] on input at bounding box center [277, 130] width 294 height 9
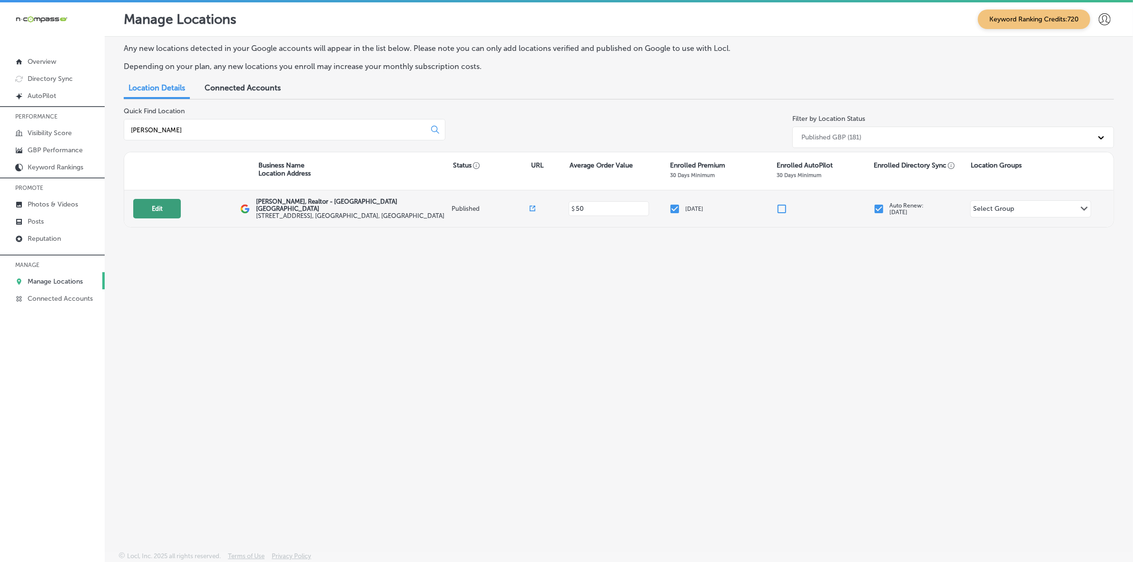
type input "[PERSON_NAME]"
click at [151, 215] on button "Edit" at bounding box center [157, 209] width 48 height 20
select select "US"
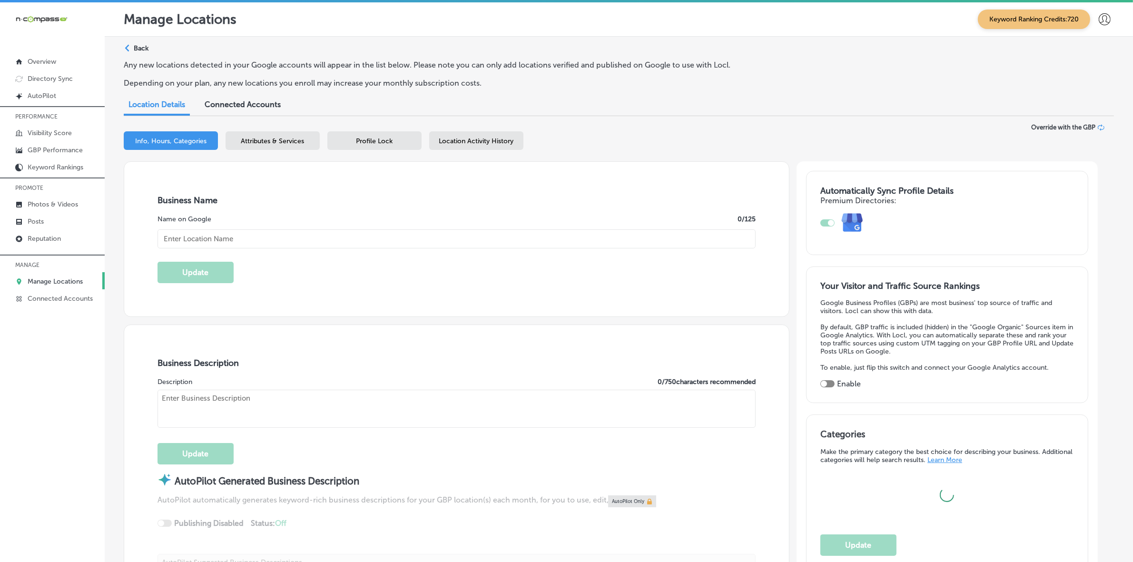
type input "[PERSON_NAME], Realtor - [GEOGRAPHIC_DATA] [GEOGRAPHIC_DATA]"
type input "[STREET_ADDRESS]"
type input "Indian Harbour Beac"
type input "32937"
type input "US"
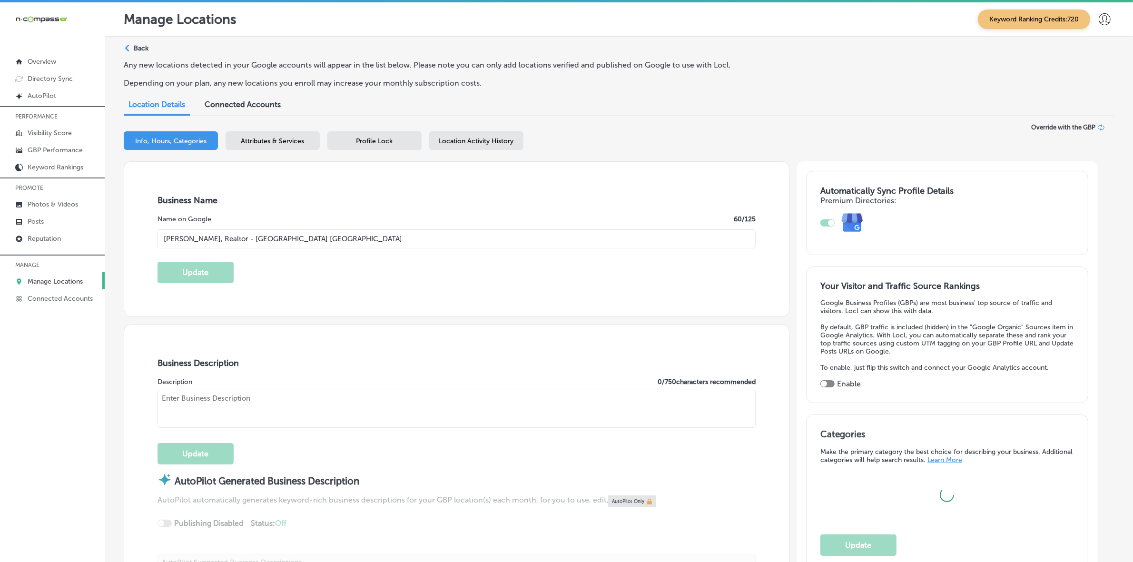
type input "[URL][DOMAIN_NAME]"
checkbox input "true"
type textarea "[PERSON_NAME] is about as close as you can get to a [GEOGRAPHIC_DATA] native. F…"
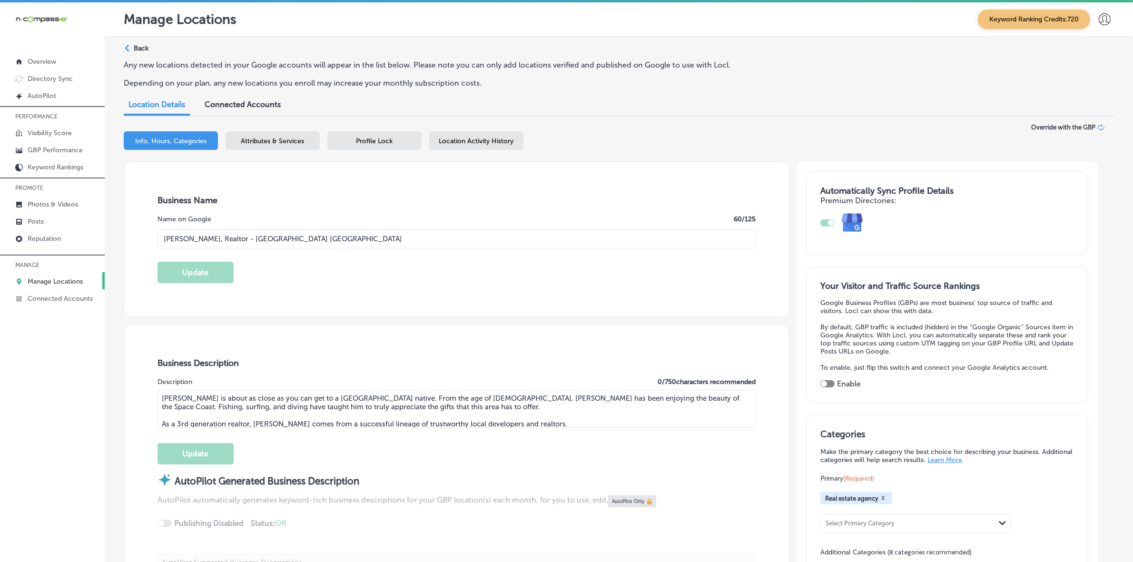
type input "[PHONE_NUMBER]"
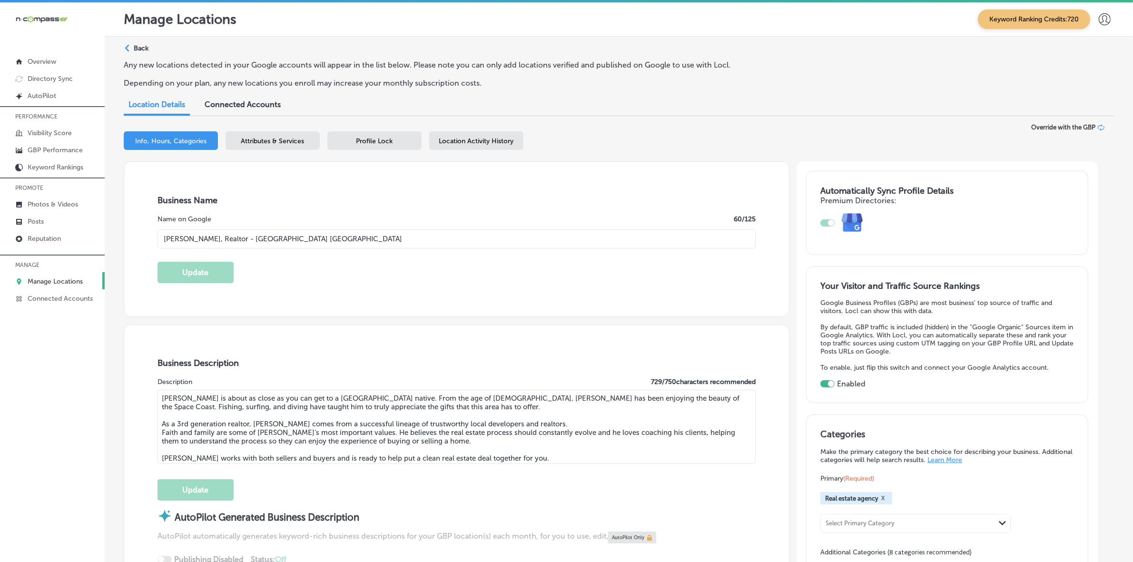
drag, startPoint x: 296, startPoint y: 238, endPoint x: 300, endPoint y: 244, distance: 6.9
click at [296, 238] on input "[PERSON_NAME], Realtor - [GEOGRAPHIC_DATA] [GEOGRAPHIC_DATA]" at bounding box center [456, 238] width 598 height 19
type input "[PERSON_NAME], Realtor - Satellite Beach & [GEOGRAPHIC_DATA]"
click at [223, 269] on button "Update" at bounding box center [195, 272] width 76 height 21
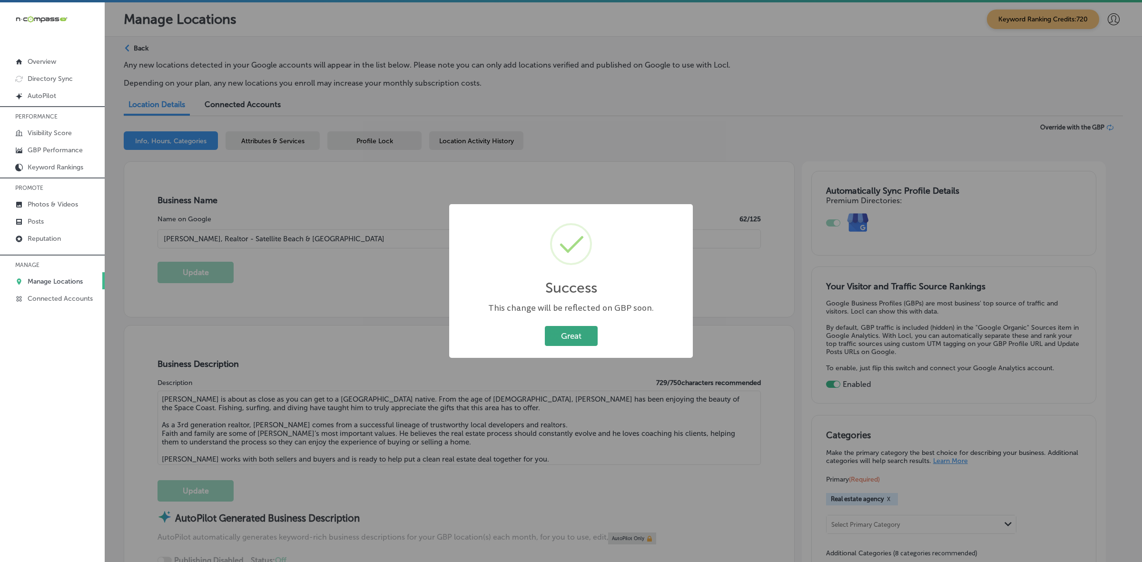
click at [581, 337] on button "Great" at bounding box center [571, 336] width 53 height 20
